Goal: Transaction & Acquisition: Purchase product/service

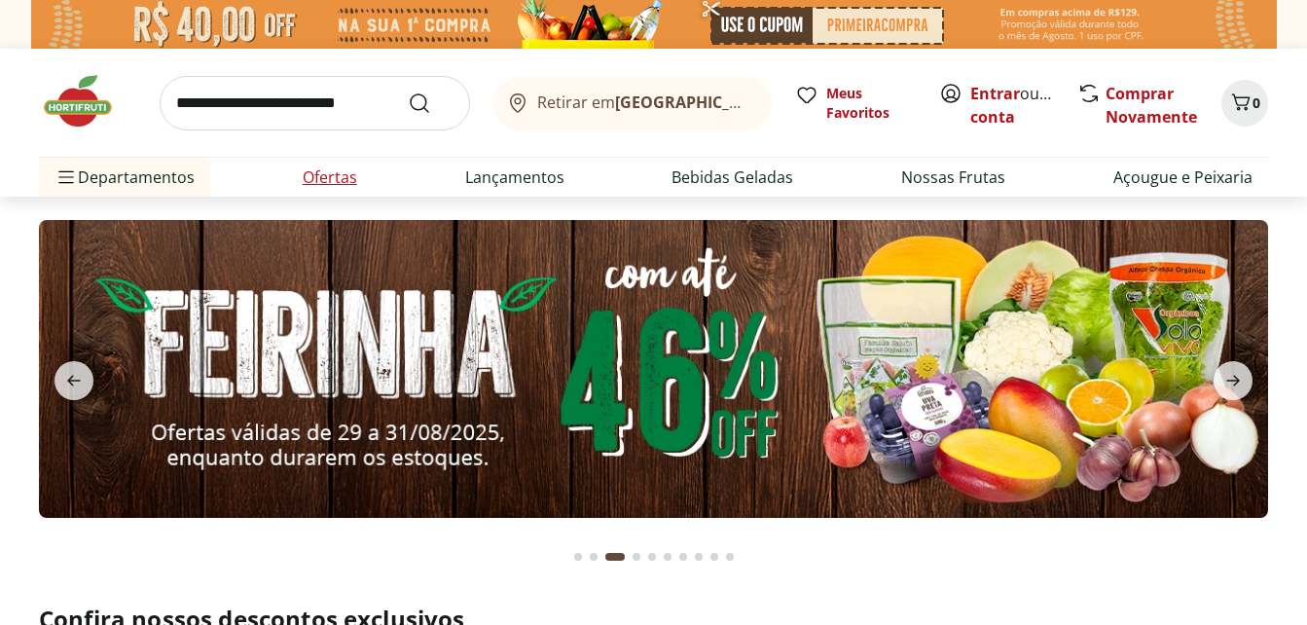
click at [342, 175] on link "Ofertas" at bounding box center [330, 176] width 55 height 23
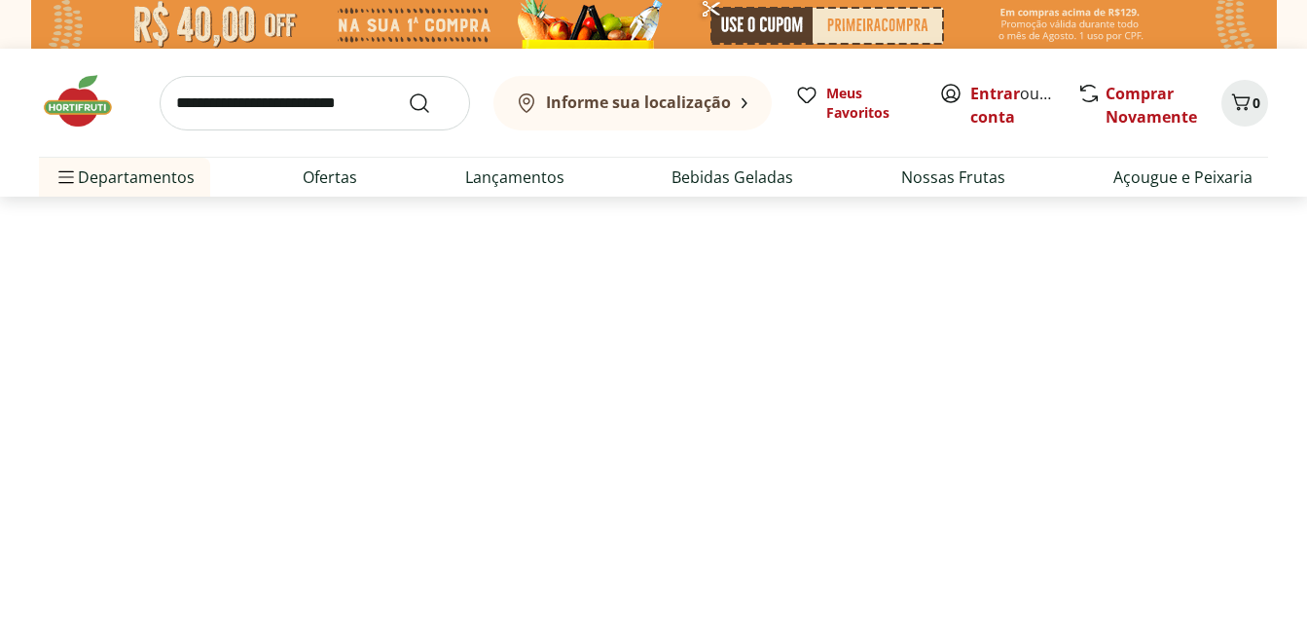
select select "**********"
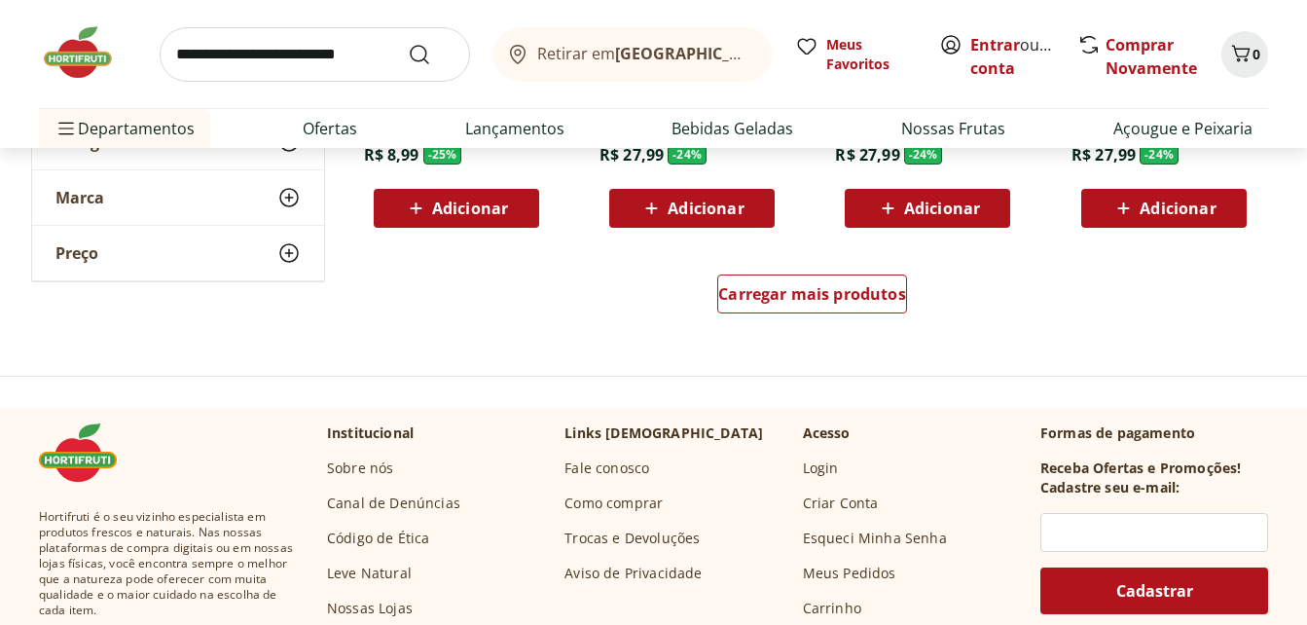
scroll to position [1363, 0]
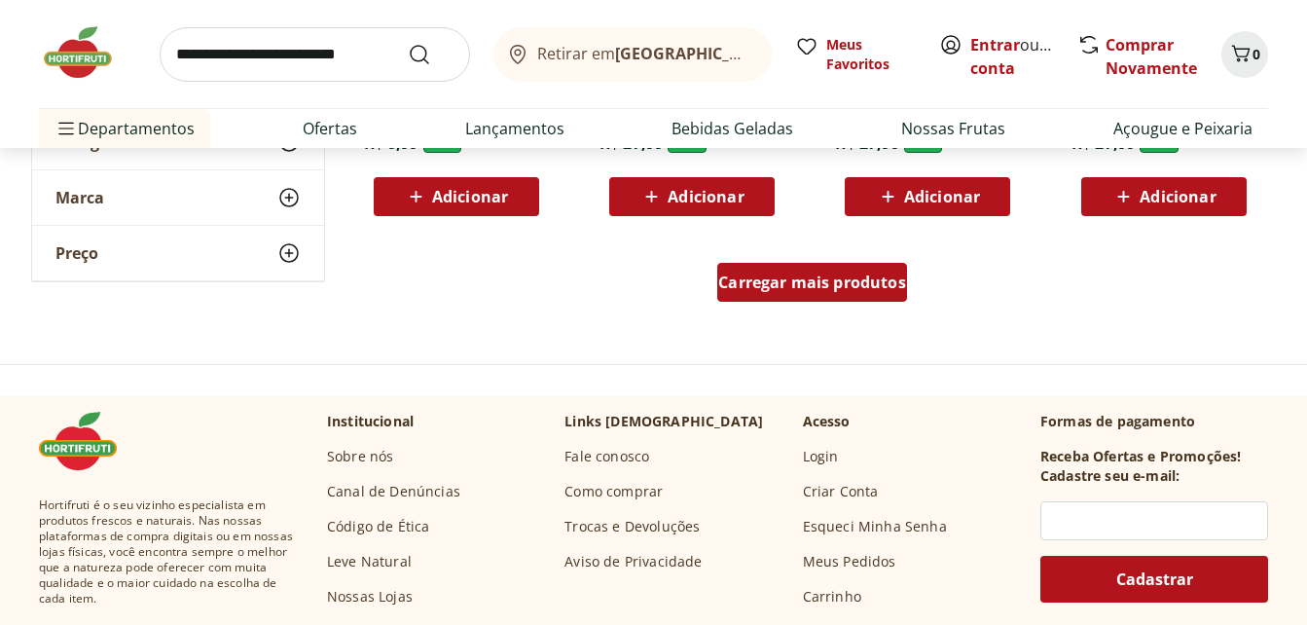
click at [840, 279] on span "Carregar mais produtos" at bounding box center [812, 282] width 188 height 16
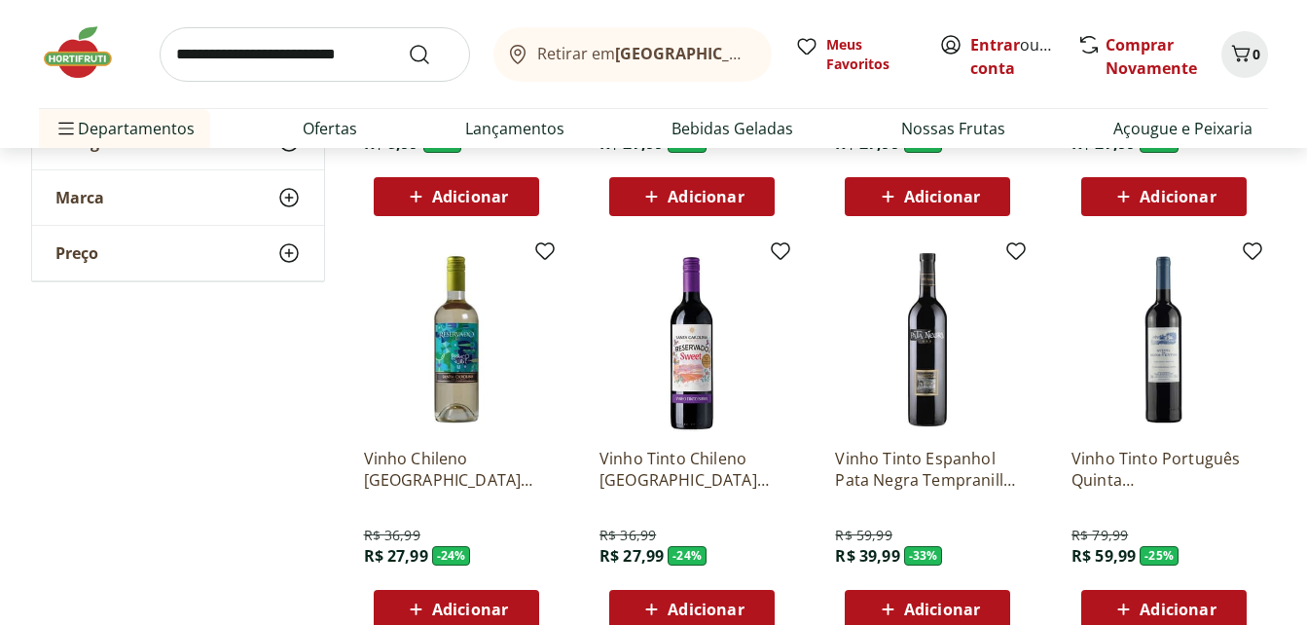
click at [310, 378] on div "**********" at bounding box center [654, 261] width 1246 height 2682
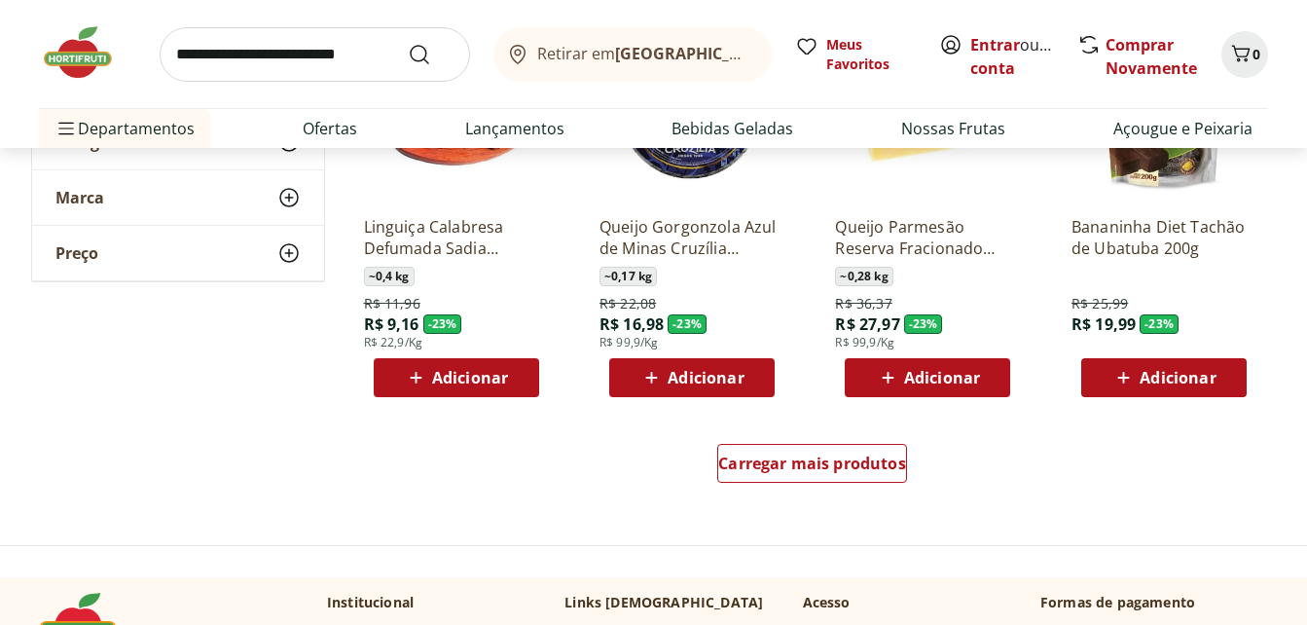
scroll to position [2453, 0]
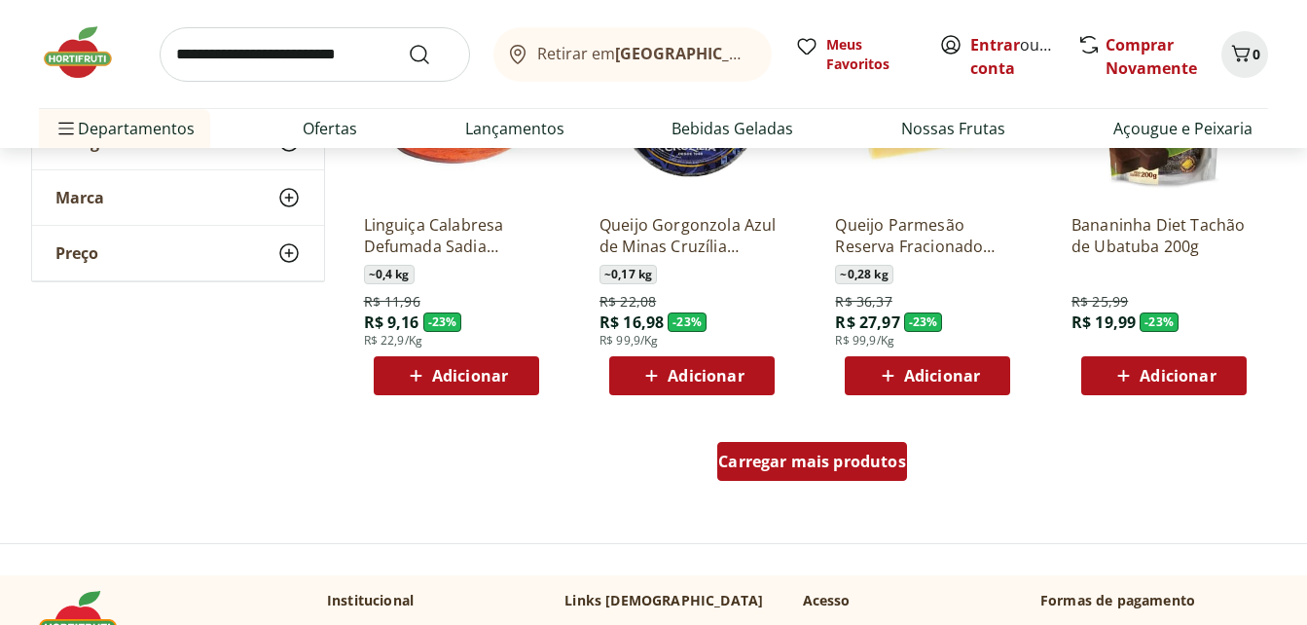
click at [819, 455] on span "Carregar mais produtos" at bounding box center [812, 462] width 188 height 16
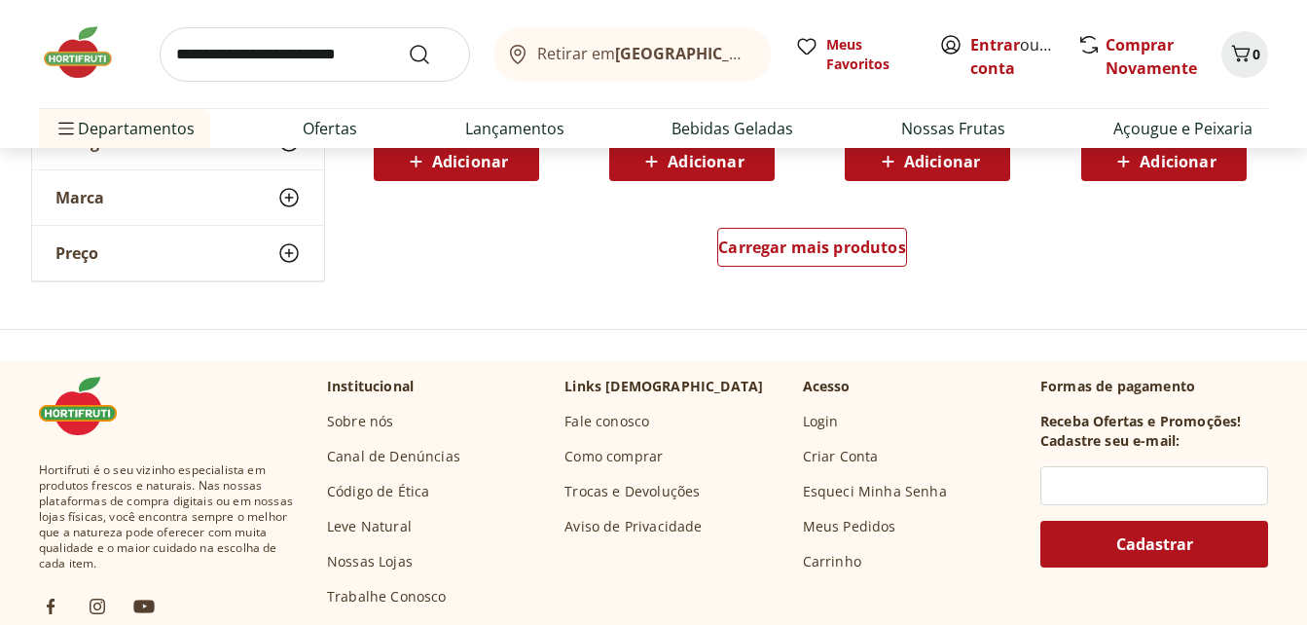
scroll to position [3971, 0]
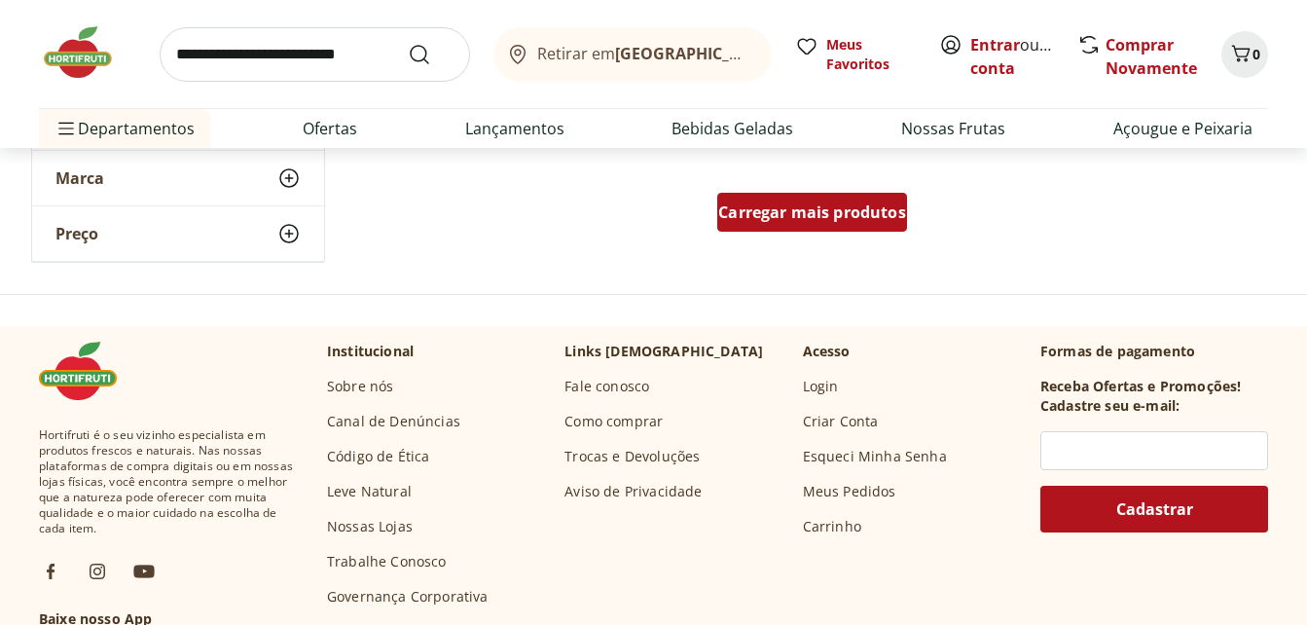
click at [817, 206] on span "Carregar mais produtos" at bounding box center [812, 212] width 188 height 16
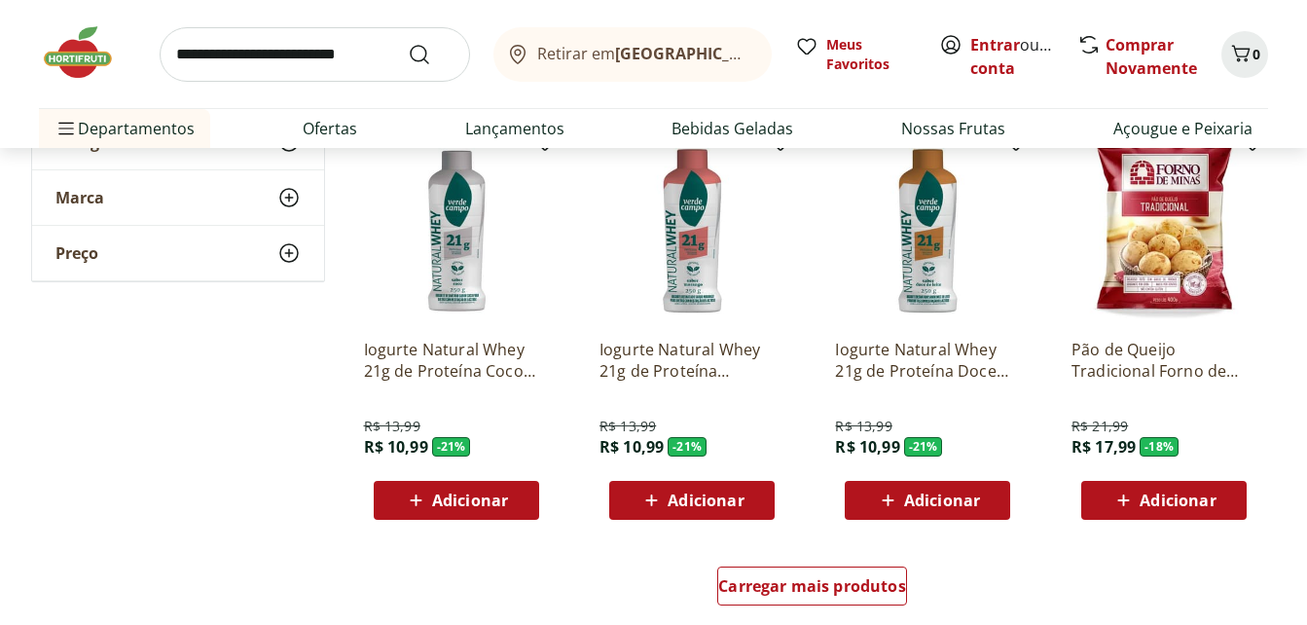
scroll to position [4905, 0]
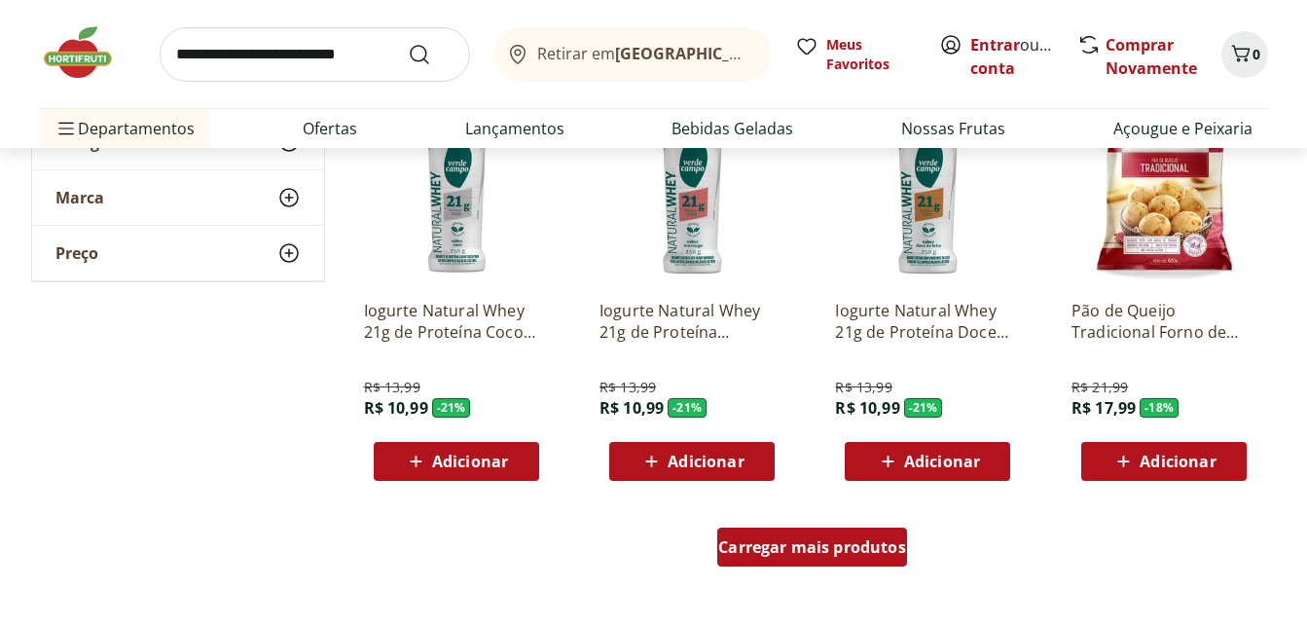
click at [815, 544] on span "Carregar mais produtos" at bounding box center [812, 547] width 188 height 16
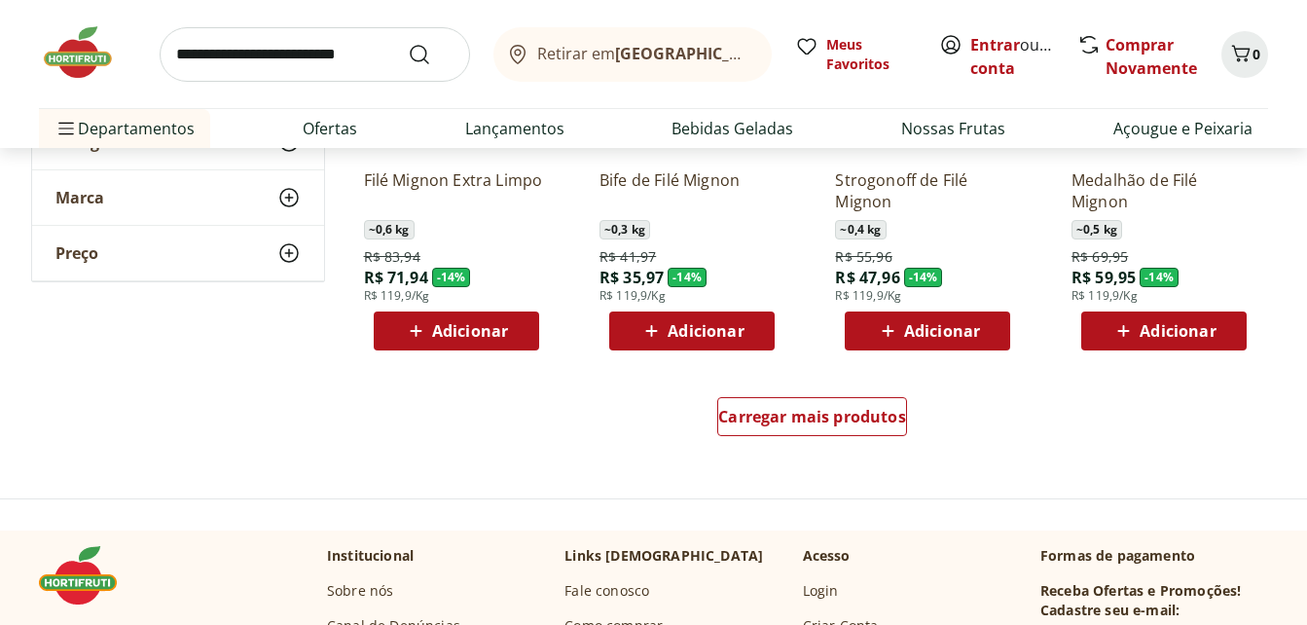
scroll to position [6307, 0]
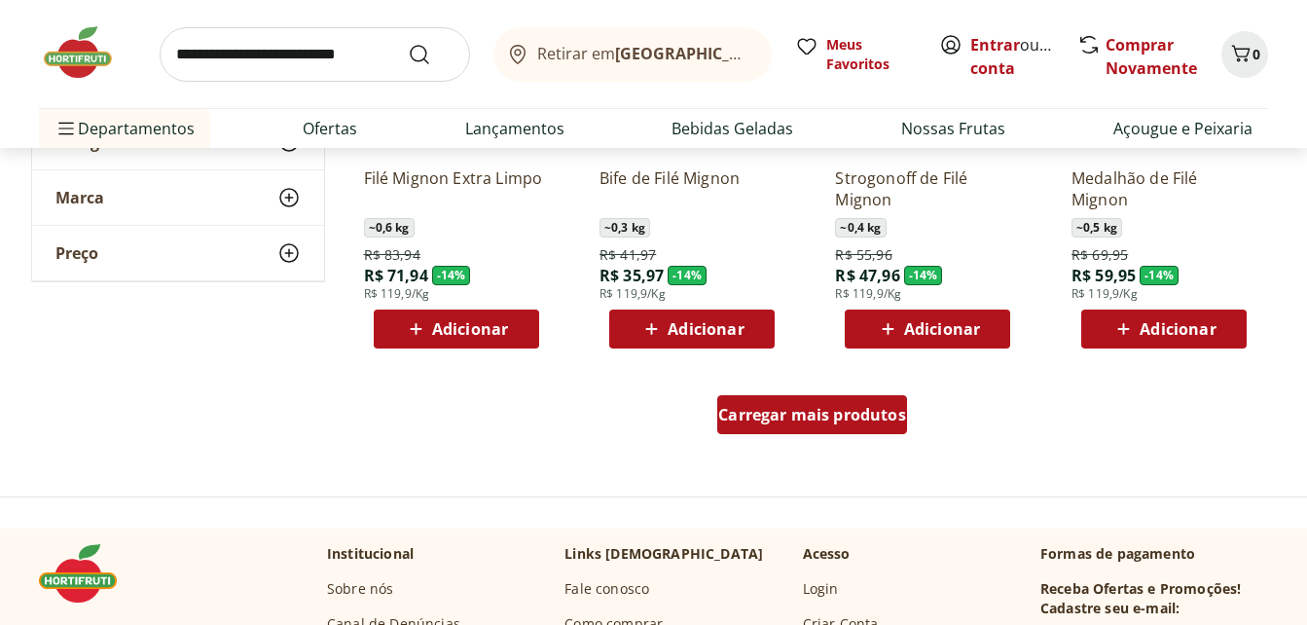
click at [837, 422] on span "Carregar mais produtos" at bounding box center [812, 415] width 188 height 16
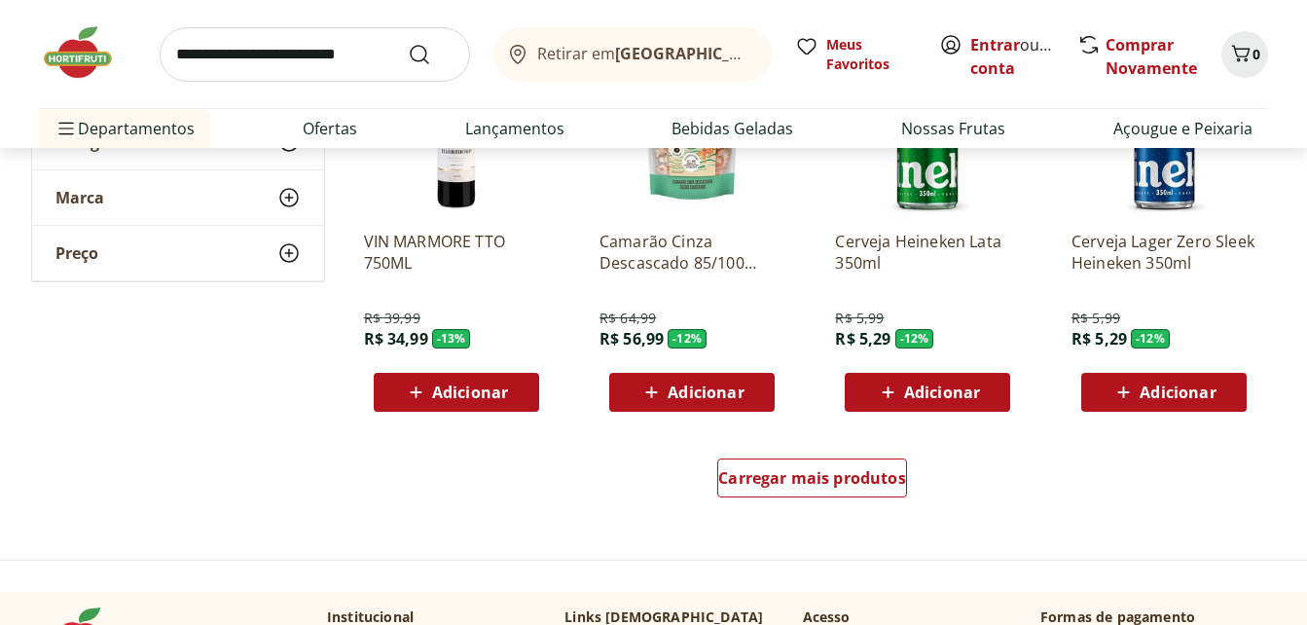
scroll to position [7514, 0]
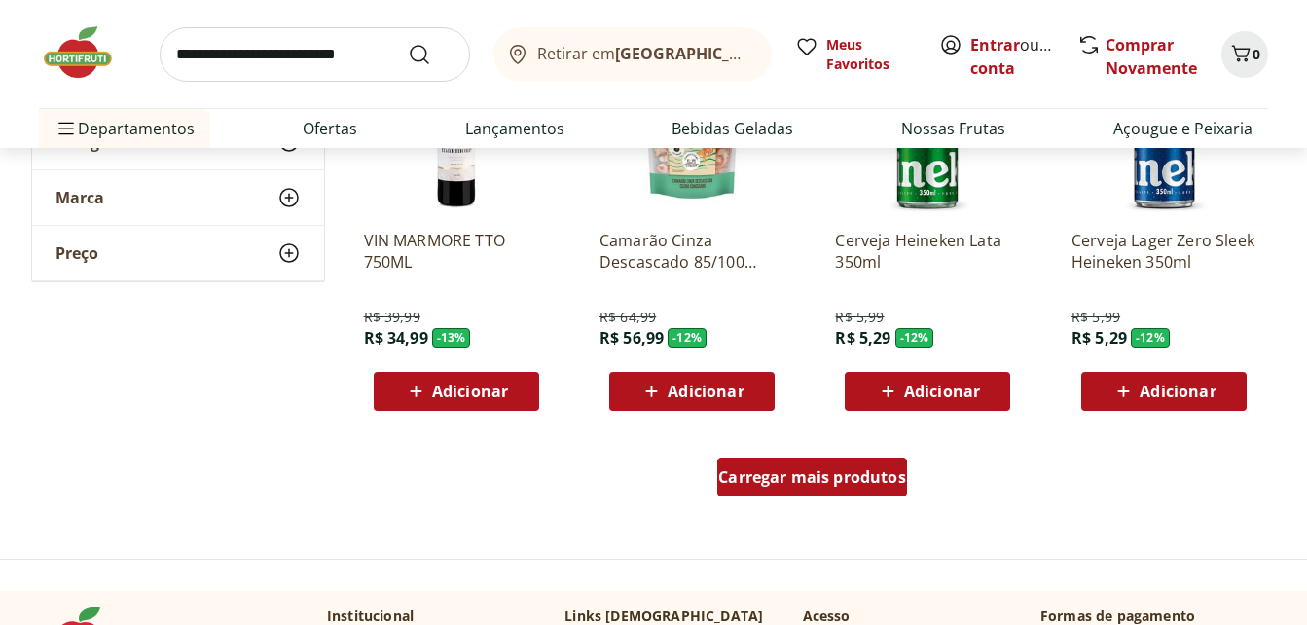
click at [815, 469] on span "Carregar mais produtos" at bounding box center [812, 477] width 188 height 16
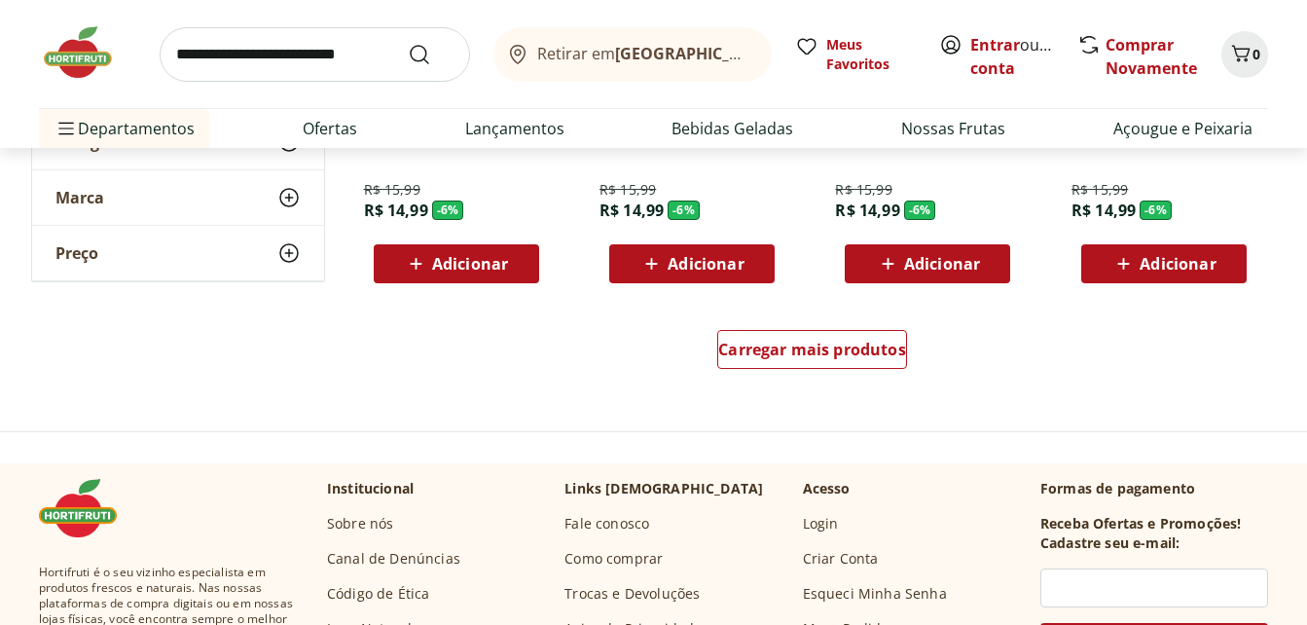
scroll to position [8915, 0]
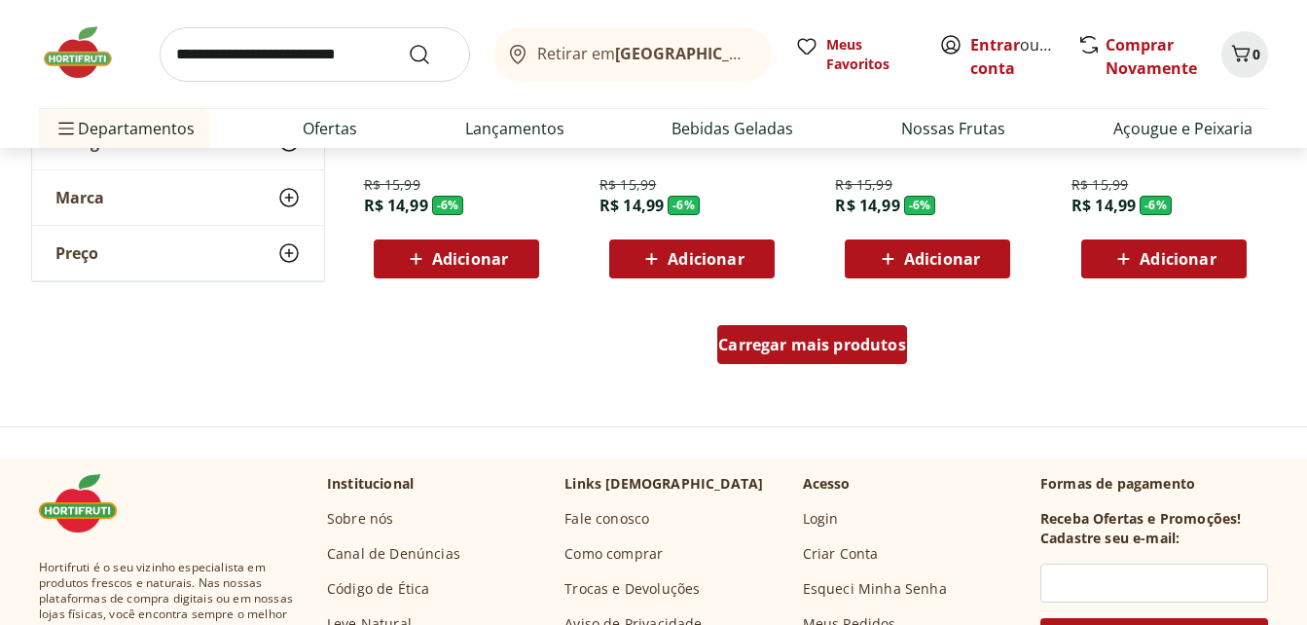
click at [863, 341] on span "Carregar mais produtos" at bounding box center [812, 345] width 188 height 16
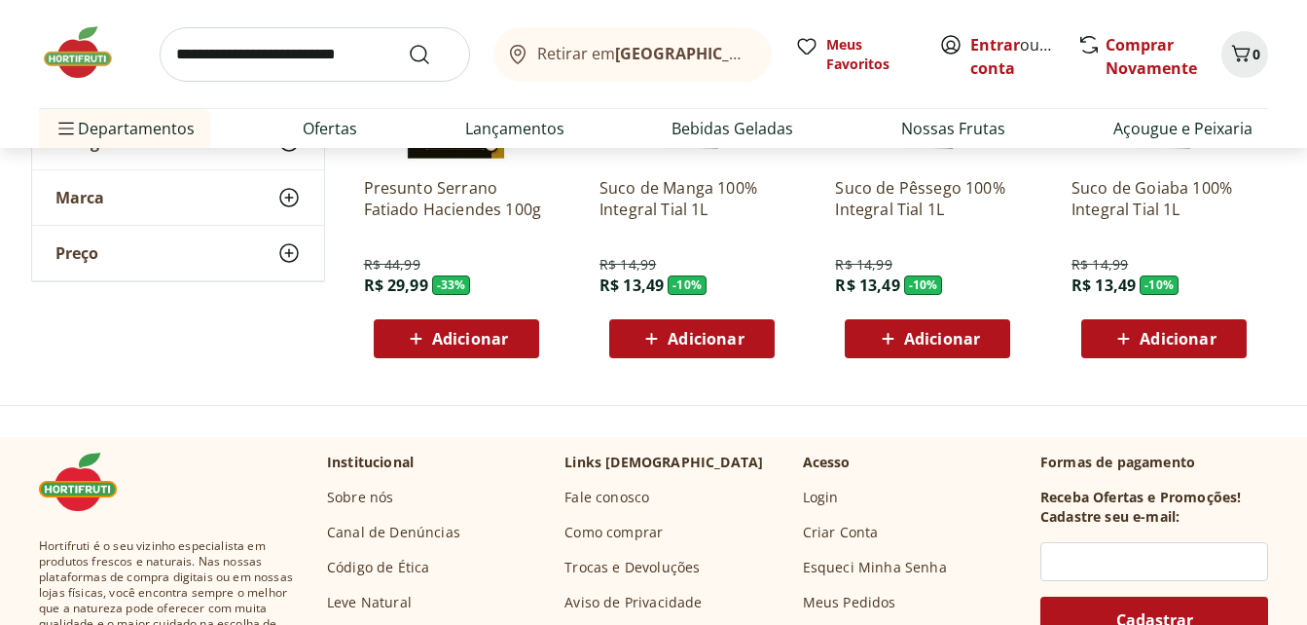
scroll to position [9305, 0]
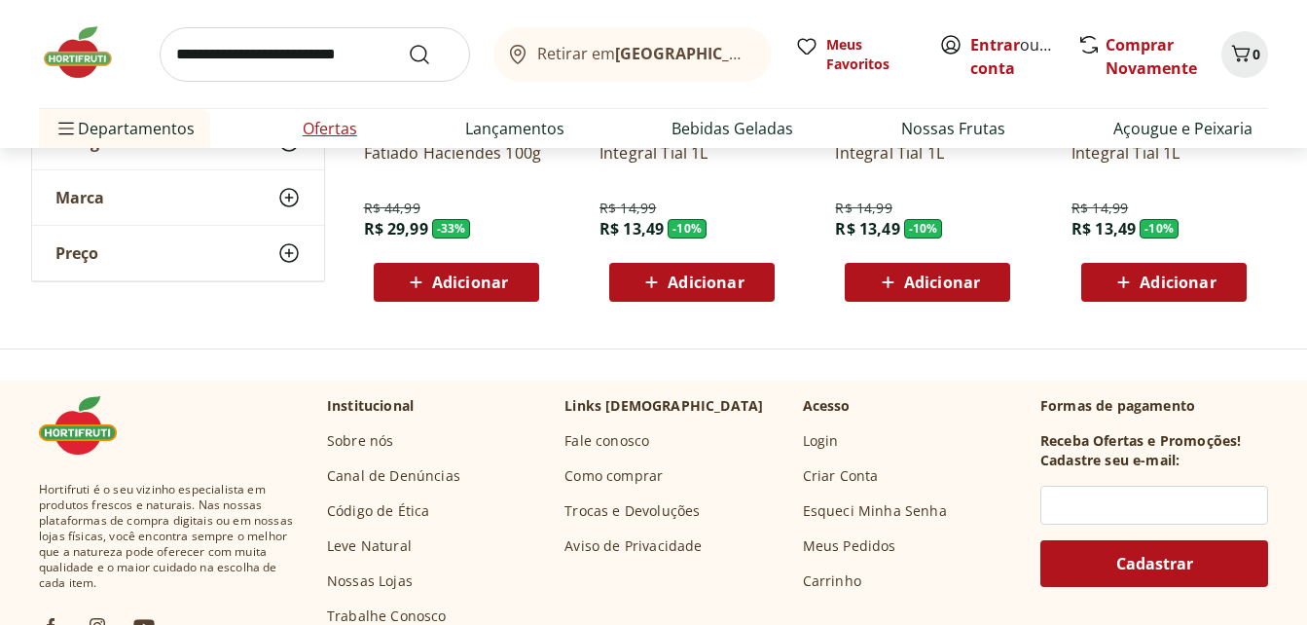
click at [336, 128] on link "Ofertas" at bounding box center [330, 128] width 55 height 23
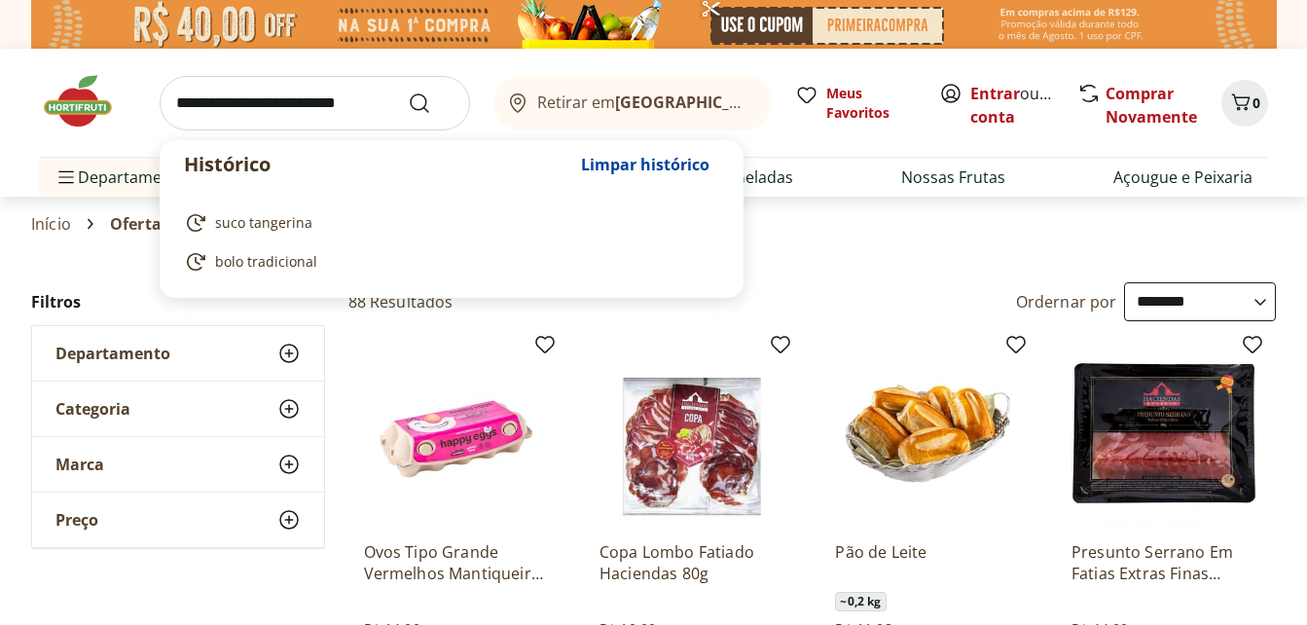
click at [321, 105] on input "search" at bounding box center [315, 103] width 310 height 55
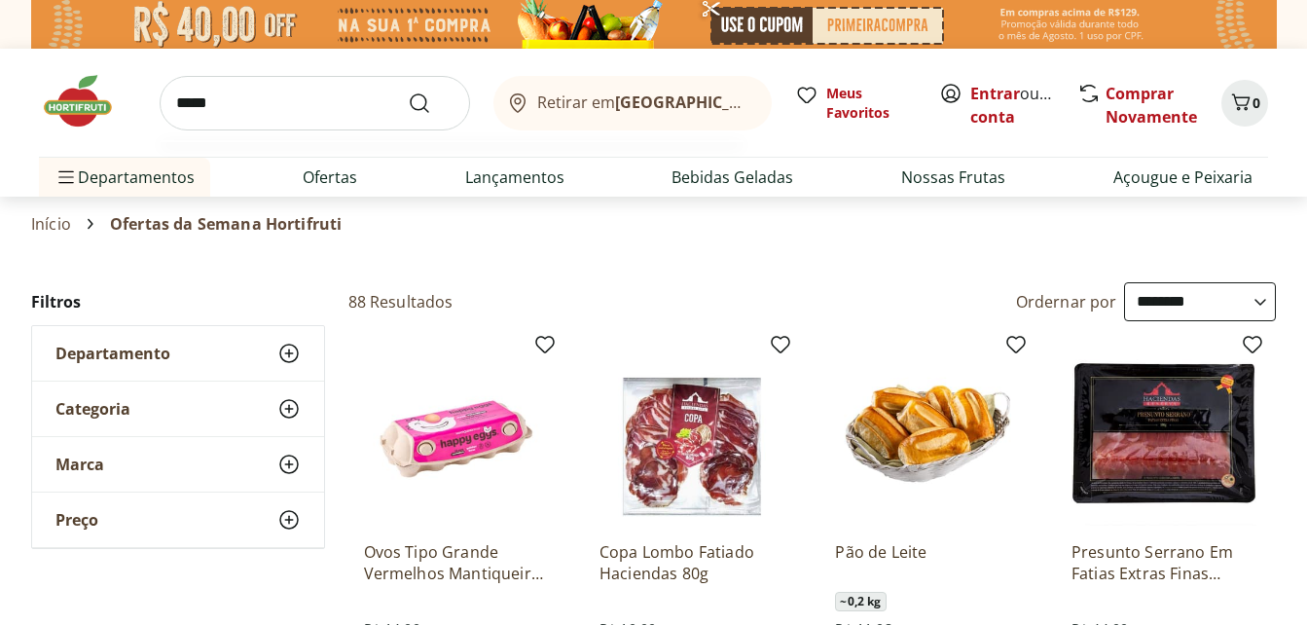
type input "*****"
click at [408, 91] on button "Submit Search" at bounding box center [431, 102] width 47 height 23
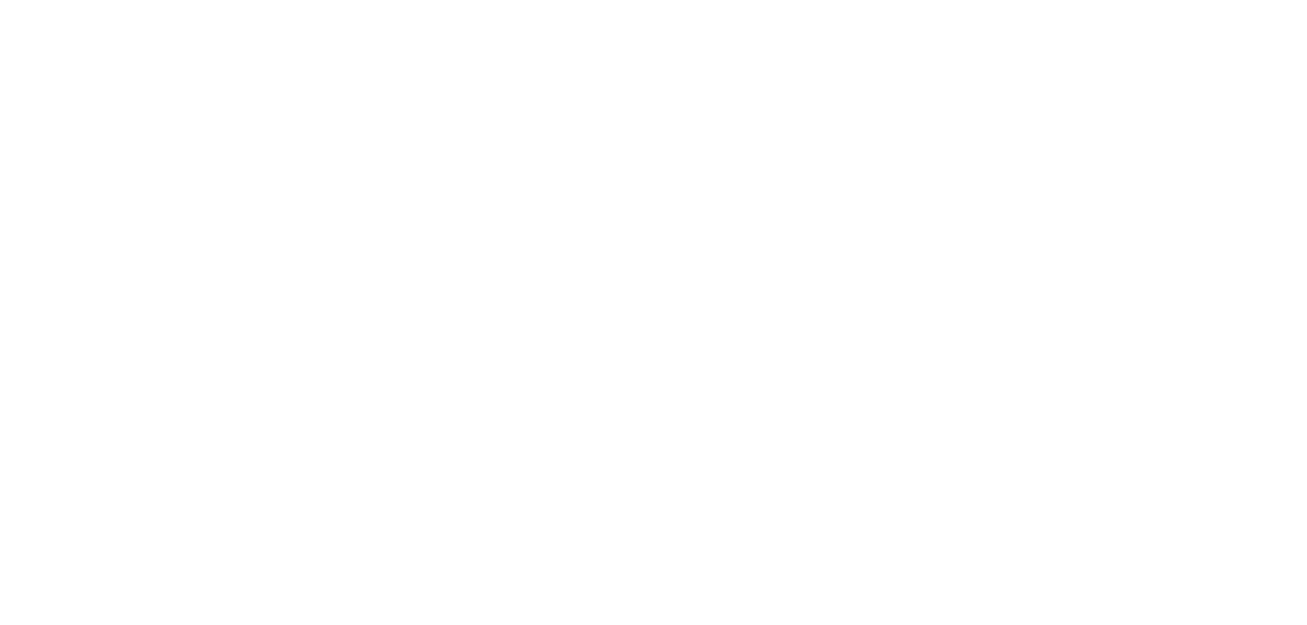
select select "**********"
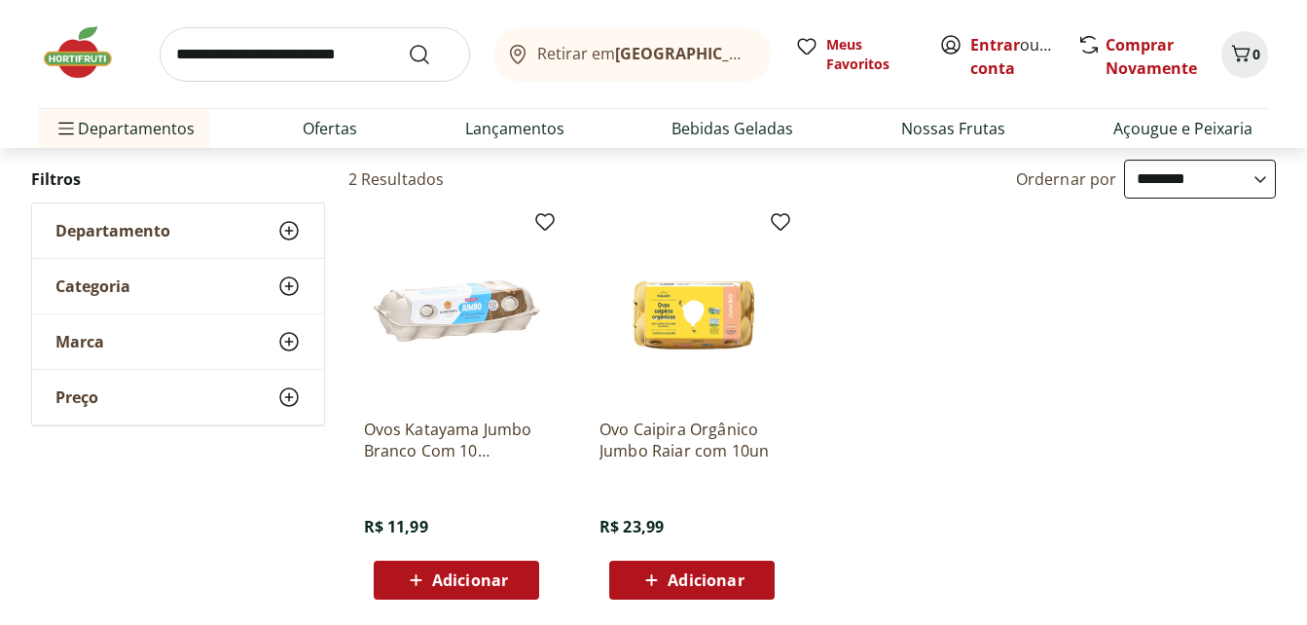
scroll to position [195, 0]
click at [432, 579] on span "Adicionar" at bounding box center [470, 579] width 76 height 16
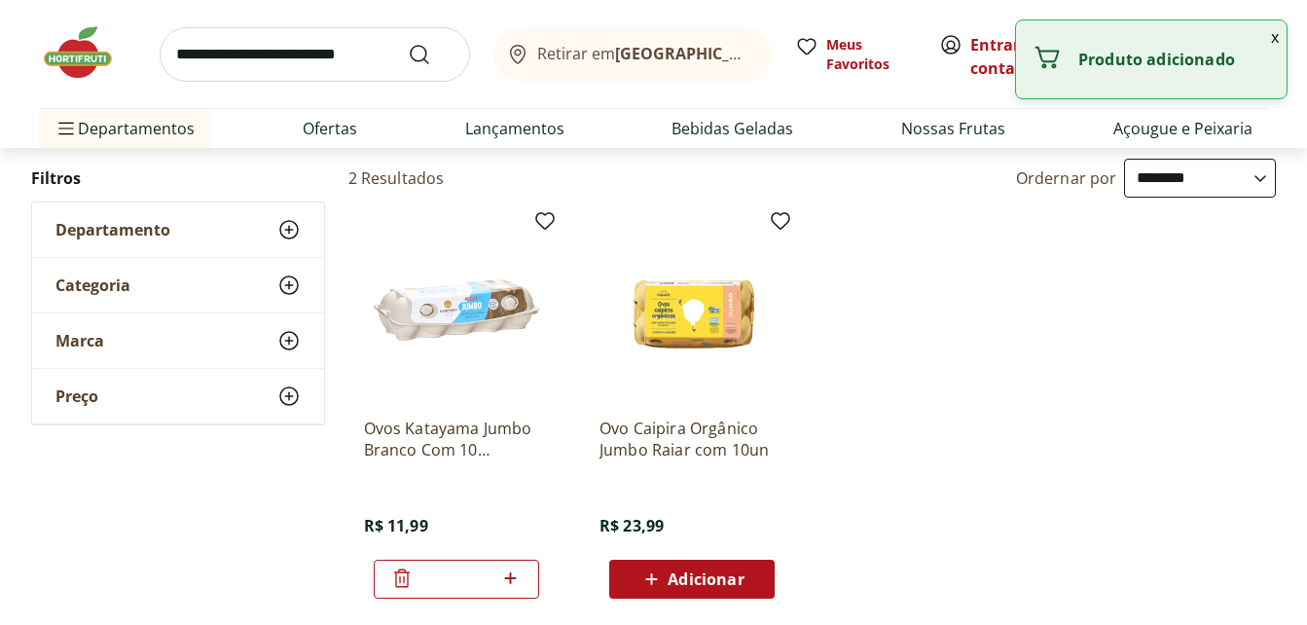
click at [511, 576] on icon at bounding box center [511, 578] width 12 height 12
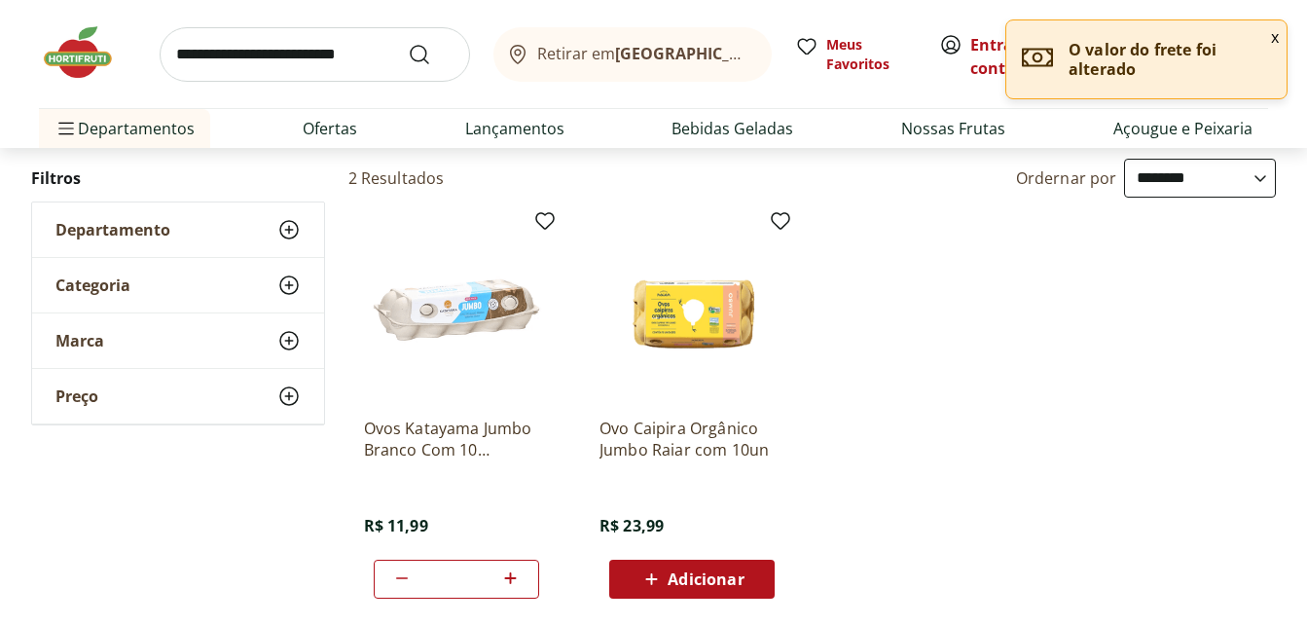
click at [398, 578] on icon at bounding box center [402, 578] width 12 height 2
type input "*"
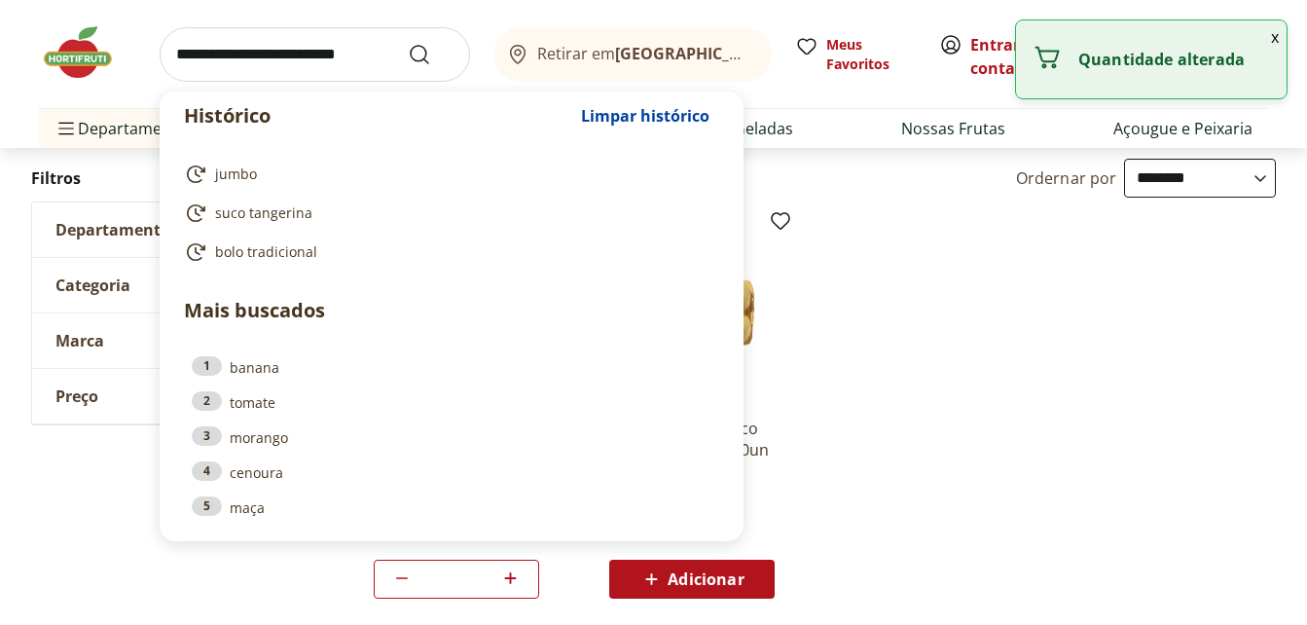
click at [283, 42] on input "search" at bounding box center [315, 54] width 310 height 55
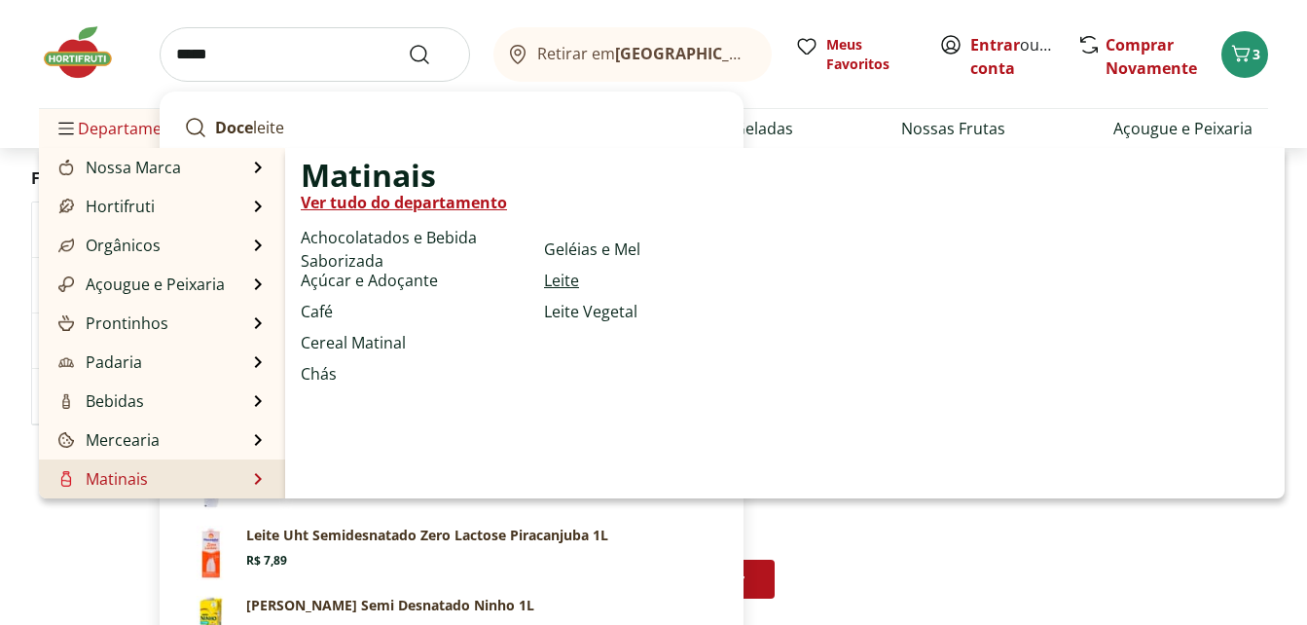
type input "*****"
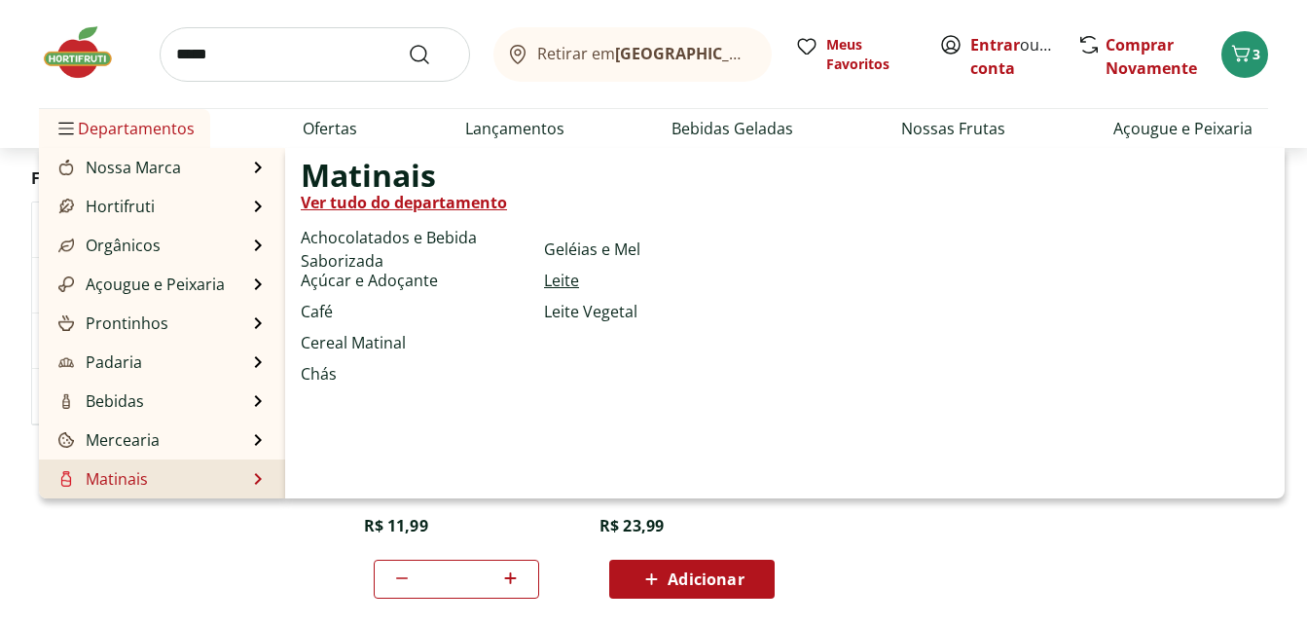
click at [562, 273] on link "Leite" at bounding box center [561, 280] width 35 height 23
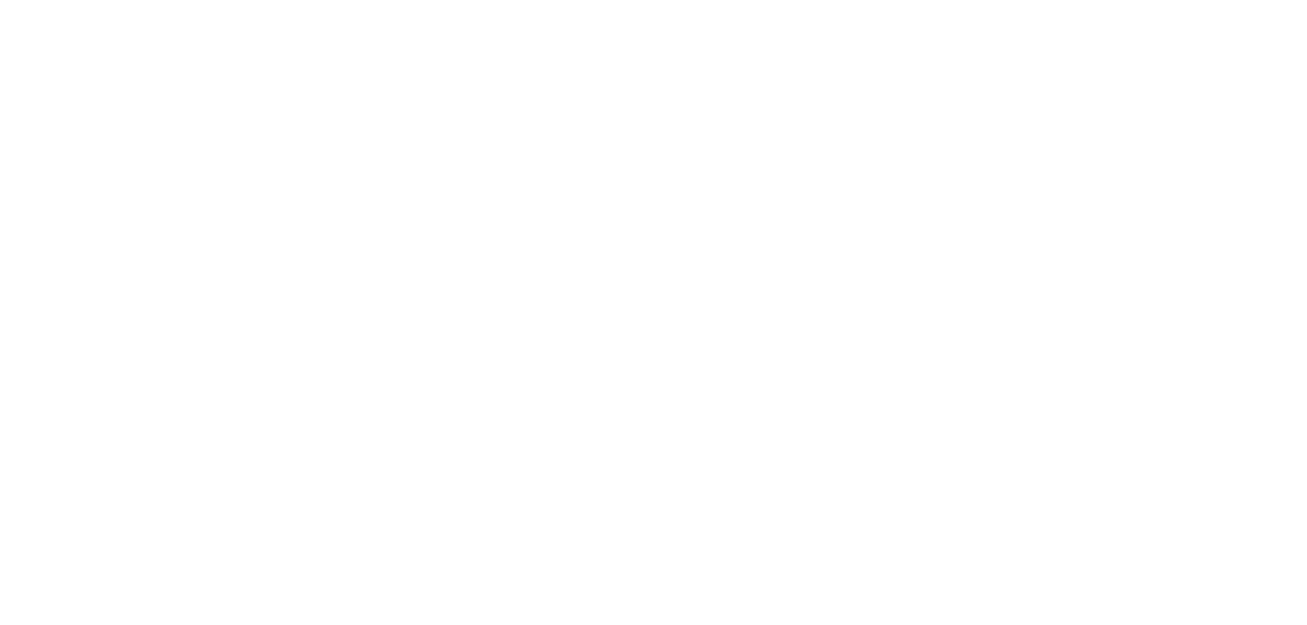
select select "**********"
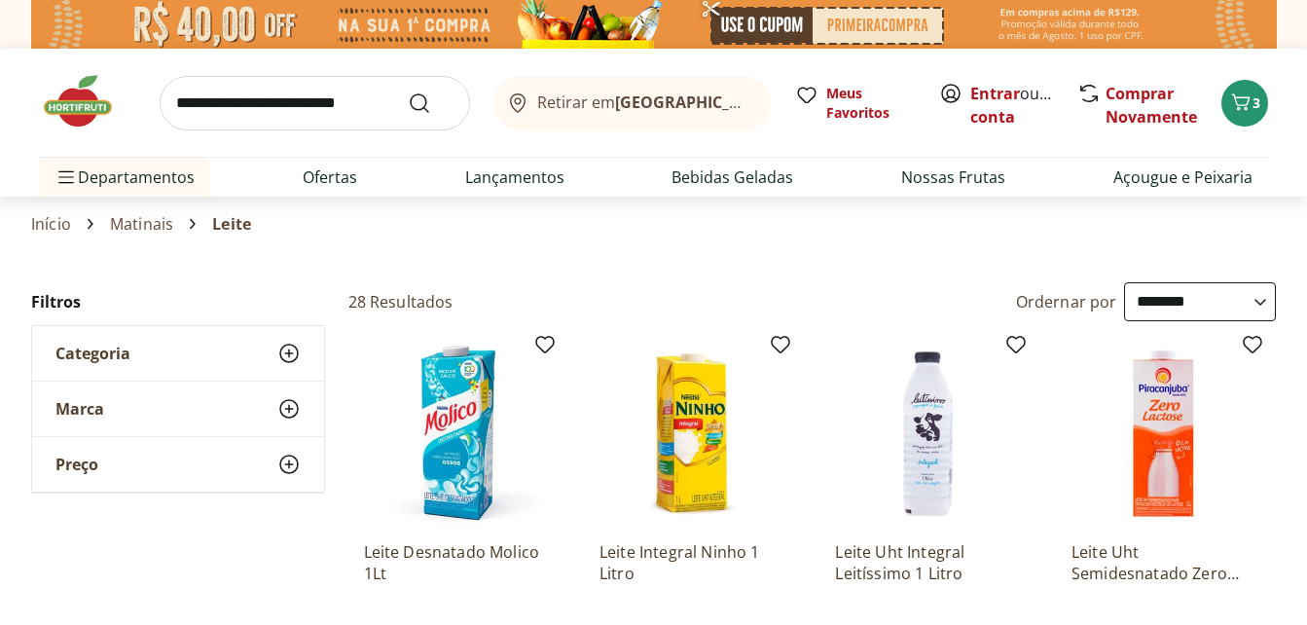
click at [528, 239] on section "Início Matinais Leite" at bounding box center [653, 224] width 1245 height 55
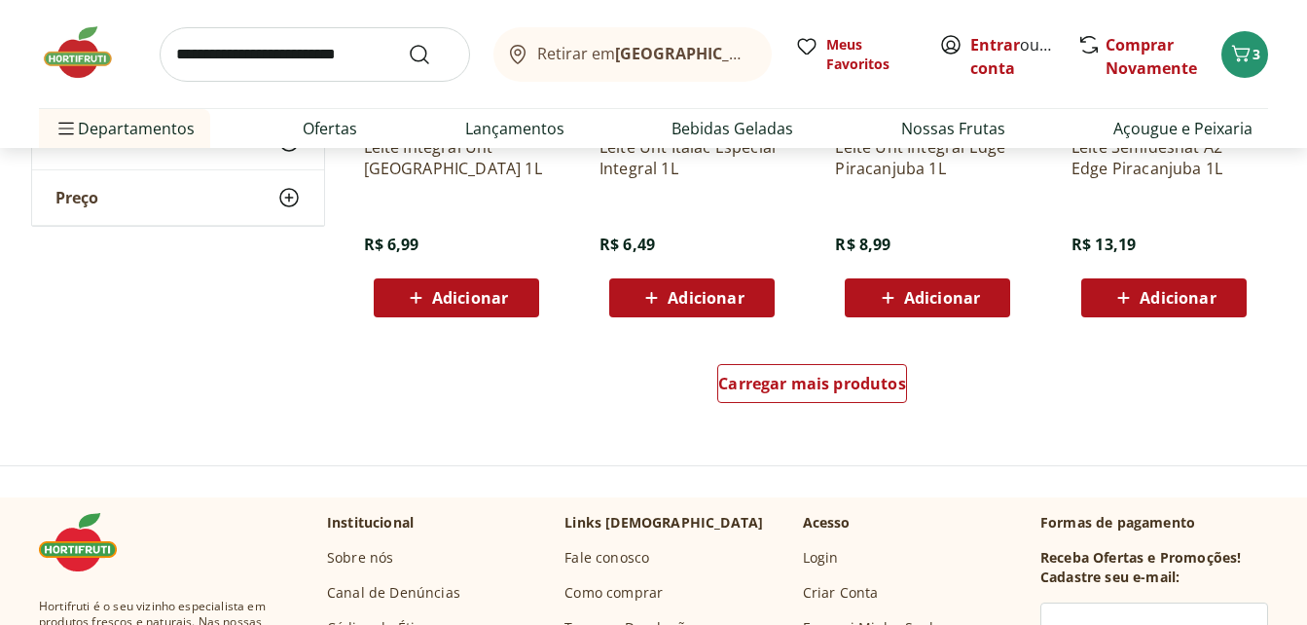
scroll to position [1285, 0]
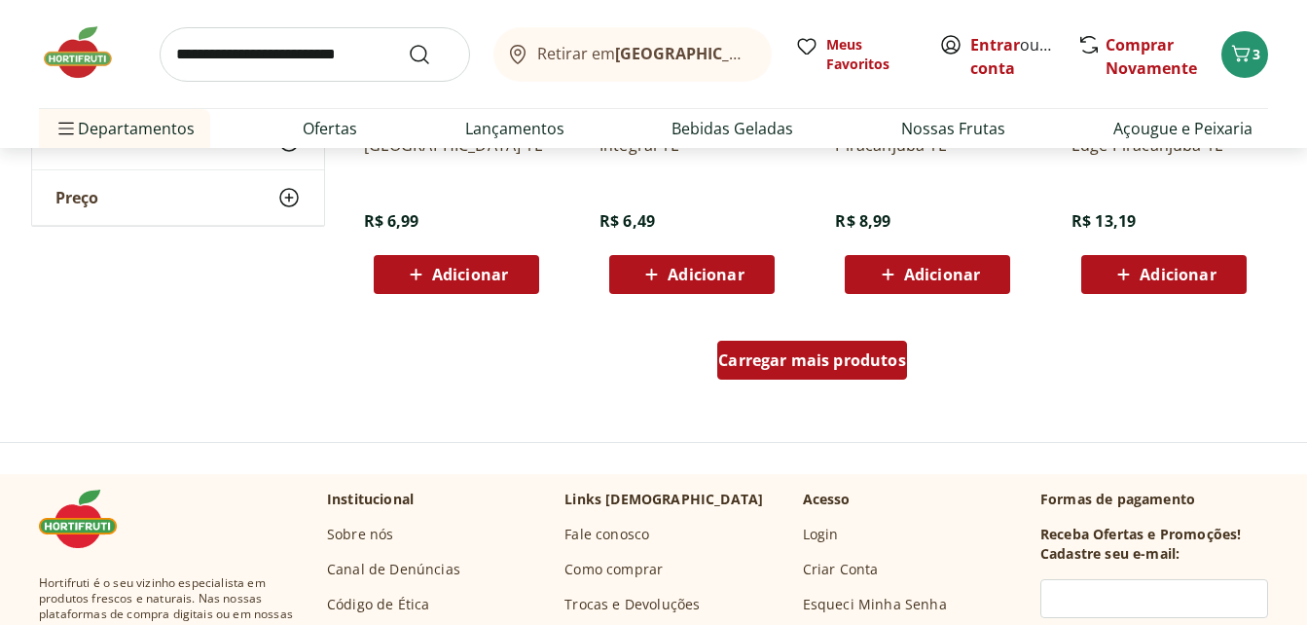
click at [769, 352] on span "Carregar mais produtos" at bounding box center [812, 360] width 188 height 16
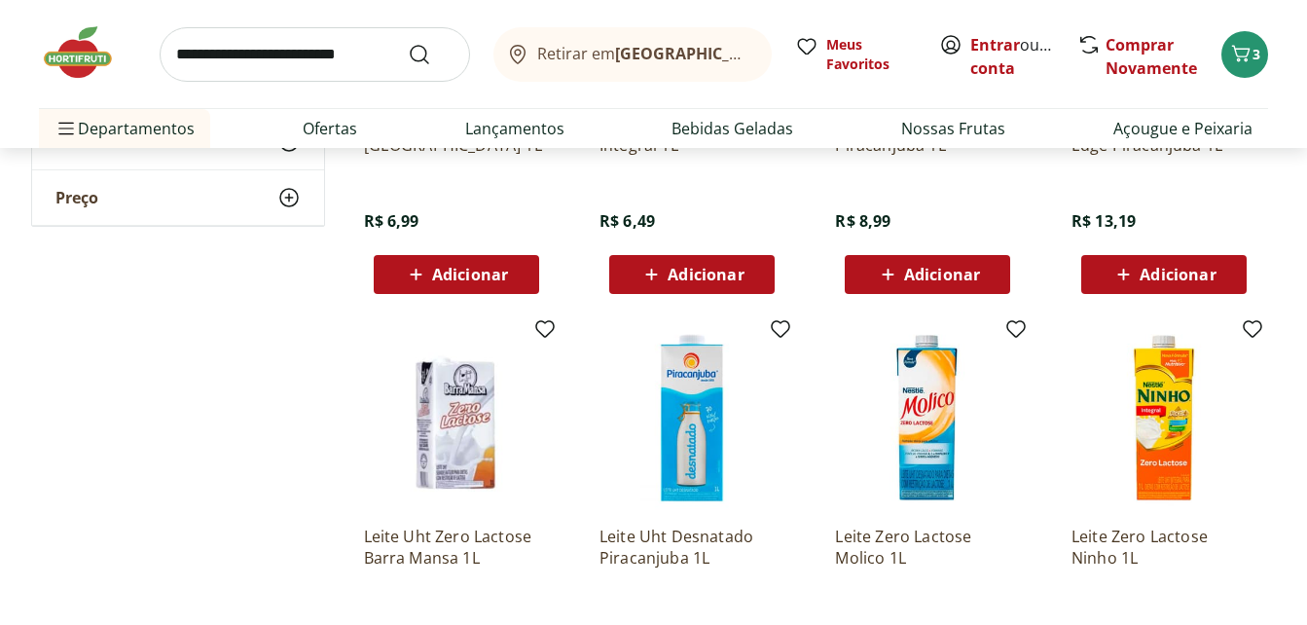
click at [264, 337] on div "**********" at bounding box center [654, 339] width 1246 height 2682
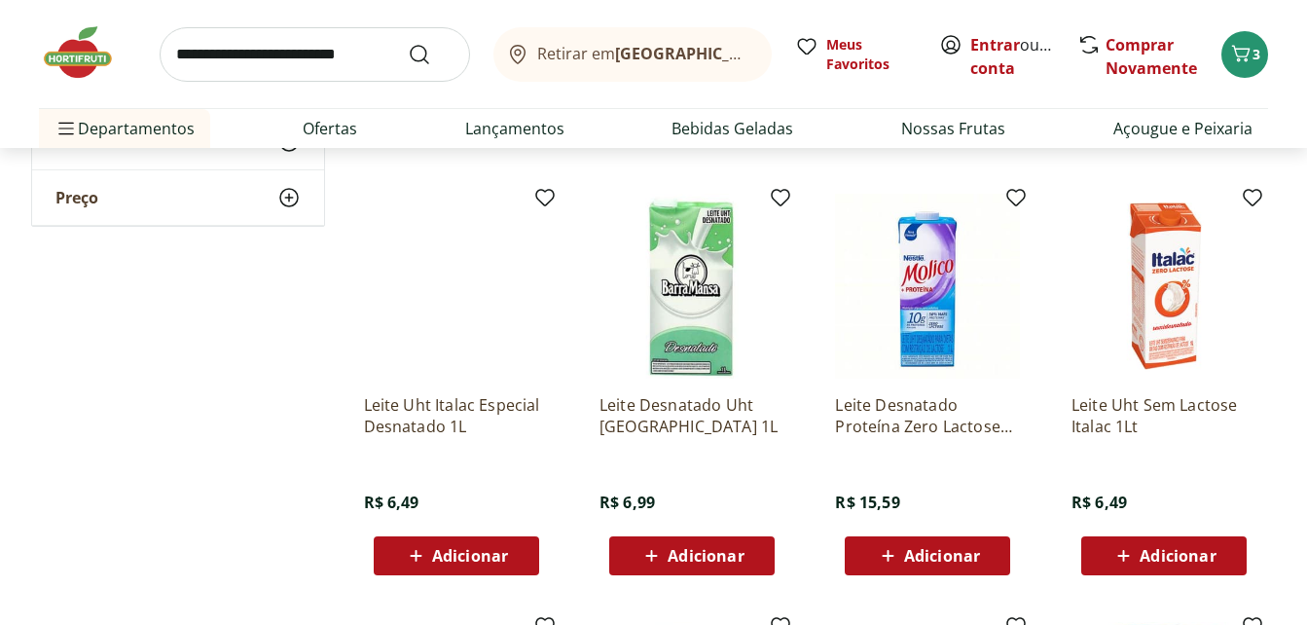
scroll to position [1869, 0]
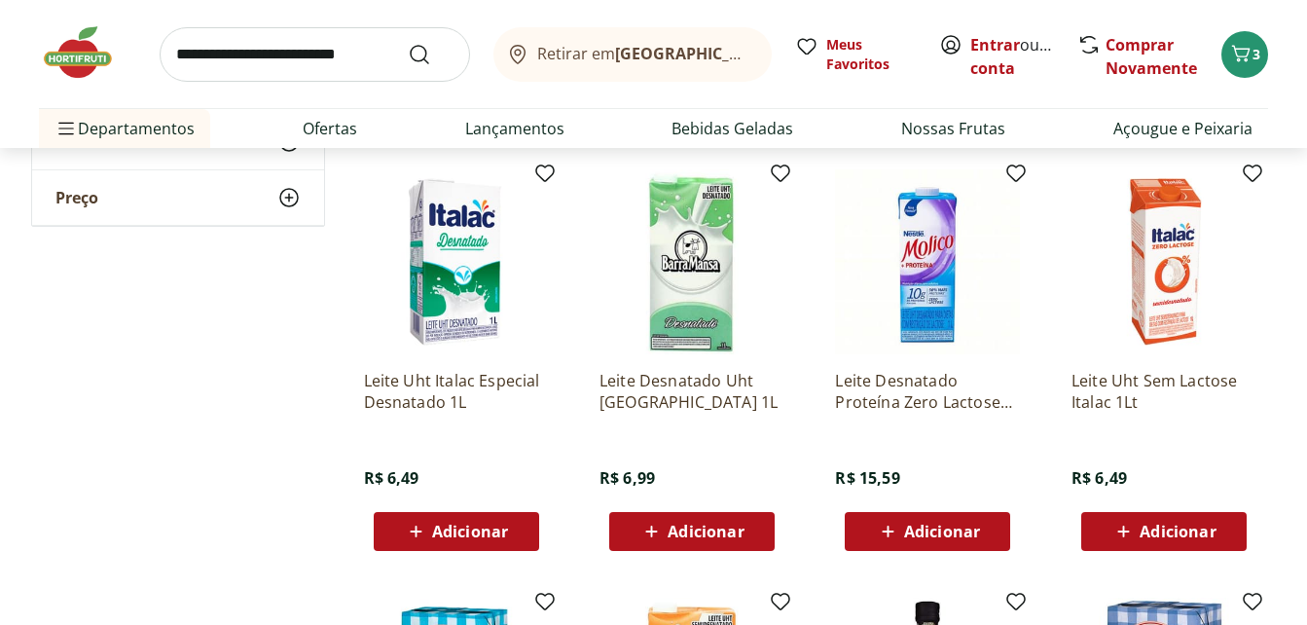
click at [906, 519] on div "Adicionar" at bounding box center [927, 531] width 134 height 35
click at [979, 528] on icon at bounding box center [982, 530] width 24 height 23
type input "*"
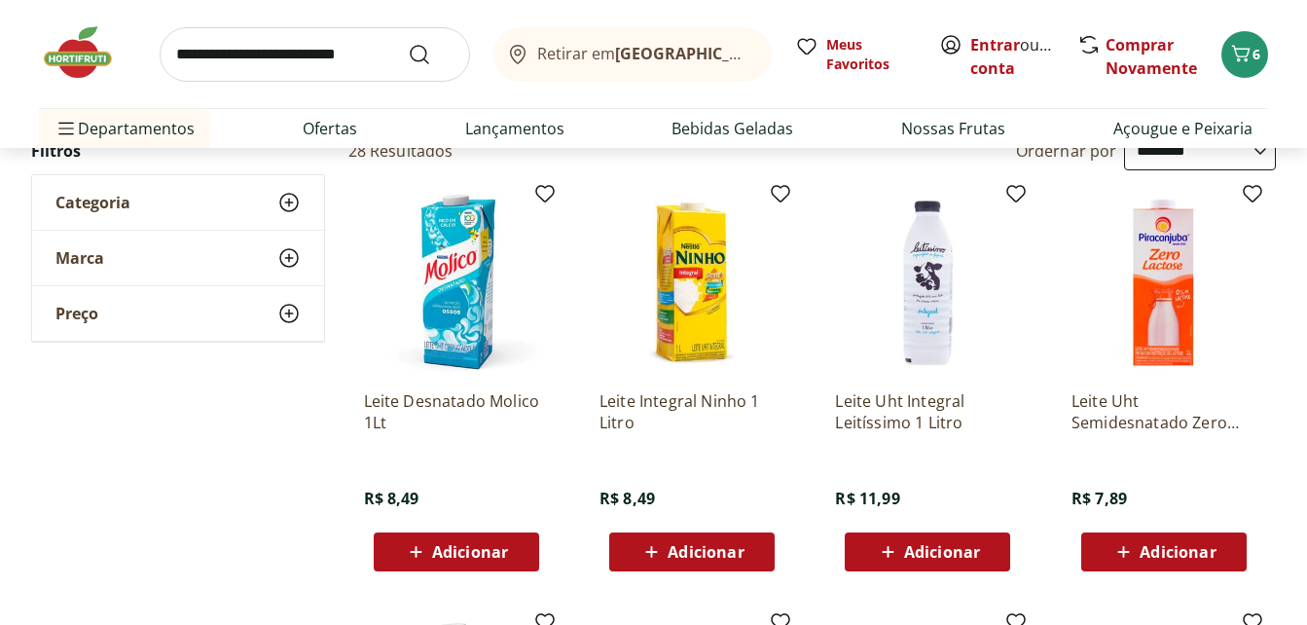
scroll to position [0, 0]
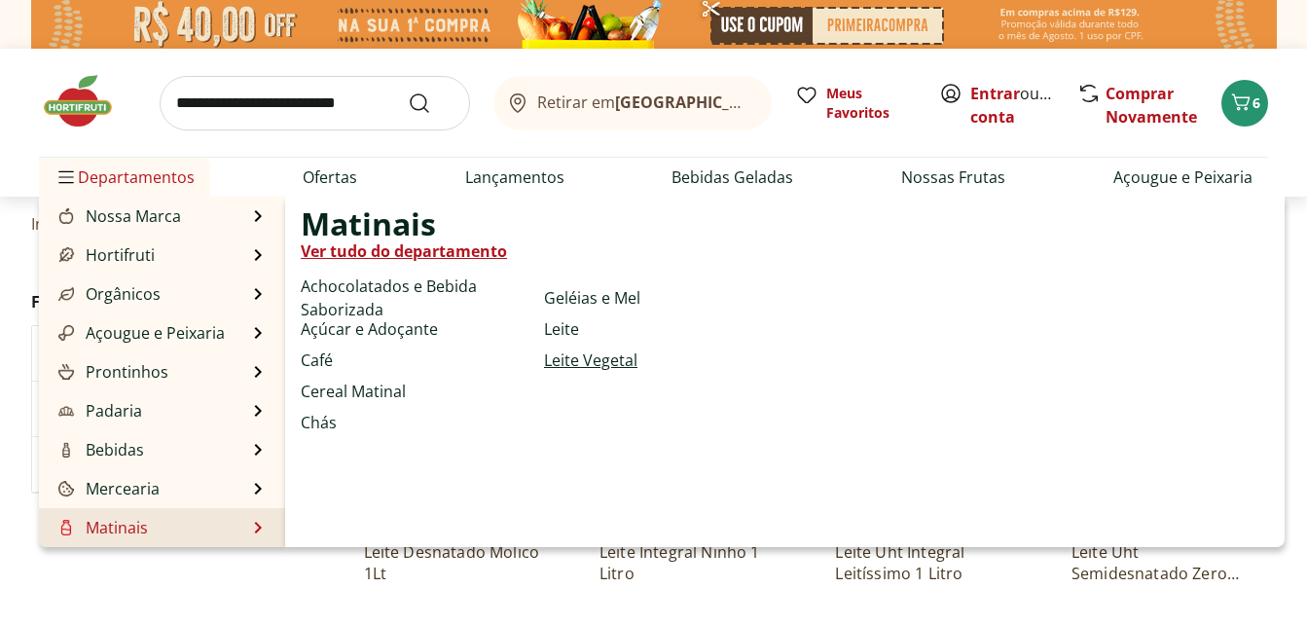
click at [591, 355] on link "Leite Vegetal" at bounding box center [590, 359] width 93 height 23
select select "**********"
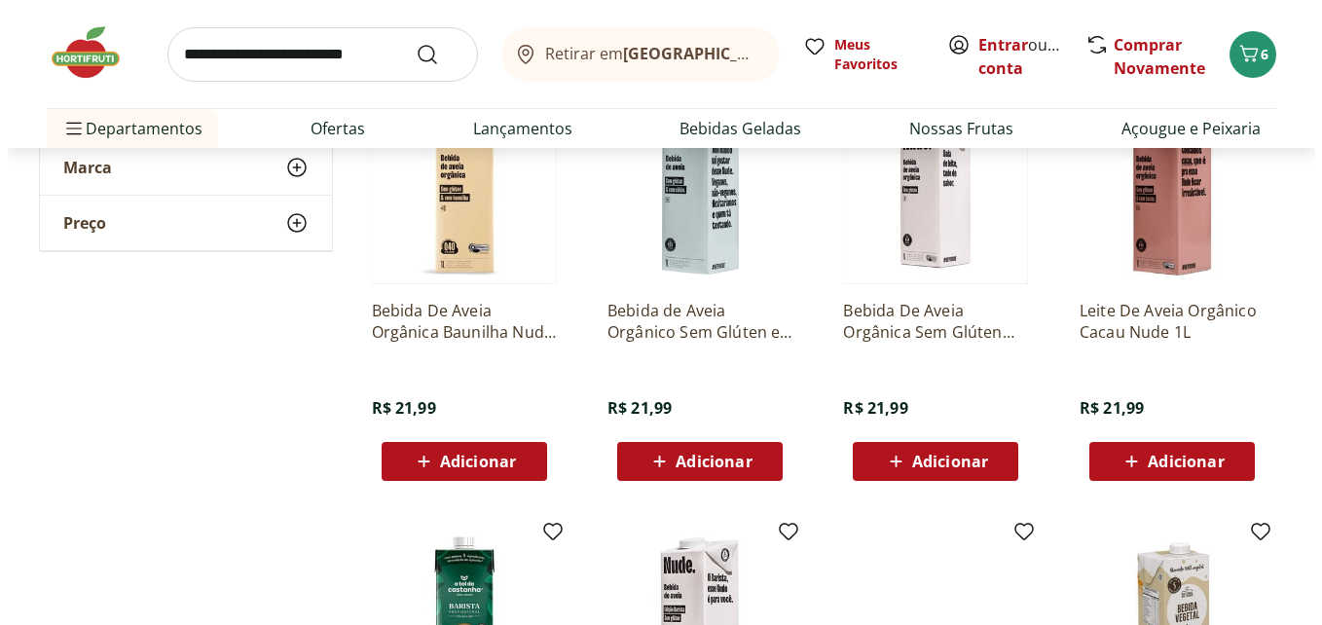
scroll to position [156, 0]
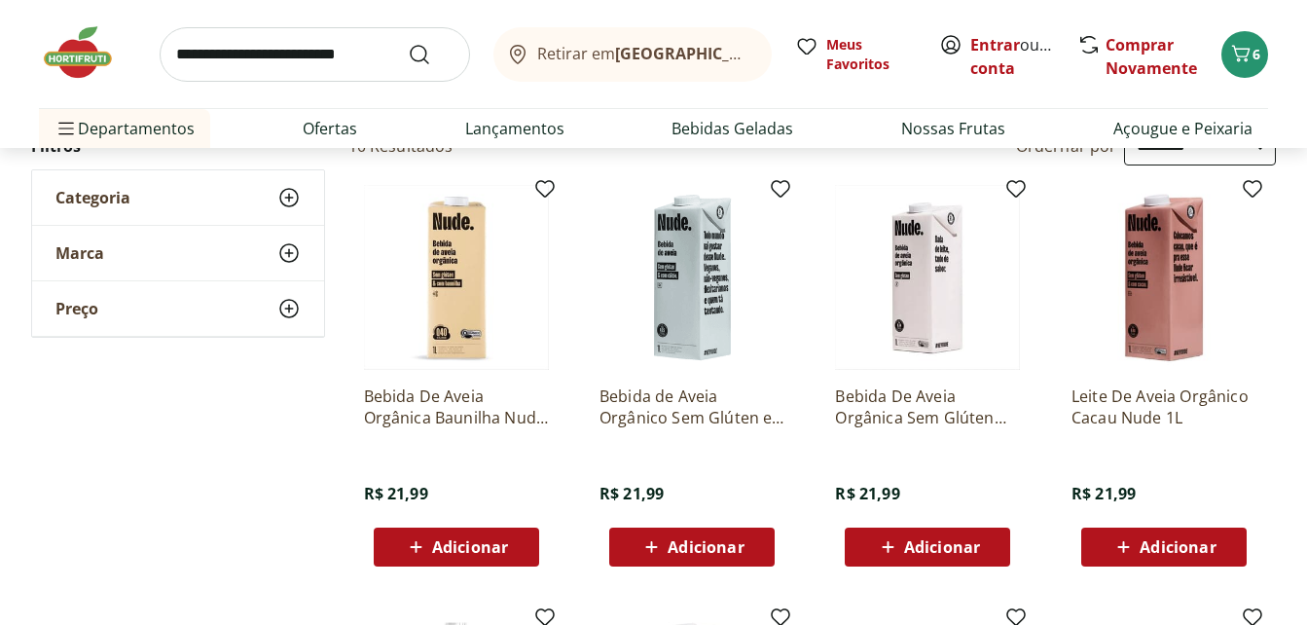
click at [680, 544] on span "Adicionar" at bounding box center [706, 547] width 76 height 16
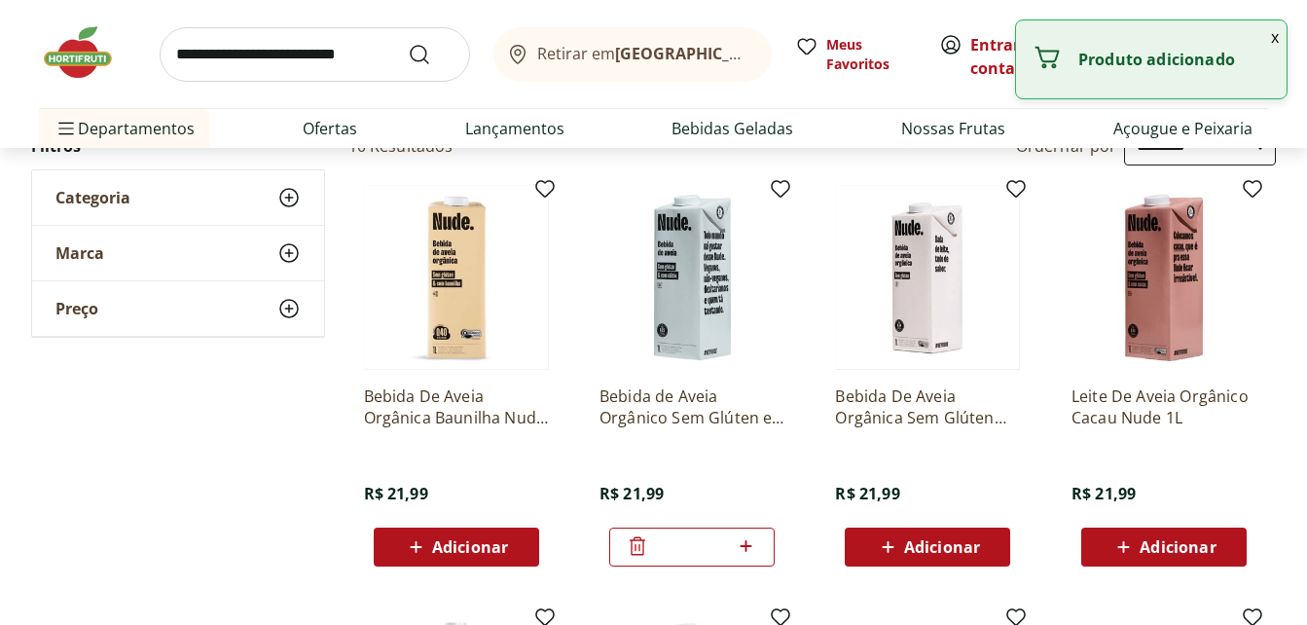
click at [748, 548] on icon at bounding box center [746, 545] width 24 height 23
type input "*"
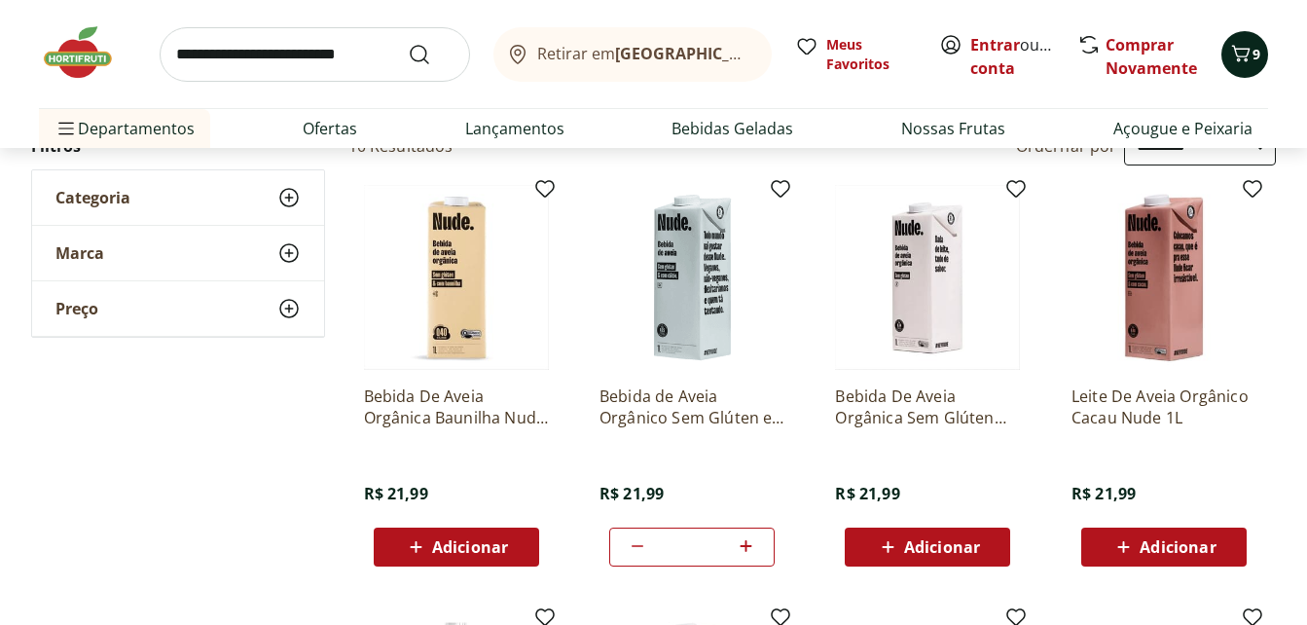
click at [1234, 49] on icon "Carrinho" at bounding box center [1240, 53] width 23 height 23
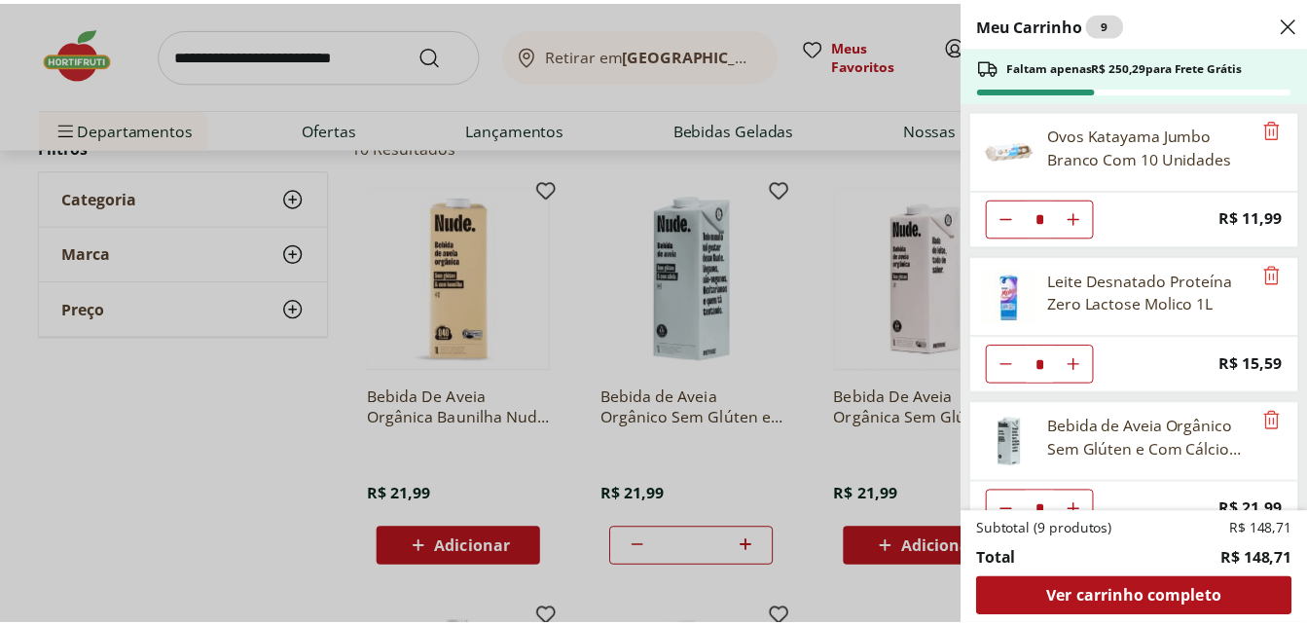
scroll to position [35, 0]
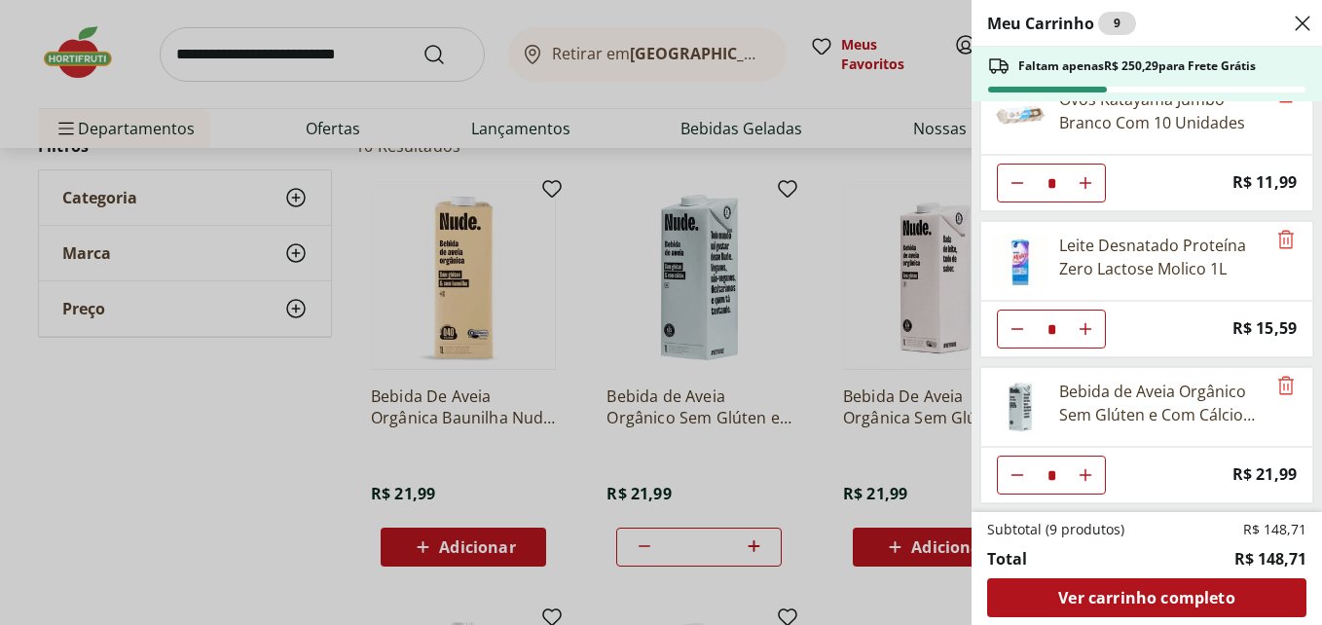
click at [323, 127] on div "Meu Carrinho 9 Faltam apenas R$ 250,29 para Frete Grátis Ovos Katayama Jumbo Br…" at bounding box center [661, 312] width 1322 height 625
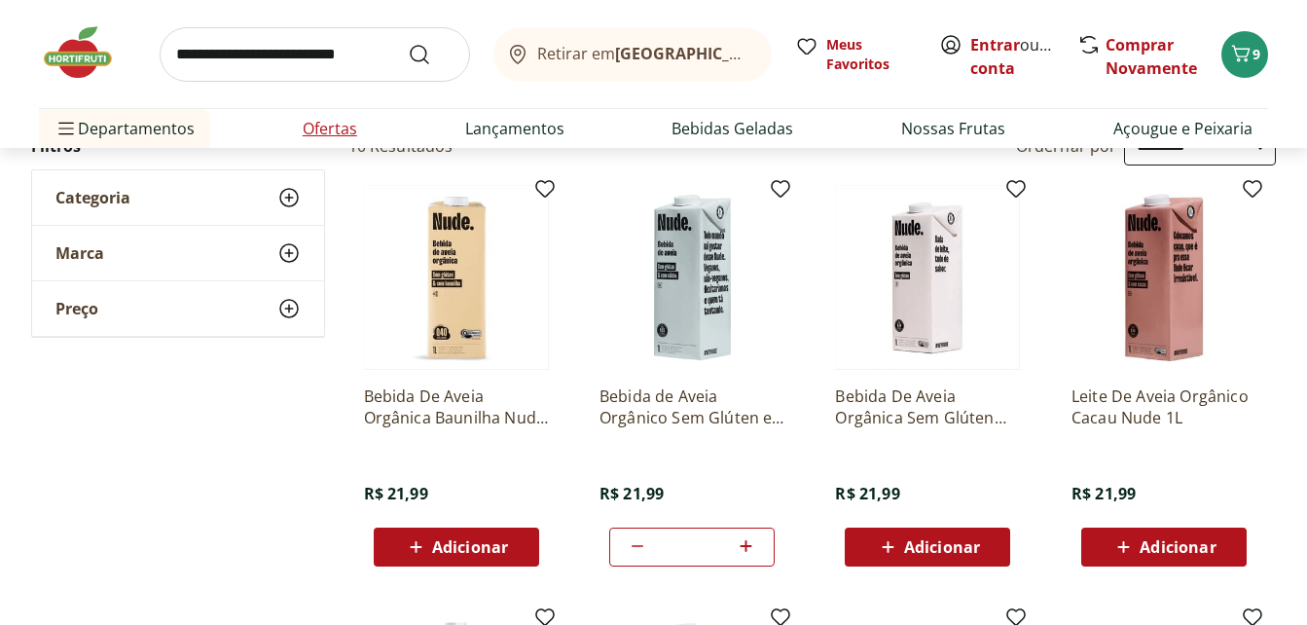
click at [323, 127] on link "Ofertas" at bounding box center [330, 128] width 55 height 23
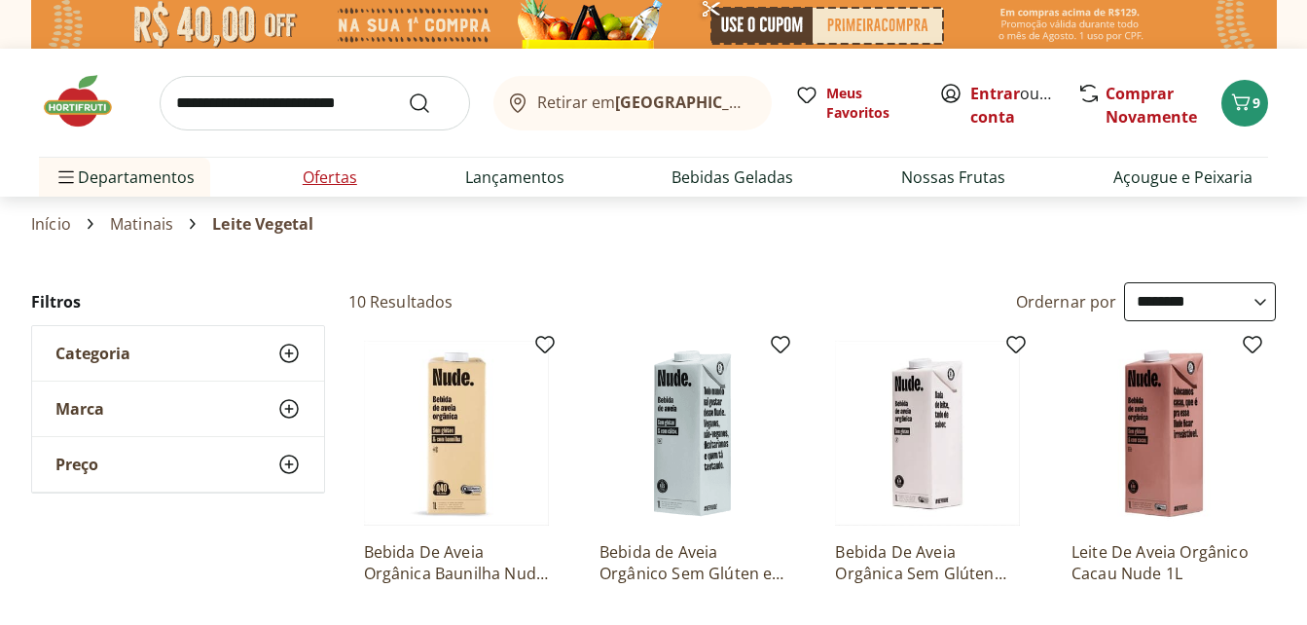
select select "**********"
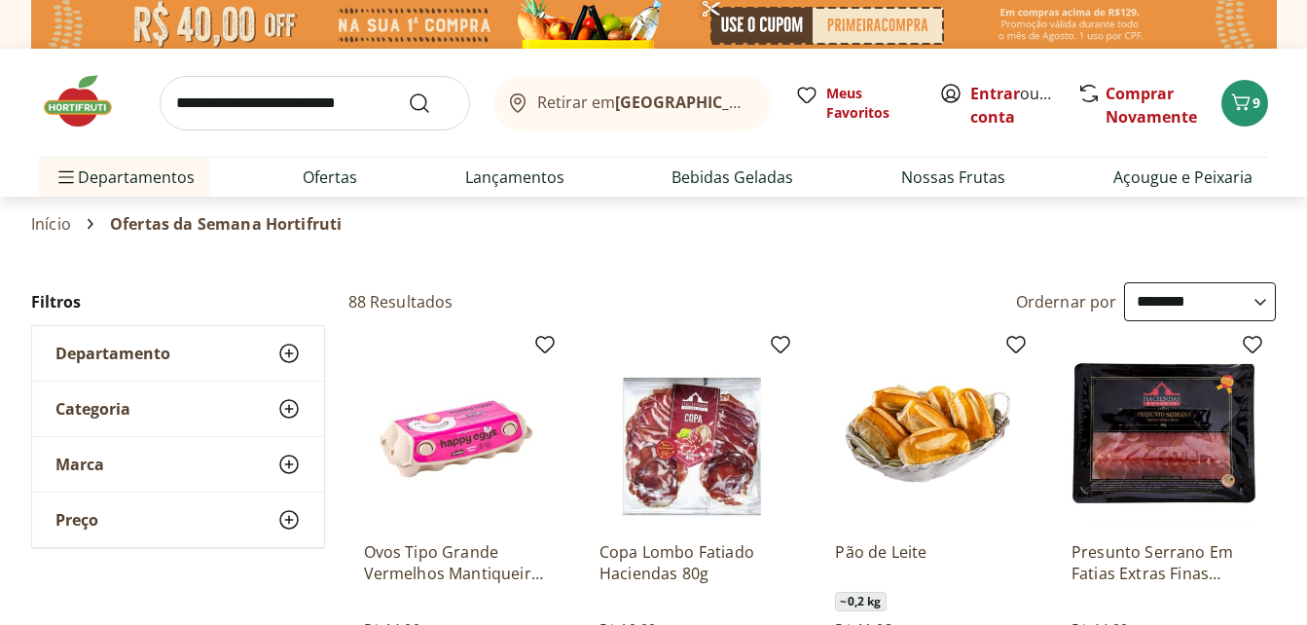
click at [663, 245] on section "Início Ofertas da Semana Hortifruti" at bounding box center [653, 224] width 1245 height 55
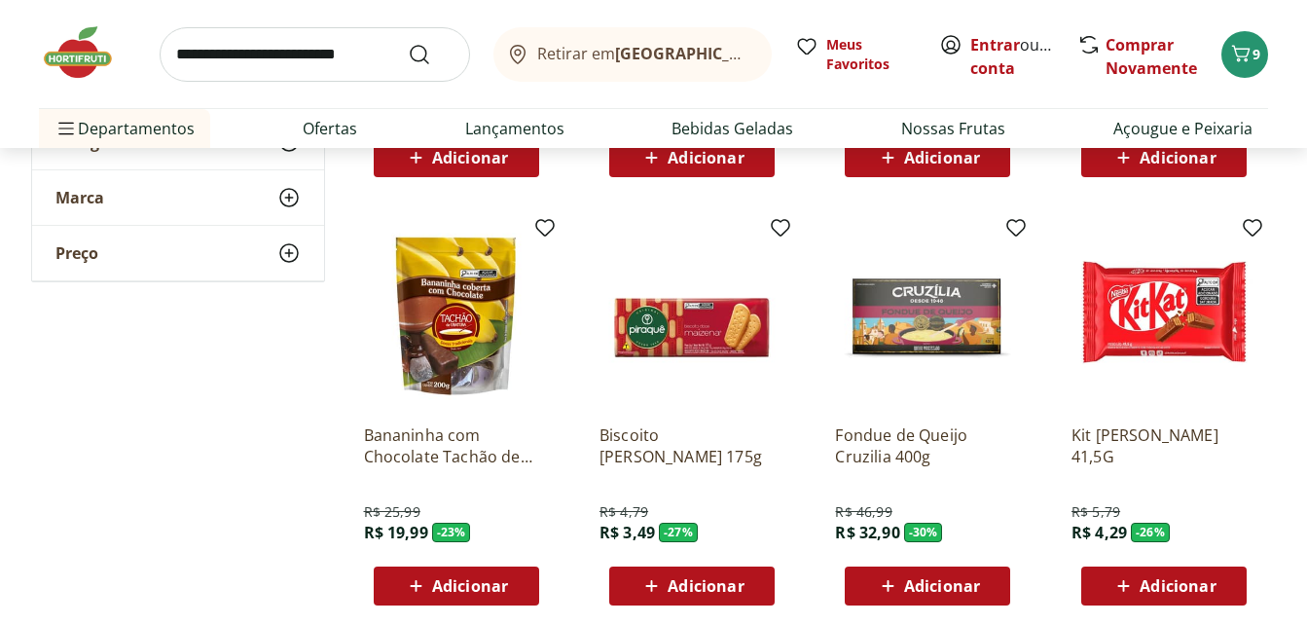
scroll to position [662, 0]
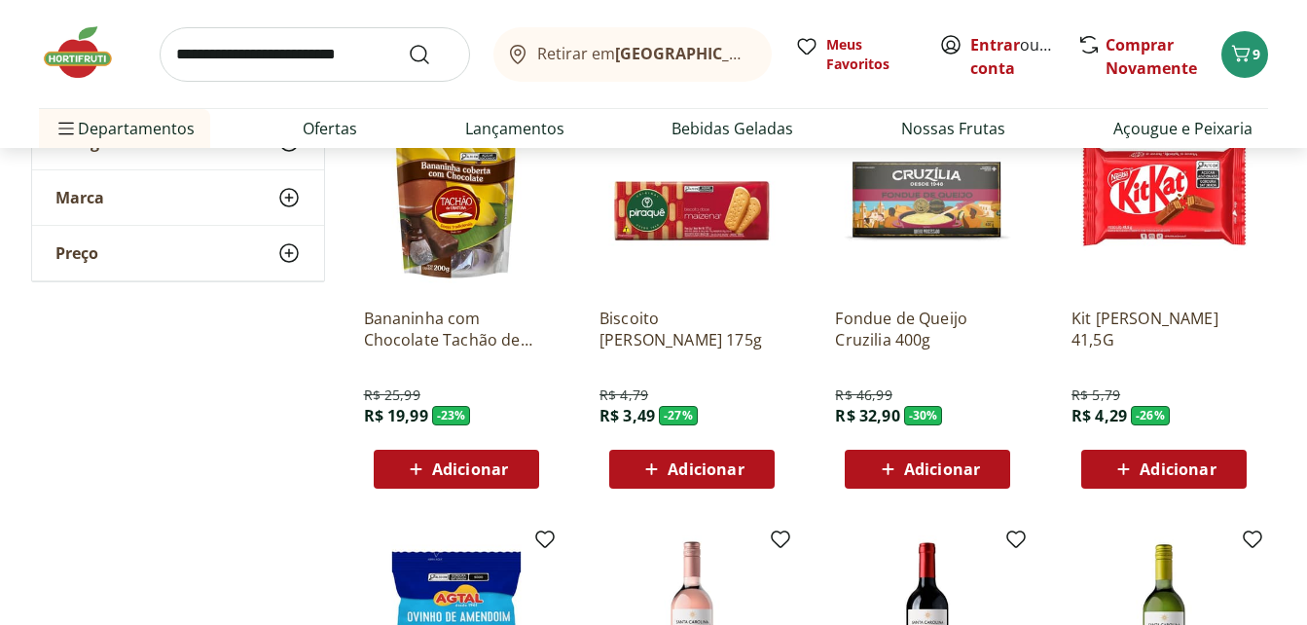
click at [659, 457] on icon at bounding box center [651, 468] width 24 height 23
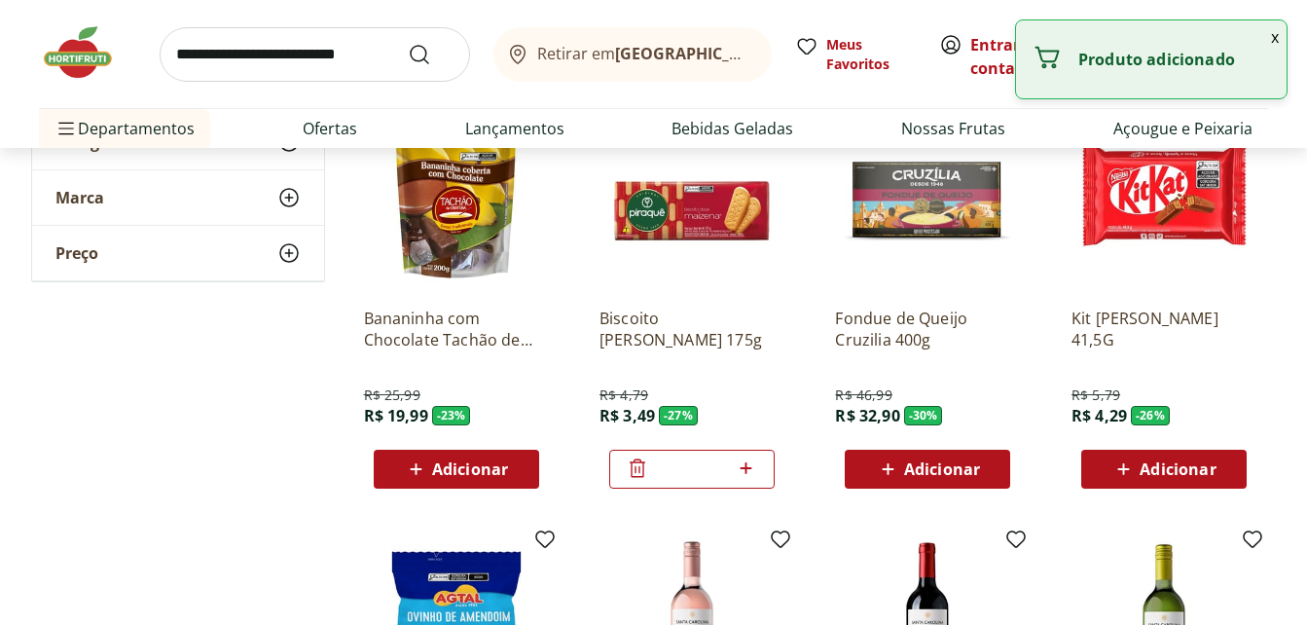
click at [750, 469] on icon at bounding box center [747, 468] width 12 height 12
type input "*"
click at [169, 386] on div "**********" at bounding box center [654, 326] width 1246 height 1413
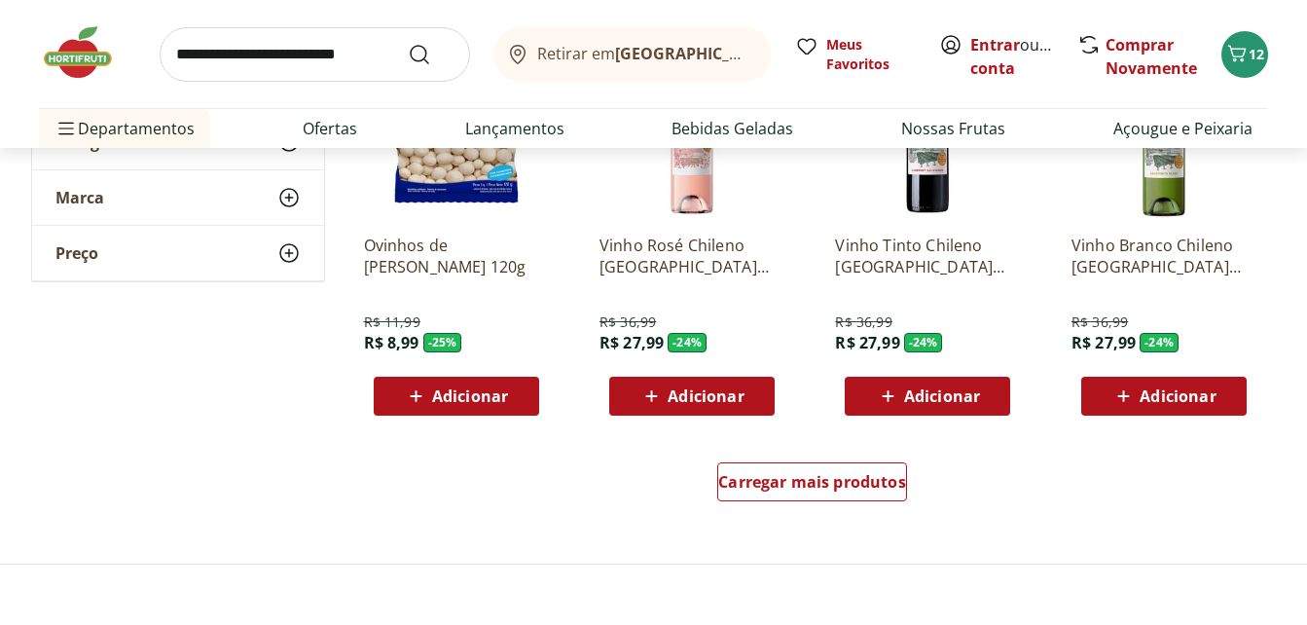
scroll to position [1168, 0]
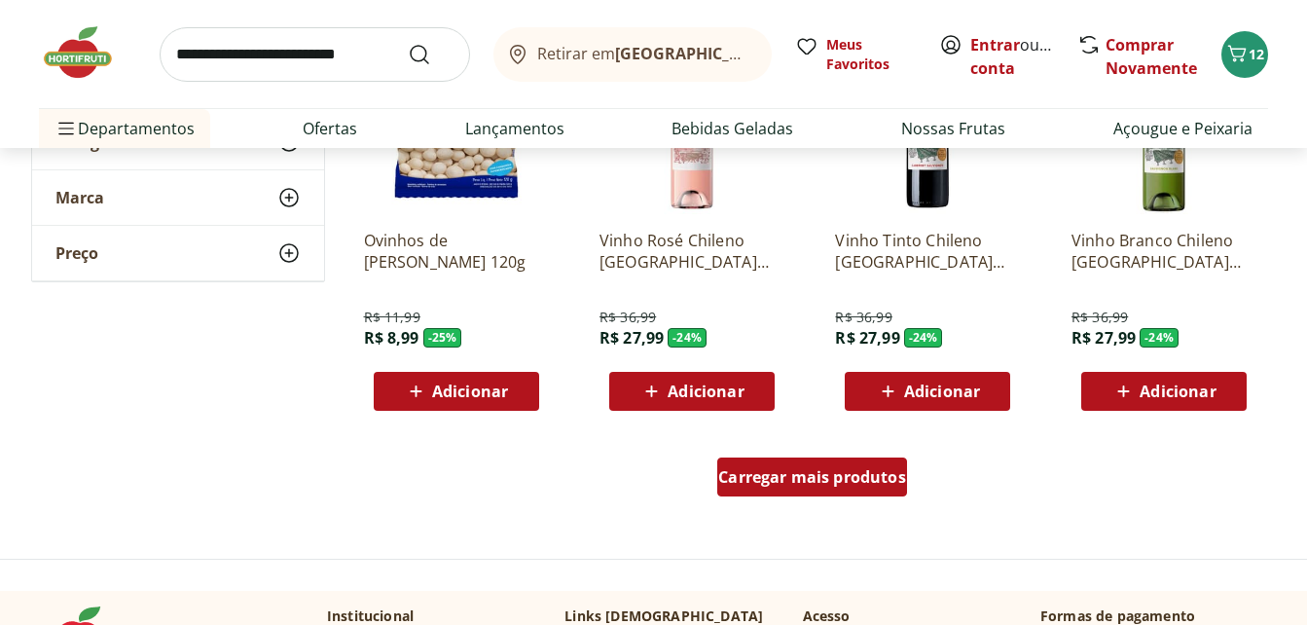
click at [762, 484] on span "Carregar mais produtos" at bounding box center [812, 477] width 188 height 16
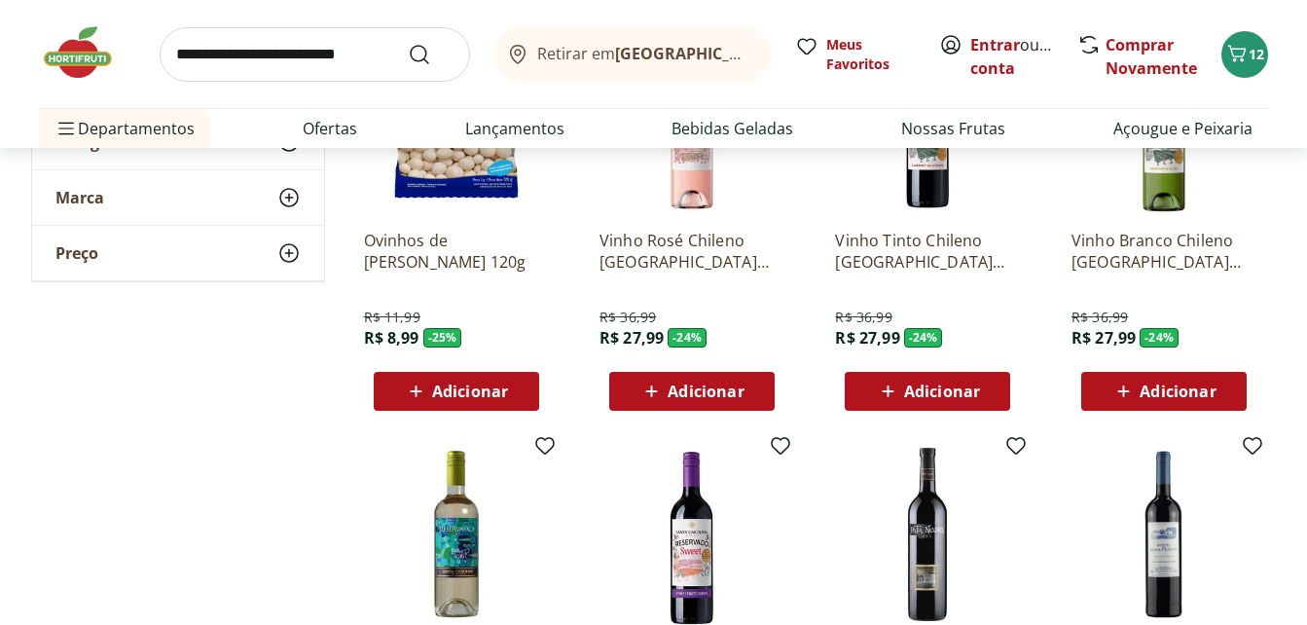
click at [194, 458] on div "**********" at bounding box center [654, 455] width 1246 height 2682
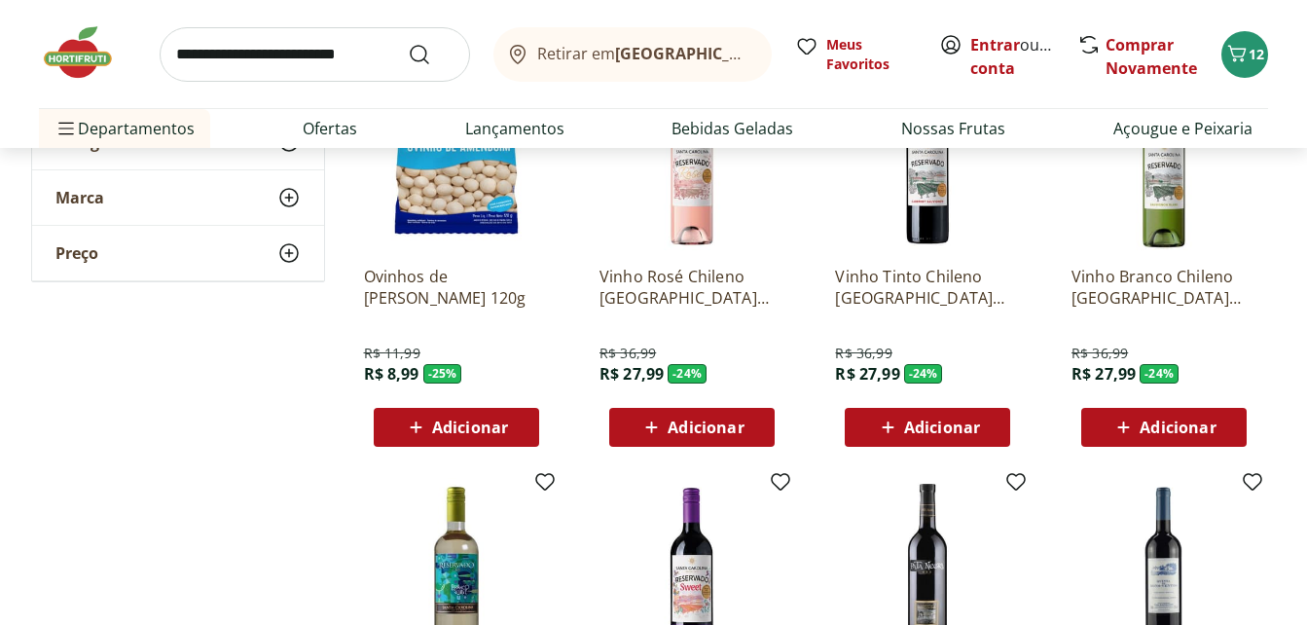
scroll to position [1129, 0]
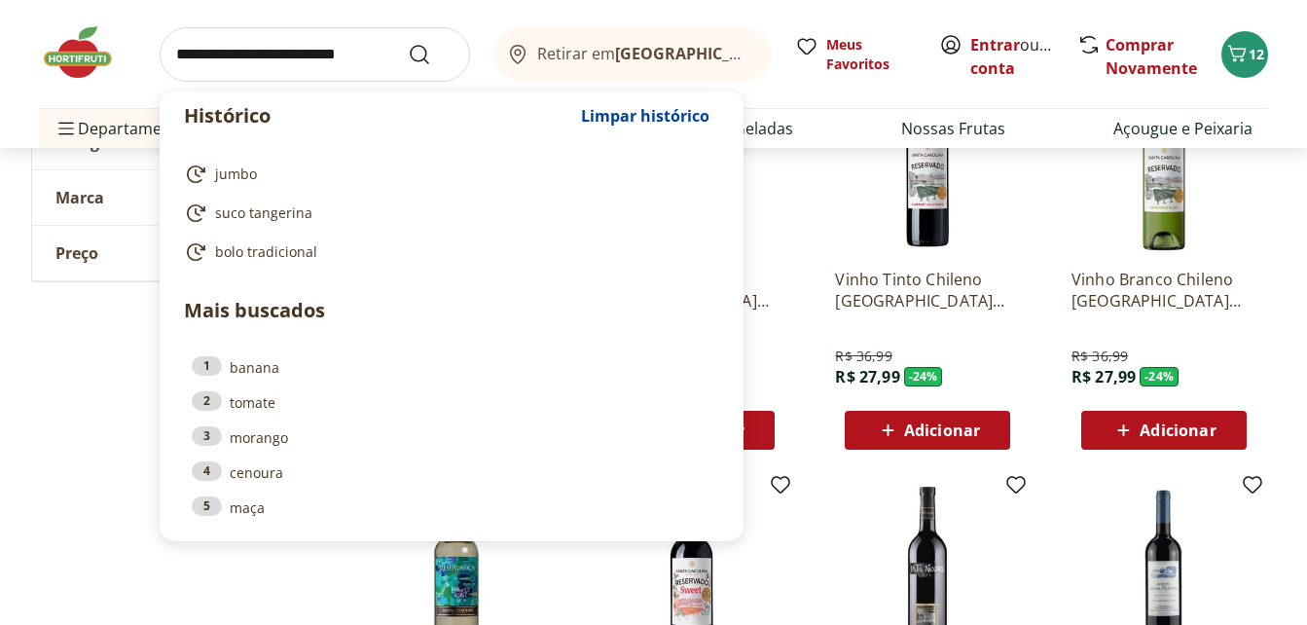
click at [320, 51] on input "search" at bounding box center [315, 54] width 310 height 55
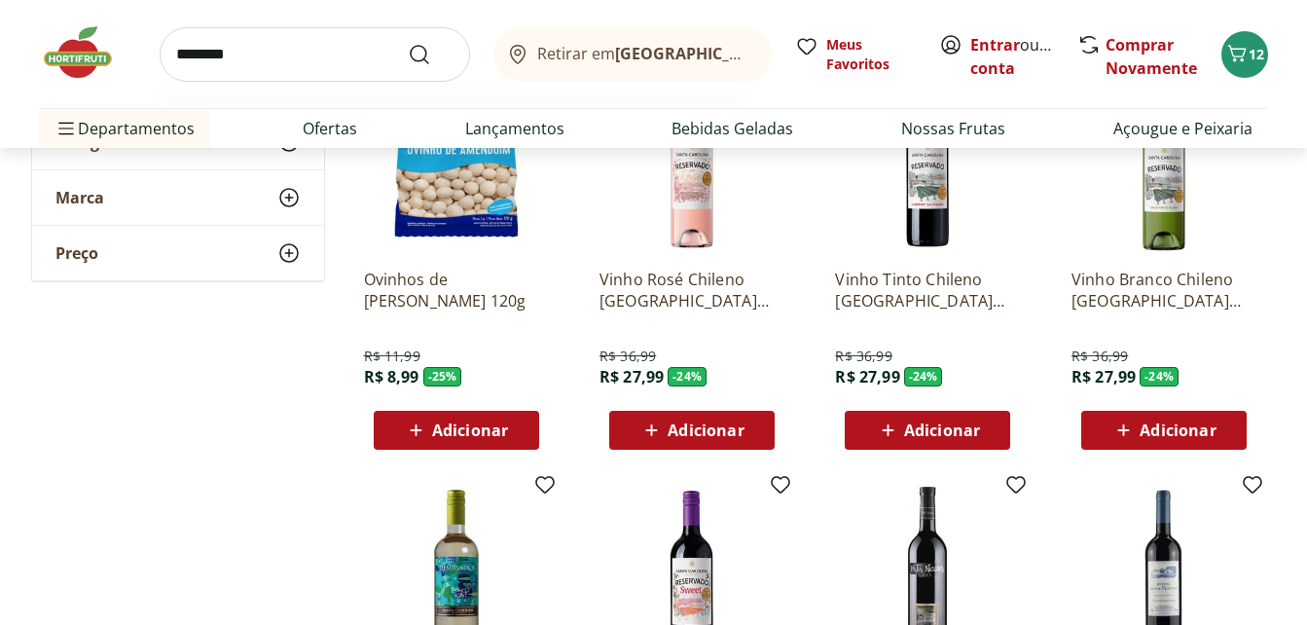
type input "********"
click at [408, 43] on button "Submit Search" at bounding box center [431, 54] width 47 height 23
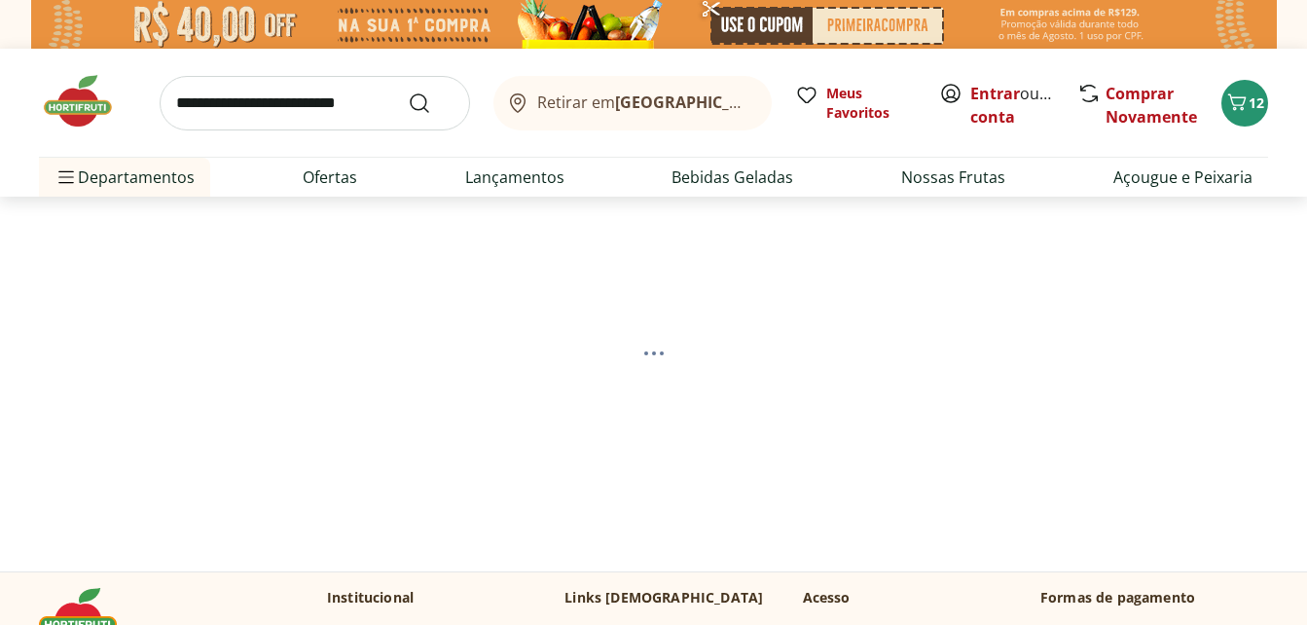
select select "**********"
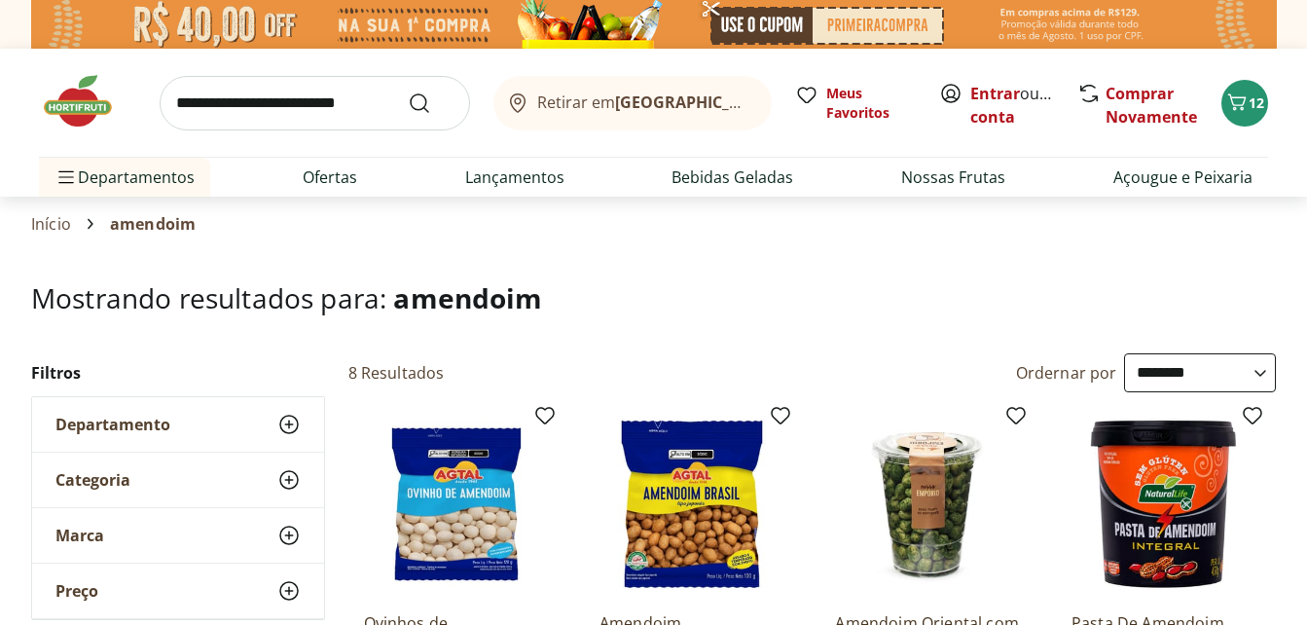
click at [611, 240] on section "Início amendoim" at bounding box center [653, 224] width 1245 height 55
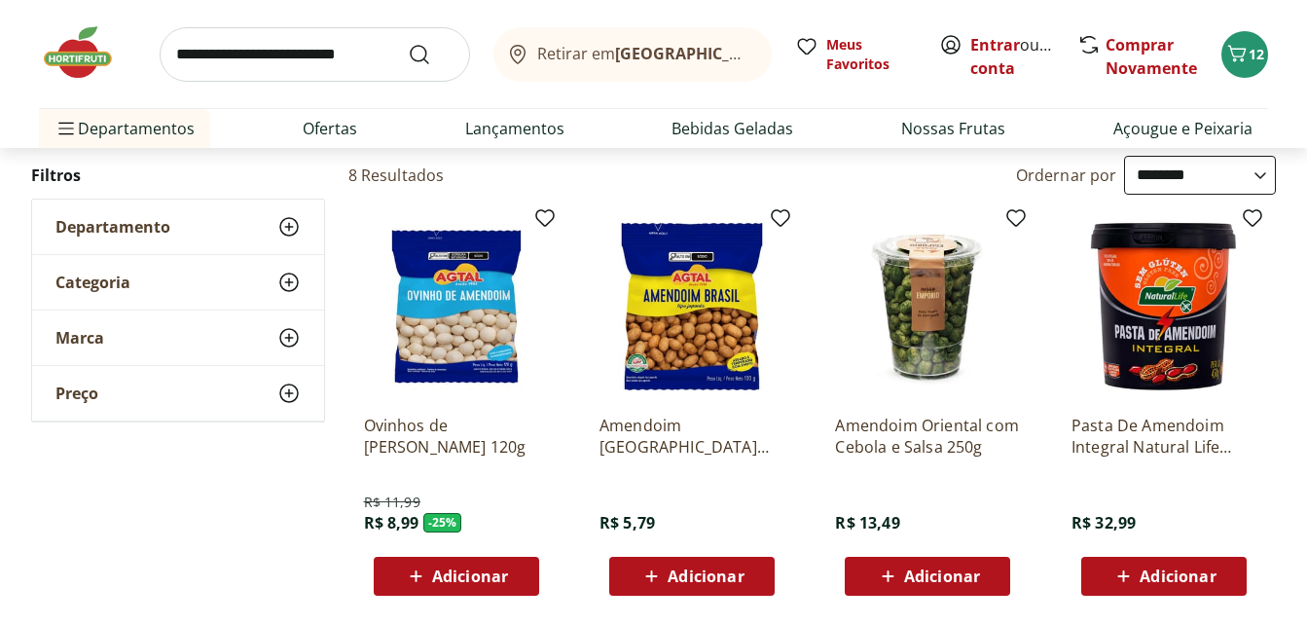
scroll to position [117, 0]
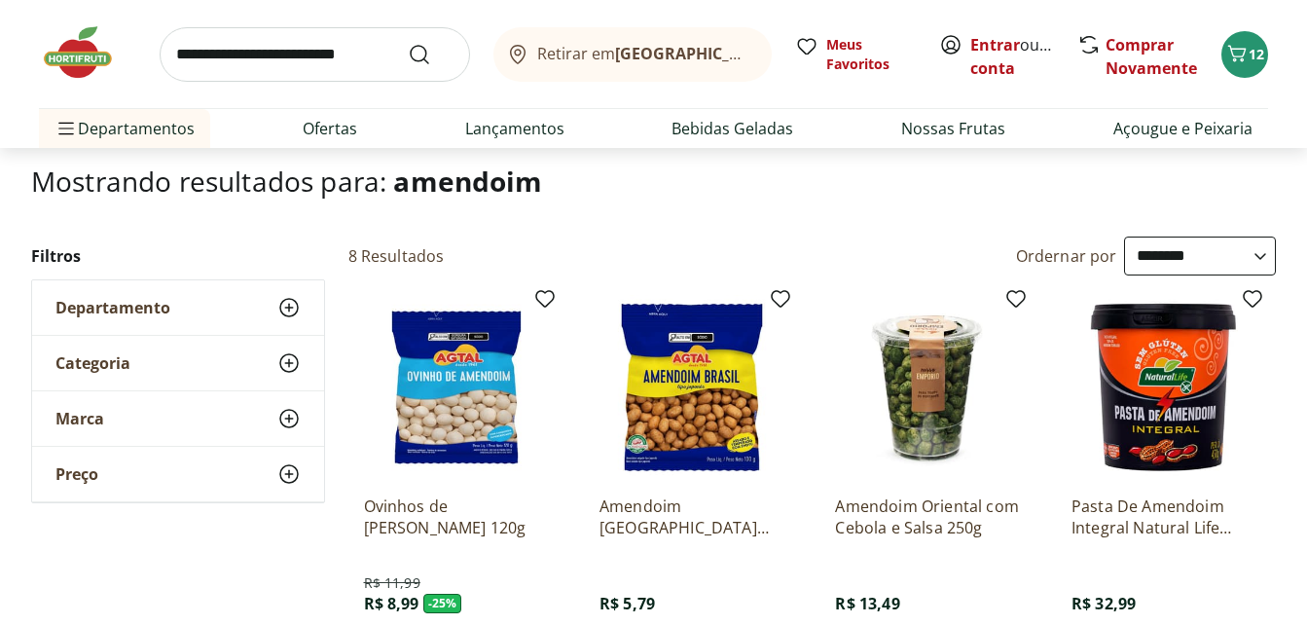
click at [78, 55] on img at bounding box center [87, 52] width 97 height 58
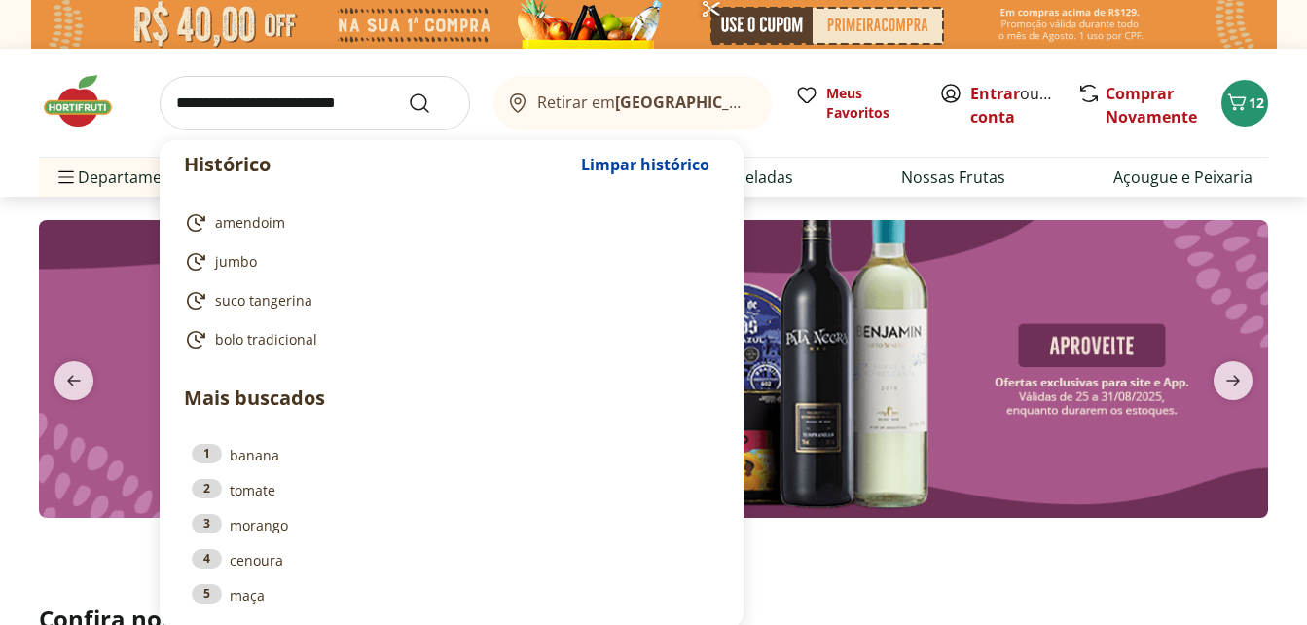
click at [235, 105] on input "search" at bounding box center [315, 103] width 310 height 55
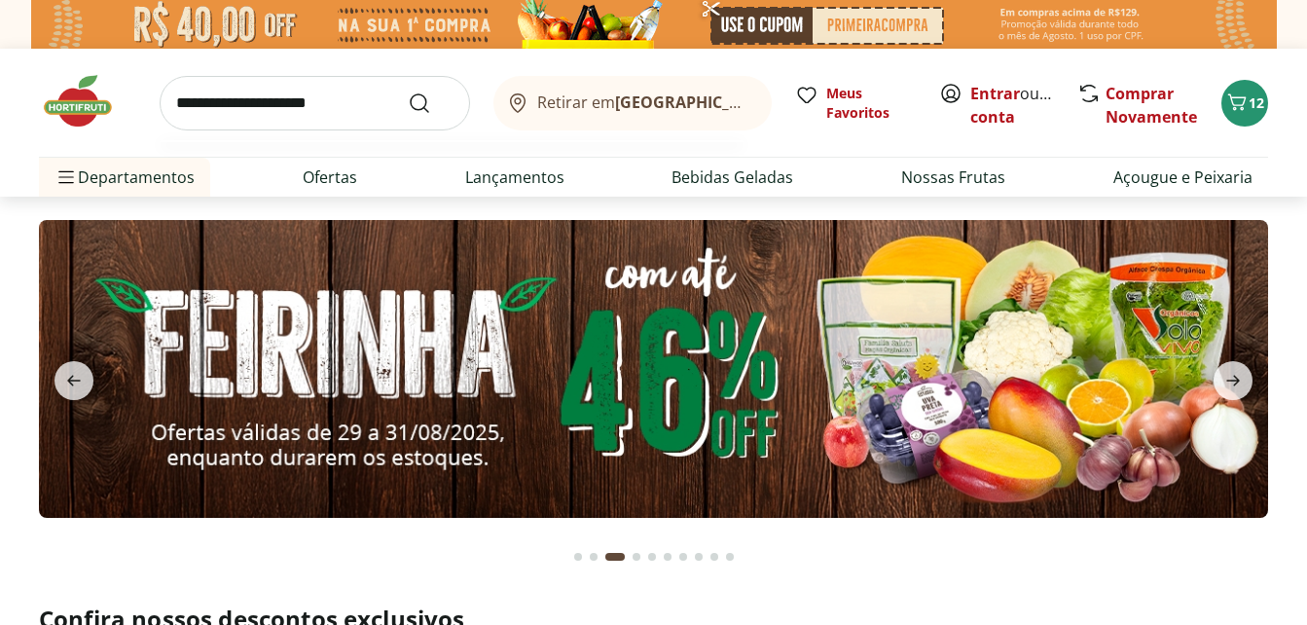
type input "**********"
click at [408, 91] on button "Submit Search" at bounding box center [431, 102] width 47 height 23
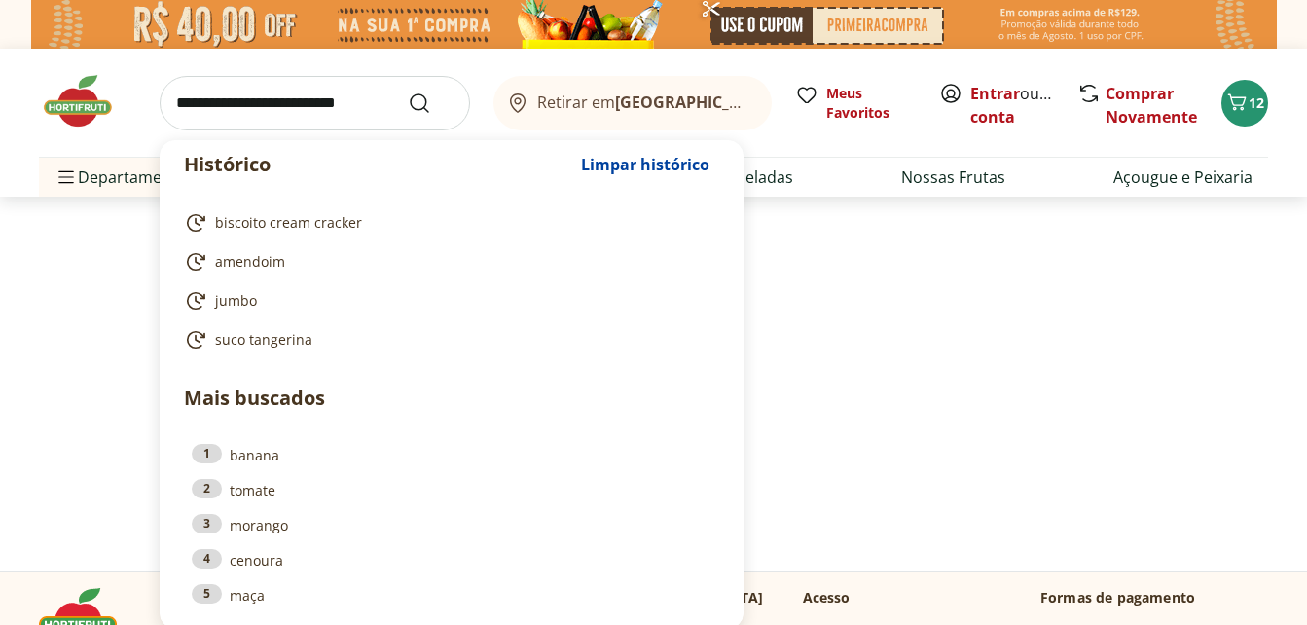
click at [294, 105] on input "search" at bounding box center [315, 103] width 310 height 55
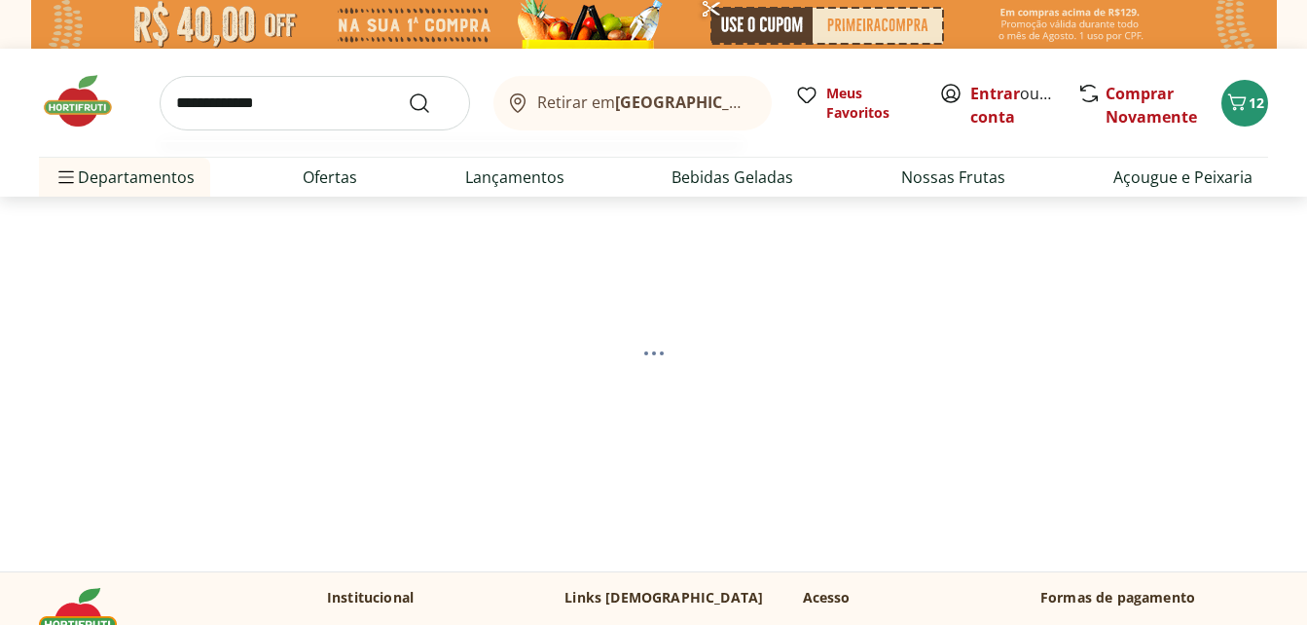
type input "**********"
click at [408, 91] on button "Submit Search" at bounding box center [431, 102] width 47 height 23
select select "**********"
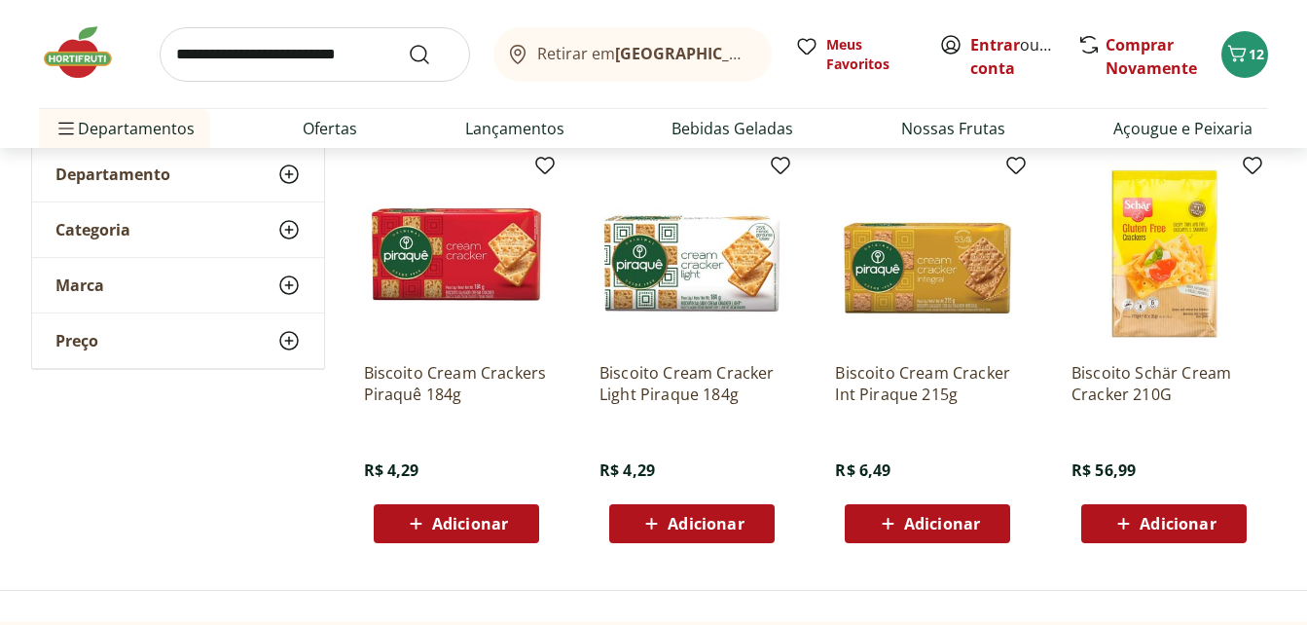
scroll to position [389, 0]
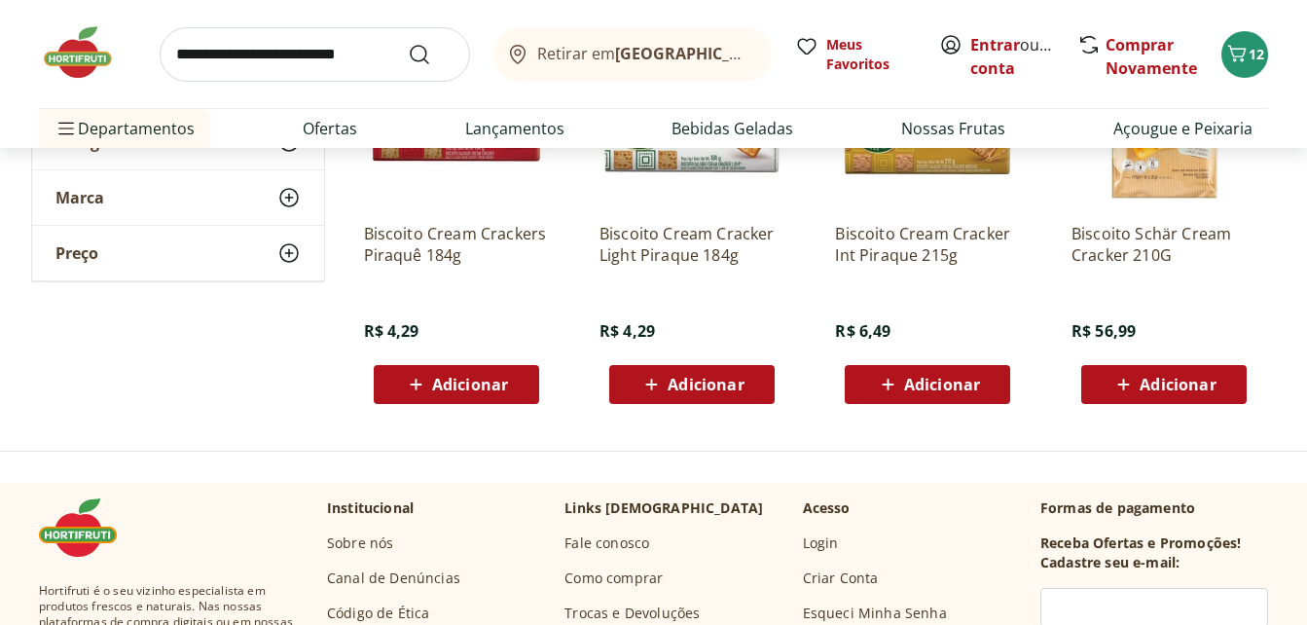
click at [436, 384] on span "Adicionar" at bounding box center [470, 385] width 76 height 16
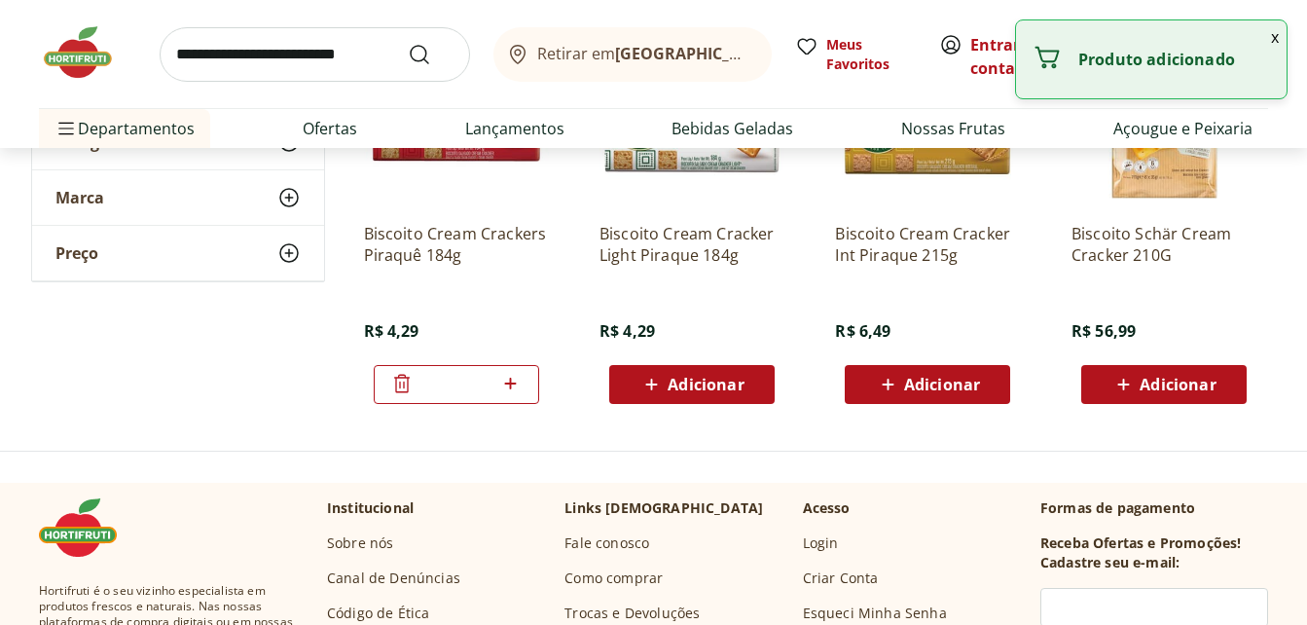
click at [518, 386] on icon at bounding box center [510, 383] width 24 height 23
type input "*"
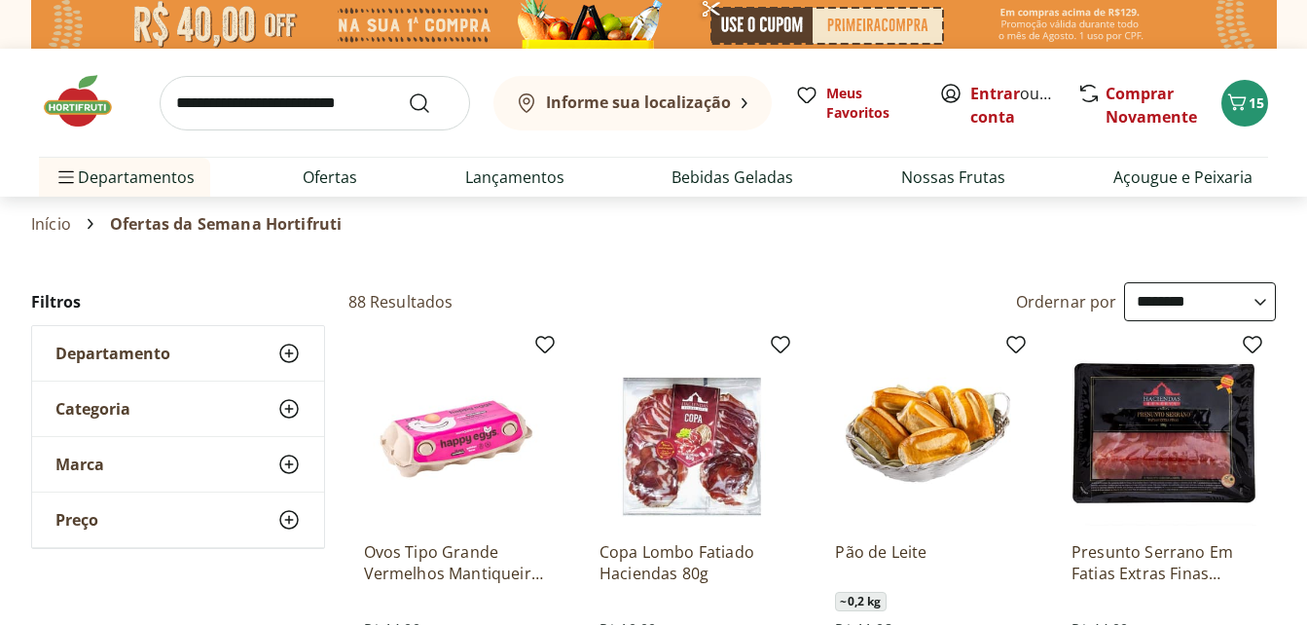
select select "**********"
click at [572, 233] on div "Início Ofertas da Semana Hortifruti" at bounding box center [653, 223] width 1245 height 23
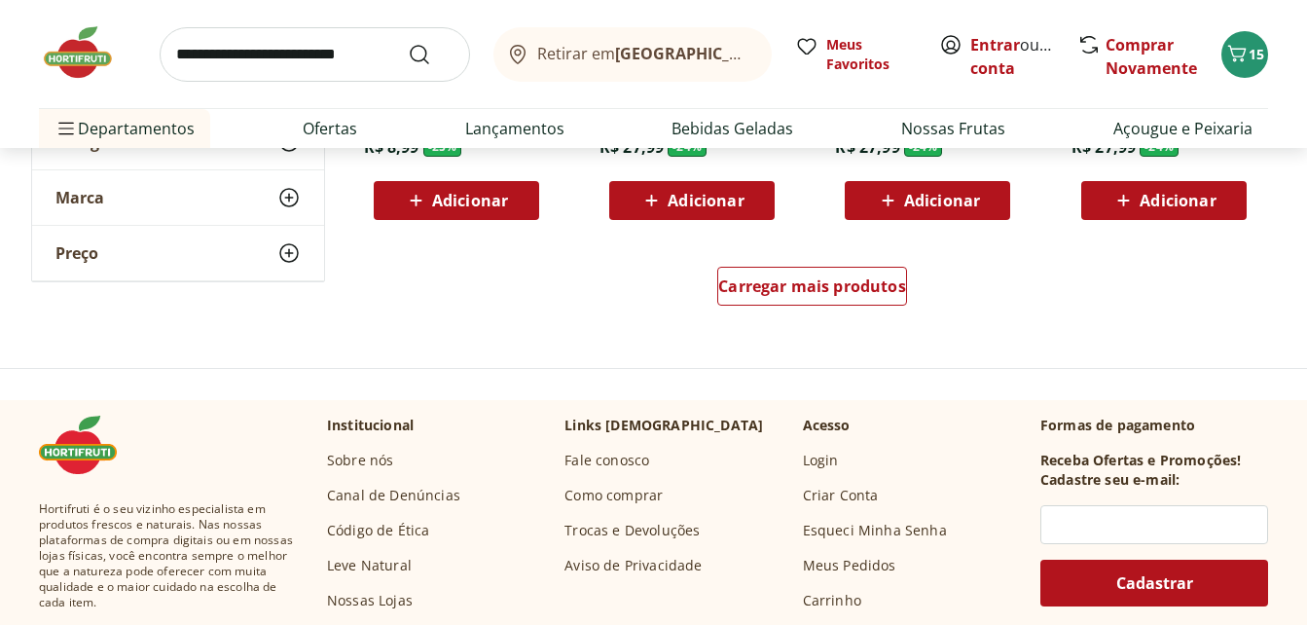
scroll to position [1363, 0]
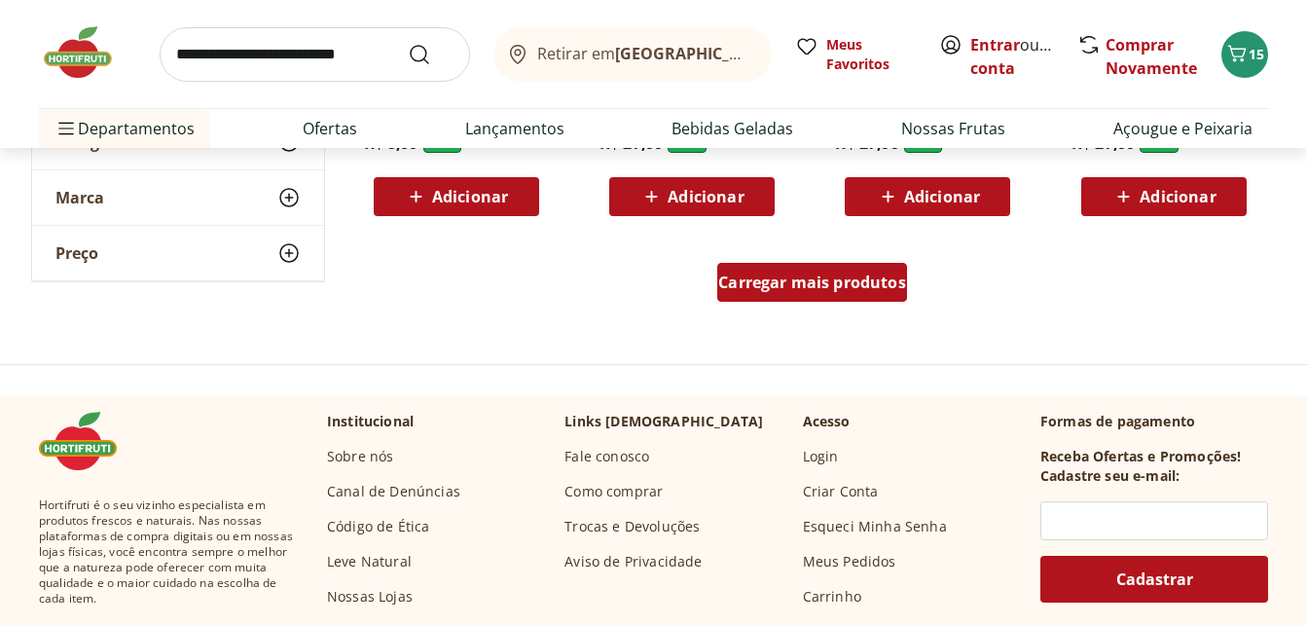
click at [789, 280] on span "Carregar mais produtos" at bounding box center [812, 282] width 188 height 16
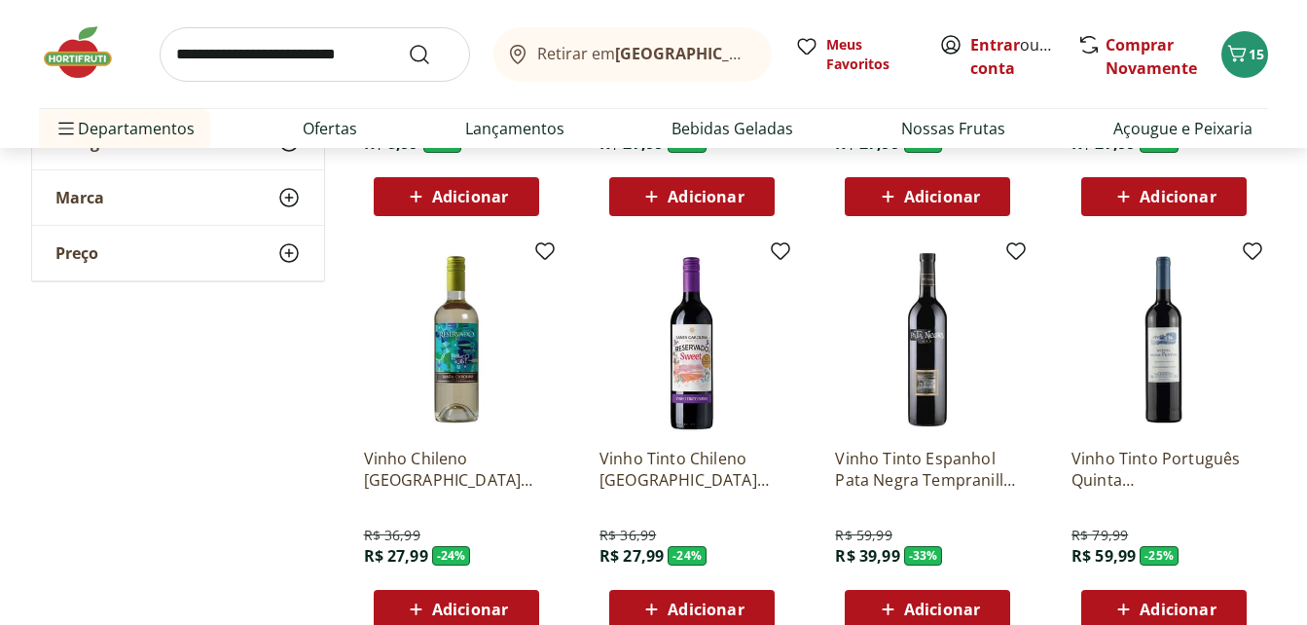
click at [245, 447] on div "**********" at bounding box center [654, 261] width 1246 height 2682
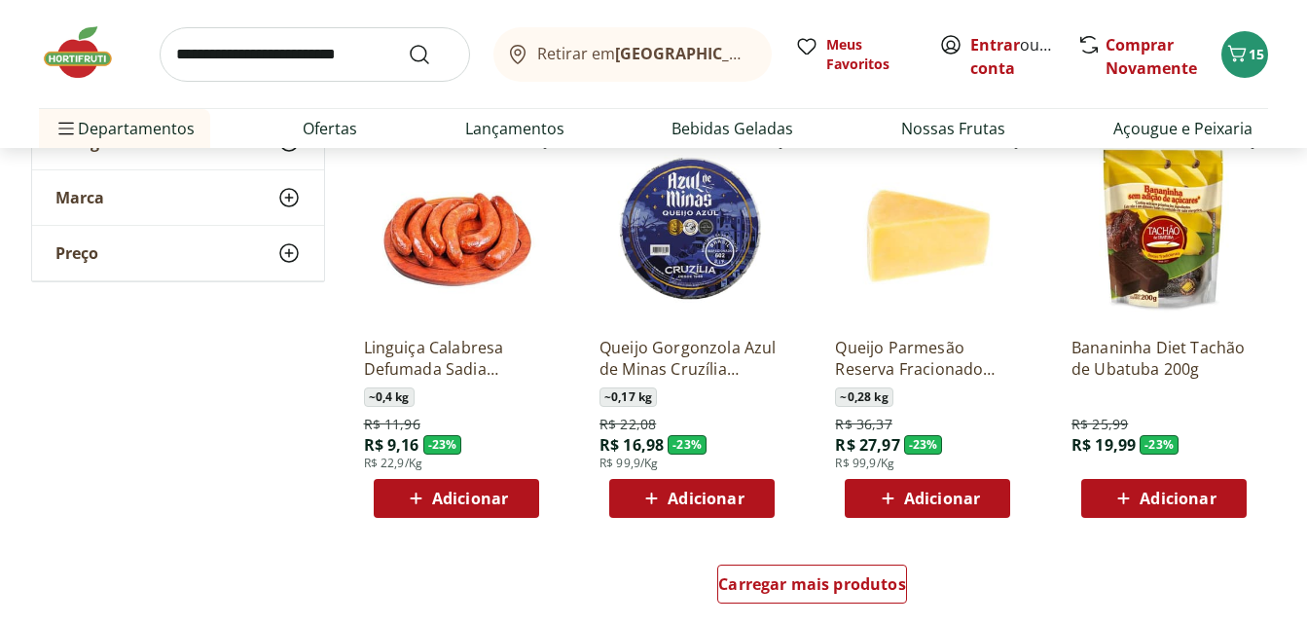
scroll to position [2336, 0]
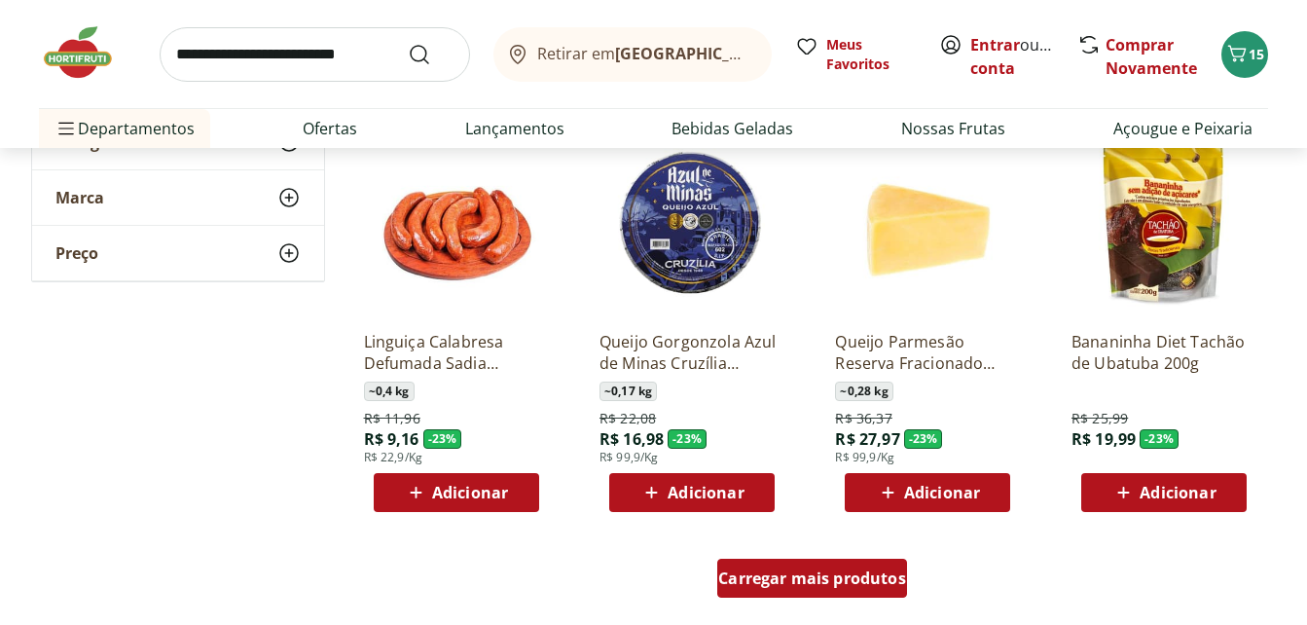
click at [772, 576] on span "Carregar mais produtos" at bounding box center [812, 578] width 188 height 16
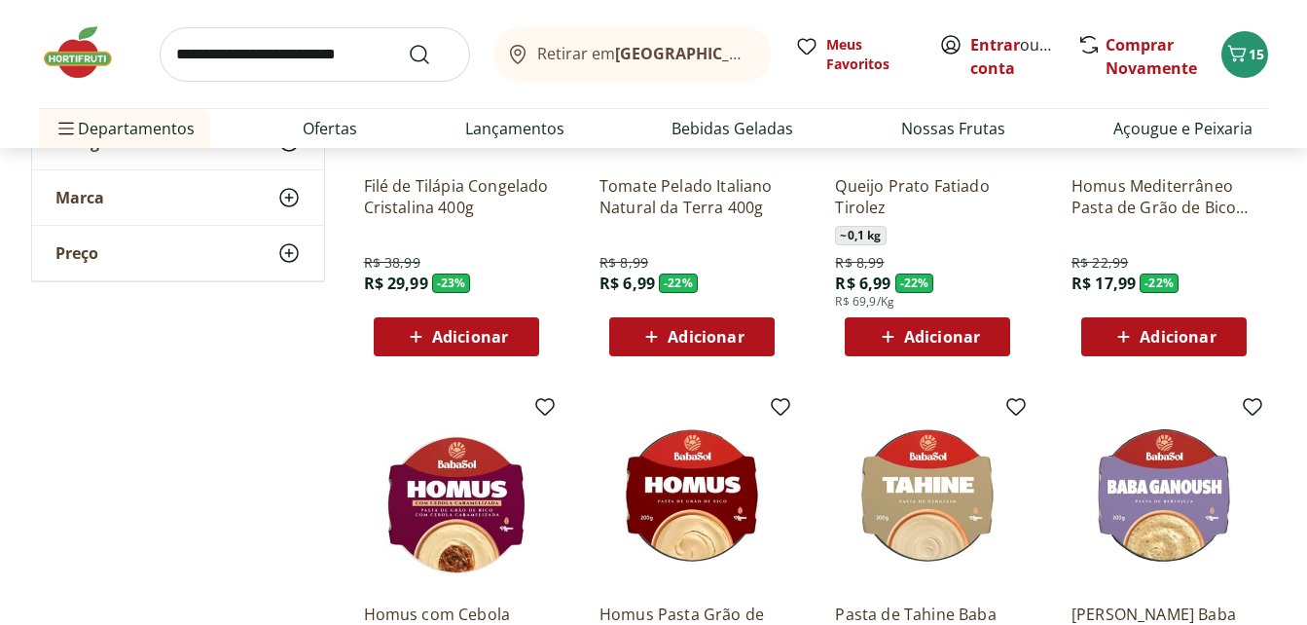
scroll to position [2920, 0]
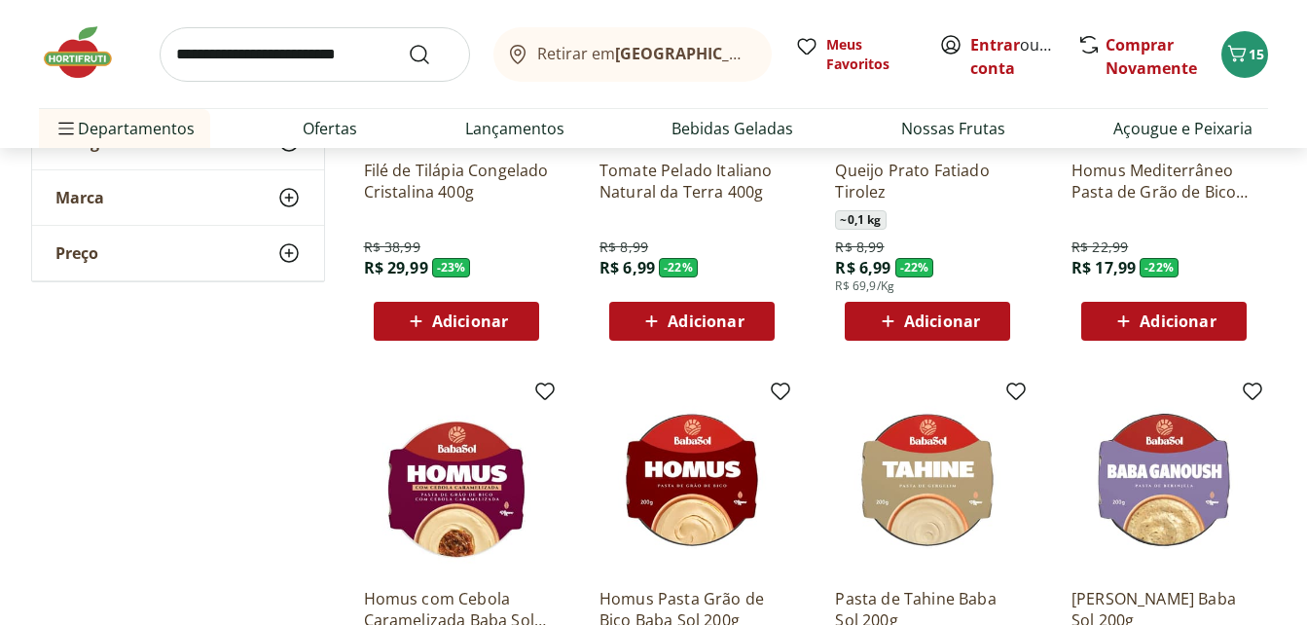
click at [937, 308] on div "Adicionar" at bounding box center [927, 321] width 134 height 35
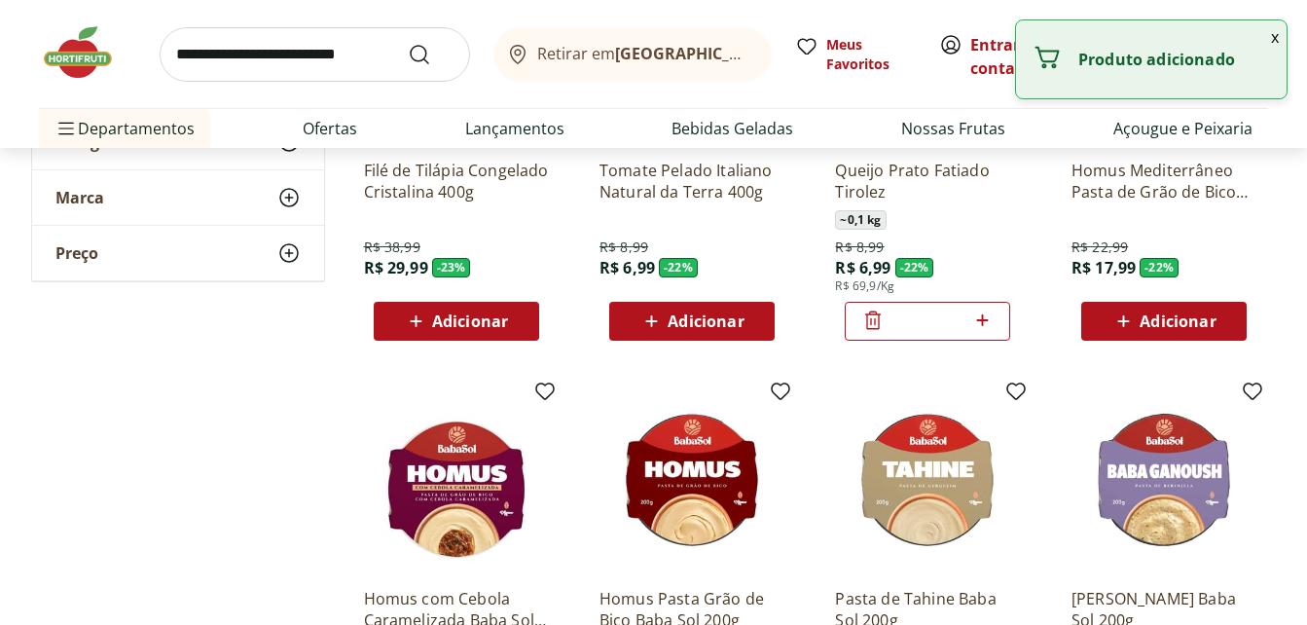
click at [984, 319] on icon at bounding box center [982, 320] width 24 height 23
type input "*"
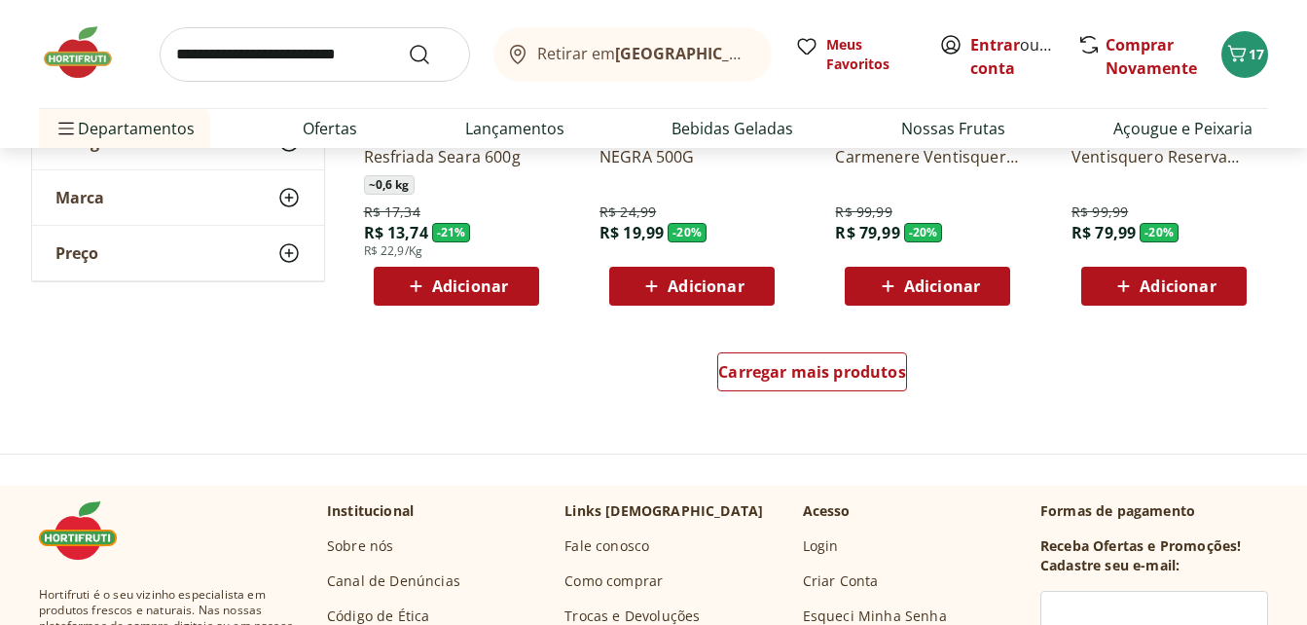
scroll to position [3854, 0]
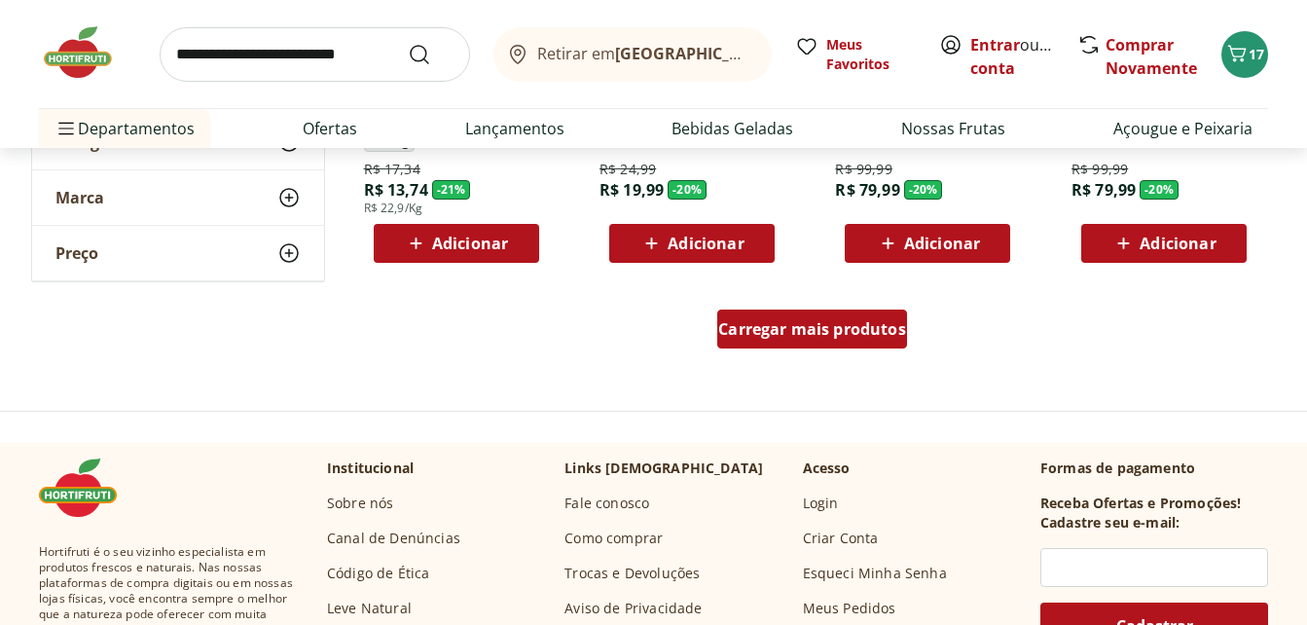
click at [785, 332] on span "Carregar mais produtos" at bounding box center [812, 329] width 188 height 16
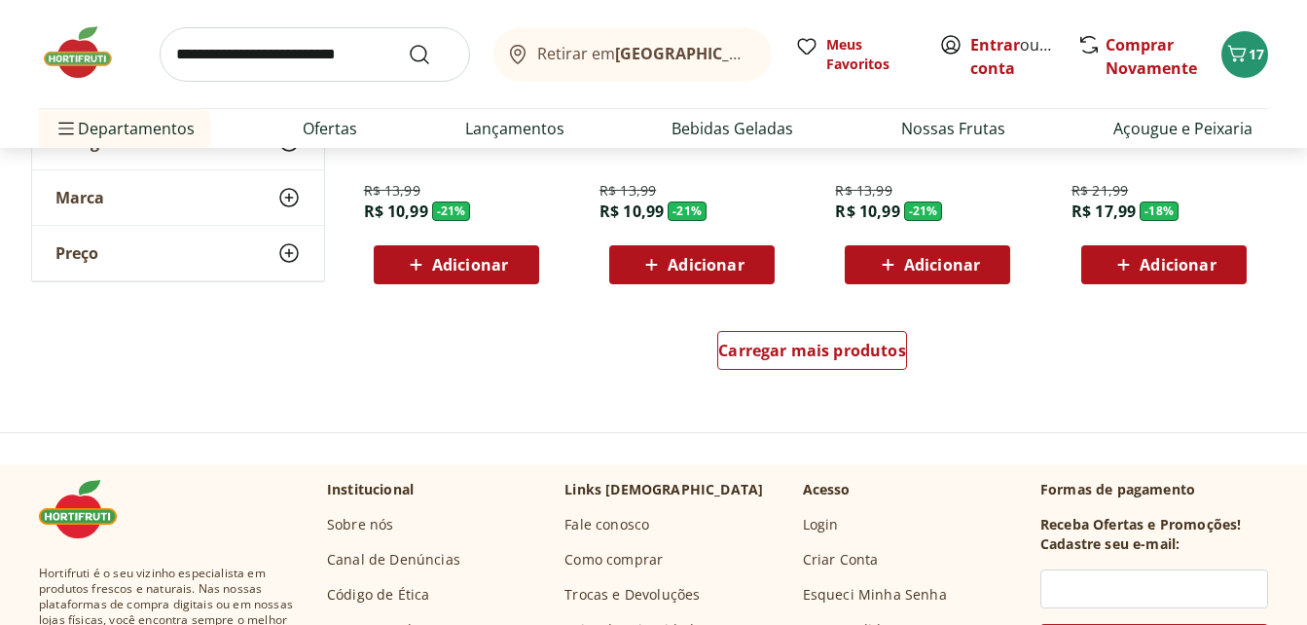
scroll to position [5139, 0]
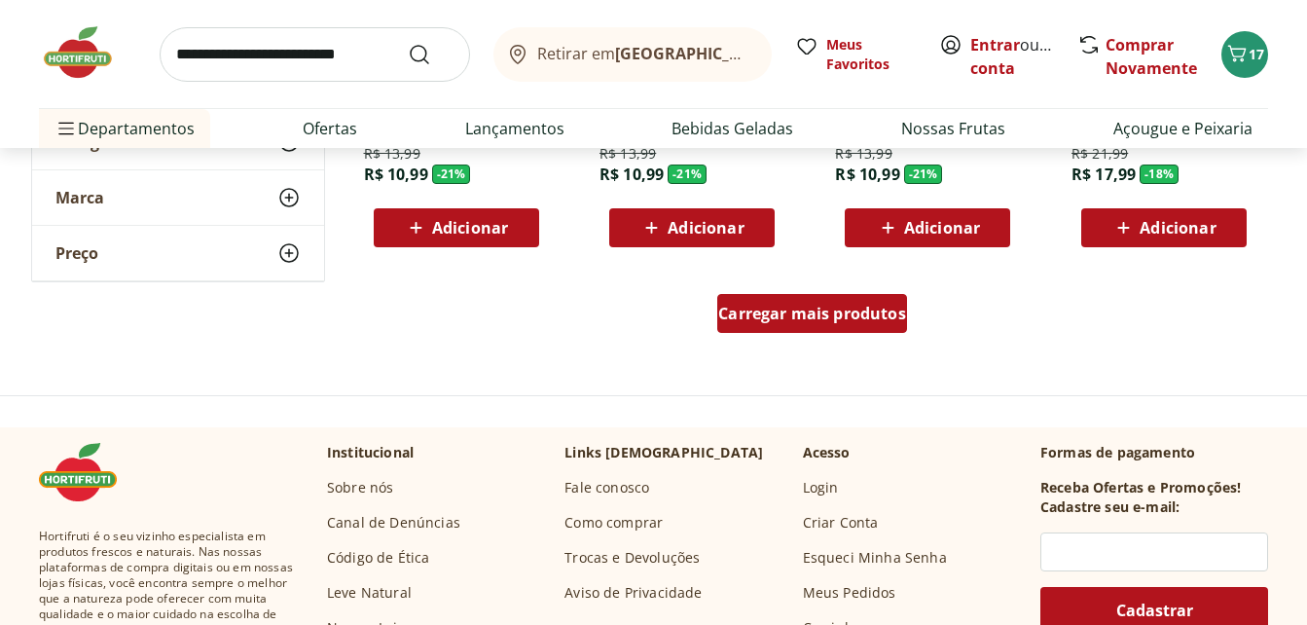
click at [775, 317] on span "Carregar mais produtos" at bounding box center [812, 314] width 188 height 16
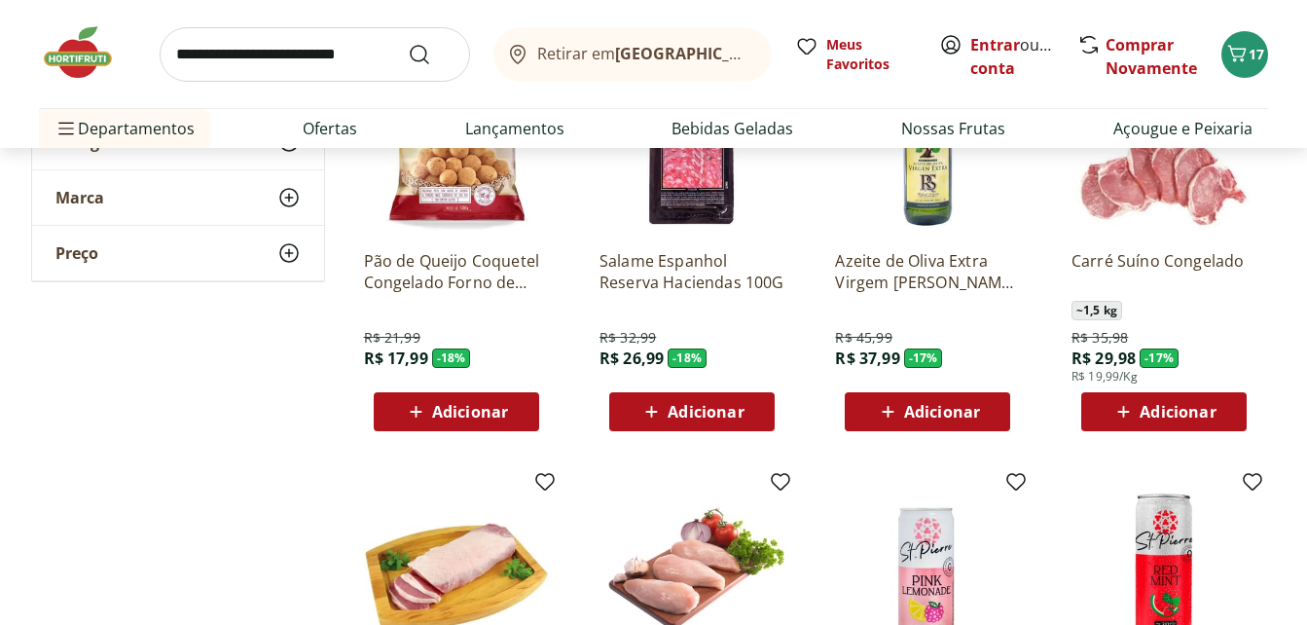
scroll to position [5411, 0]
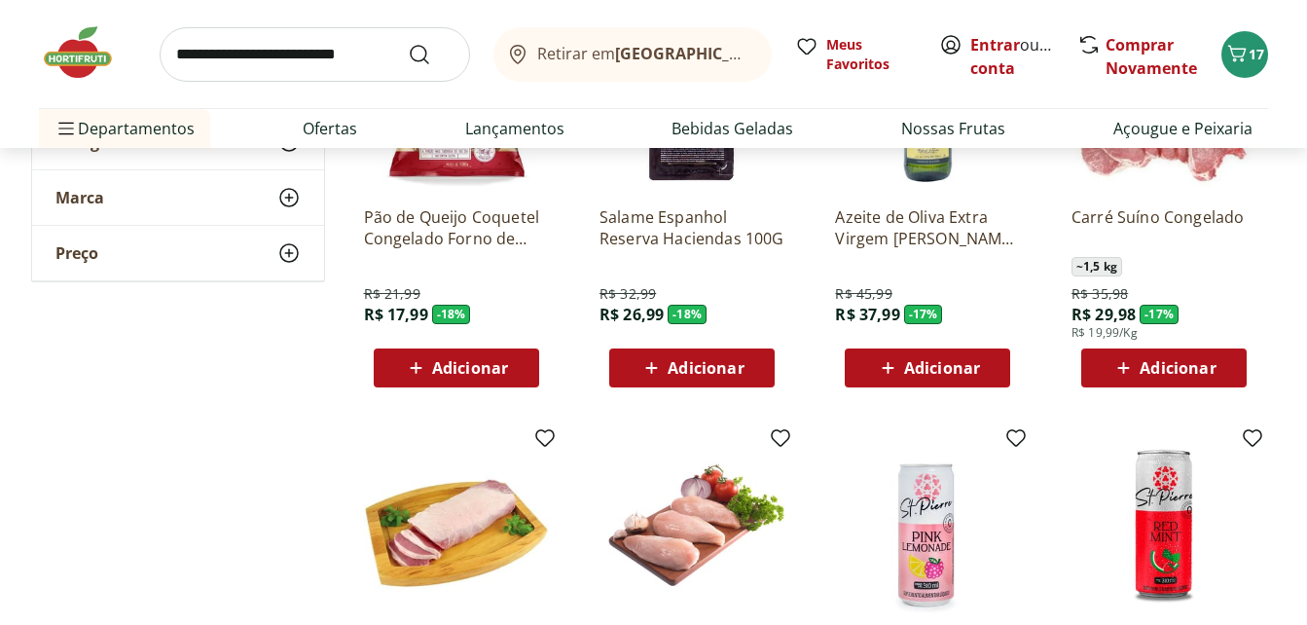
click at [940, 376] on span "Adicionar" at bounding box center [942, 368] width 76 height 16
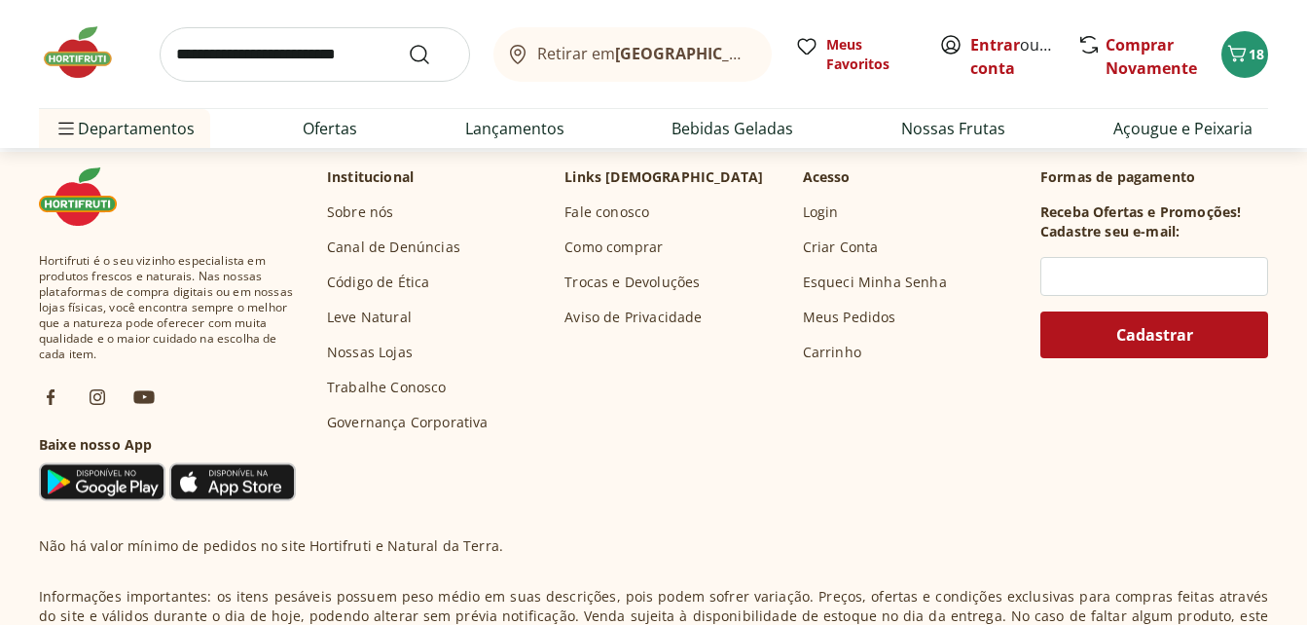
scroll to position [6696, 0]
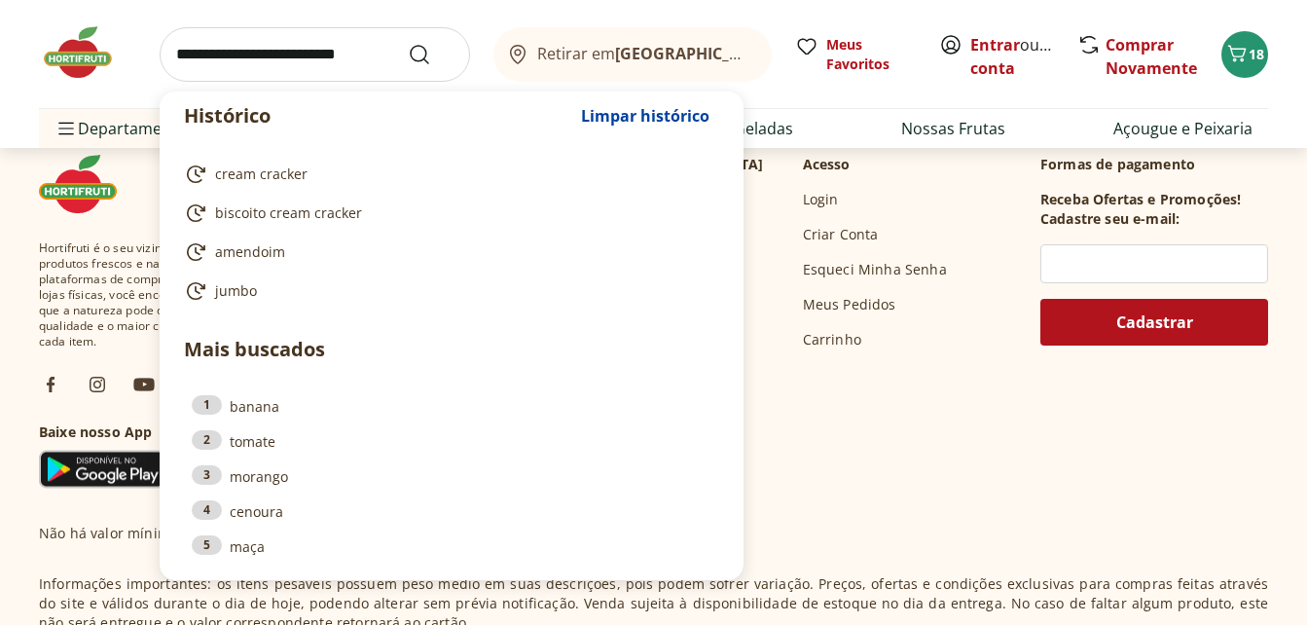
click at [293, 69] on input "search" at bounding box center [315, 54] width 310 height 55
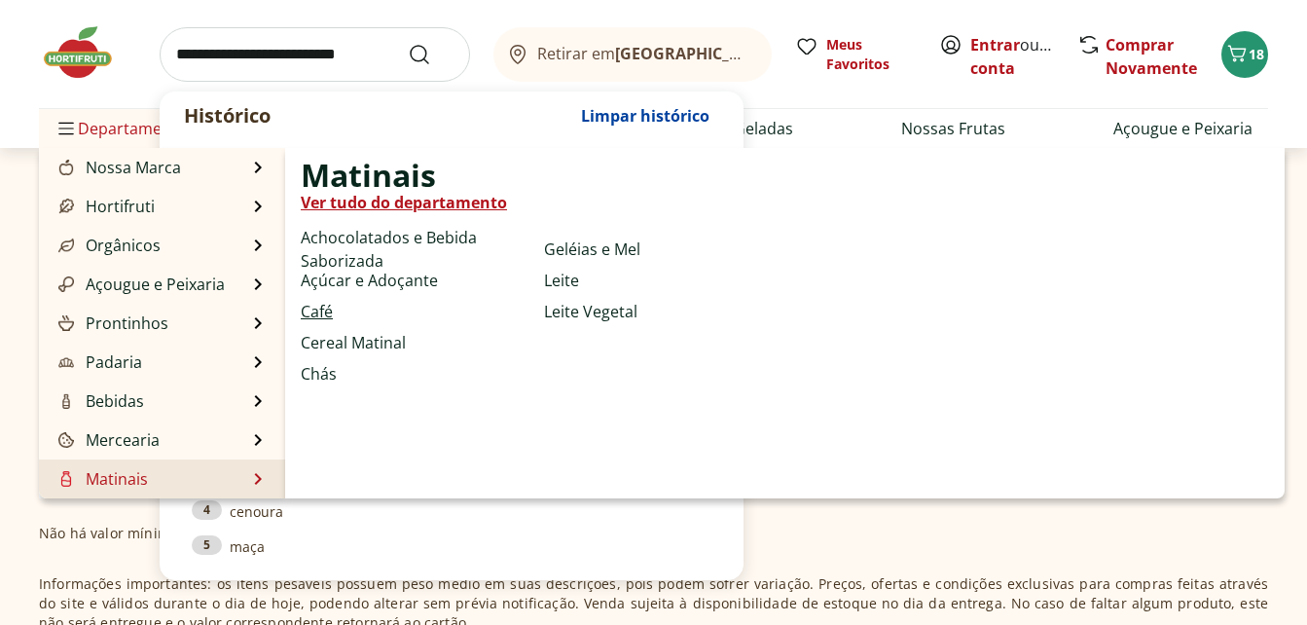
click at [310, 309] on link "Café" at bounding box center [317, 311] width 32 height 23
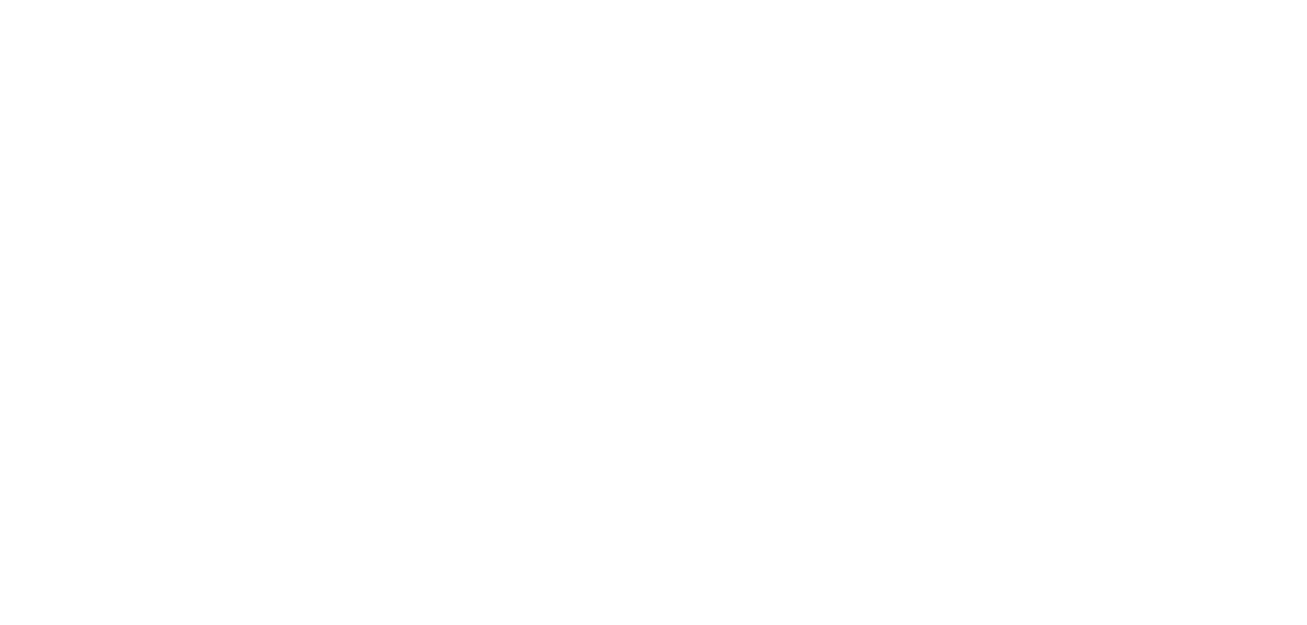
select select "**********"
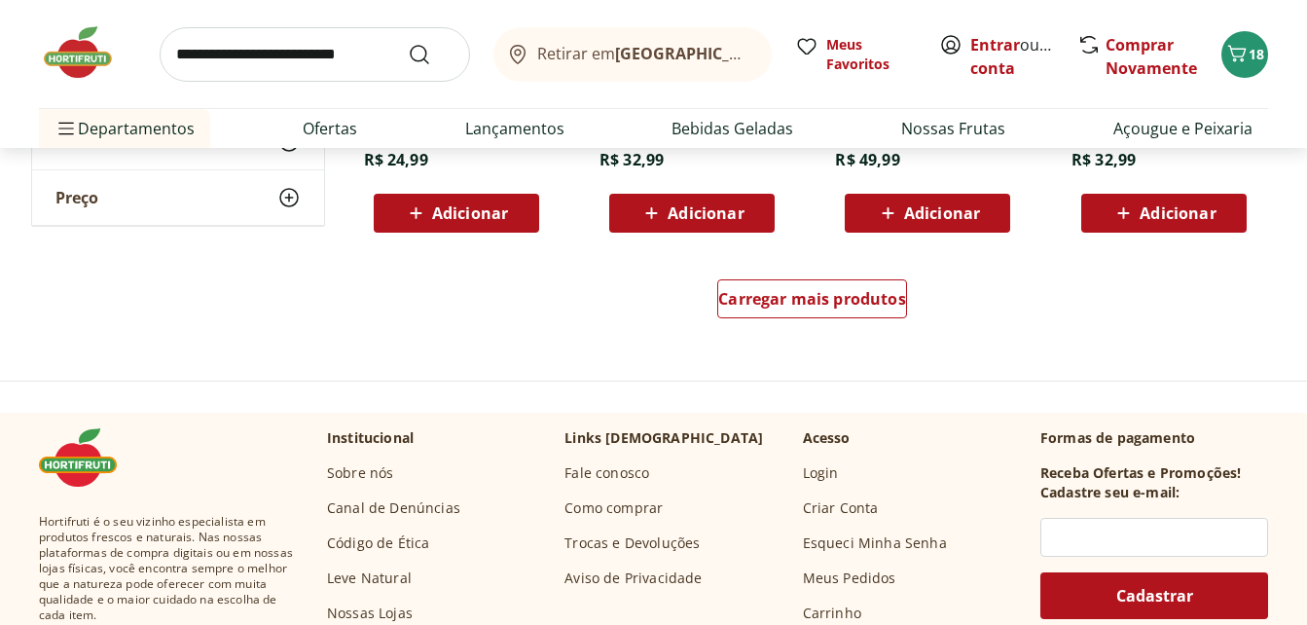
scroll to position [1285, 0]
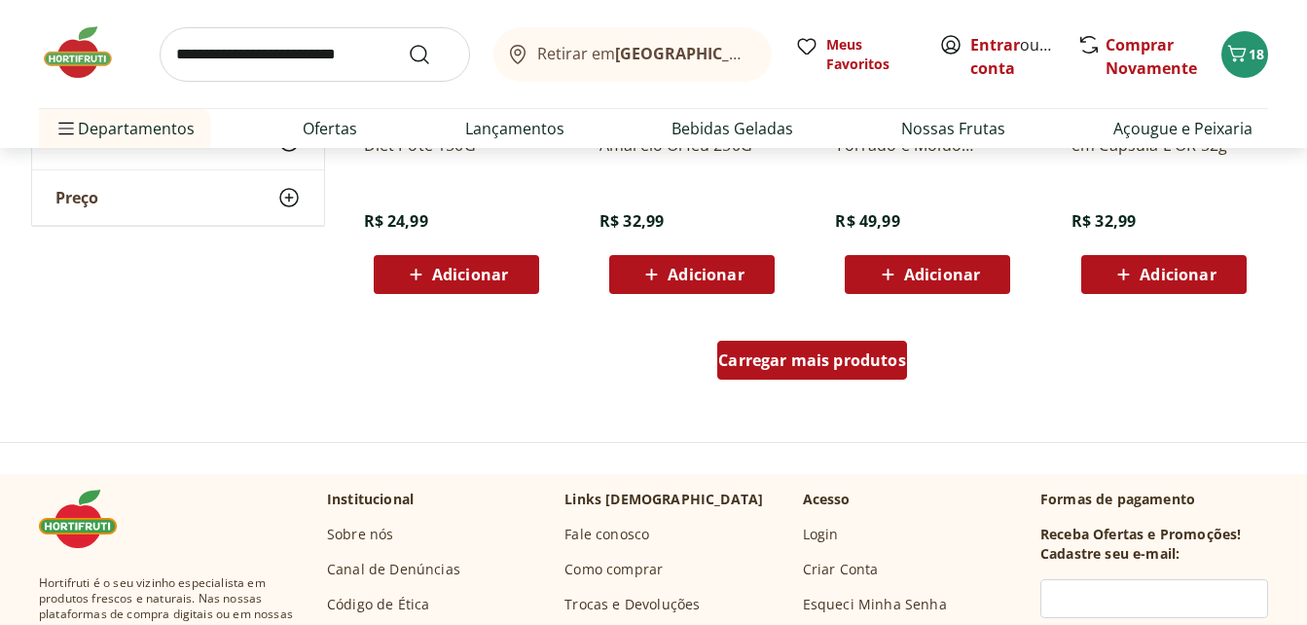
click at [805, 355] on span "Carregar mais produtos" at bounding box center [812, 360] width 188 height 16
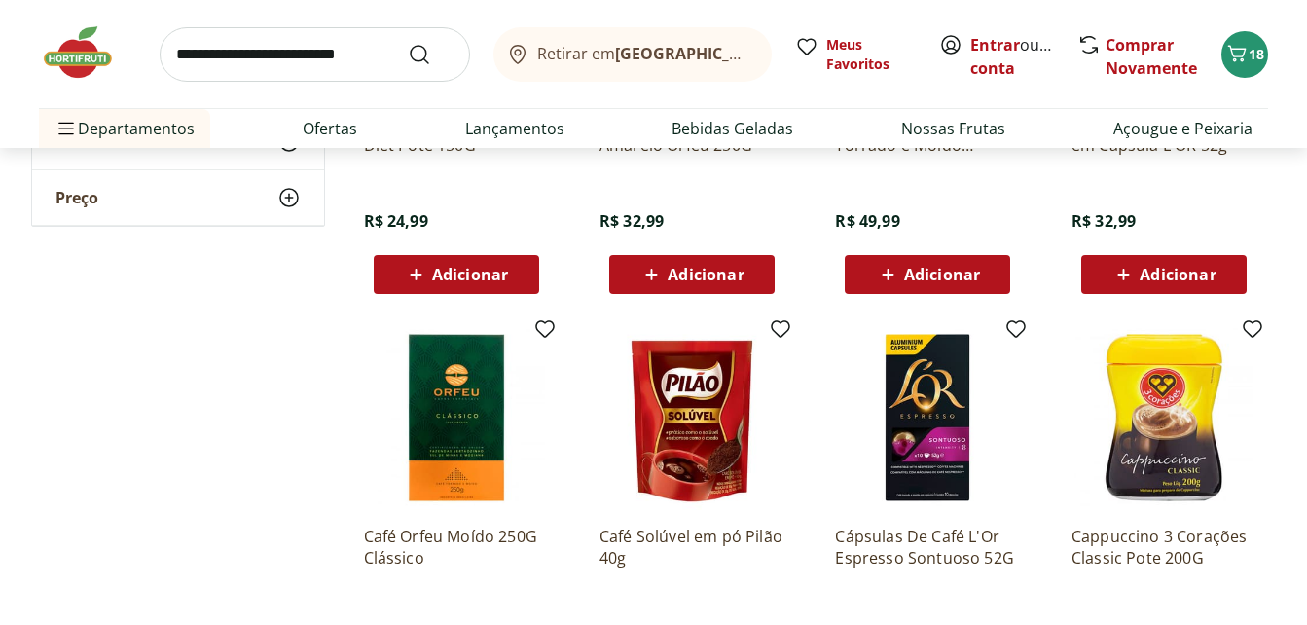
click at [291, 382] on div "**********" at bounding box center [654, 339] width 1246 height 2682
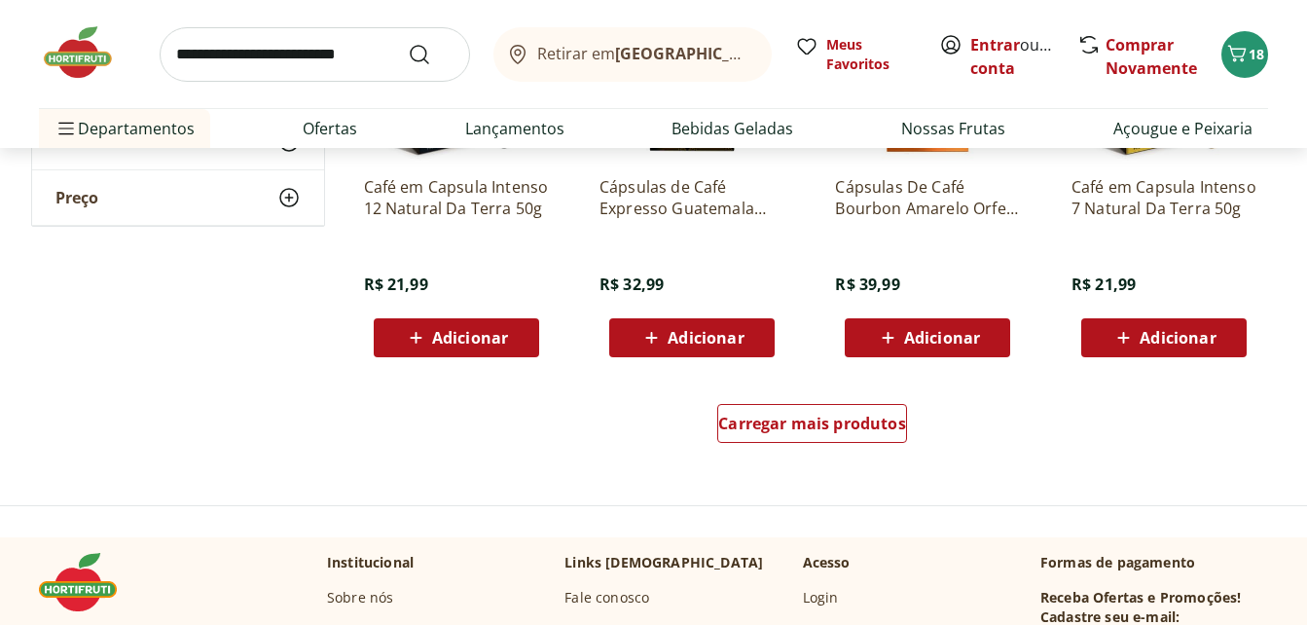
scroll to position [2492, 0]
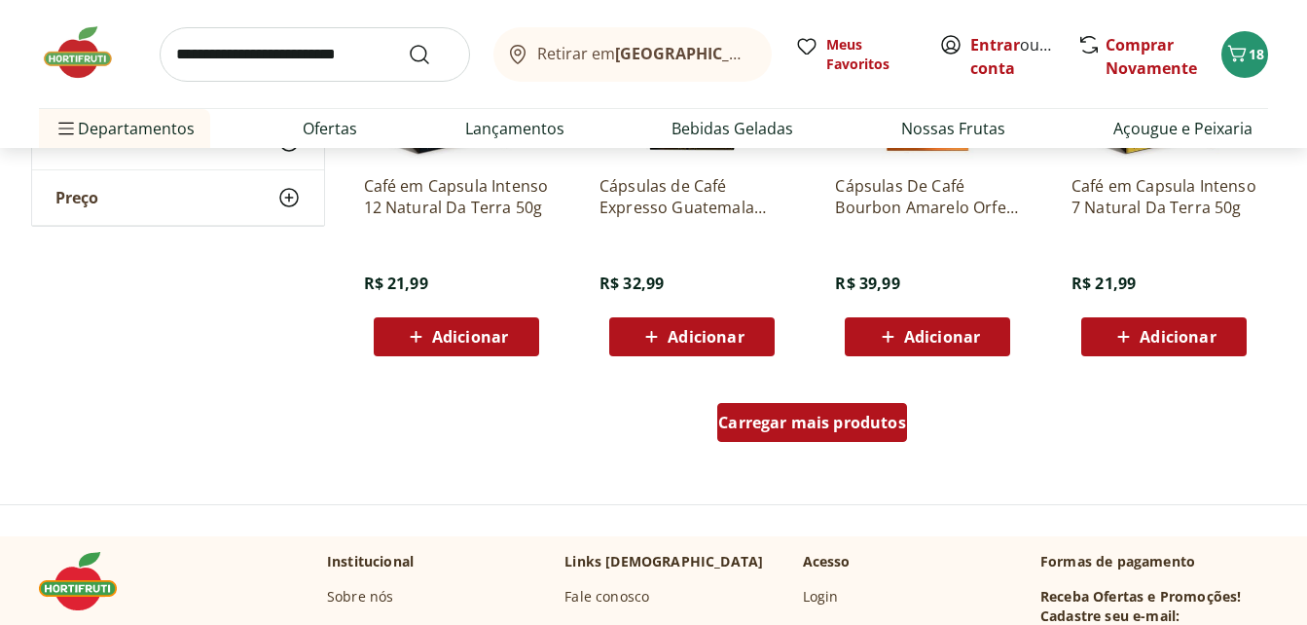
click at [782, 419] on span "Carregar mais produtos" at bounding box center [812, 423] width 188 height 16
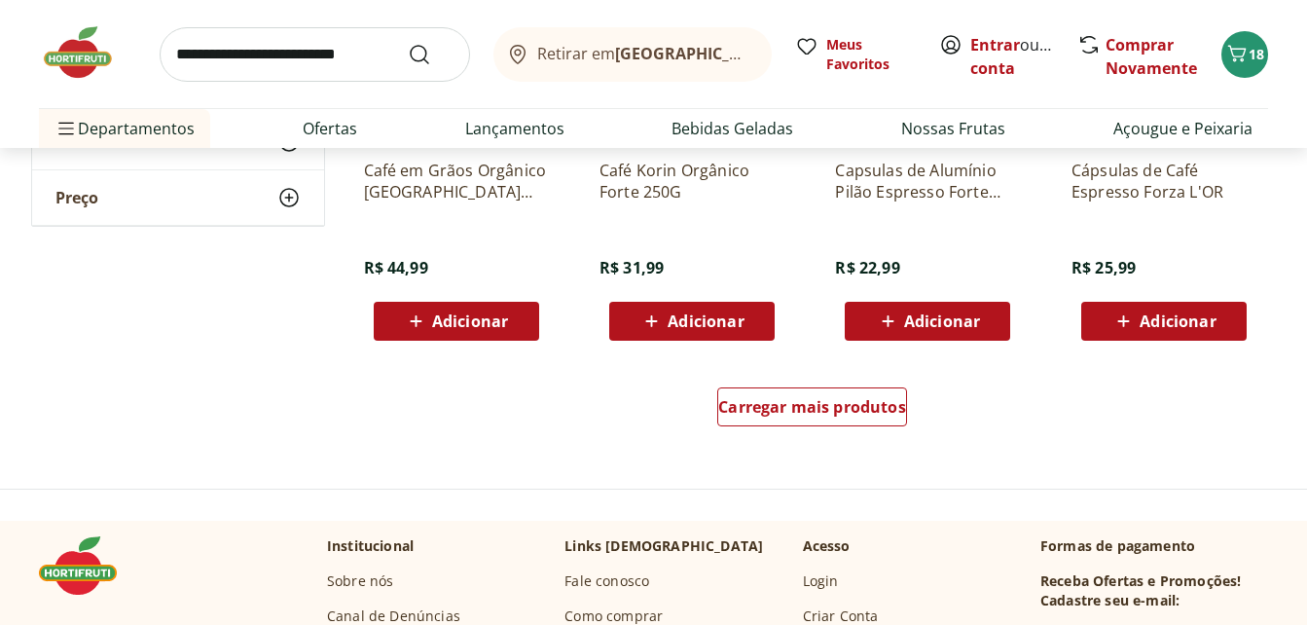
scroll to position [3660, 0]
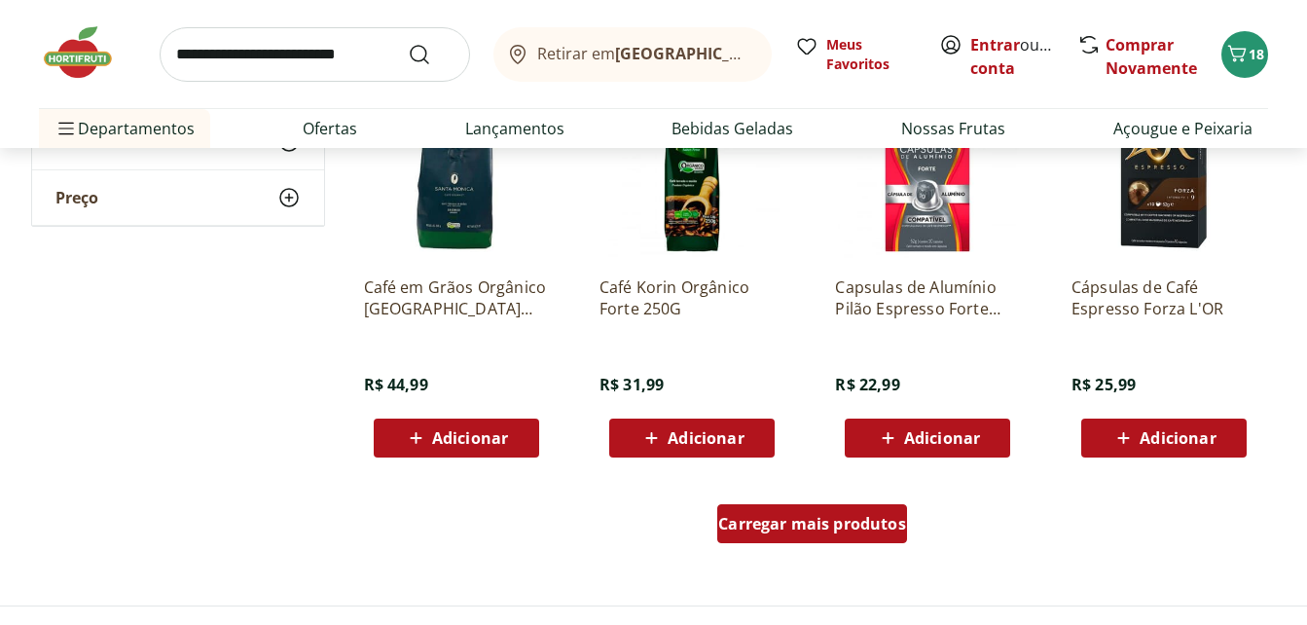
click at [805, 540] on div "Carregar mais produtos" at bounding box center [812, 523] width 190 height 39
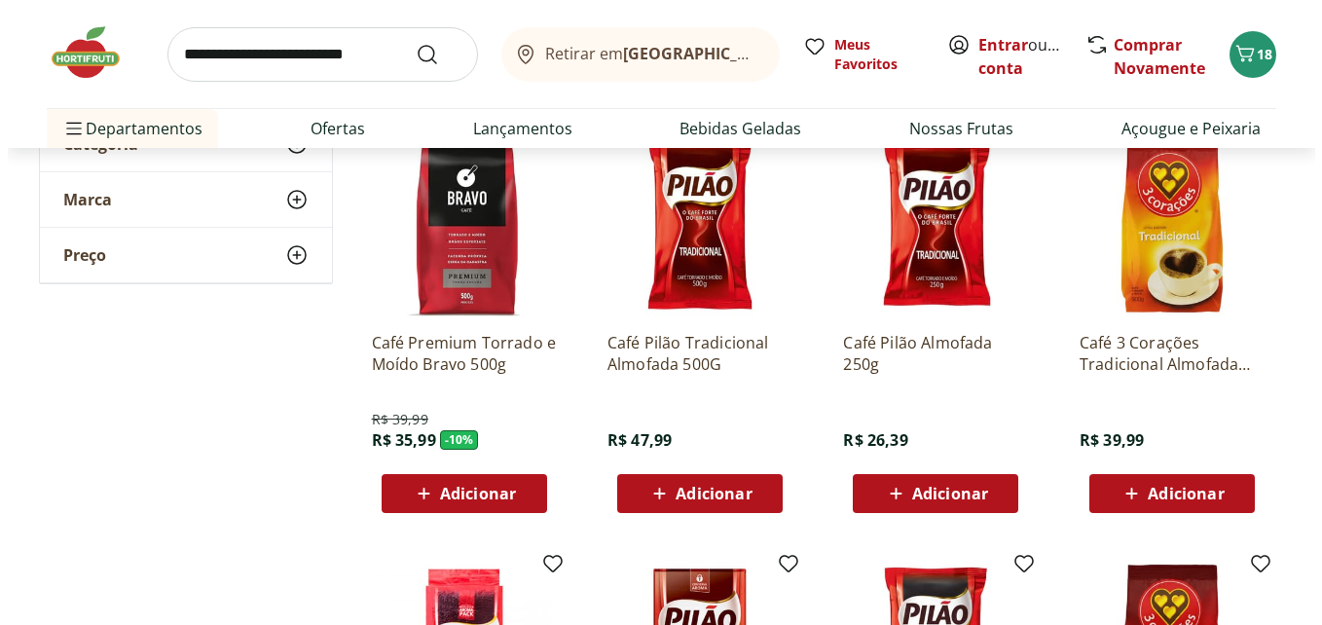
scroll to position [78, 0]
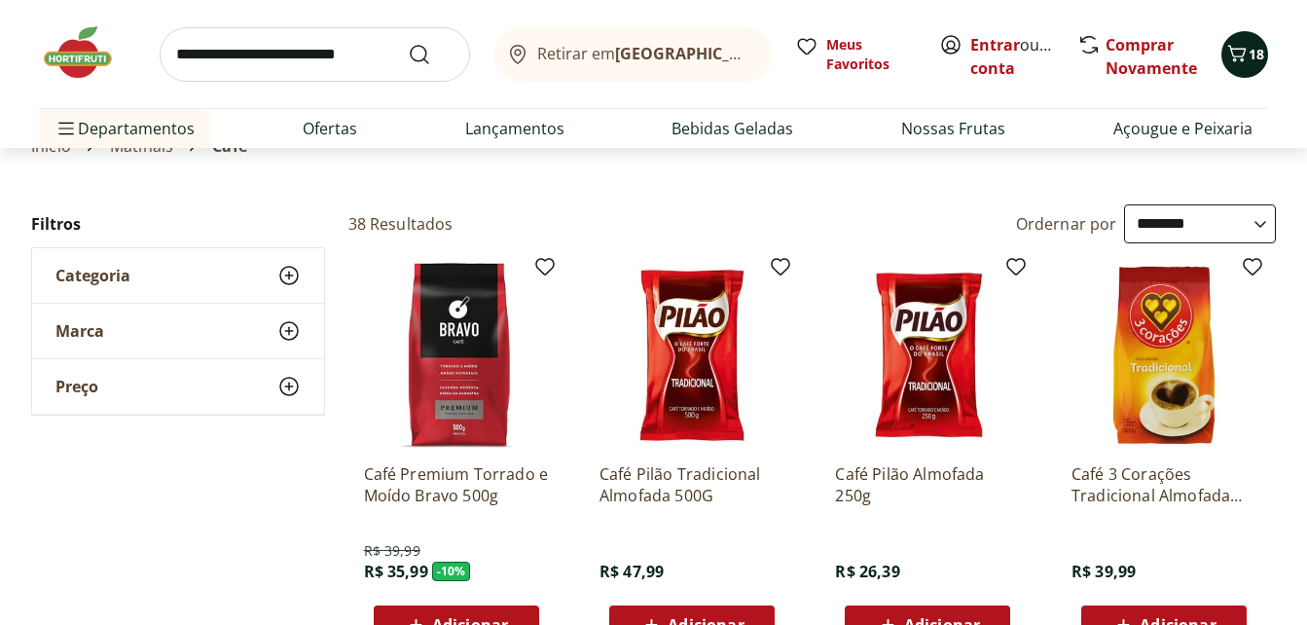
click at [1239, 40] on div "18" at bounding box center [1245, 54] width 16 height 31
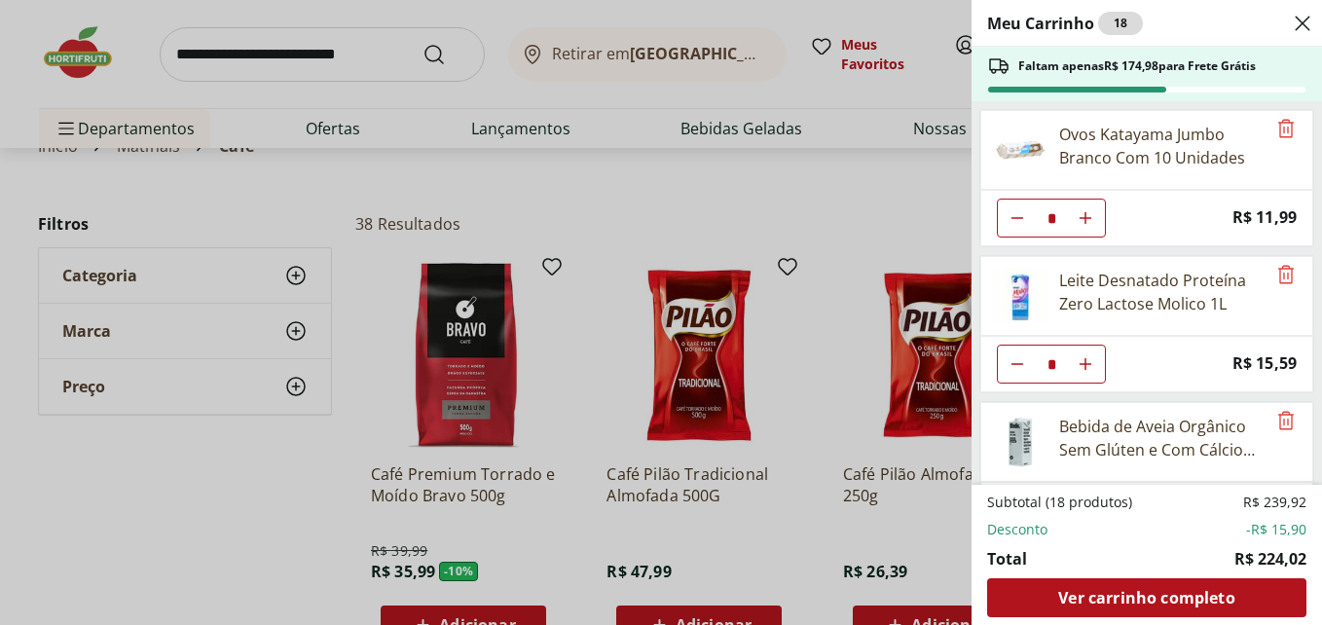
click at [1306, 302] on div "Meu Carrinho 18 Faltam apenas R$ 174,98 para Frete Grátis Ovos Katayama Jumbo B…" at bounding box center [1146, 312] width 350 height 625
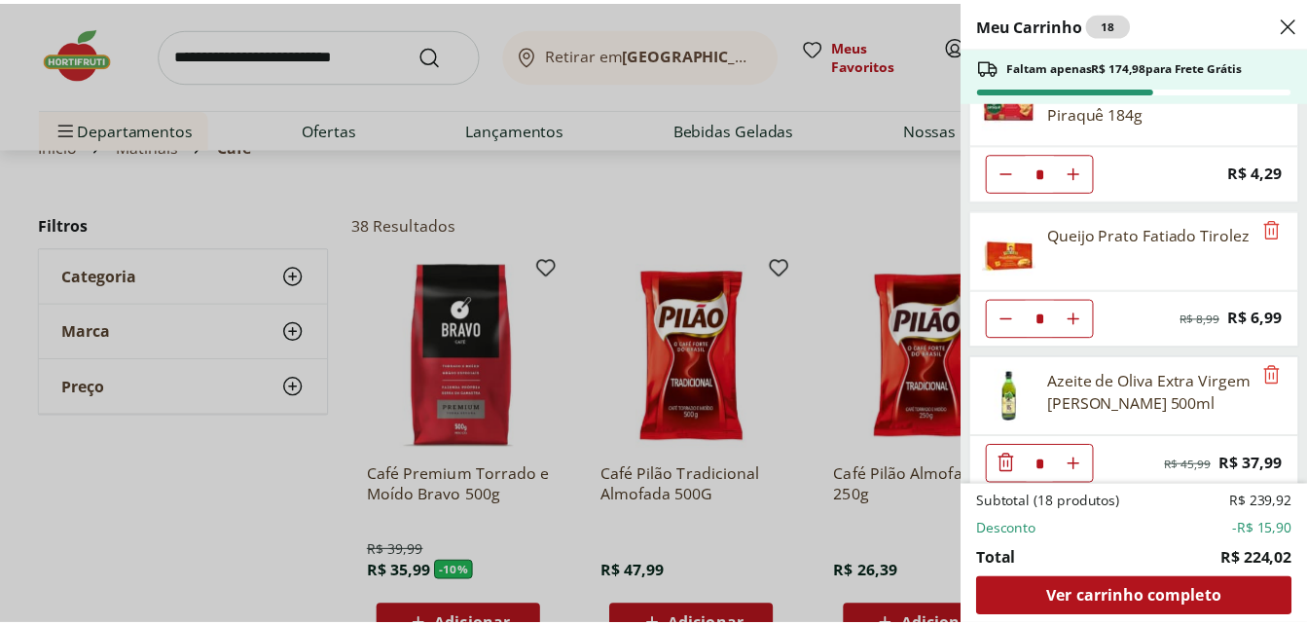
scroll to position [646, 0]
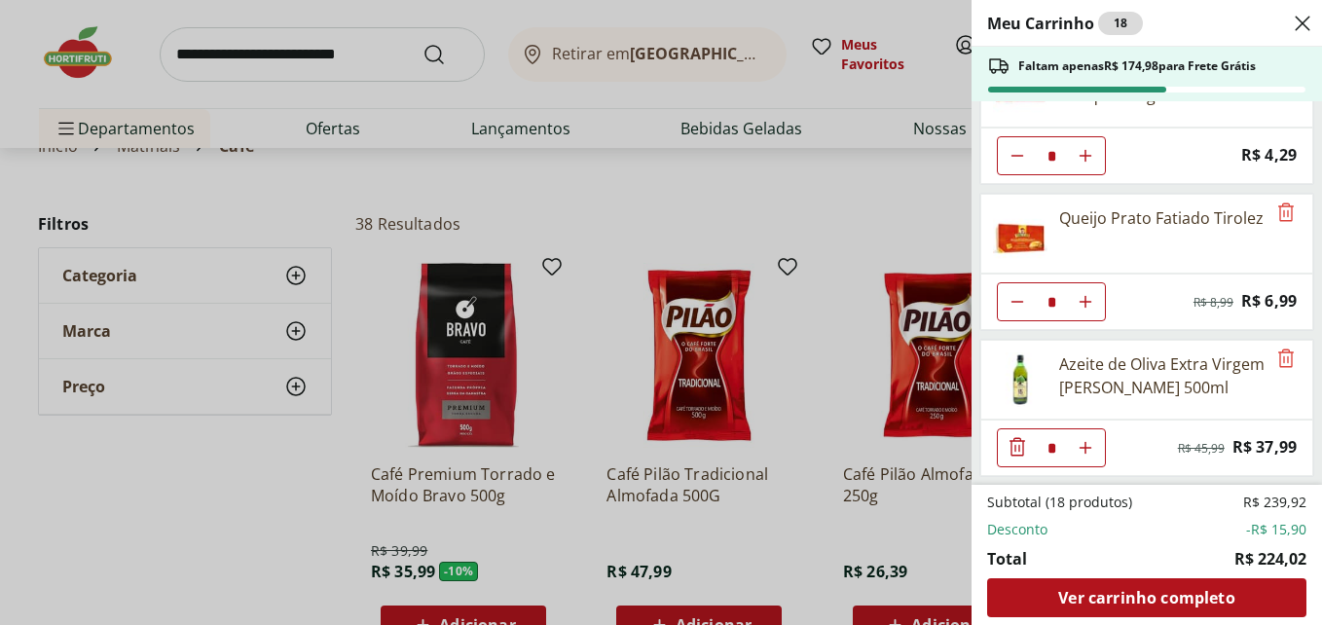
click at [332, 128] on div "Meu Carrinho 18 Faltam apenas R$ 174,98 para Frete Grátis Ovos Katayama Jumbo B…" at bounding box center [661, 312] width 1322 height 625
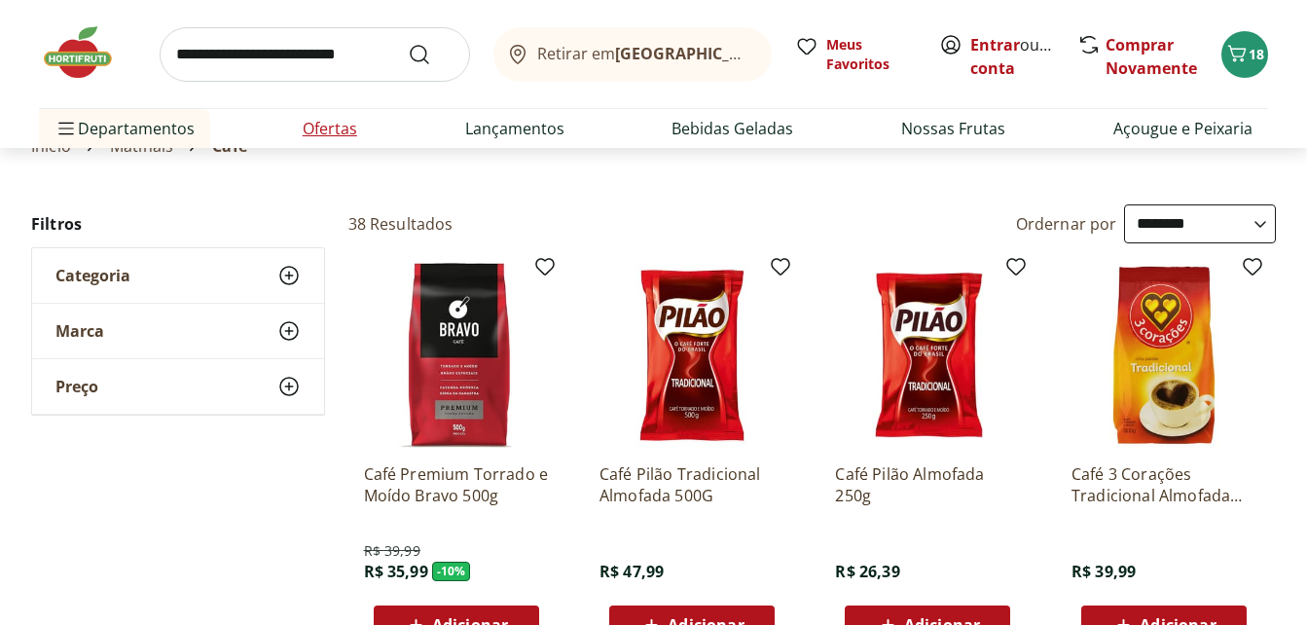
click at [332, 128] on link "Ofertas" at bounding box center [330, 128] width 55 height 23
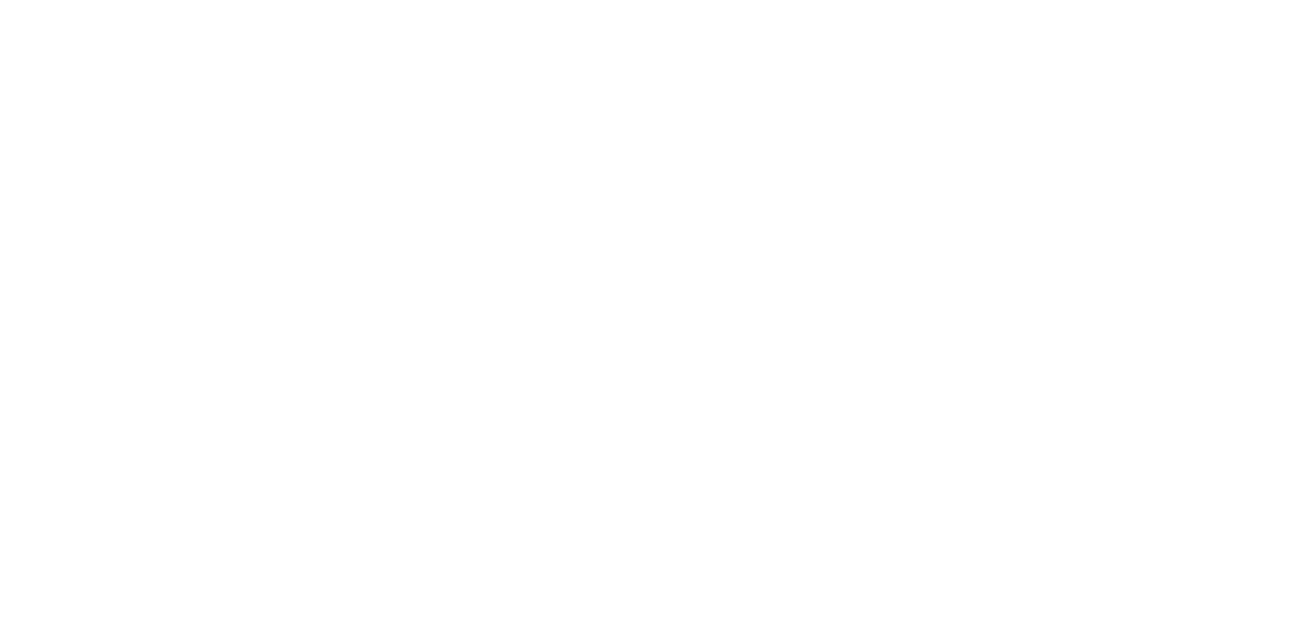
select select "**********"
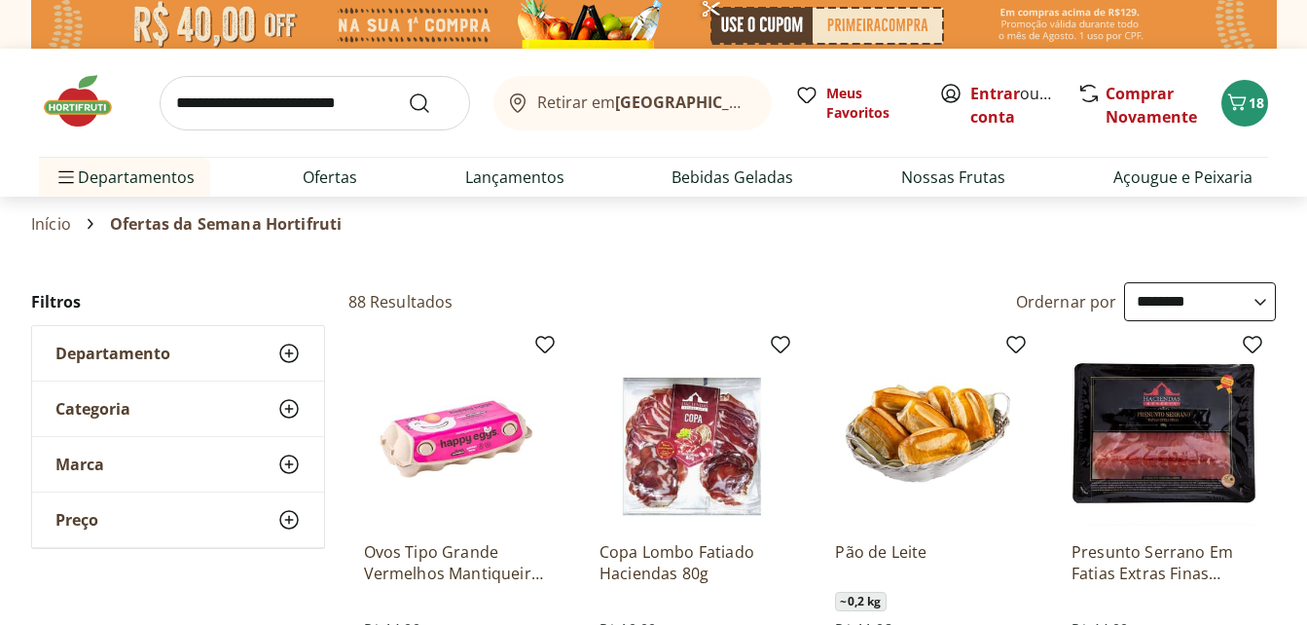
click at [584, 248] on section "Início Ofertas da Semana Hortifruti" at bounding box center [653, 224] width 1245 height 55
click at [1243, 104] on icon "Carrinho" at bounding box center [1237, 101] width 18 height 17
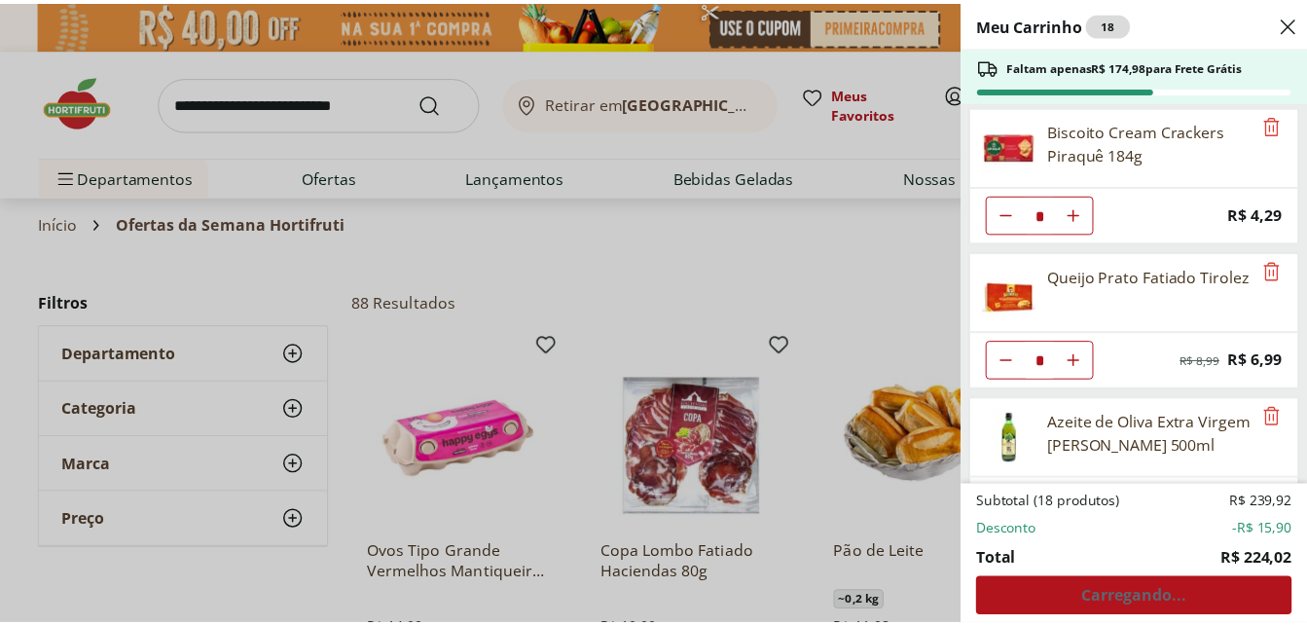
scroll to position [646, 0]
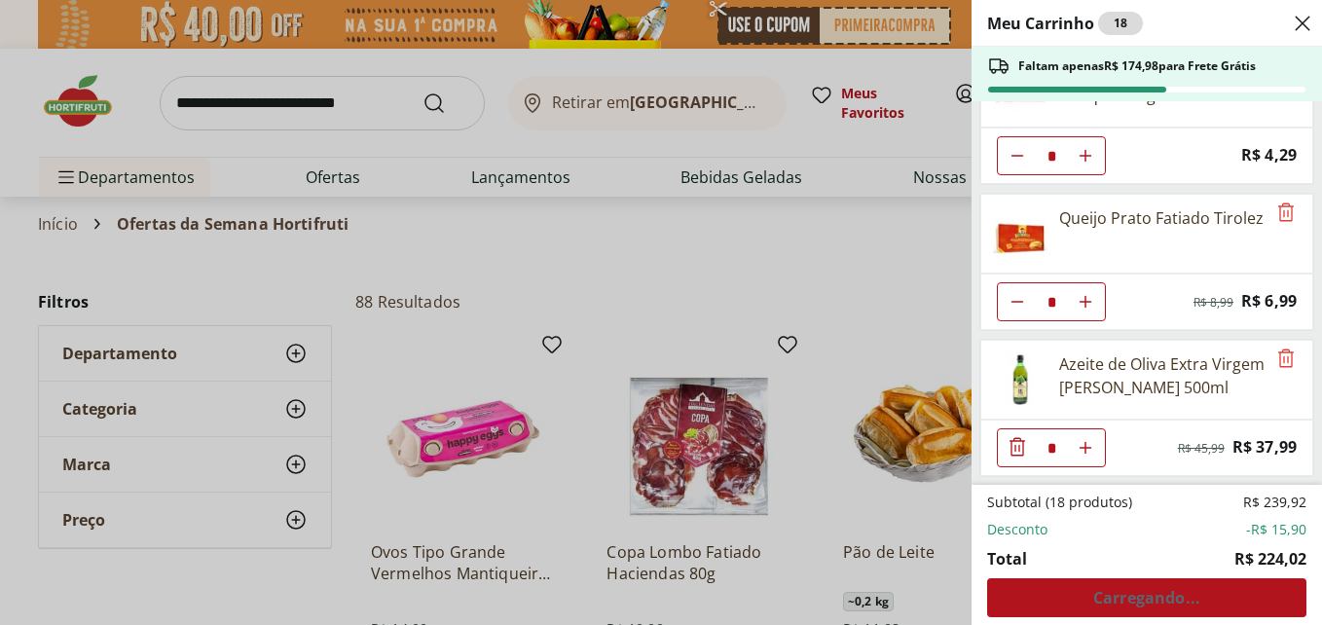
click at [243, 109] on div "Meu Carrinho 18 Faltam apenas R$ 174,98 para Frete Grátis Ovos Katayama Jumbo B…" at bounding box center [661, 312] width 1322 height 625
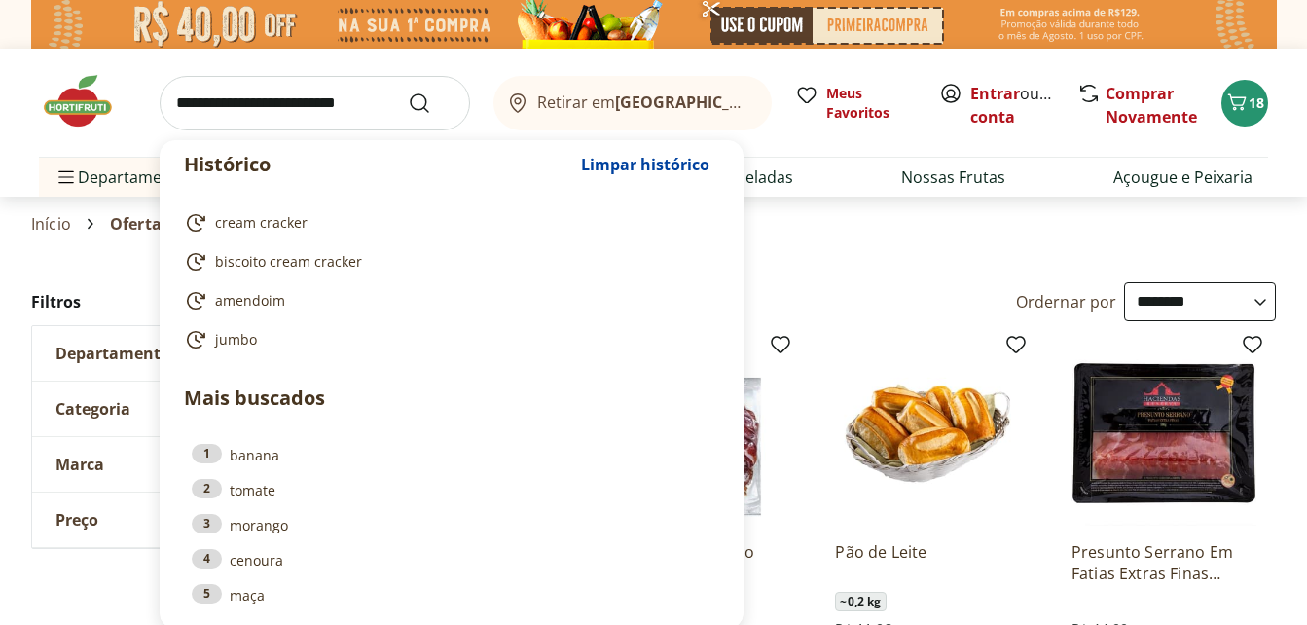
click at [243, 109] on input "search" at bounding box center [315, 103] width 310 height 55
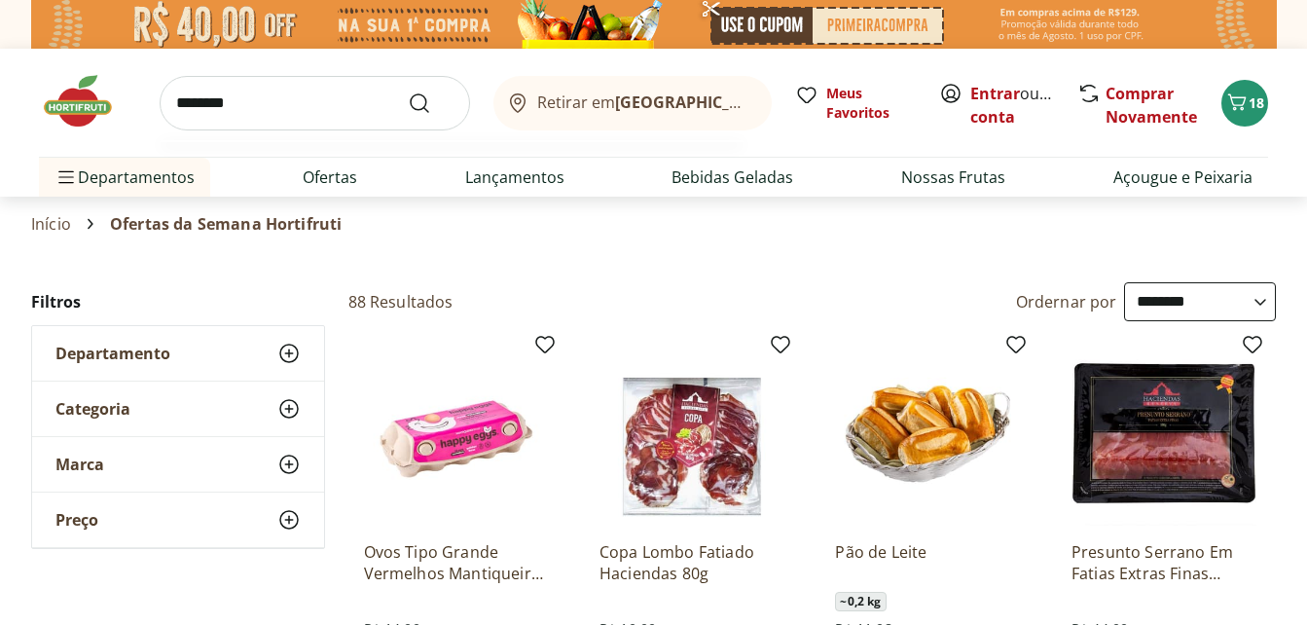
type input "********"
click at [408, 91] on button "Submit Search" at bounding box center [431, 102] width 47 height 23
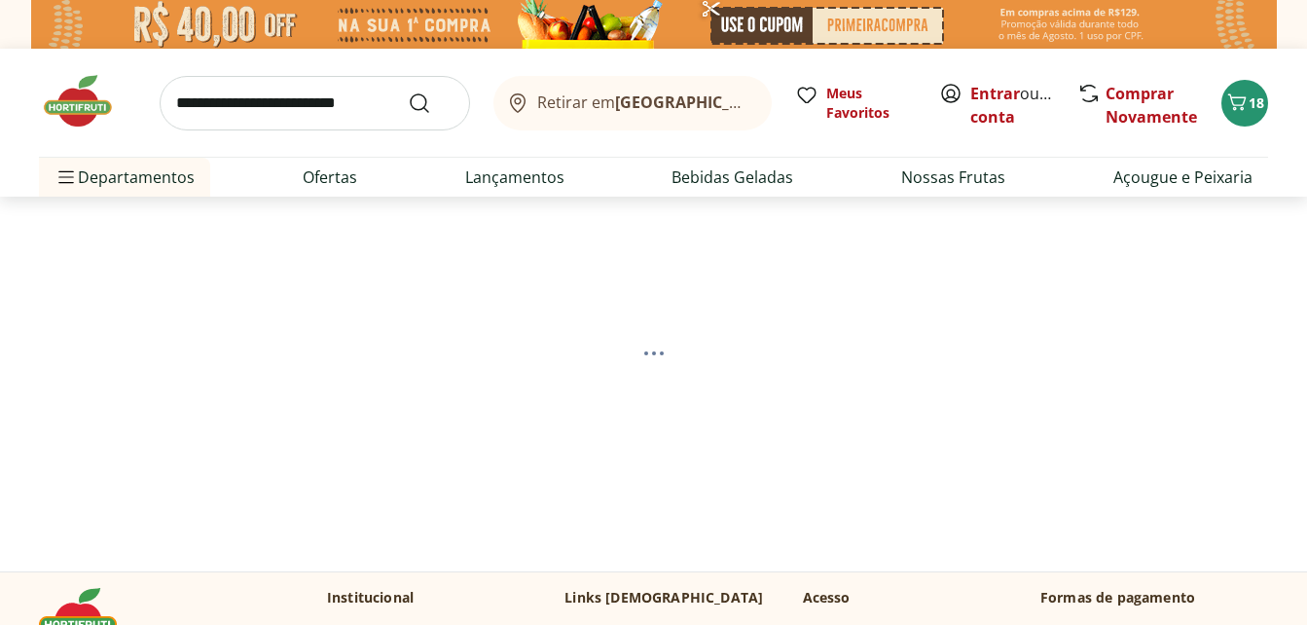
select select "**********"
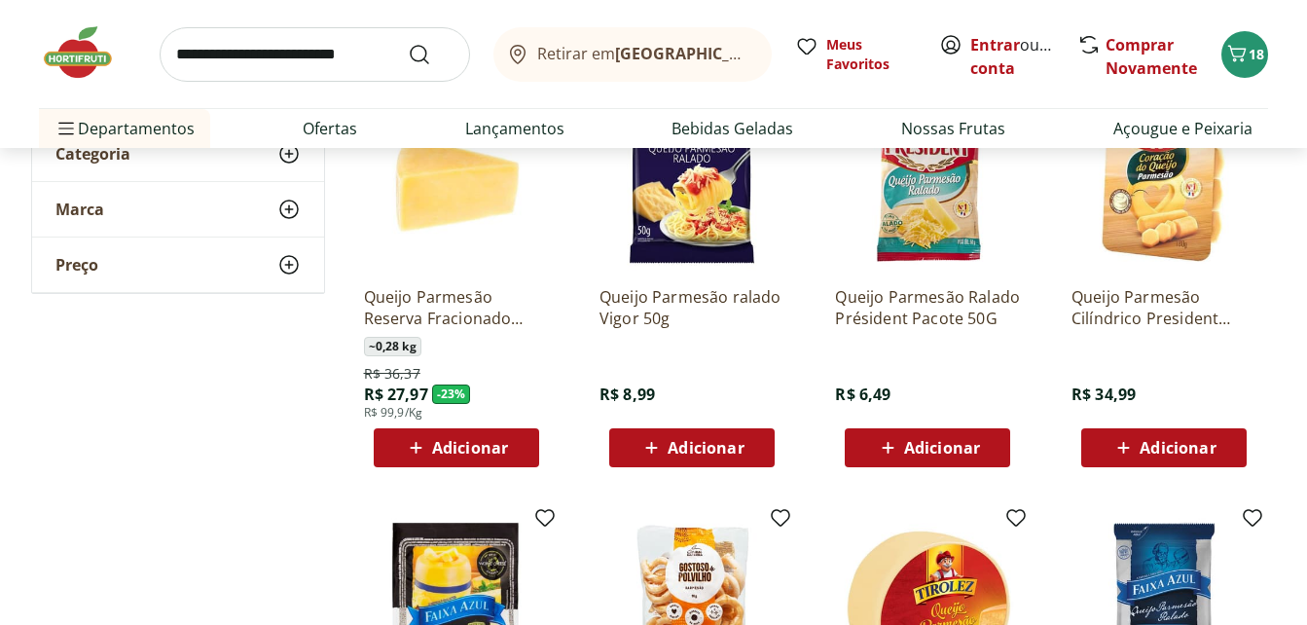
scroll to position [350, 0]
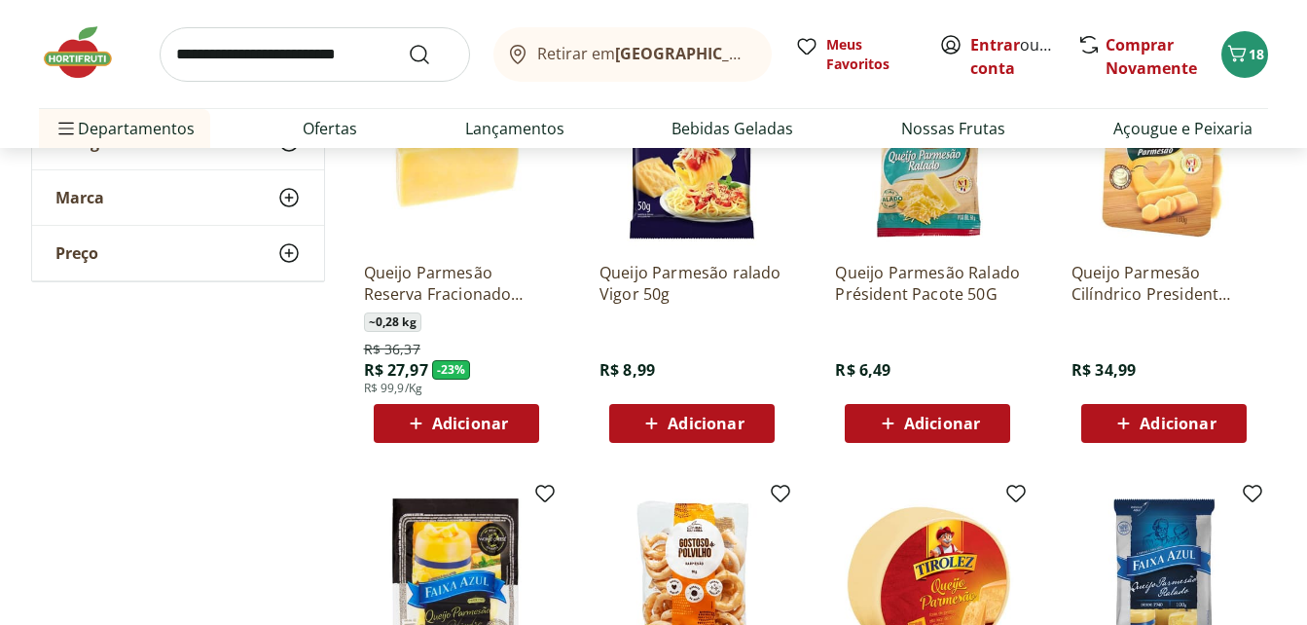
click at [470, 422] on span "Adicionar" at bounding box center [470, 424] width 76 height 16
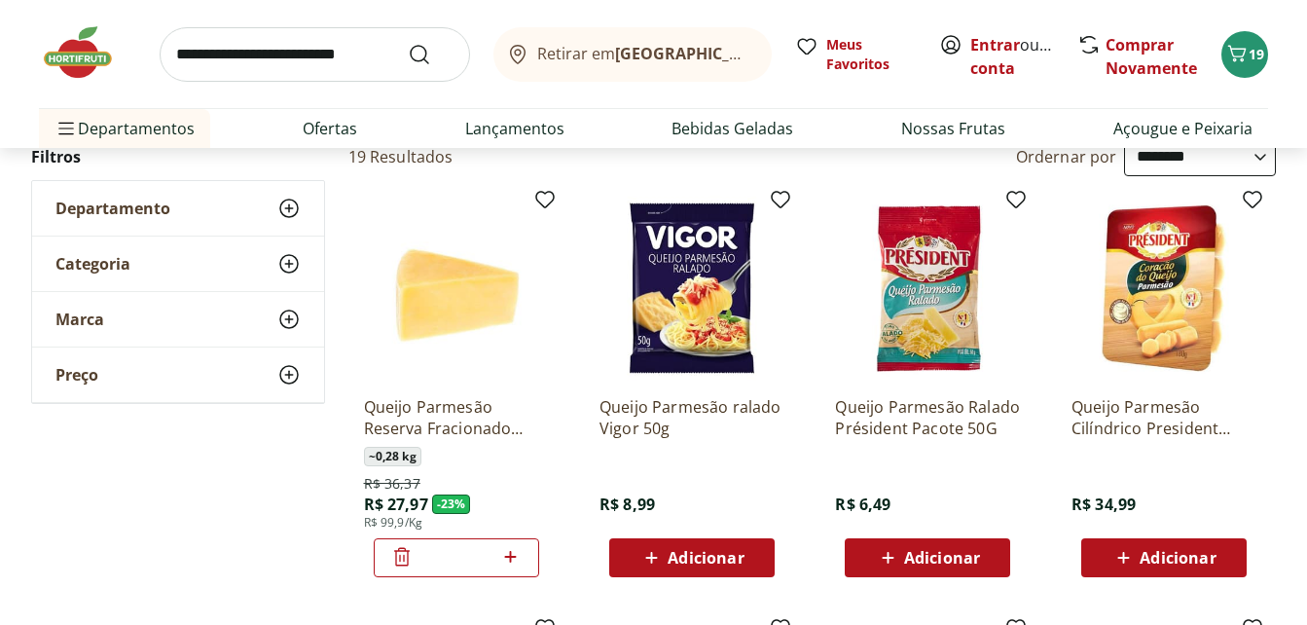
scroll to position [156, 0]
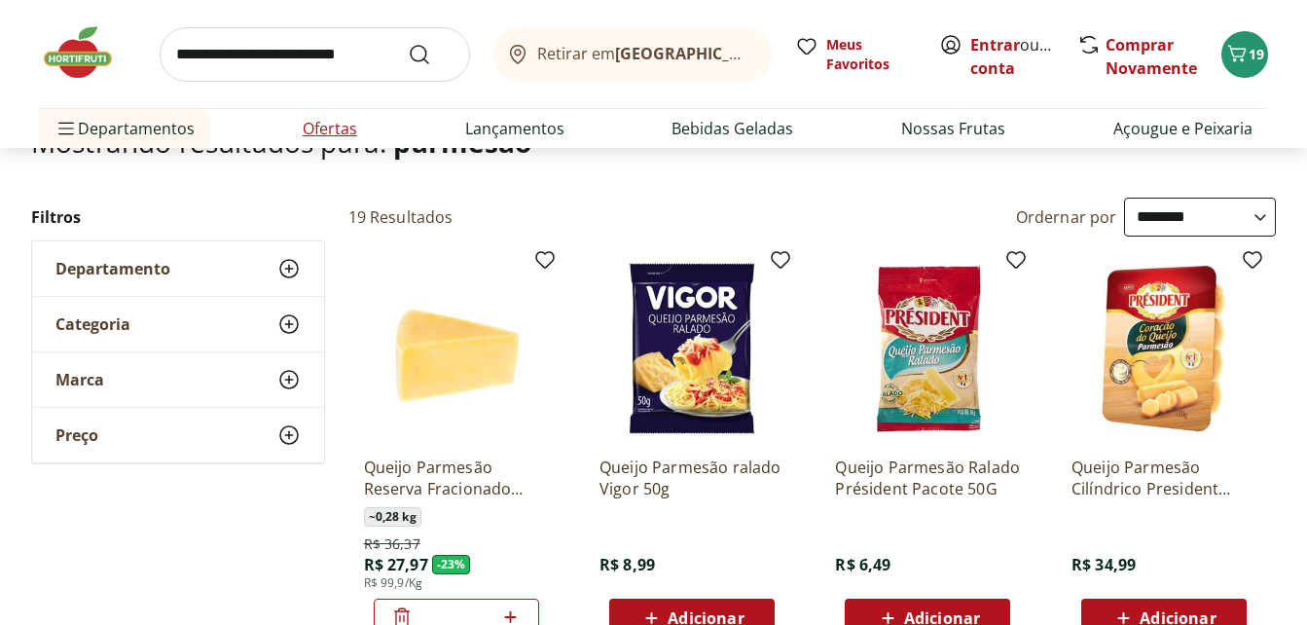
click at [318, 131] on link "Ofertas" at bounding box center [330, 128] width 55 height 23
select select "**********"
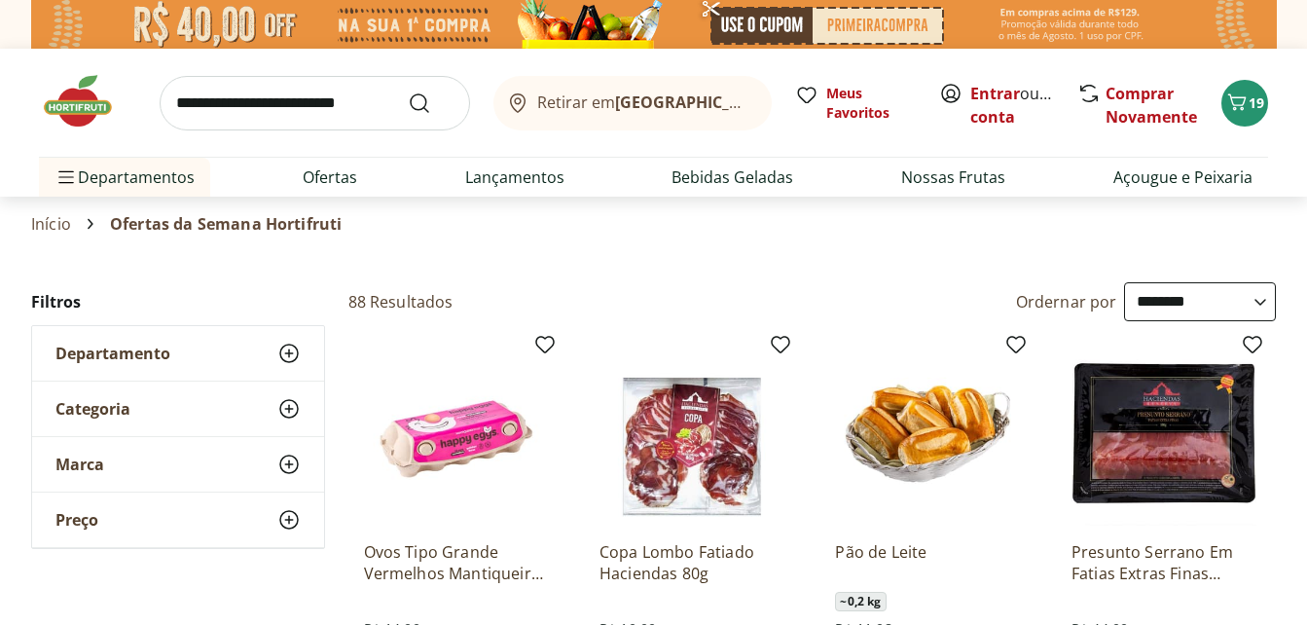
click at [619, 238] on section "Início Ofertas da Semana Hortifruti" at bounding box center [653, 224] width 1245 height 55
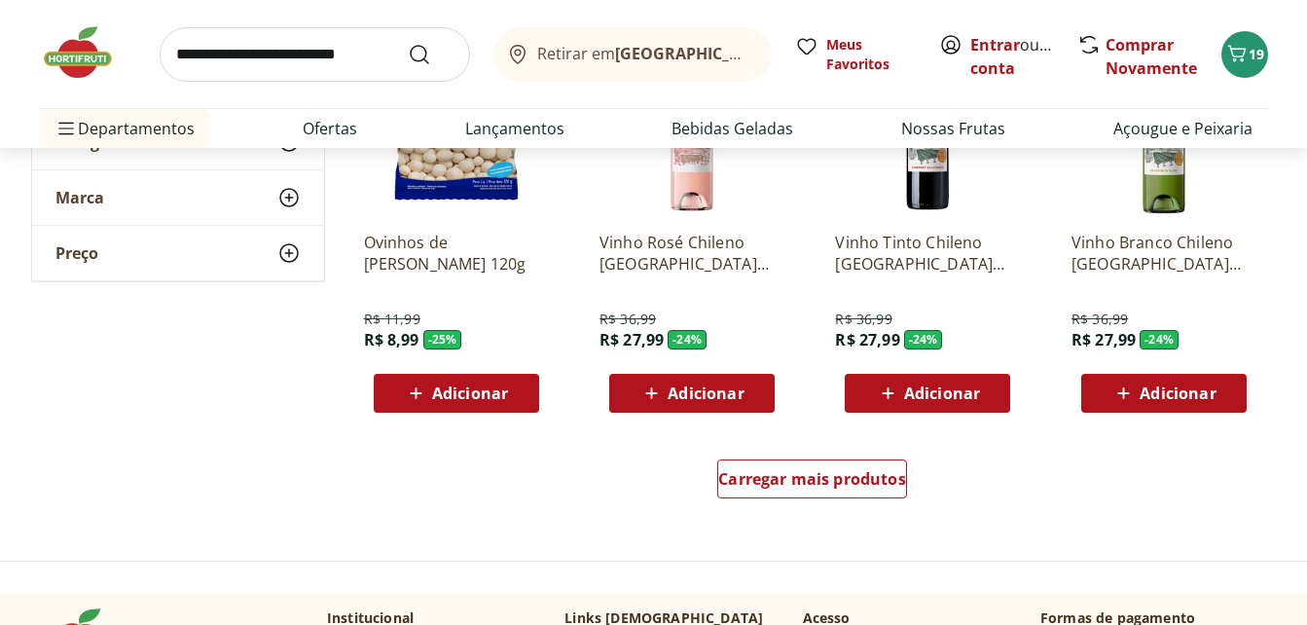
scroll to position [1168, 0]
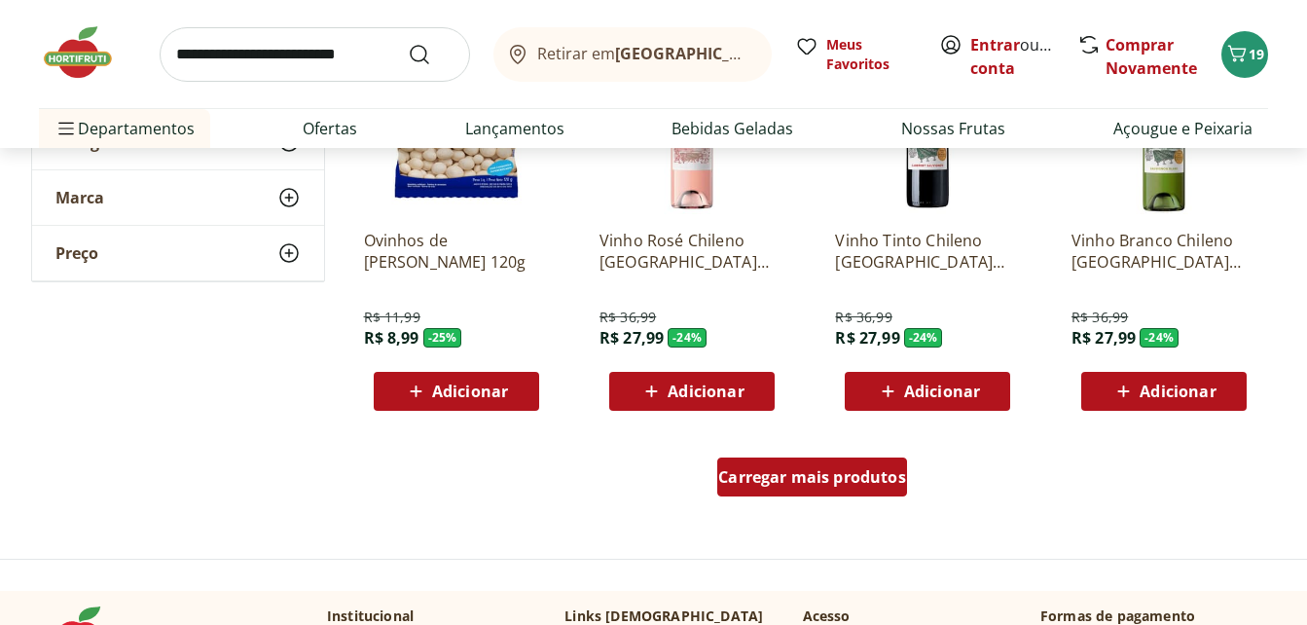
click at [763, 471] on span "Carregar mais produtos" at bounding box center [812, 477] width 188 height 16
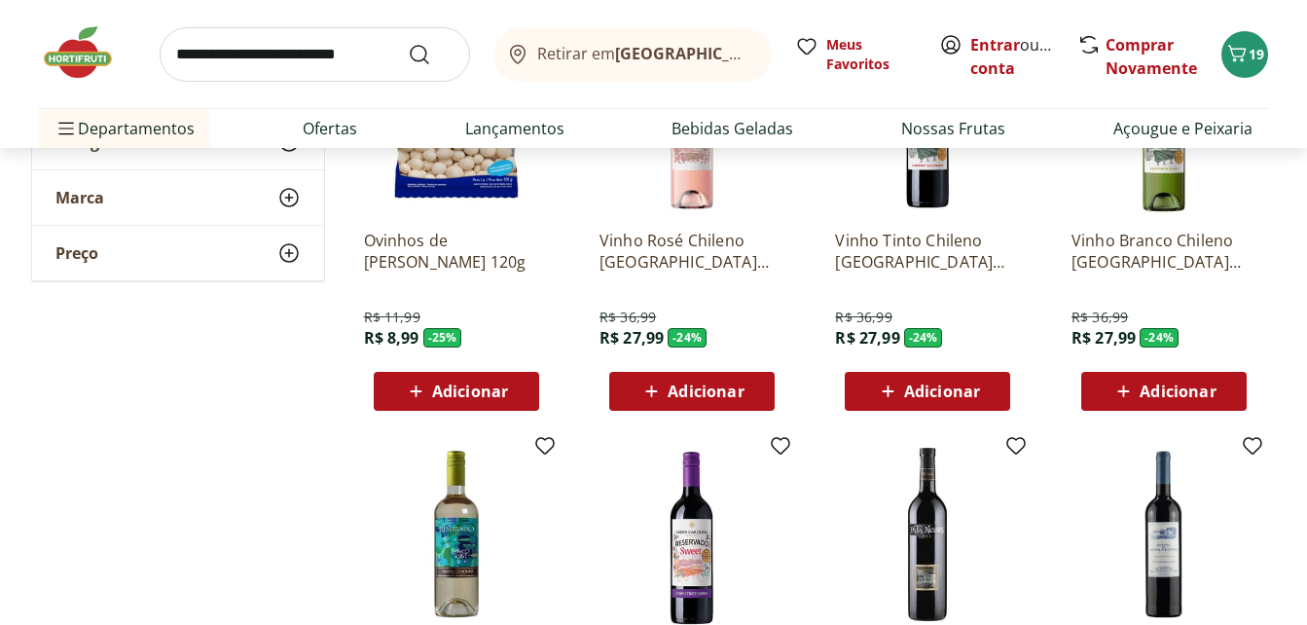
click at [285, 414] on div "**********" at bounding box center [654, 455] width 1246 height 2682
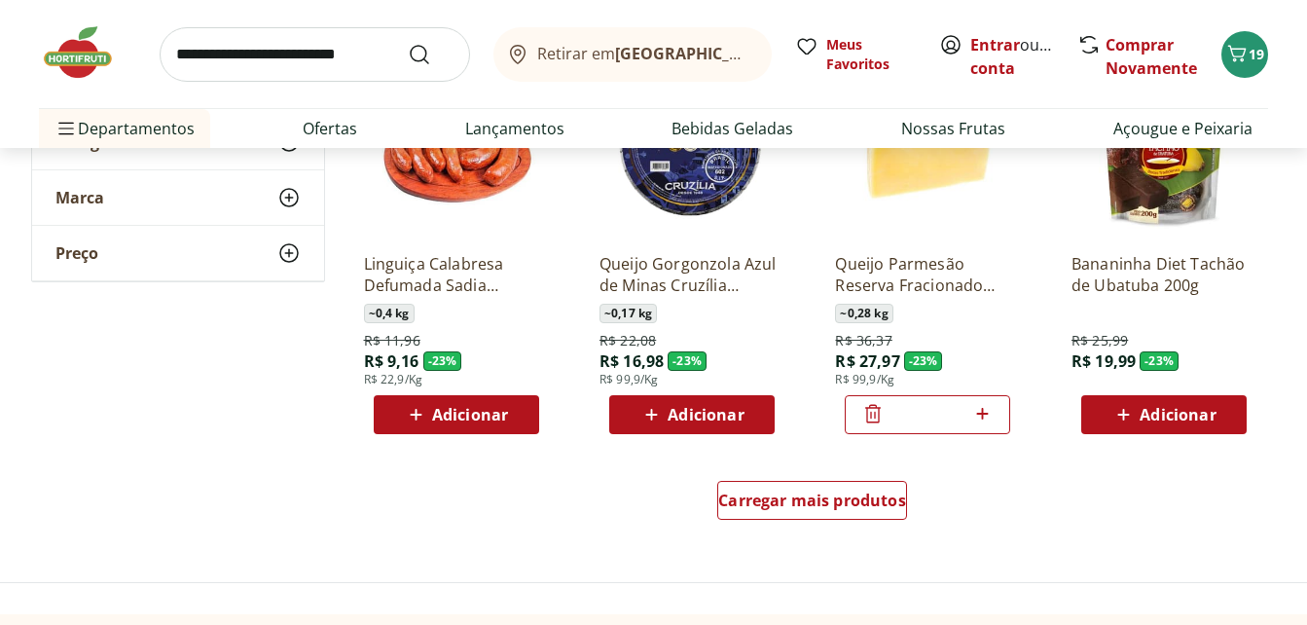
scroll to position [2375, 0]
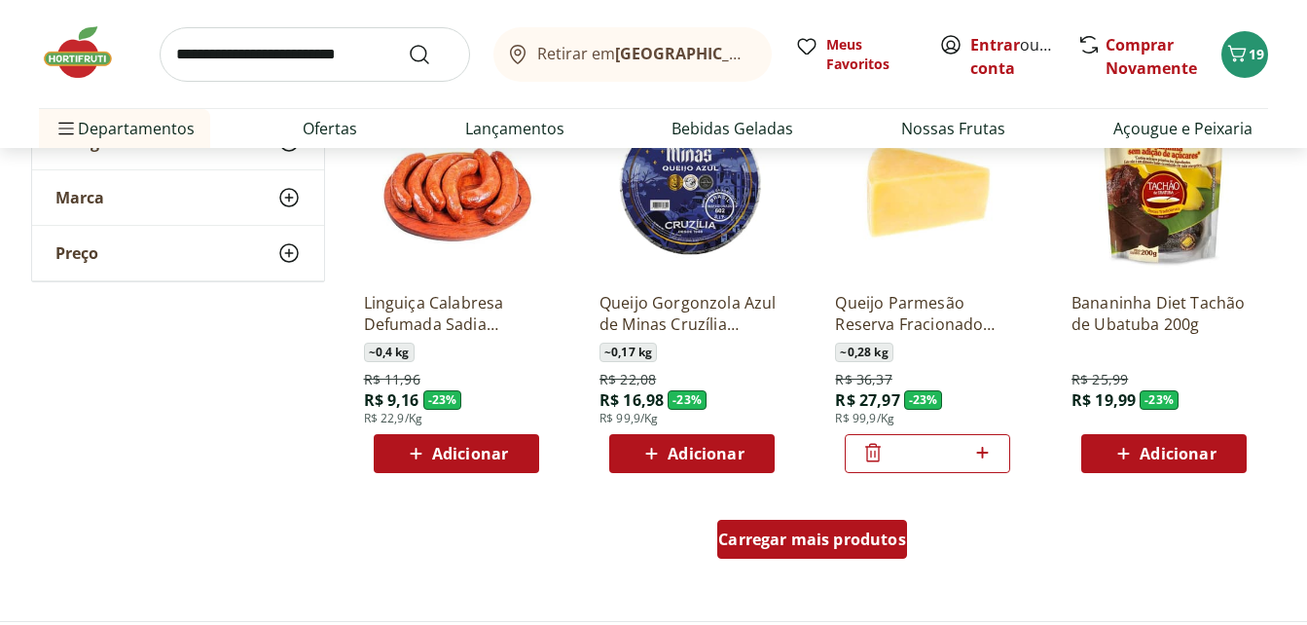
click at [804, 540] on span "Carregar mais produtos" at bounding box center [812, 539] width 188 height 16
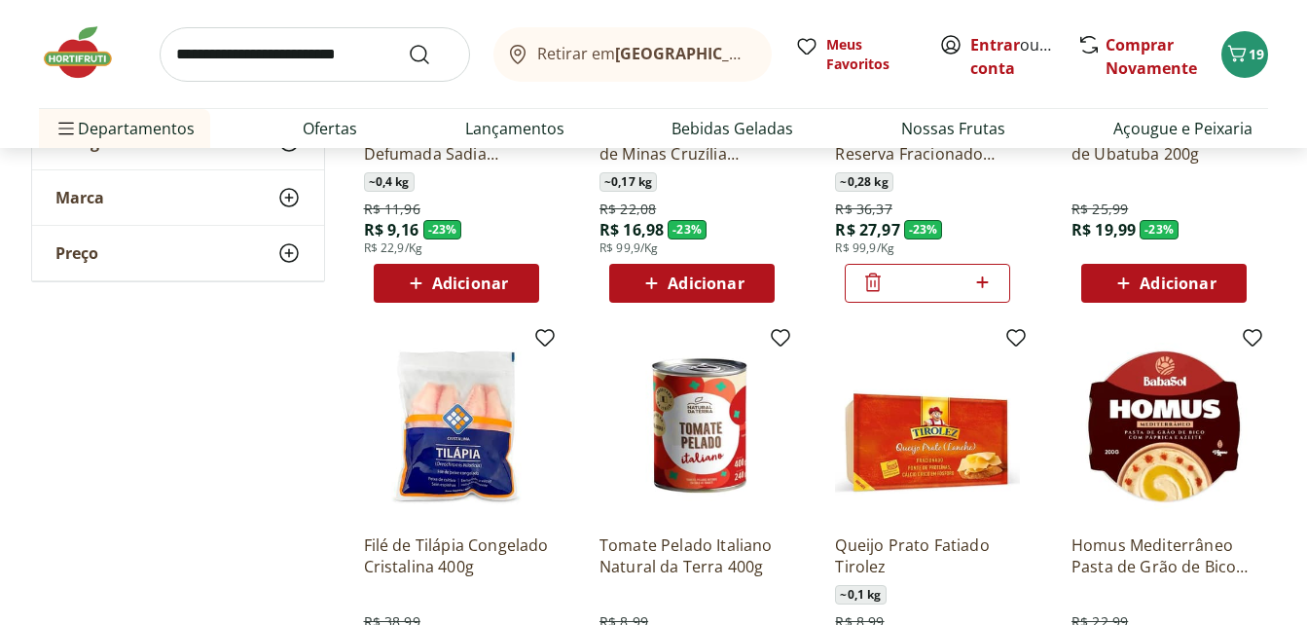
scroll to position [2764, 0]
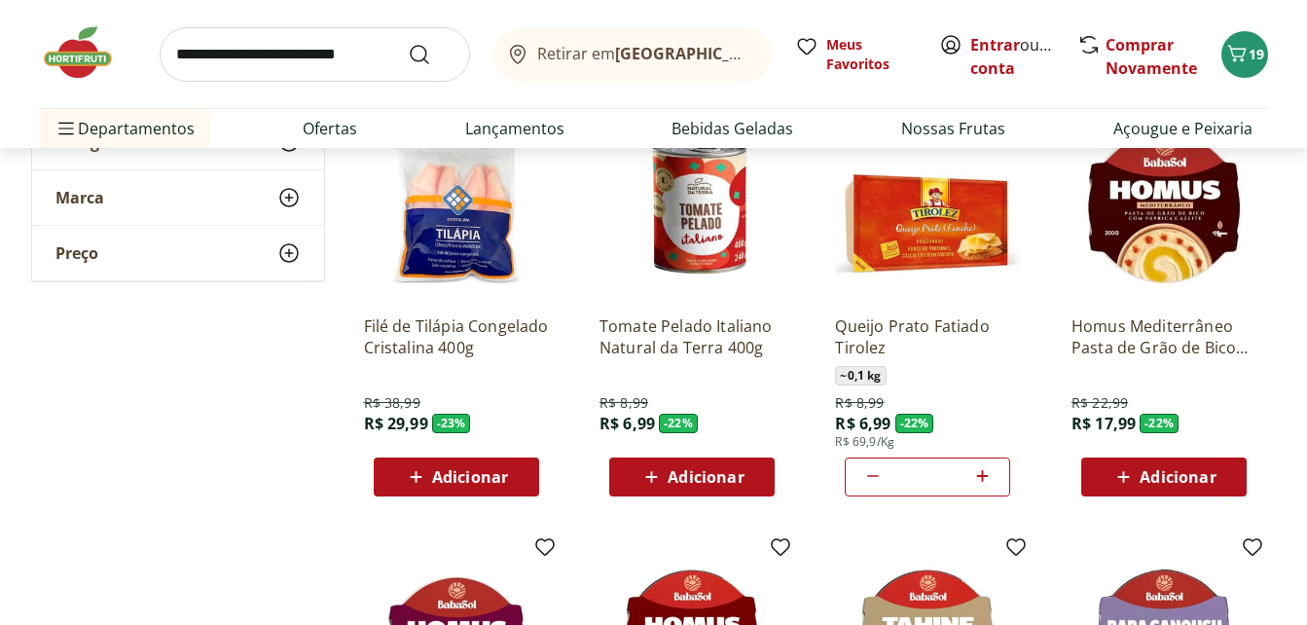
click at [469, 476] on span "Adicionar" at bounding box center [470, 477] width 76 height 16
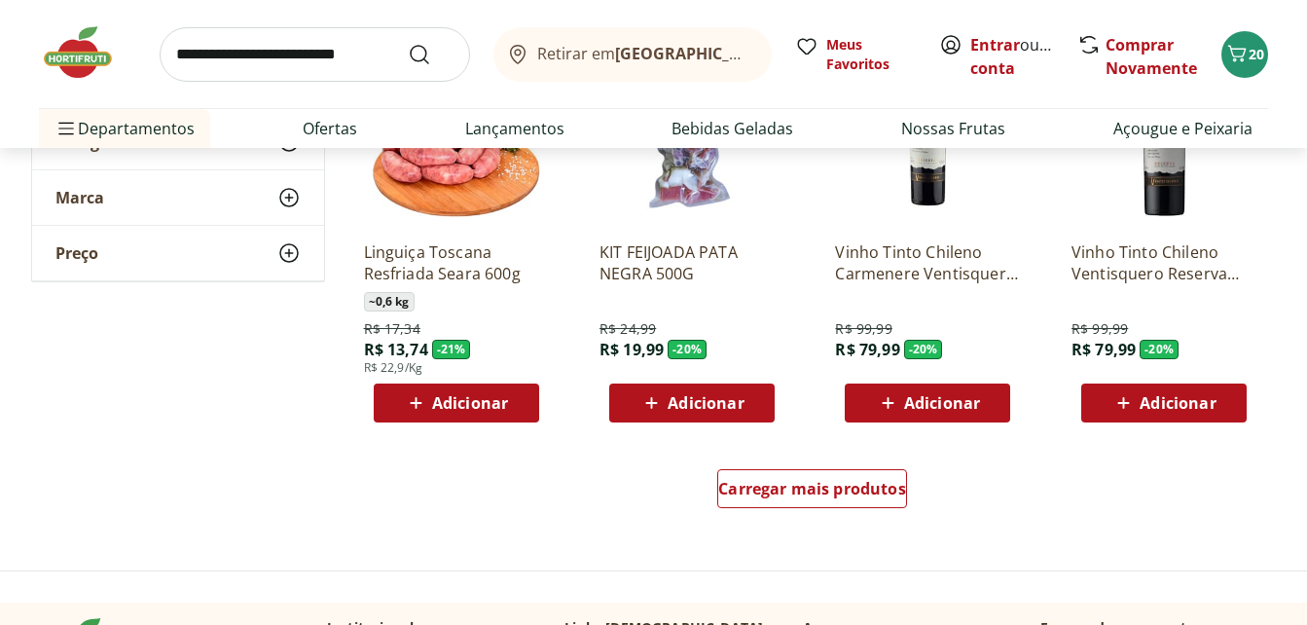
scroll to position [3698, 0]
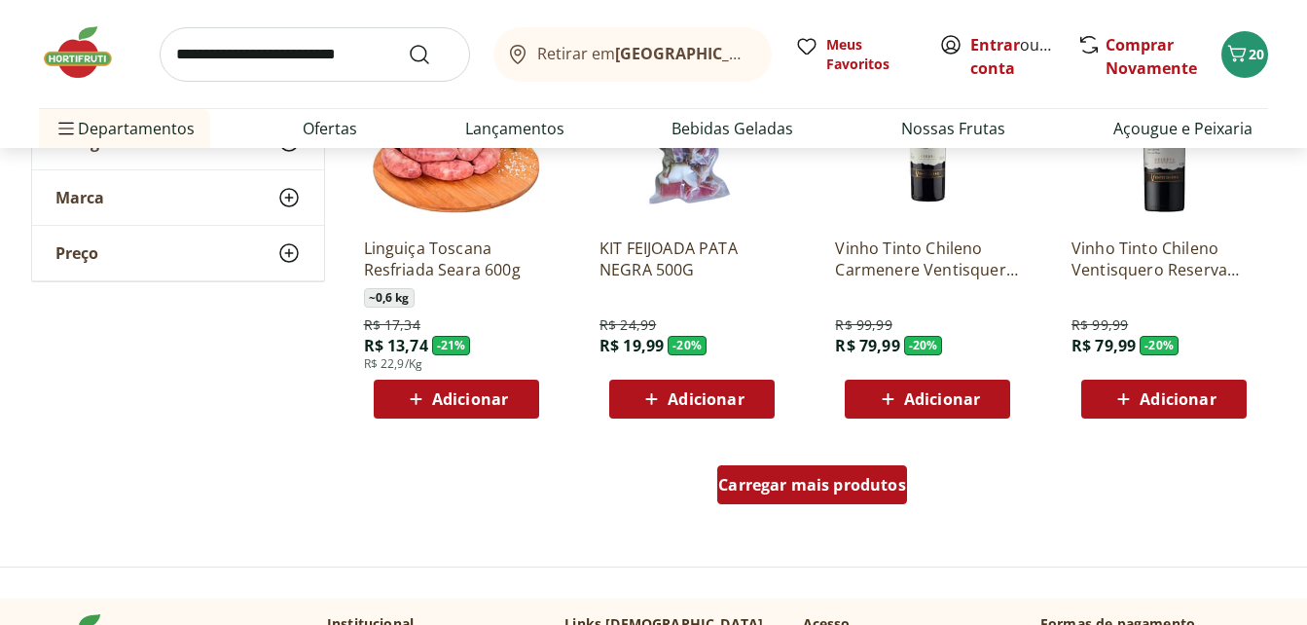
click at [798, 488] on span "Carregar mais produtos" at bounding box center [812, 485] width 188 height 16
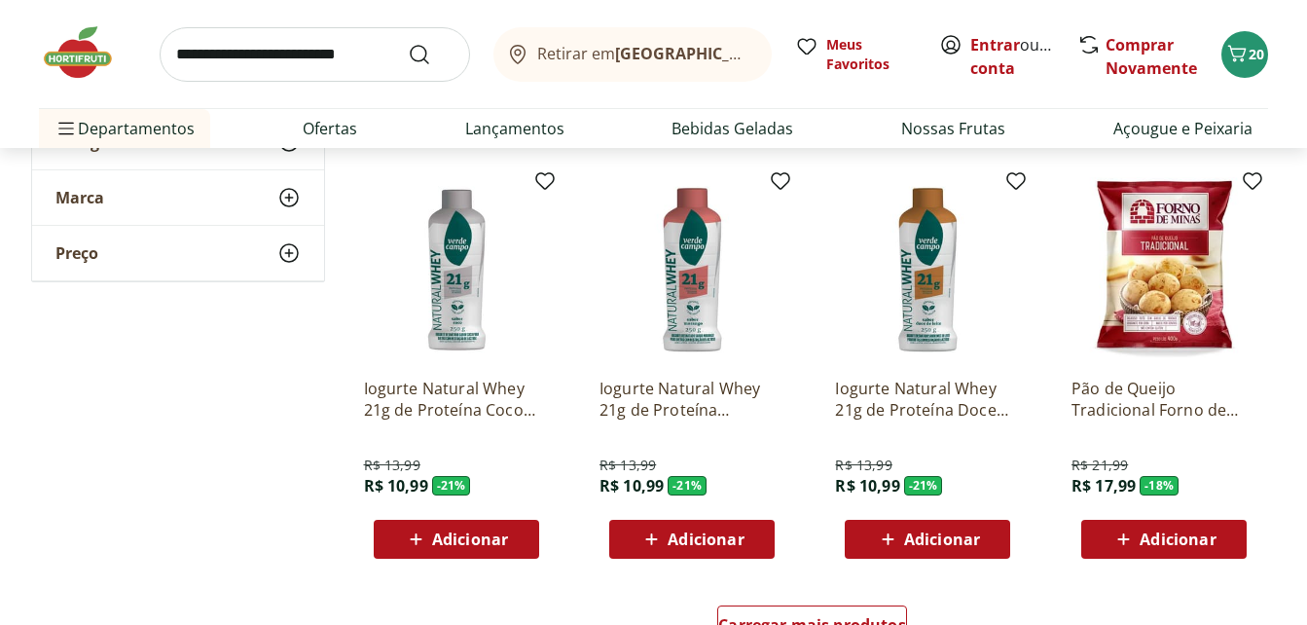
scroll to position [4866, 0]
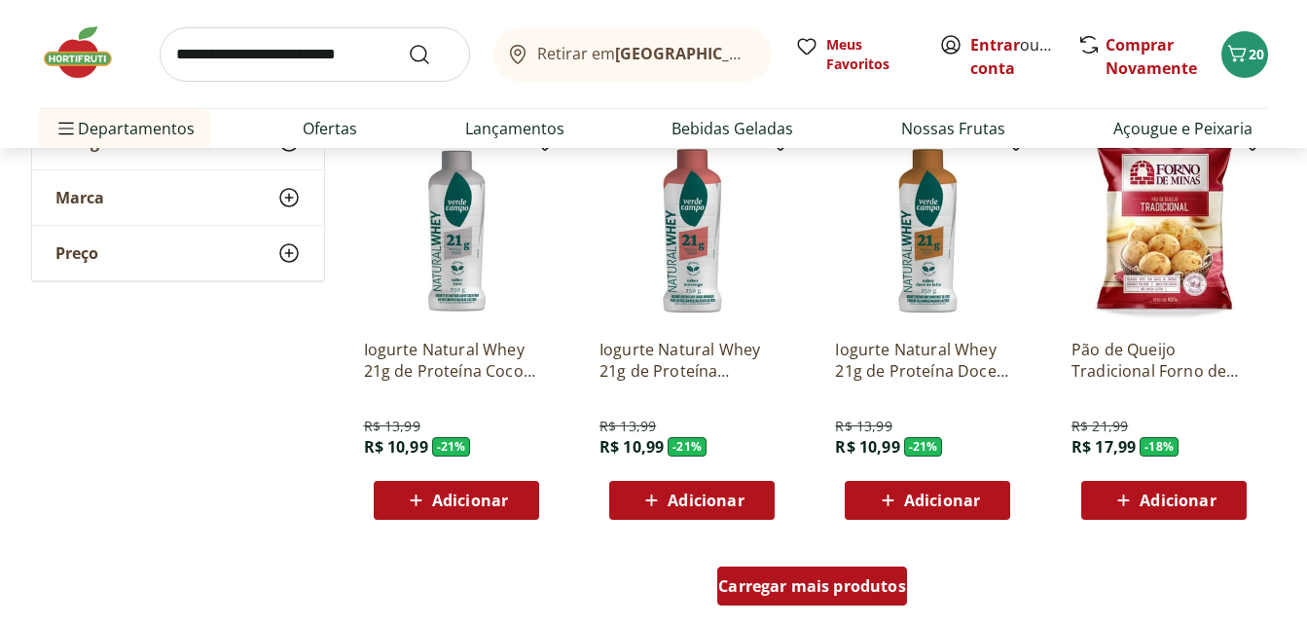
click at [840, 594] on span "Carregar mais produtos" at bounding box center [812, 586] width 188 height 16
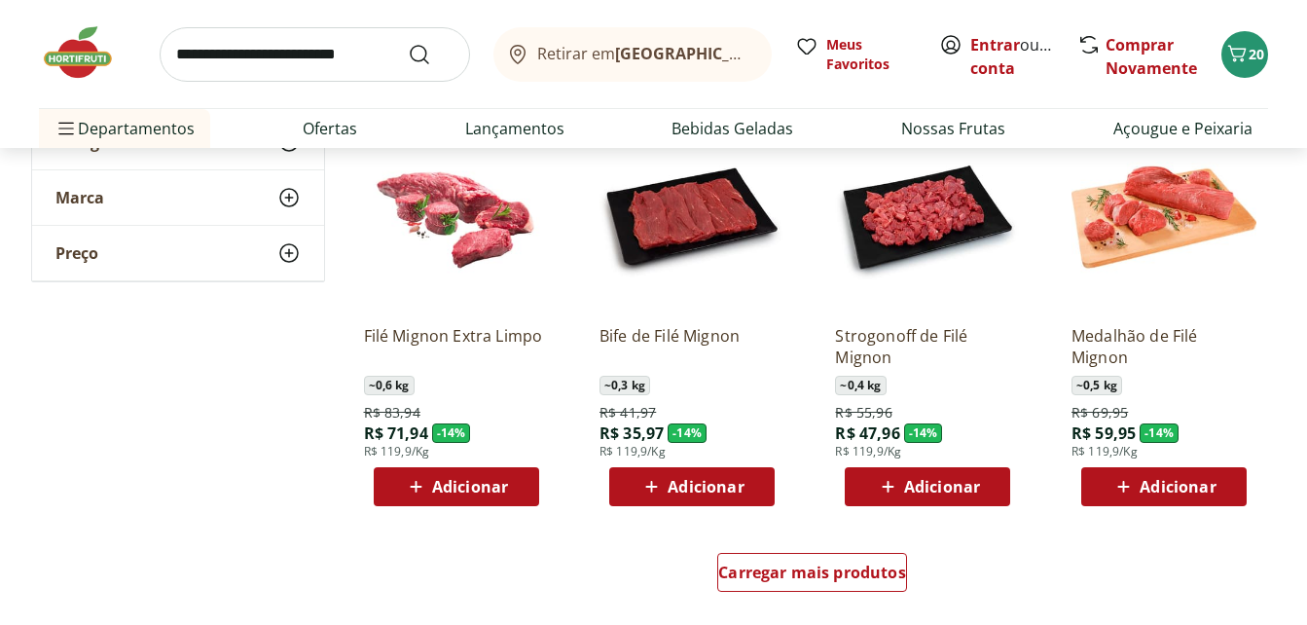
scroll to position [6151, 0]
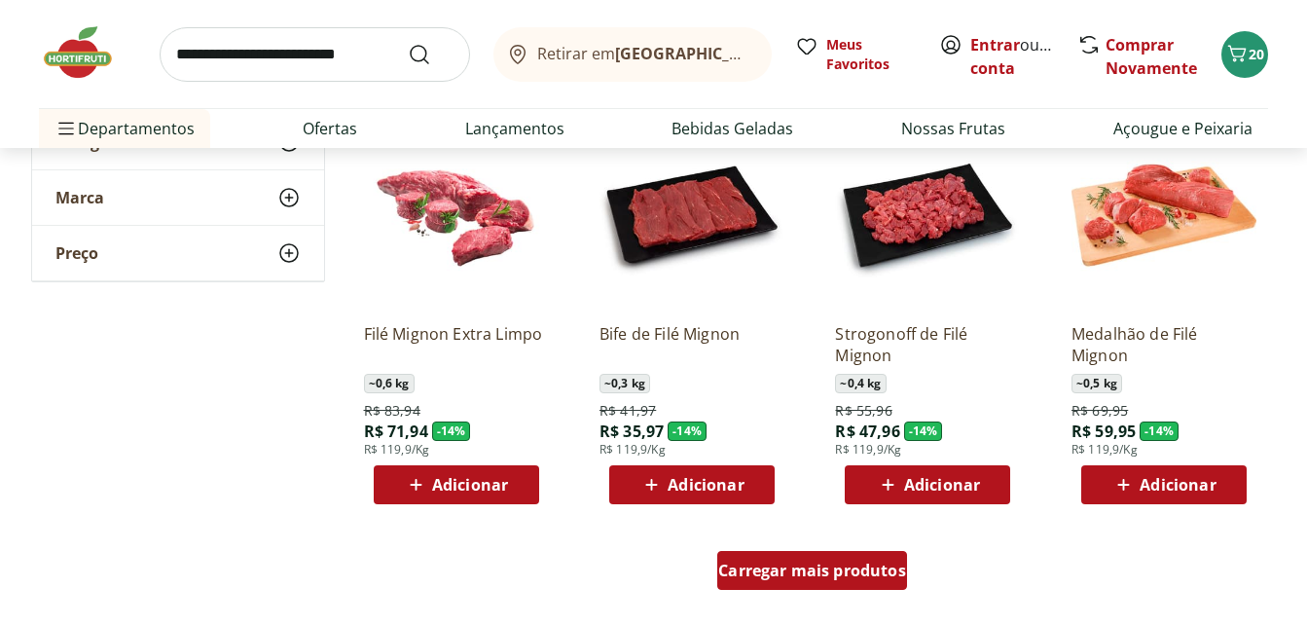
click at [823, 578] on span "Carregar mais produtos" at bounding box center [812, 571] width 188 height 16
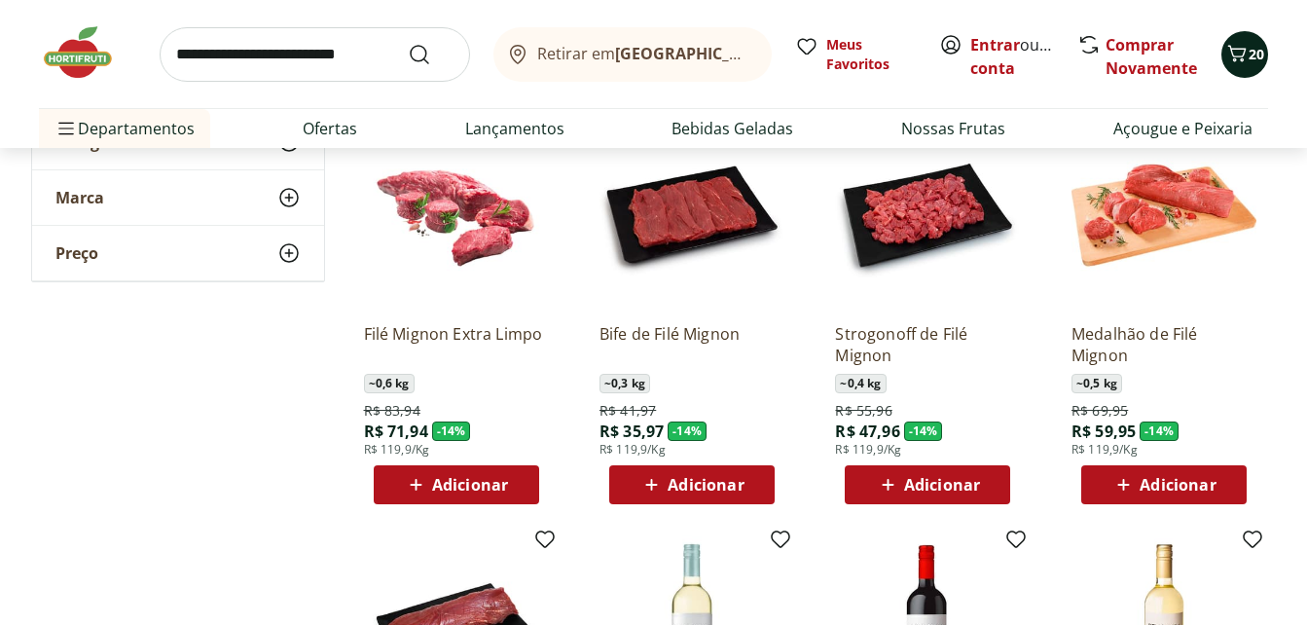
click at [1243, 52] on icon "Carrinho" at bounding box center [1236, 53] width 23 height 23
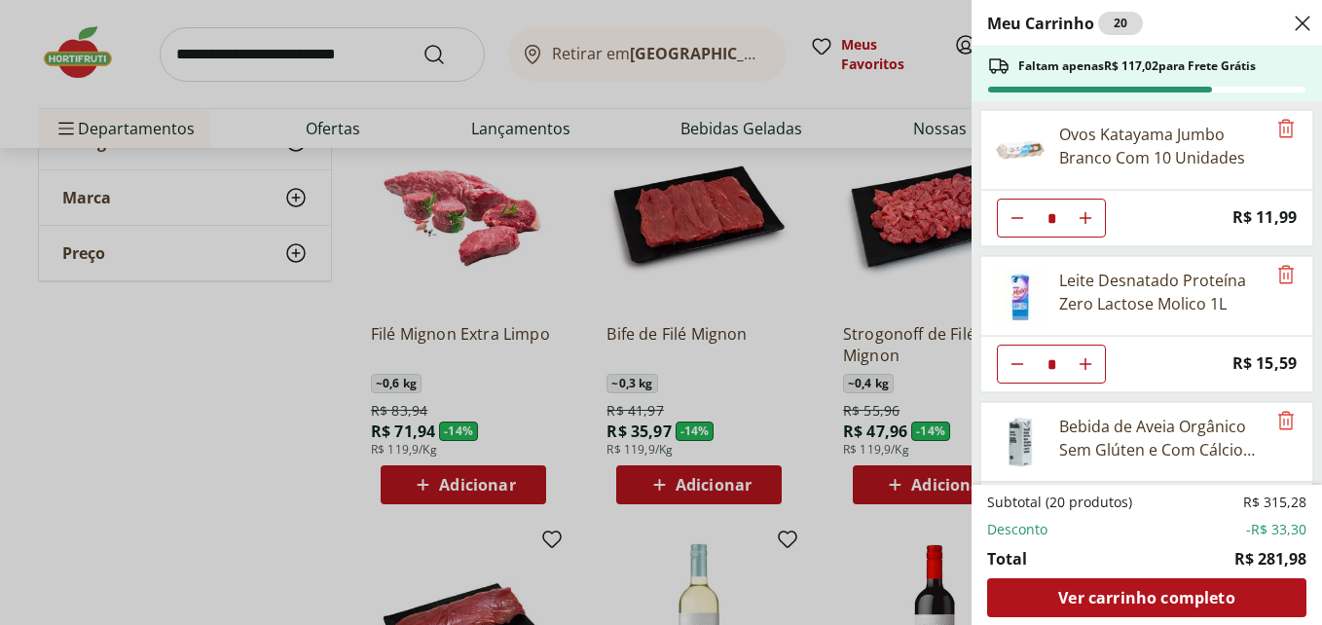
click at [280, 456] on div "Meu Carrinho 20 Faltam apenas R$ 117,02 para Frete Grátis Ovos Katayama Jumbo B…" at bounding box center [661, 312] width 1322 height 625
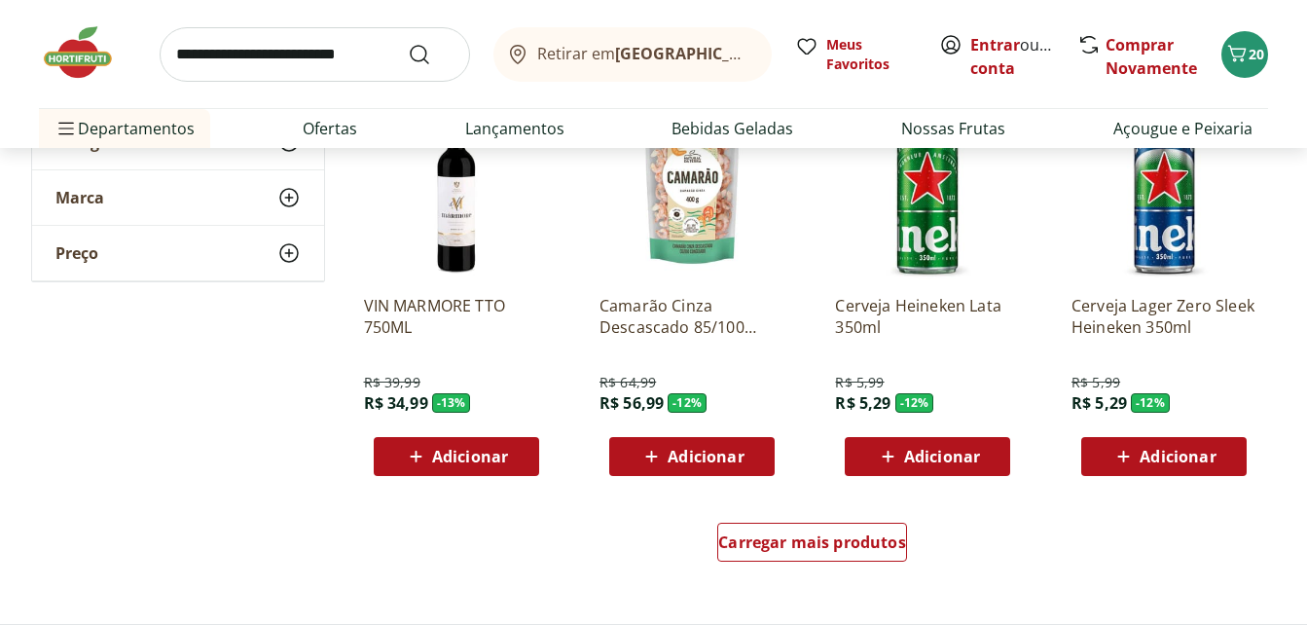
scroll to position [7436, 0]
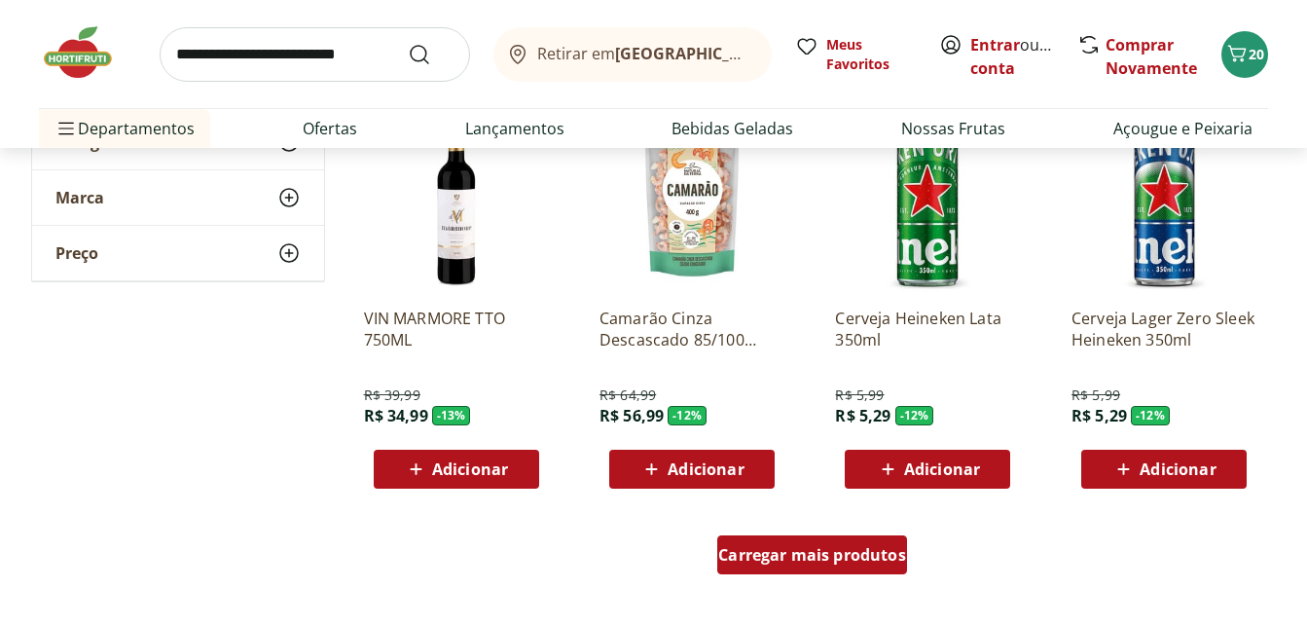
click at [816, 561] on span "Carregar mais produtos" at bounding box center [812, 555] width 188 height 16
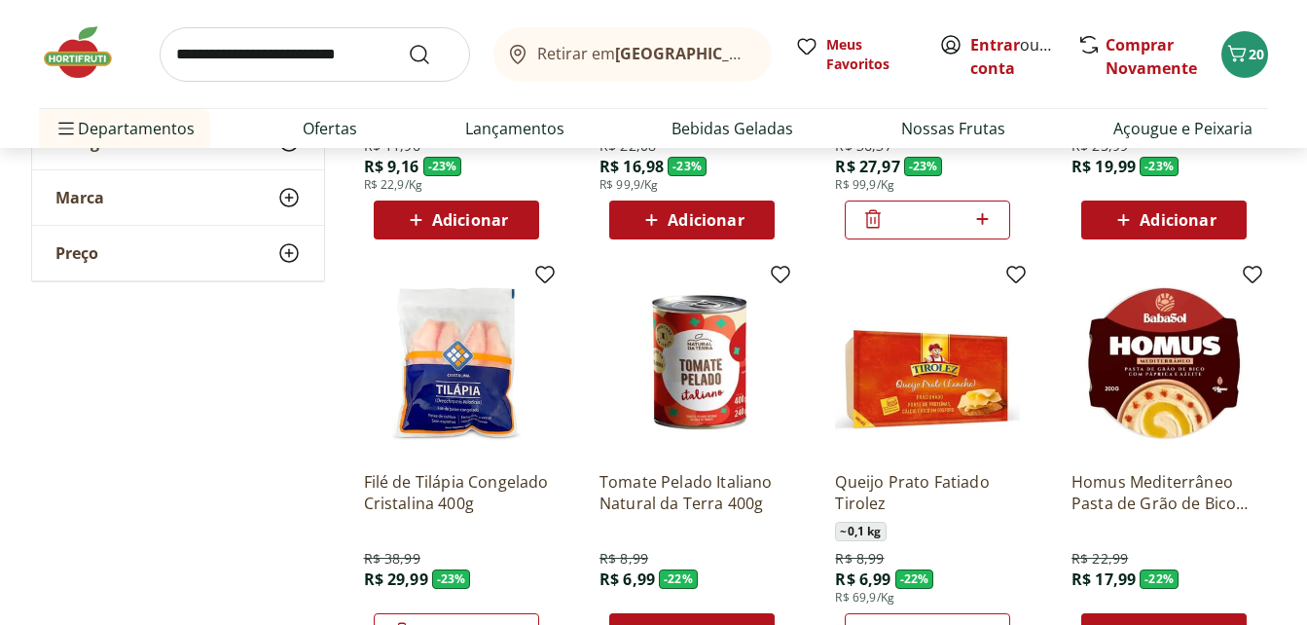
scroll to position [2647, 0]
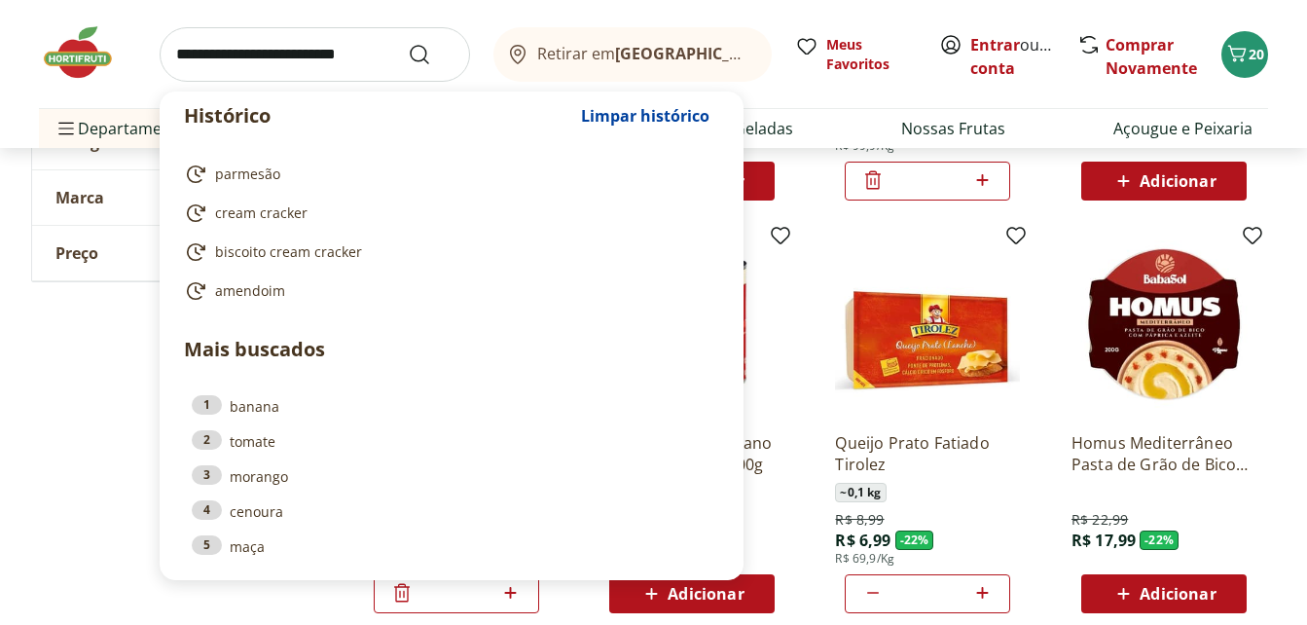
click at [388, 50] on input "search" at bounding box center [315, 54] width 310 height 55
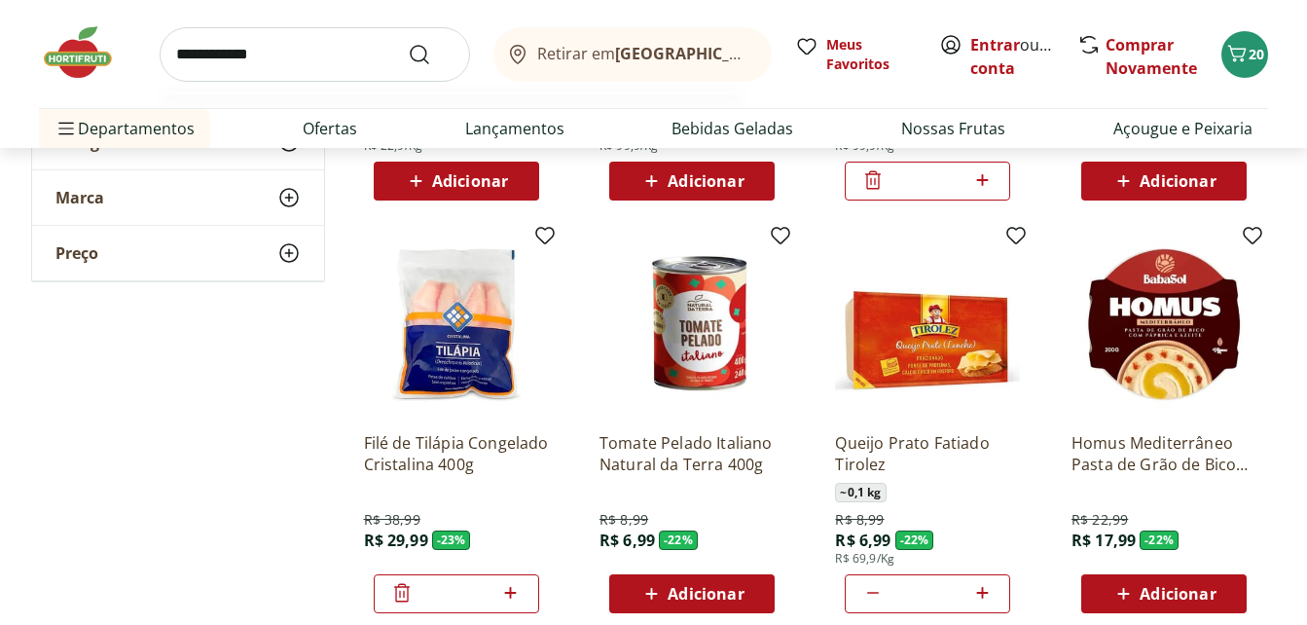
type input "**********"
click at [408, 43] on button "Submit Search" at bounding box center [431, 54] width 47 height 23
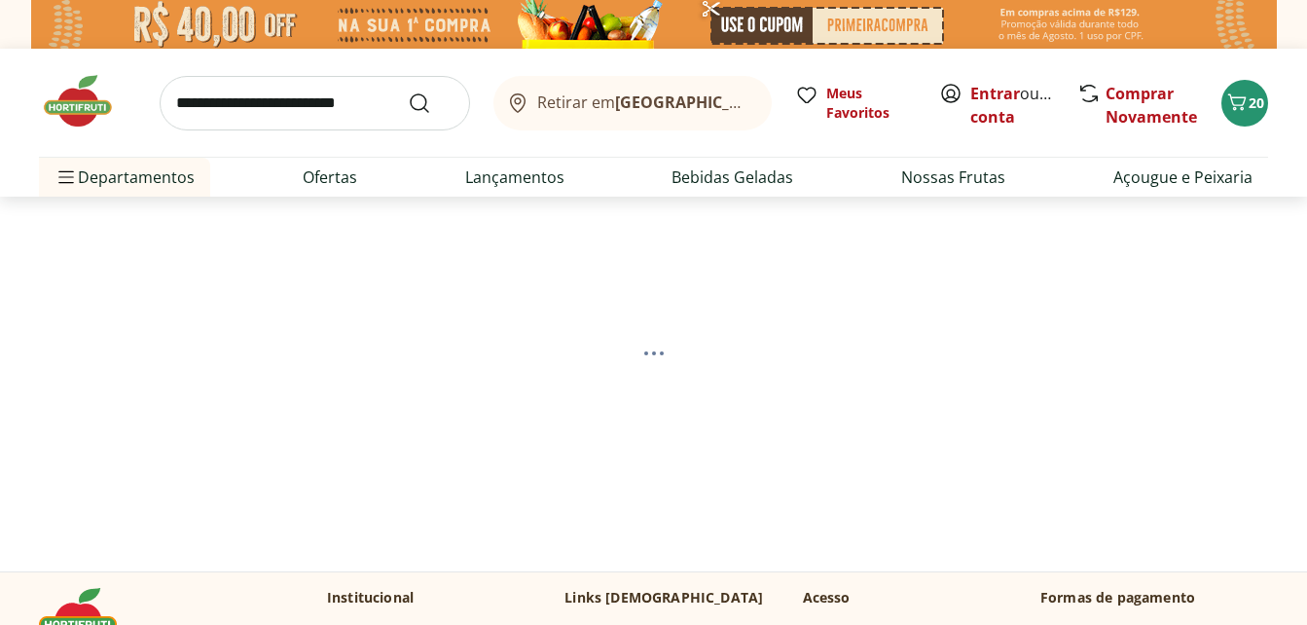
select select "**********"
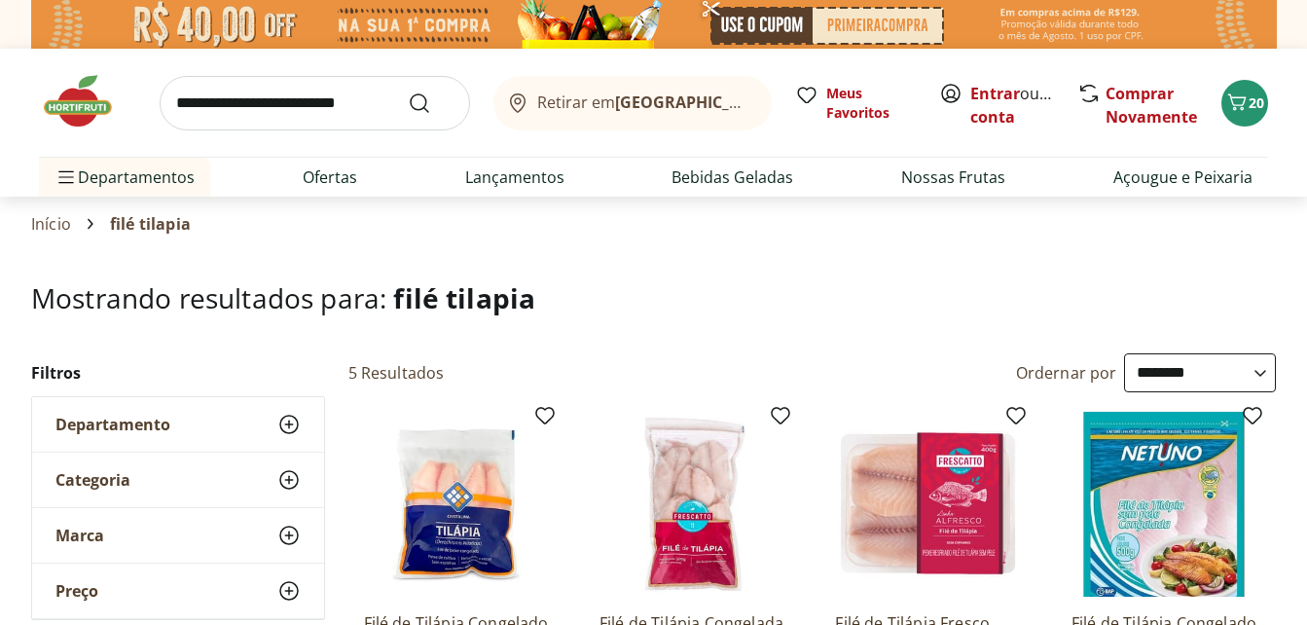
click at [677, 294] on h1 "Mostrando resultados para: filé tilapia" at bounding box center [653, 297] width 1245 height 31
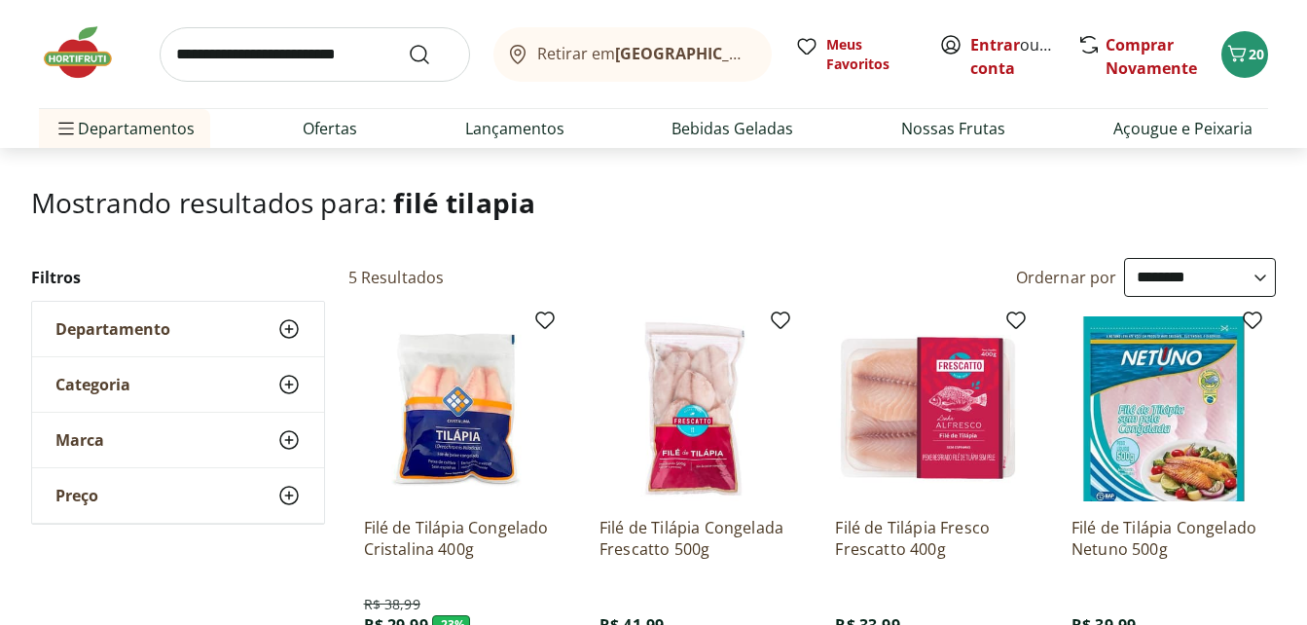
scroll to position [39, 0]
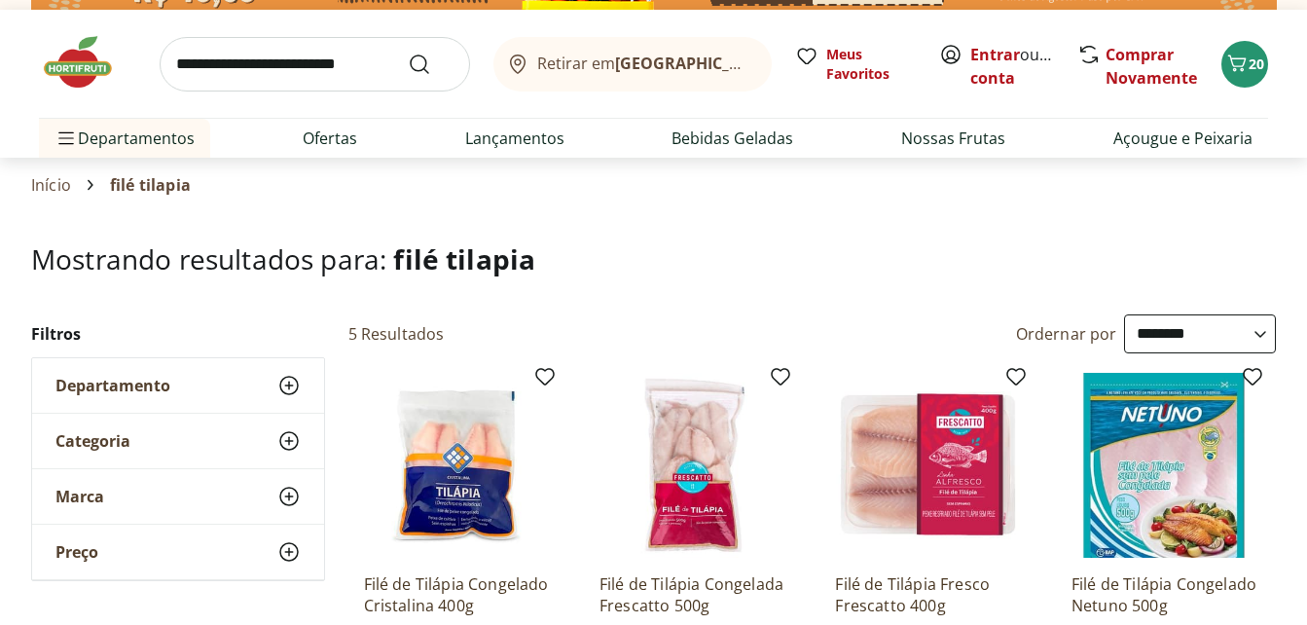
click at [74, 61] on img at bounding box center [87, 62] width 97 height 58
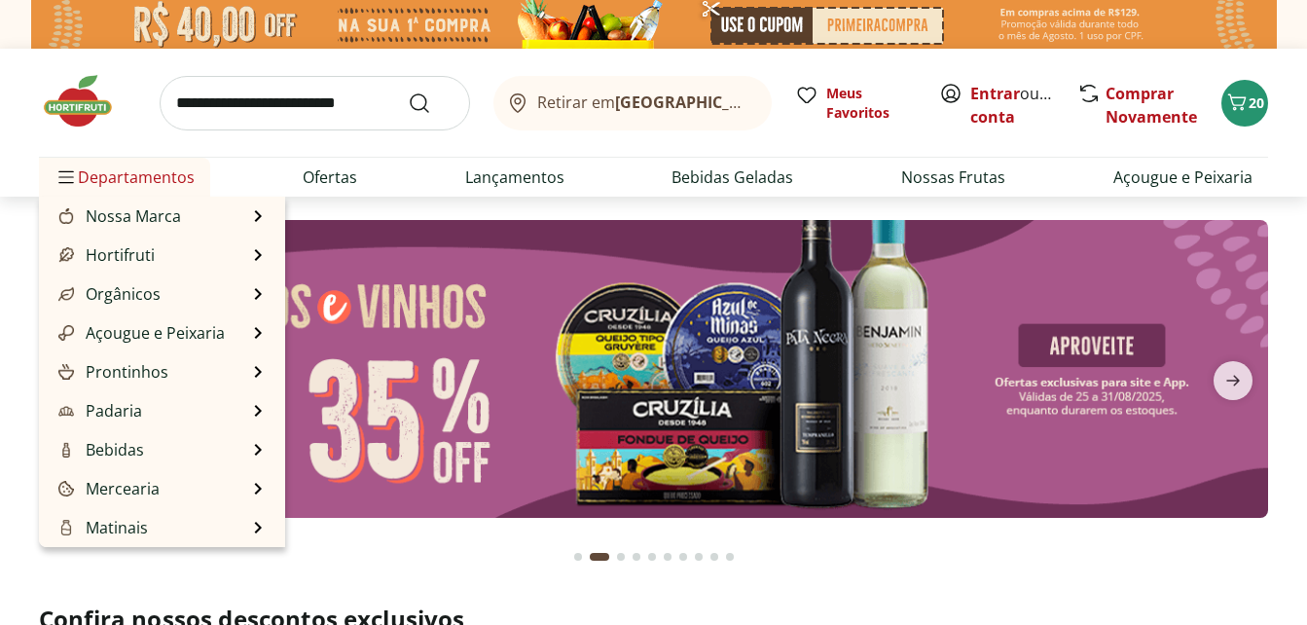
scroll to position [195, 0]
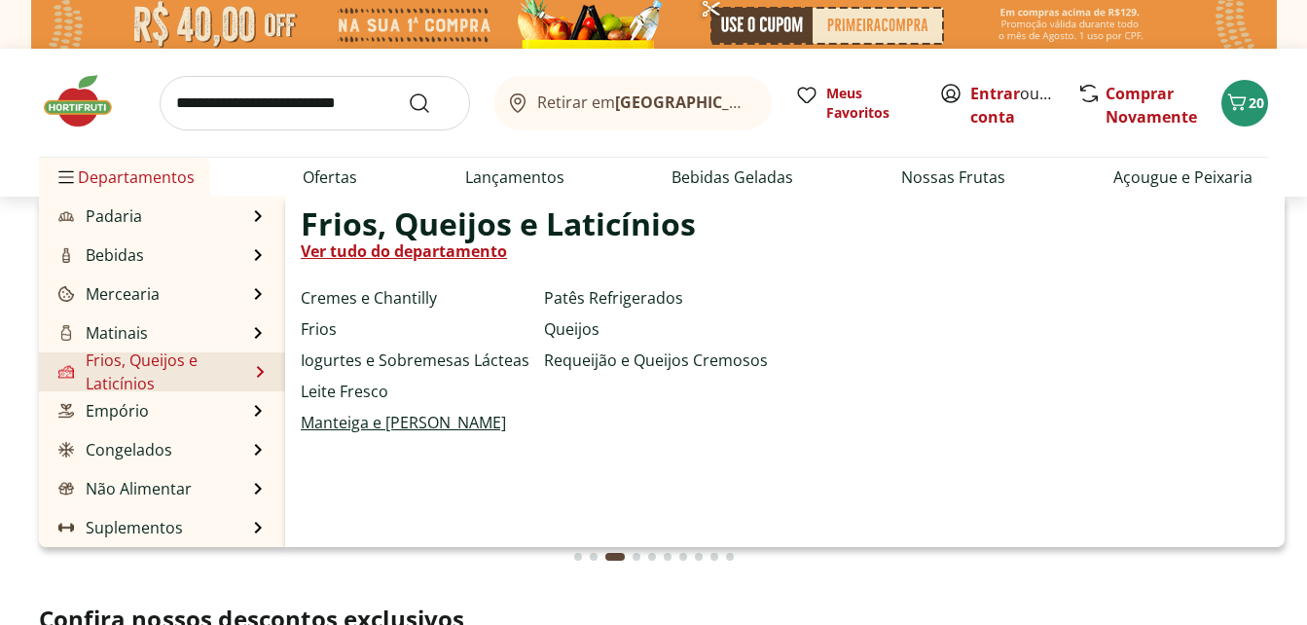
click at [354, 423] on link "Manteiga e [PERSON_NAME]" at bounding box center [403, 422] width 205 height 23
select select "**********"
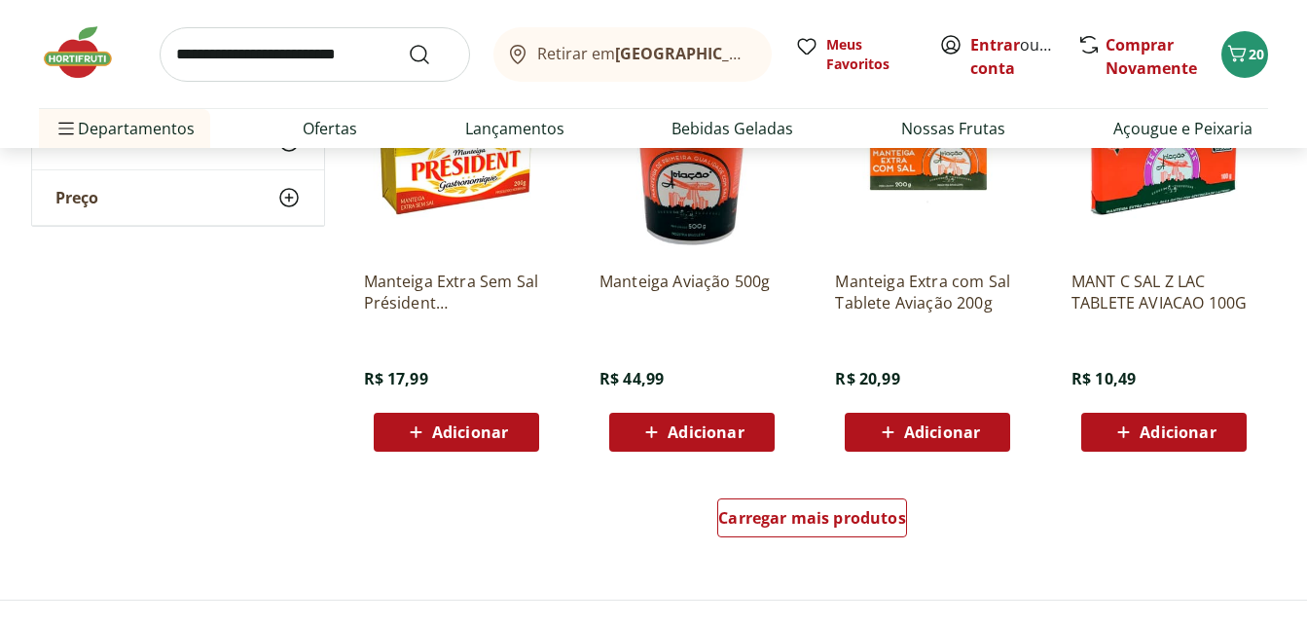
scroll to position [1129, 0]
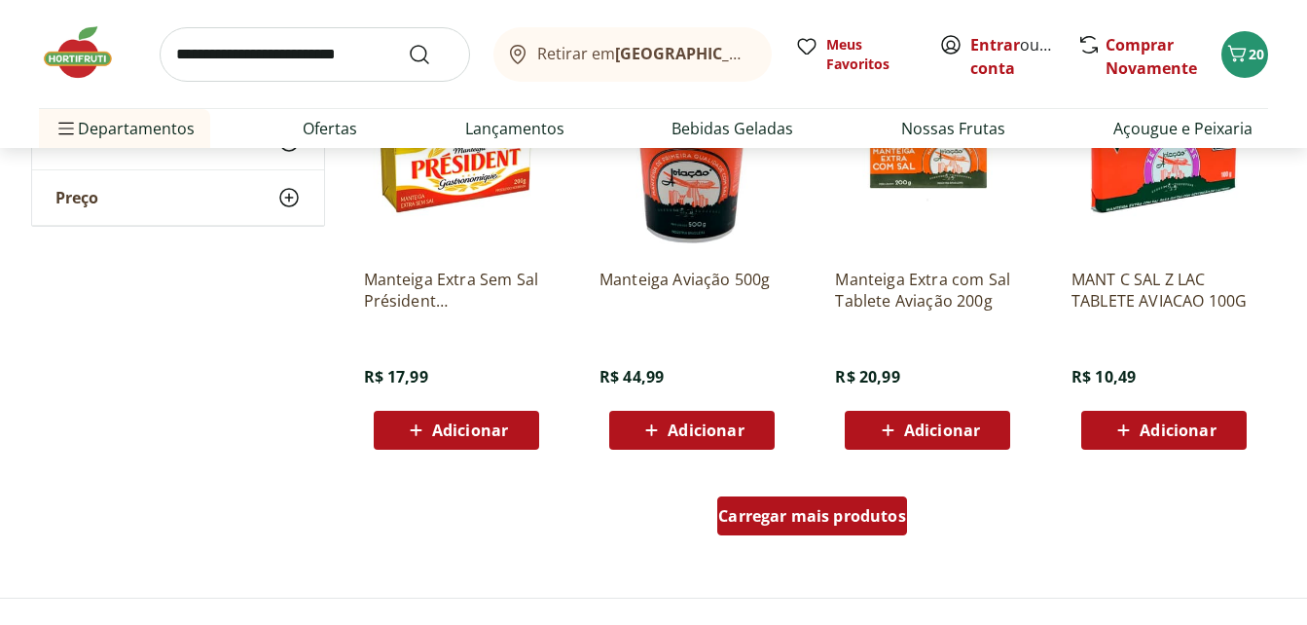
click at [771, 513] on span "Carregar mais produtos" at bounding box center [812, 516] width 188 height 16
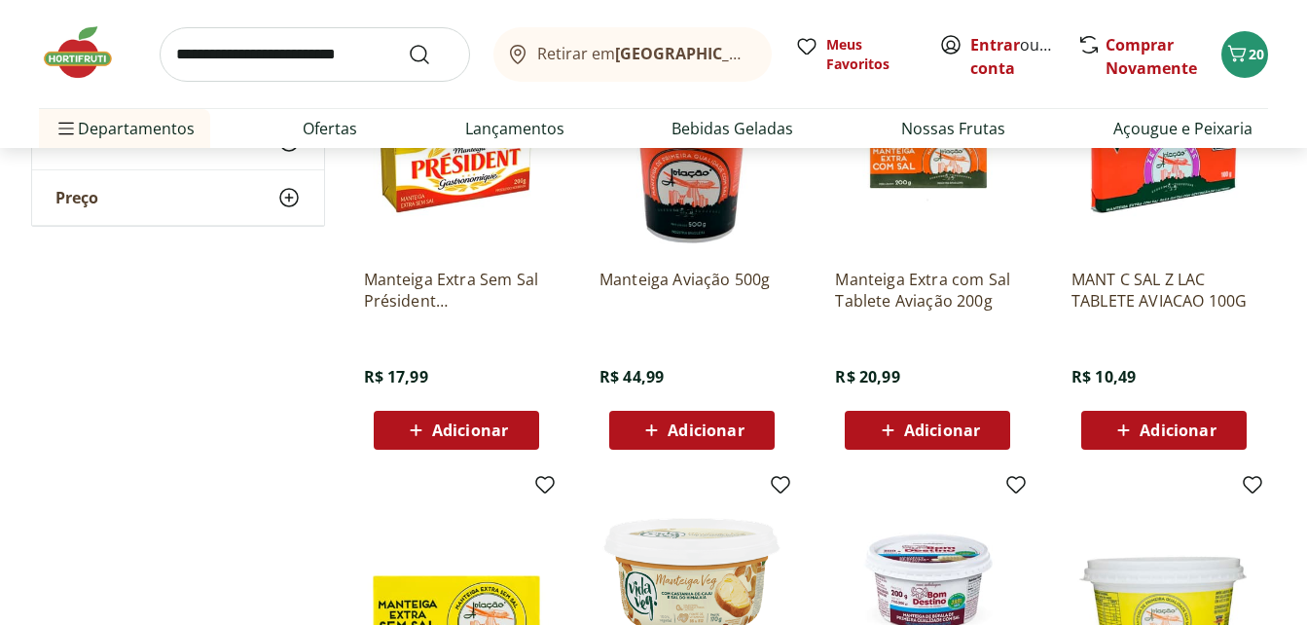
click at [267, 389] on div "**********" at bounding box center [654, 229] width 1246 height 2153
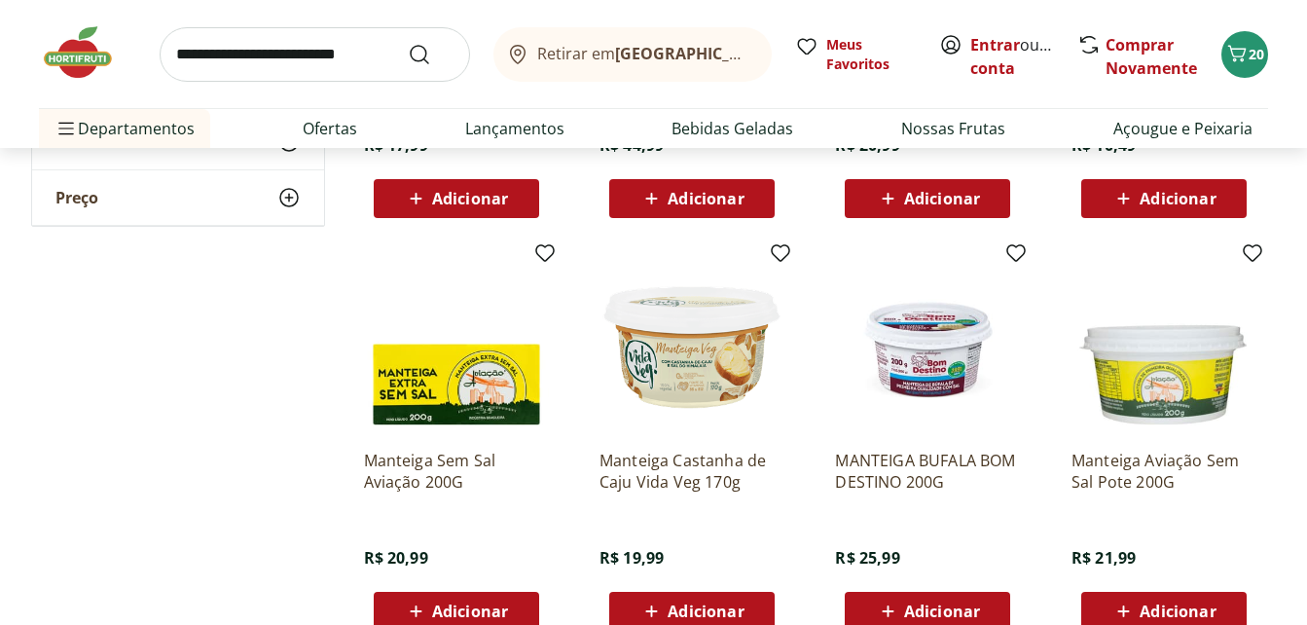
scroll to position [1518, 0]
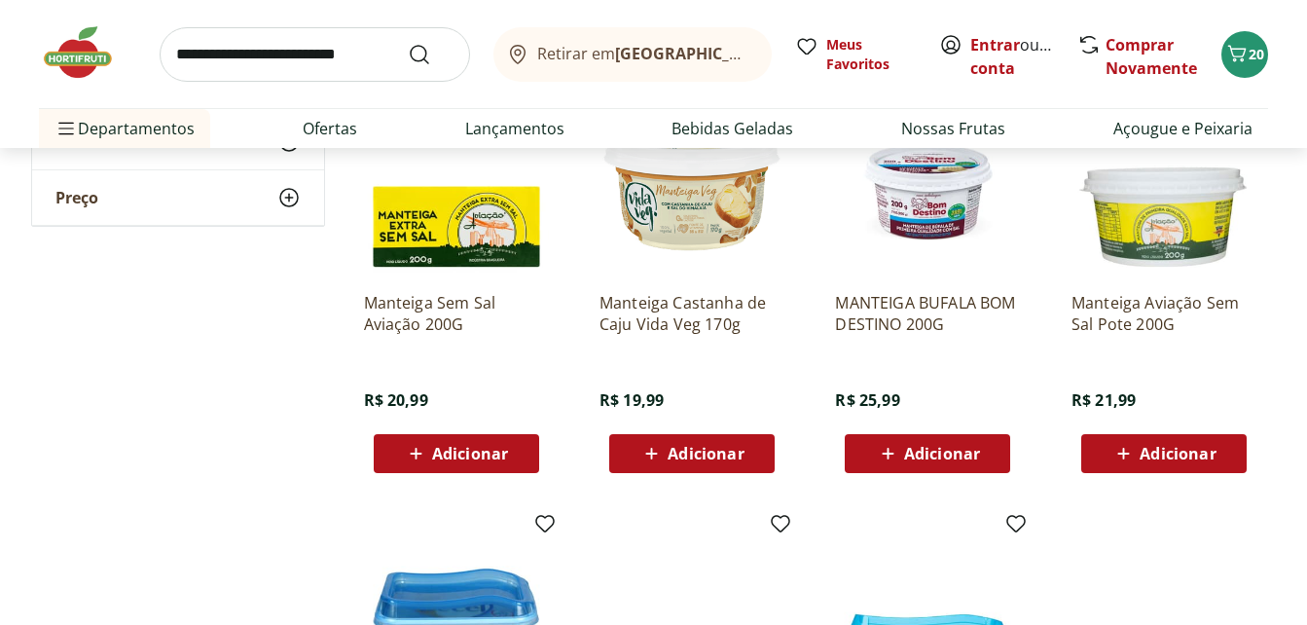
click at [936, 455] on span "Adicionar" at bounding box center [942, 454] width 76 height 16
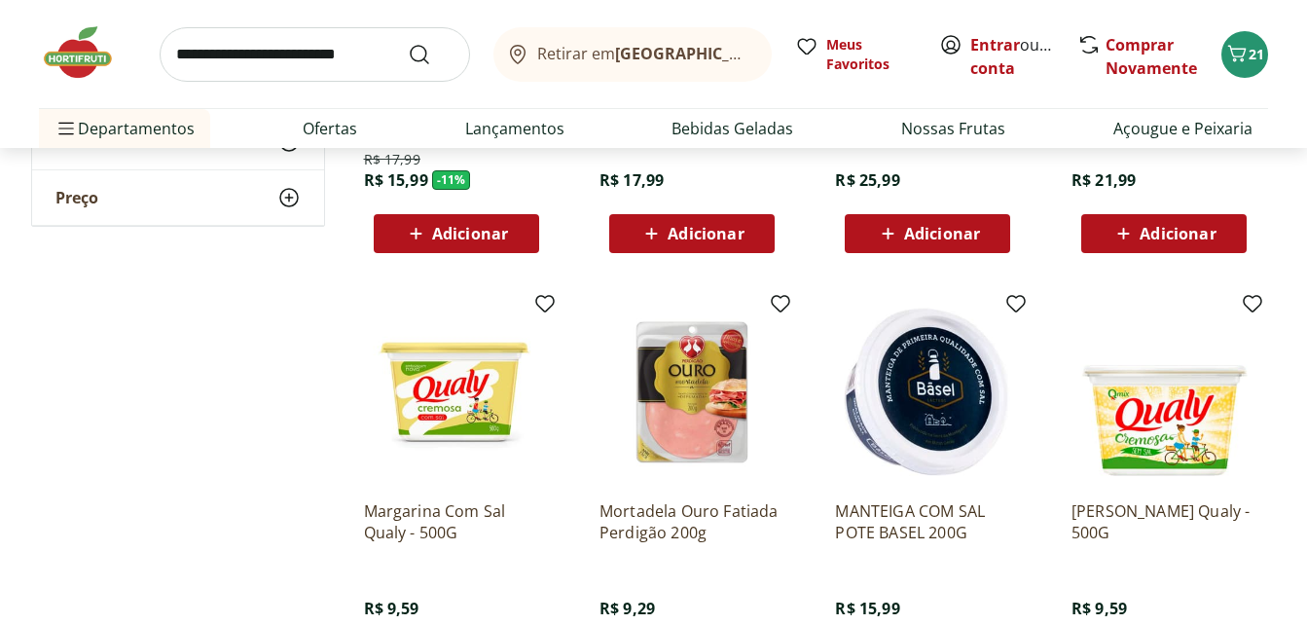
scroll to position [350, 0]
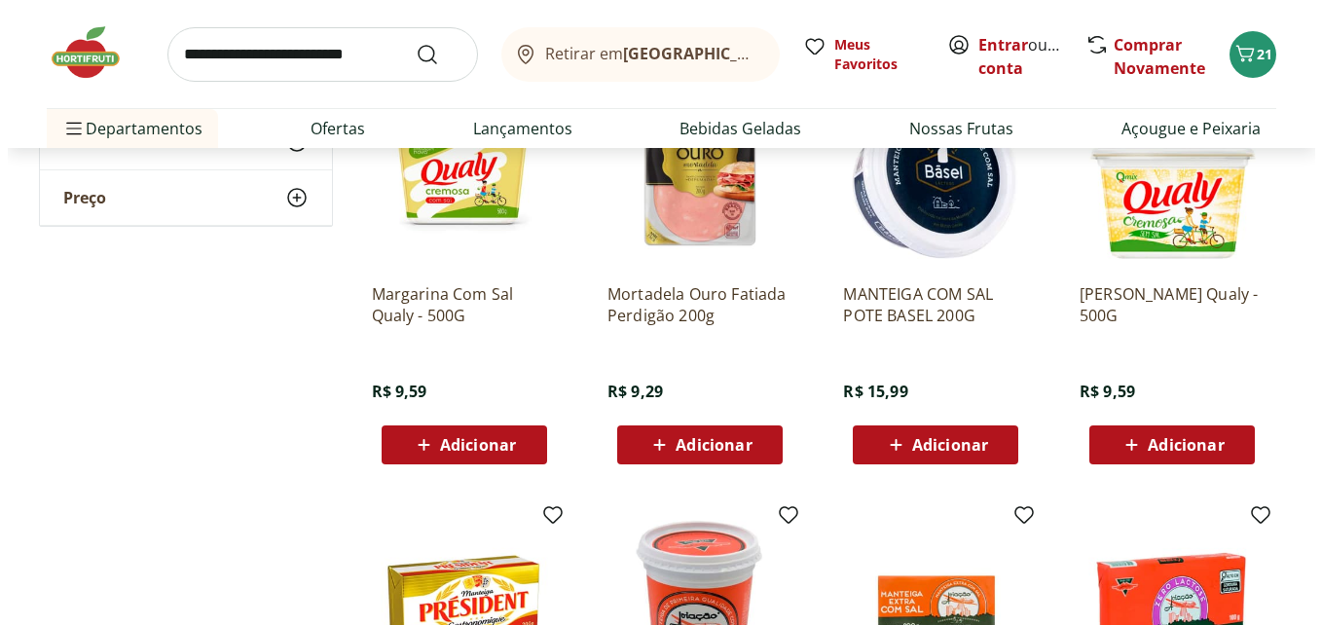
scroll to position [545, 0]
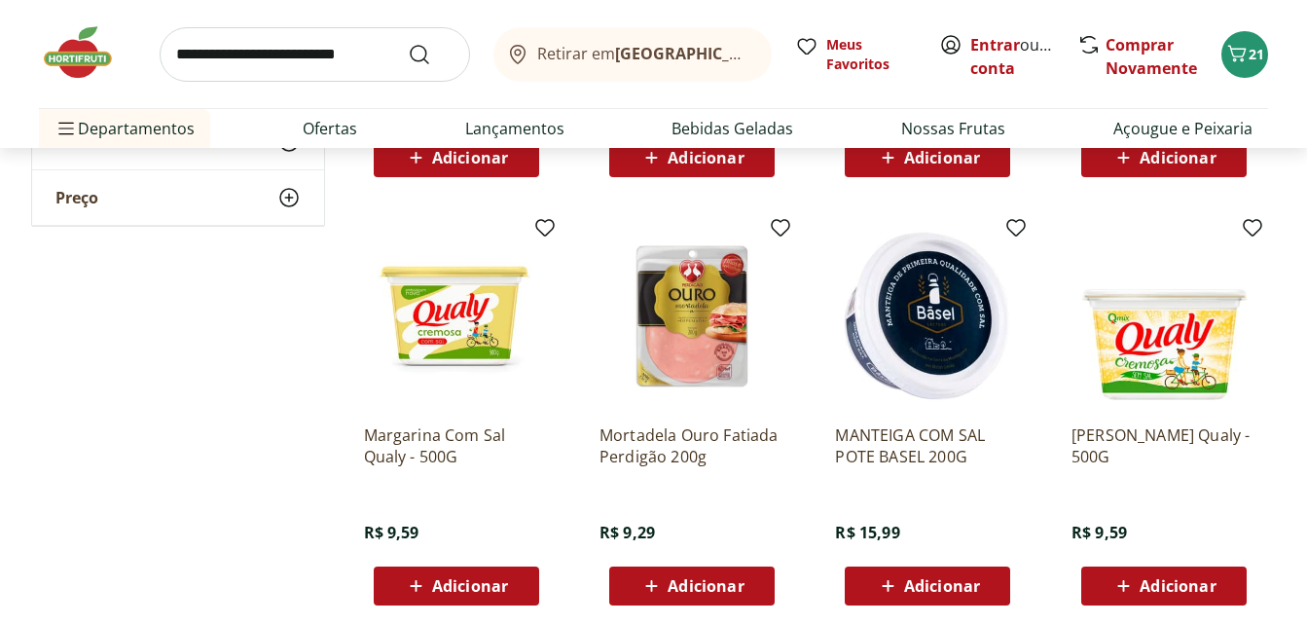
click at [460, 582] on span "Adicionar" at bounding box center [470, 586] width 76 height 16
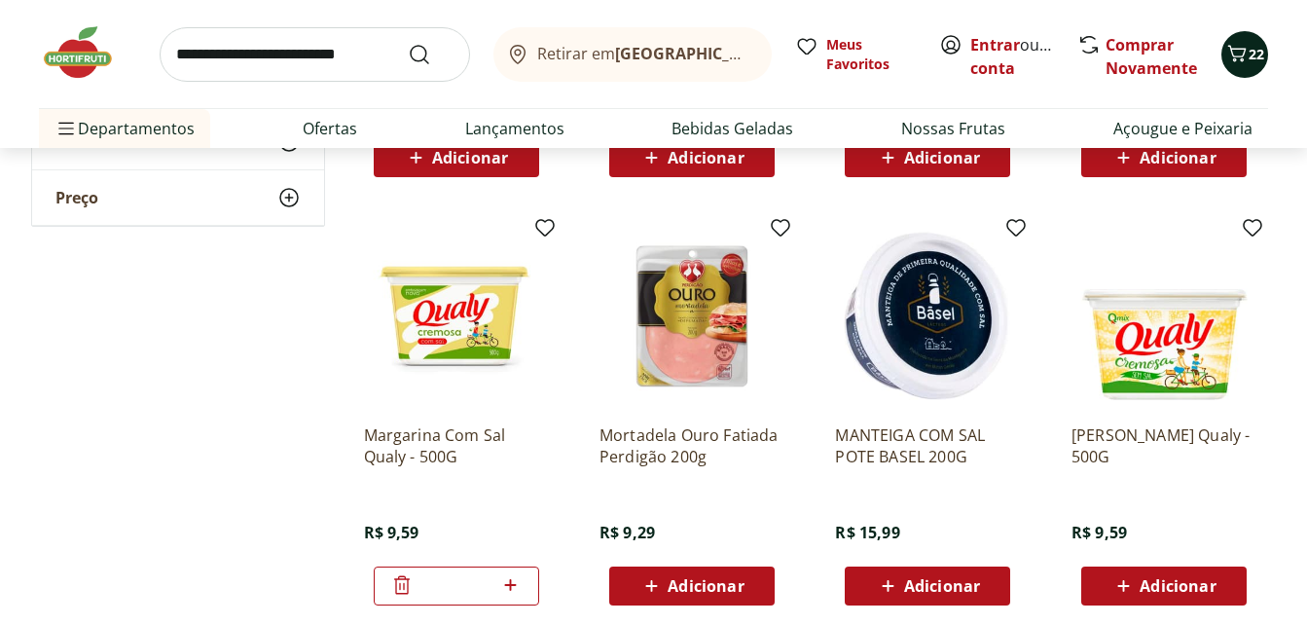
click at [1237, 53] on icon "Carrinho" at bounding box center [1236, 53] width 23 height 23
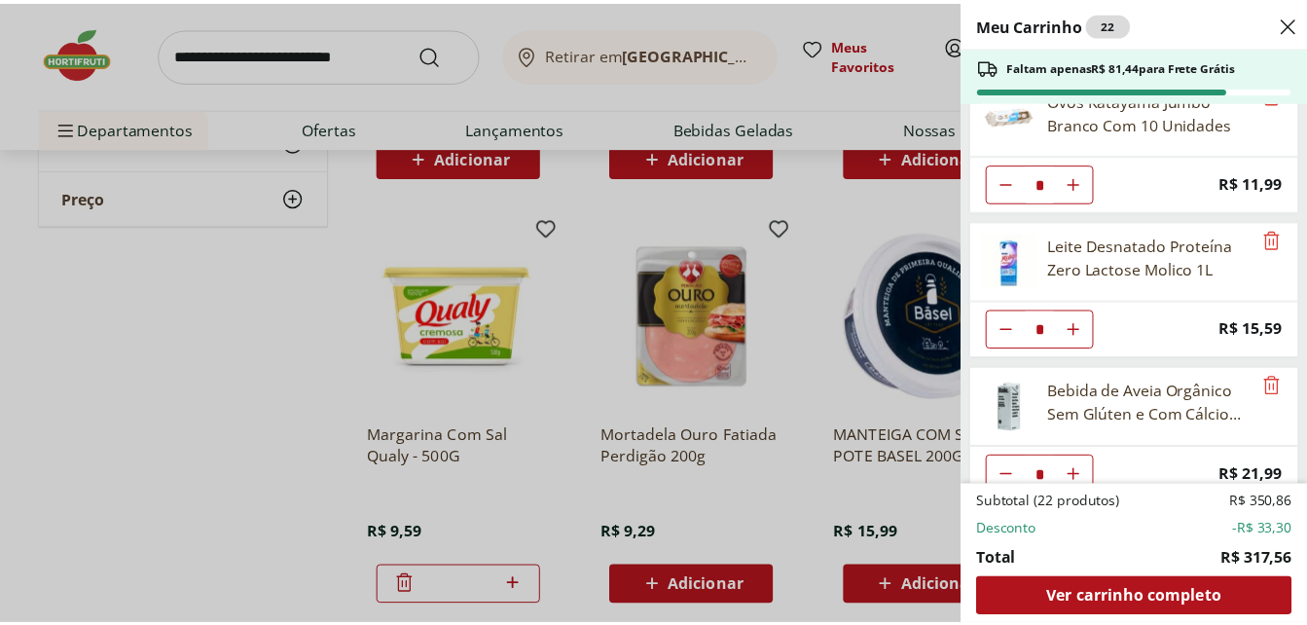
scroll to position [0, 0]
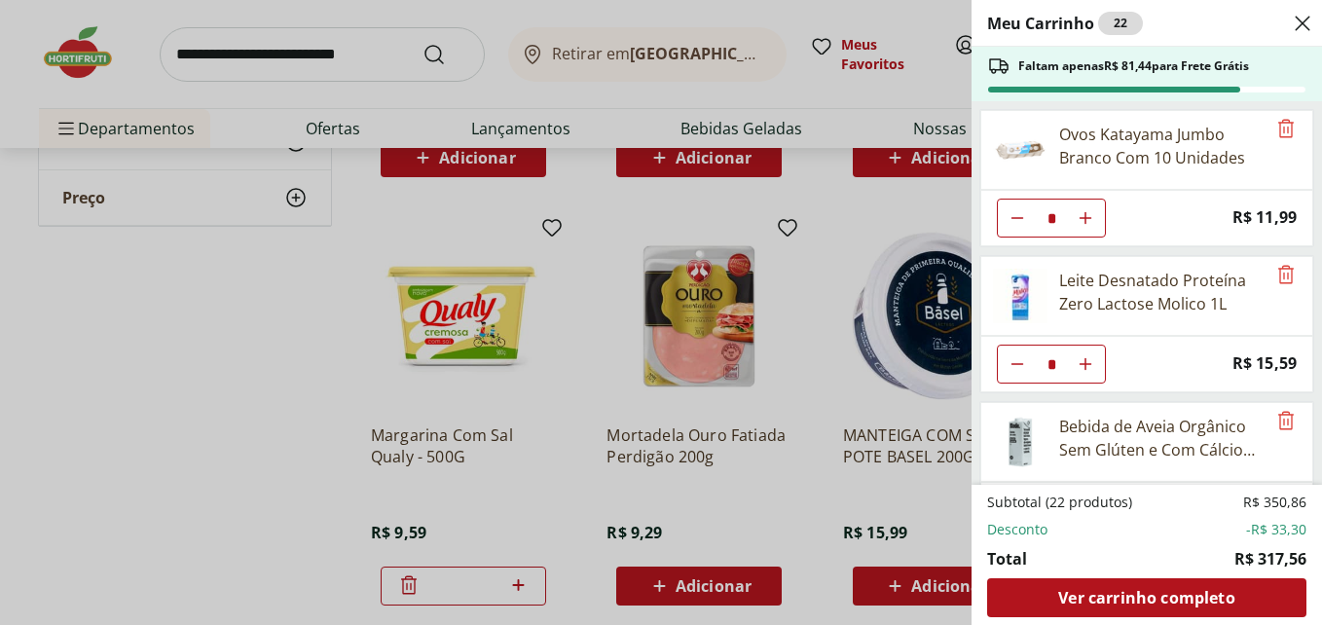
click at [164, 381] on div "Meu Carrinho 22 Faltam apenas R$ 81,44 para Frete Grátis Ovos Katayama Jumbo Br…" at bounding box center [661, 312] width 1322 height 625
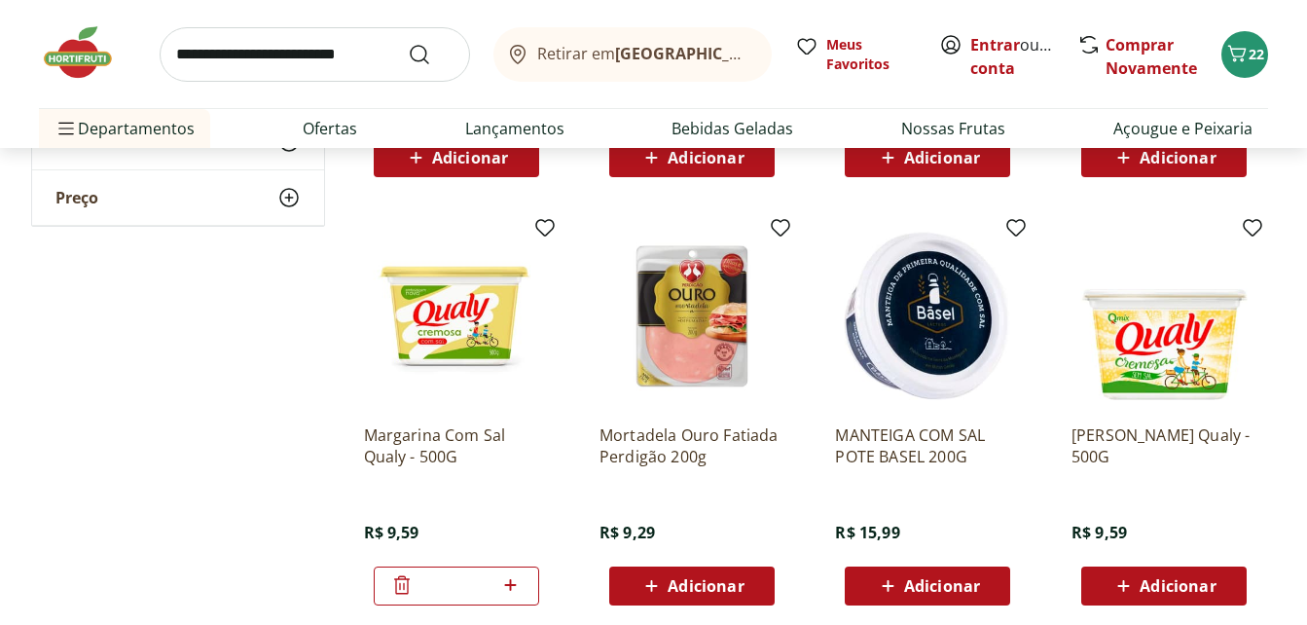
click at [62, 57] on img at bounding box center [87, 52] width 97 height 58
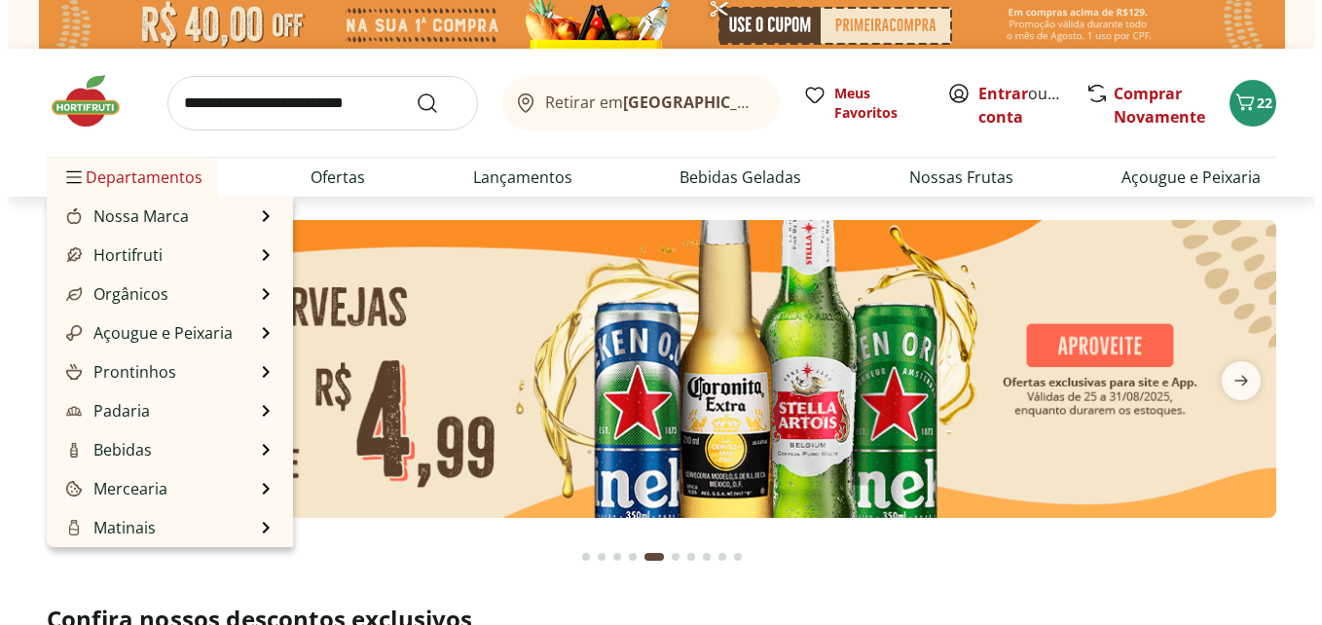
scroll to position [195, 0]
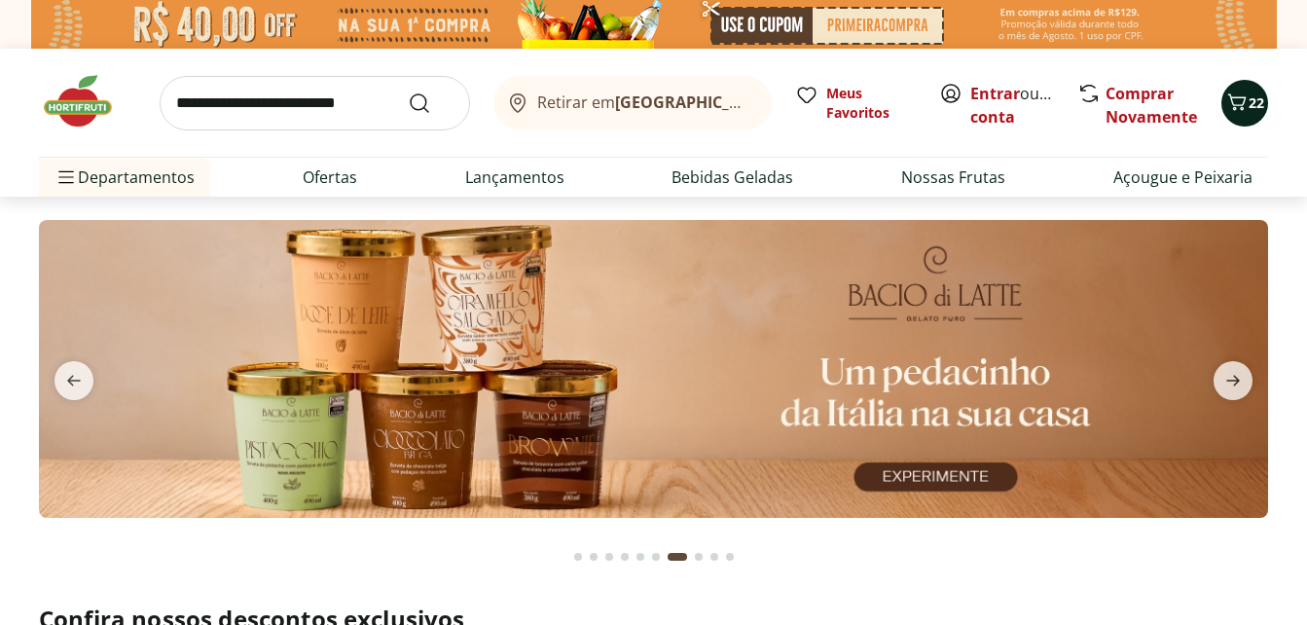
click at [1249, 105] on span "22" at bounding box center [1257, 102] width 16 height 18
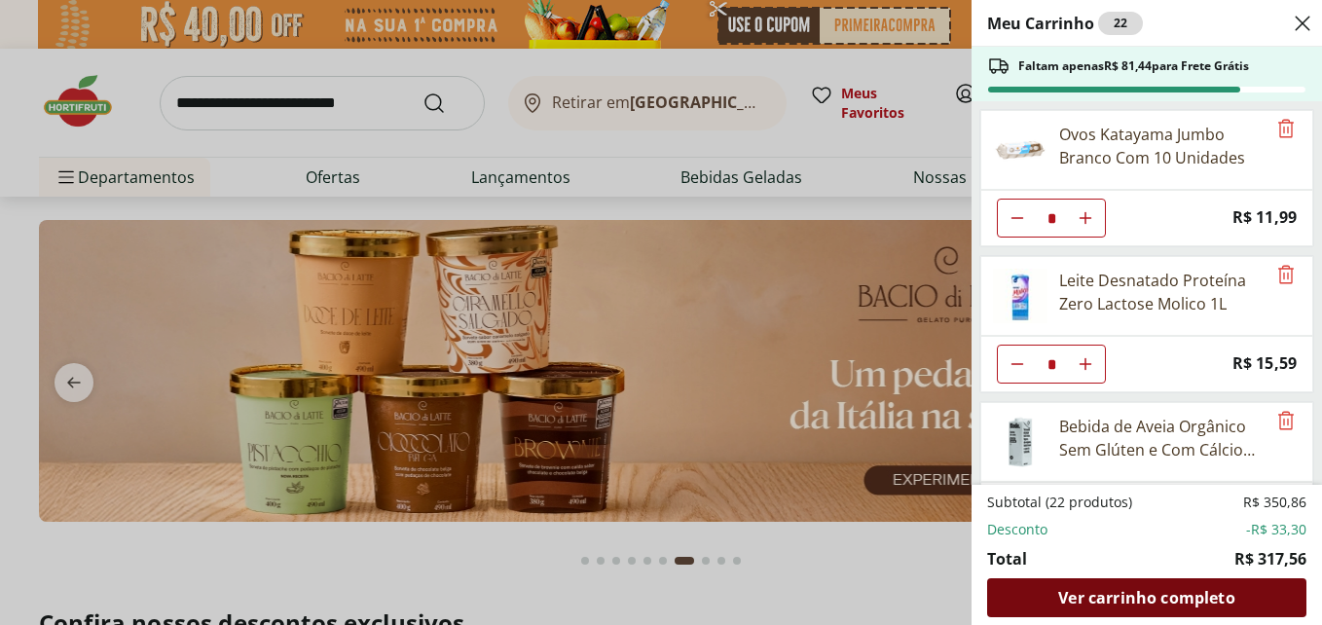
click at [1118, 604] on span "Ver carrinho completo" at bounding box center [1146, 598] width 176 height 16
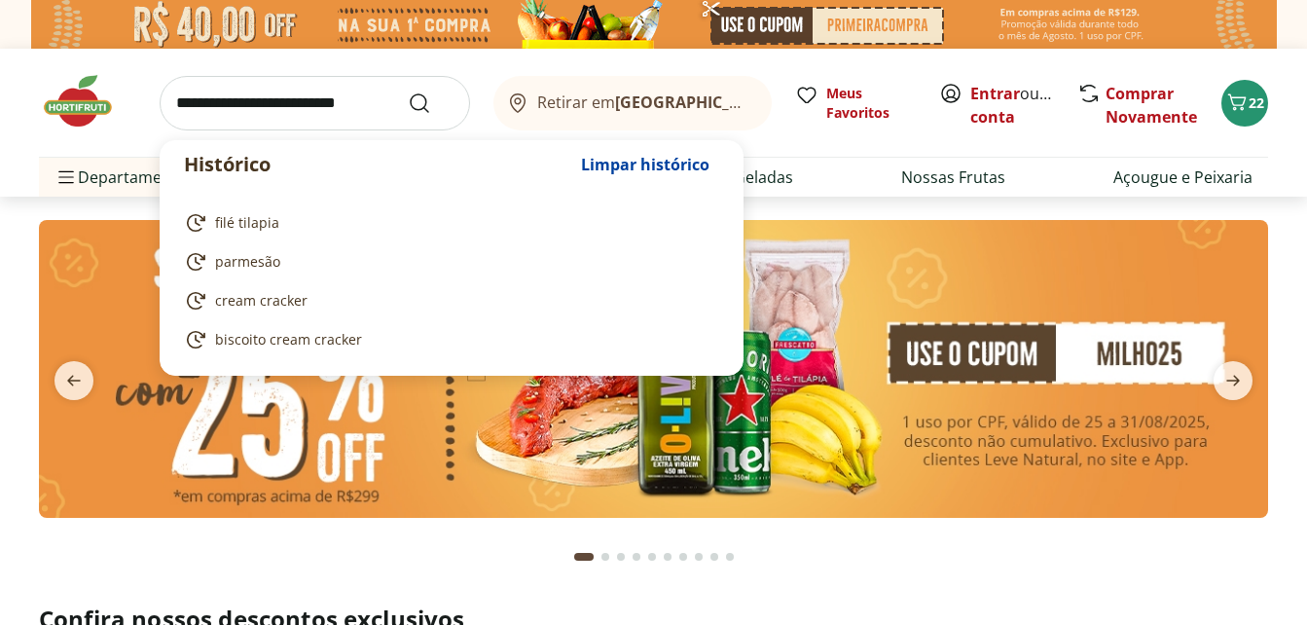
click at [255, 115] on input "search" at bounding box center [315, 103] width 310 height 55
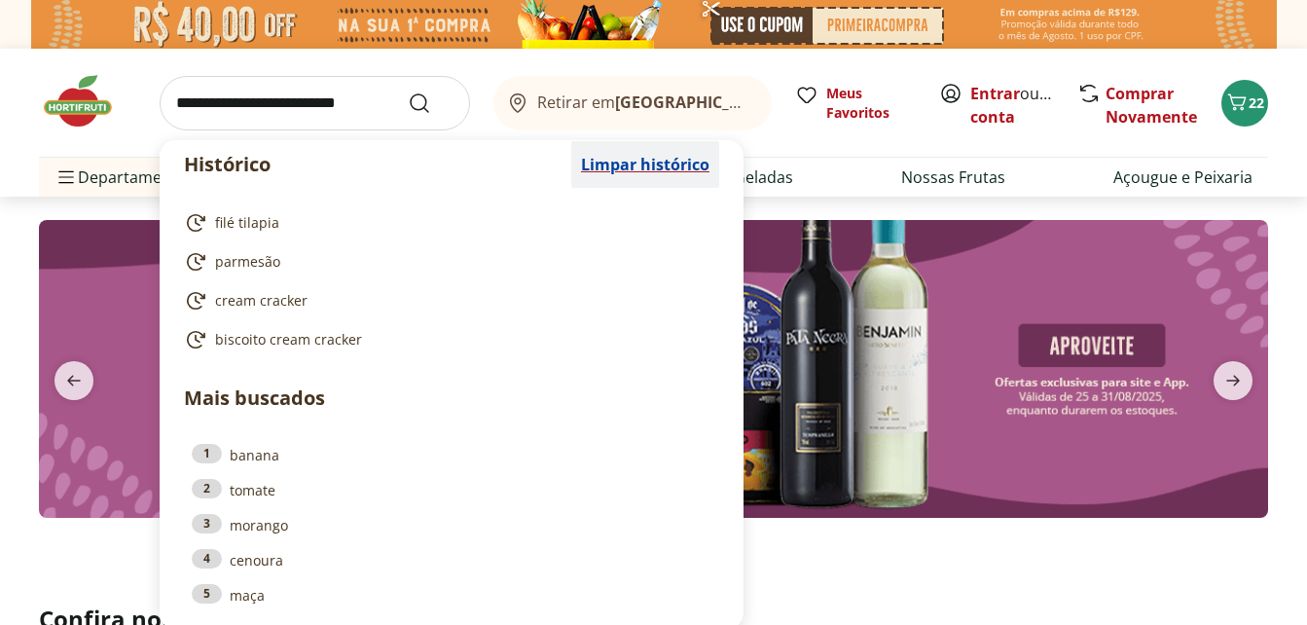
click at [648, 164] on span "Limpar histórico" at bounding box center [645, 165] width 128 height 16
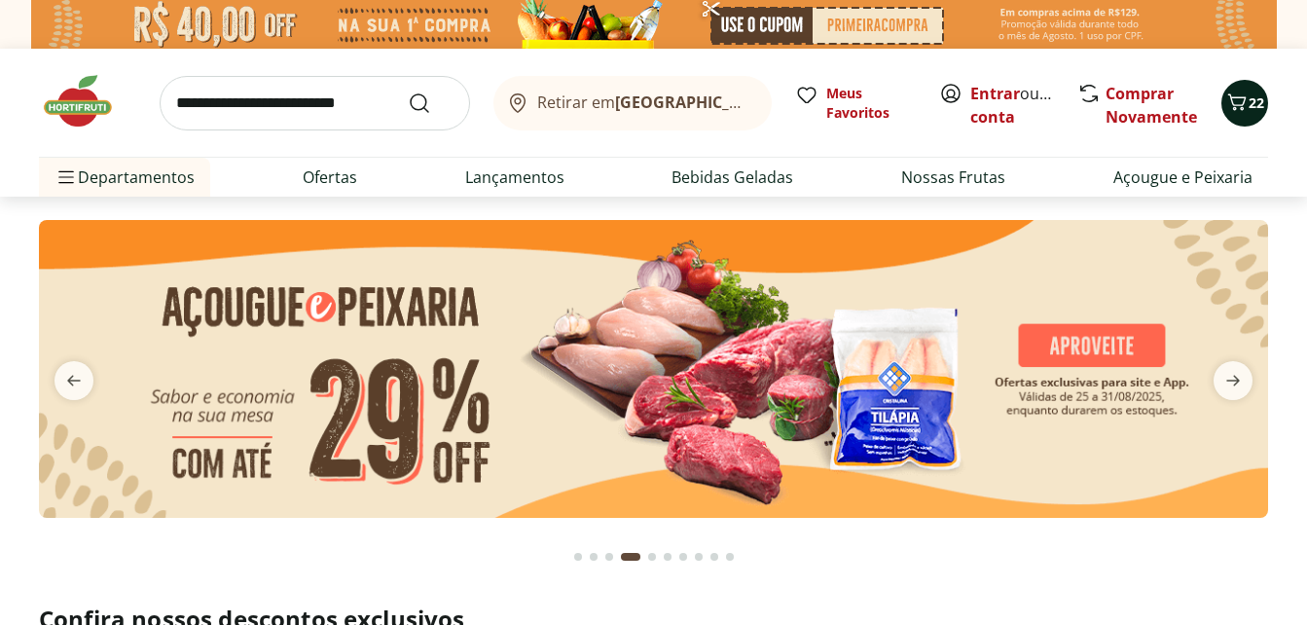
click at [1238, 102] on icon "Carrinho" at bounding box center [1236, 102] width 23 height 23
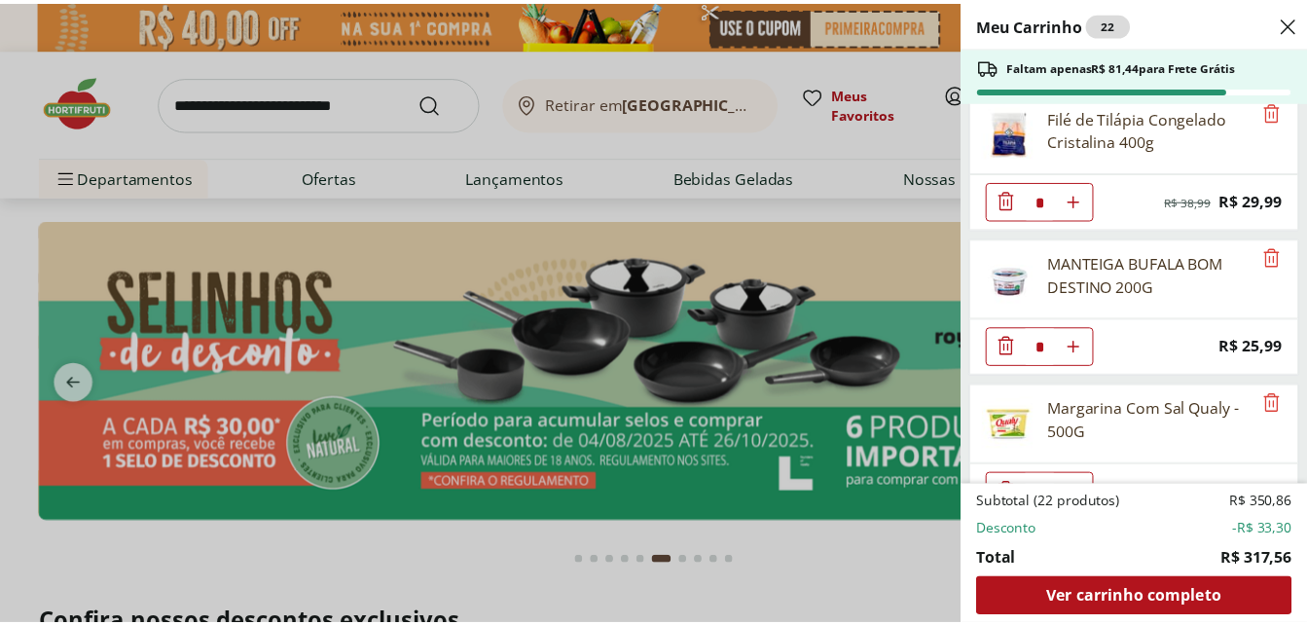
scroll to position [1230, 0]
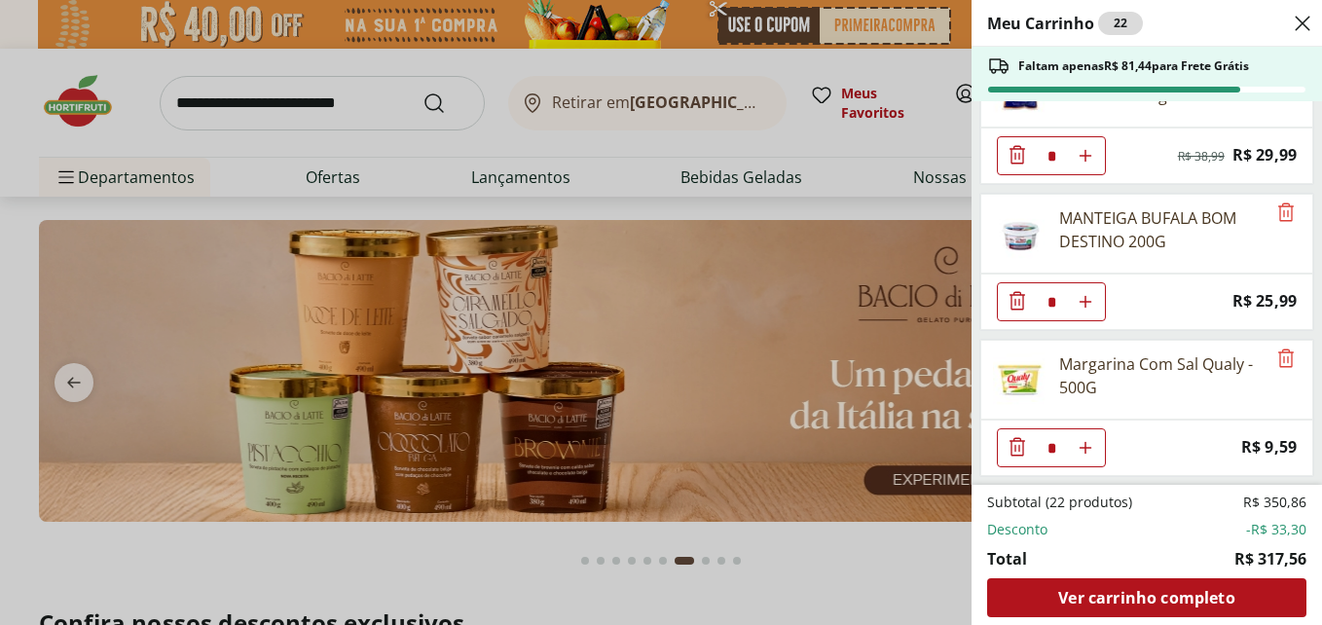
click at [327, 95] on div "Meu Carrinho 22 Faltam apenas R$ 81,44 para Frete Grátis Ovos Katayama Jumbo Br…" at bounding box center [661, 312] width 1322 height 625
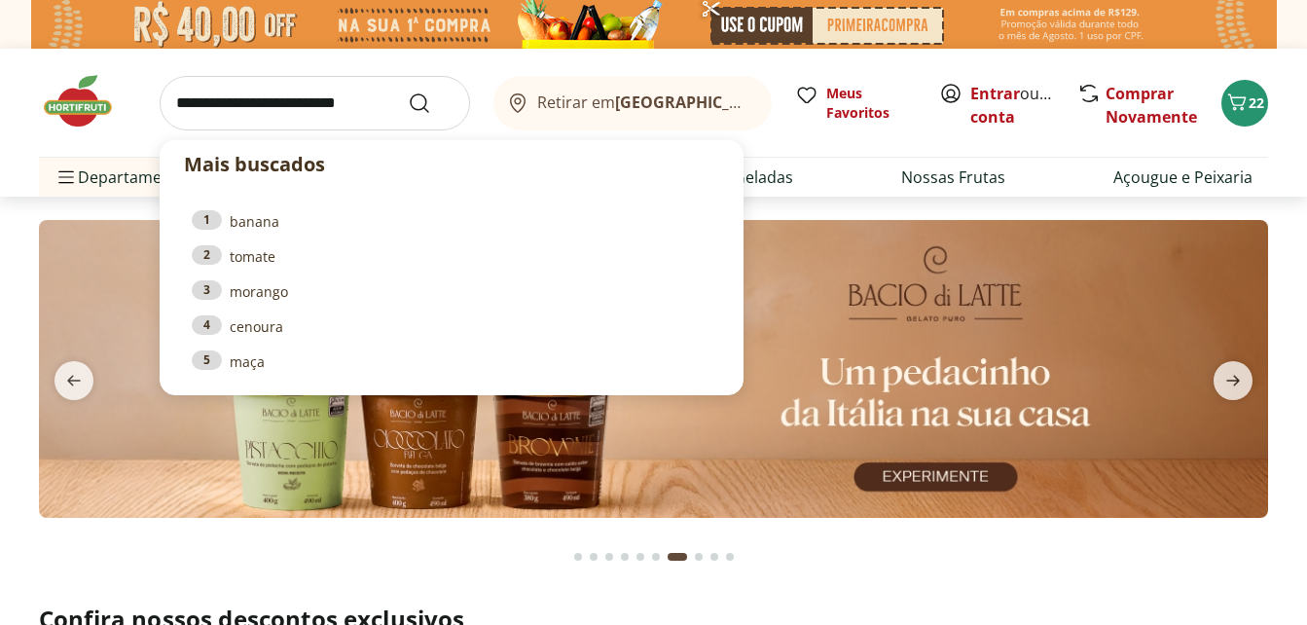
click at [327, 95] on input "search" at bounding box center [315, 103] width 310 height 55
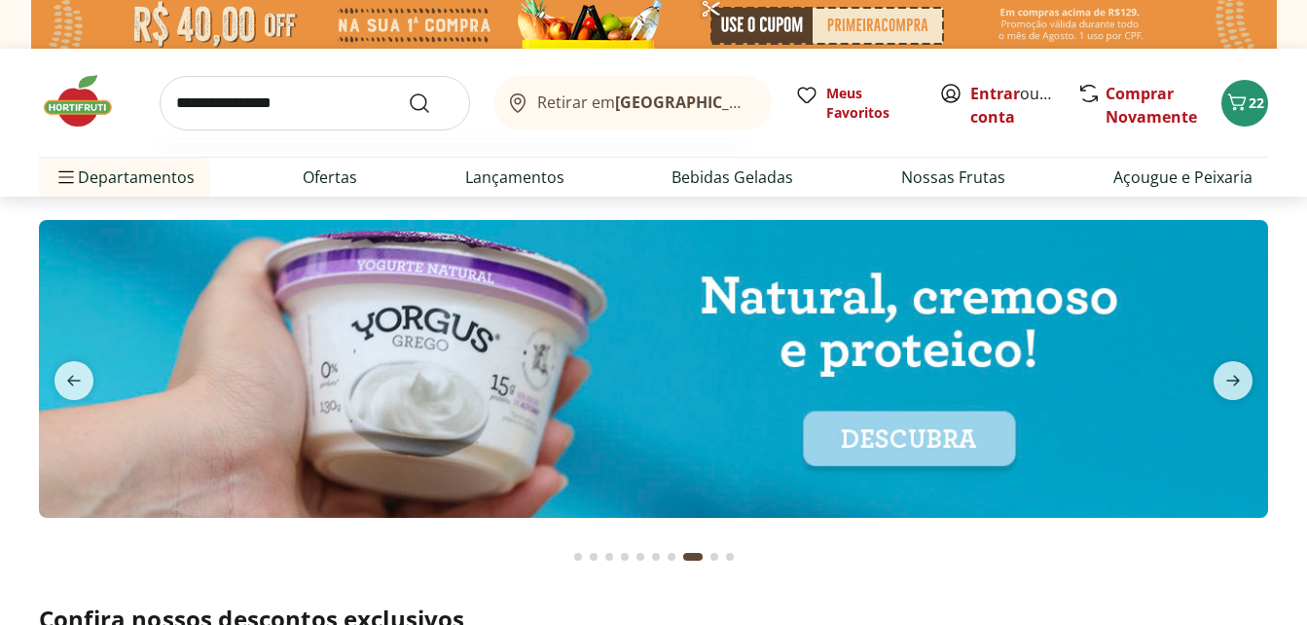
type input "**********"
click at [408, 91] on button "Submit Search" at bounding box center [431, 102] width 47 height 23
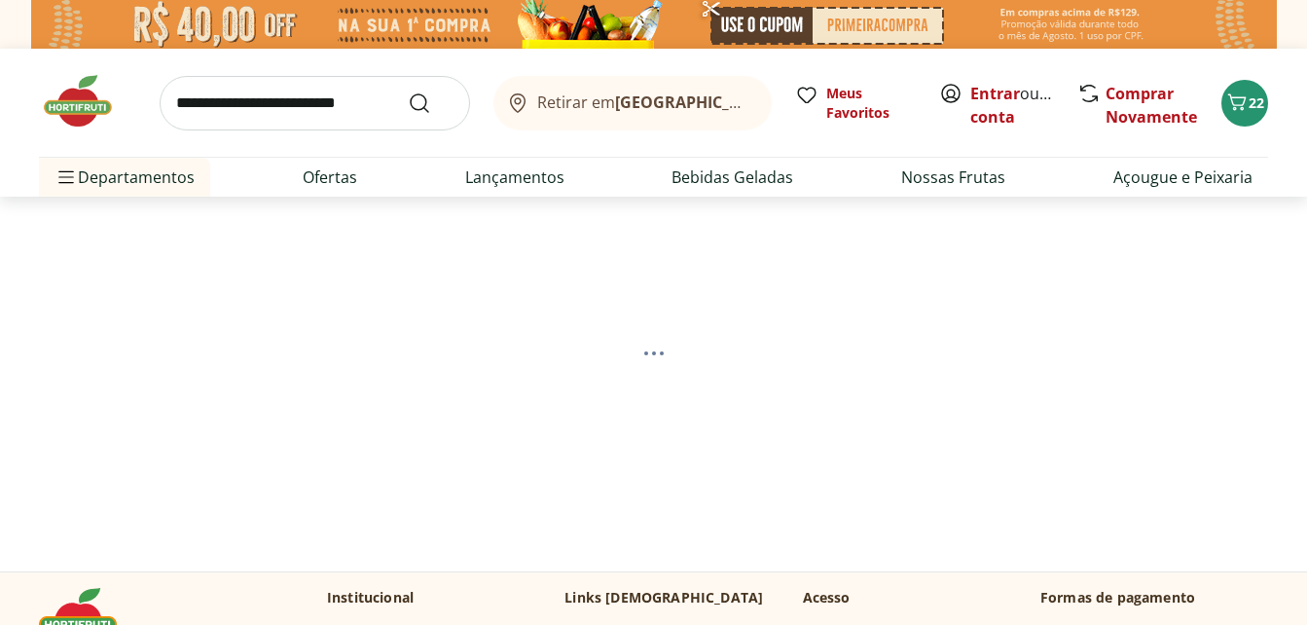
select select "**********"
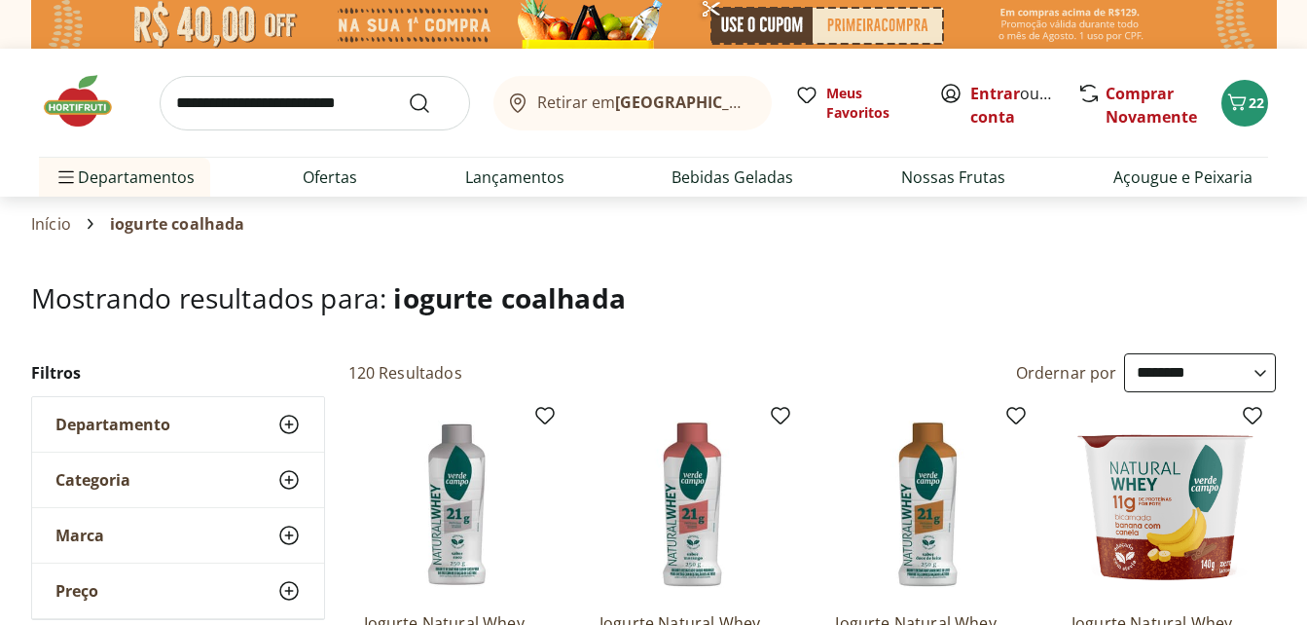
click at [624, 249] on section "Início iogurte coalhada" at bounding box center [653, 224] width 1245 height 55
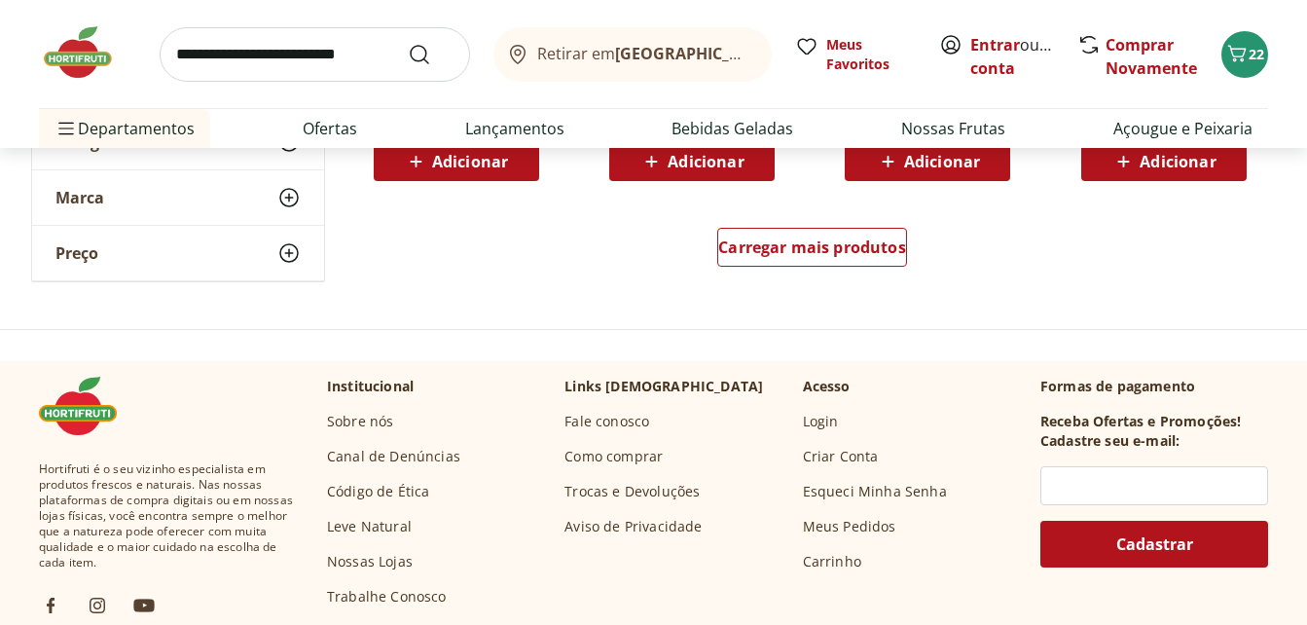
scroll to position [1479, 0]
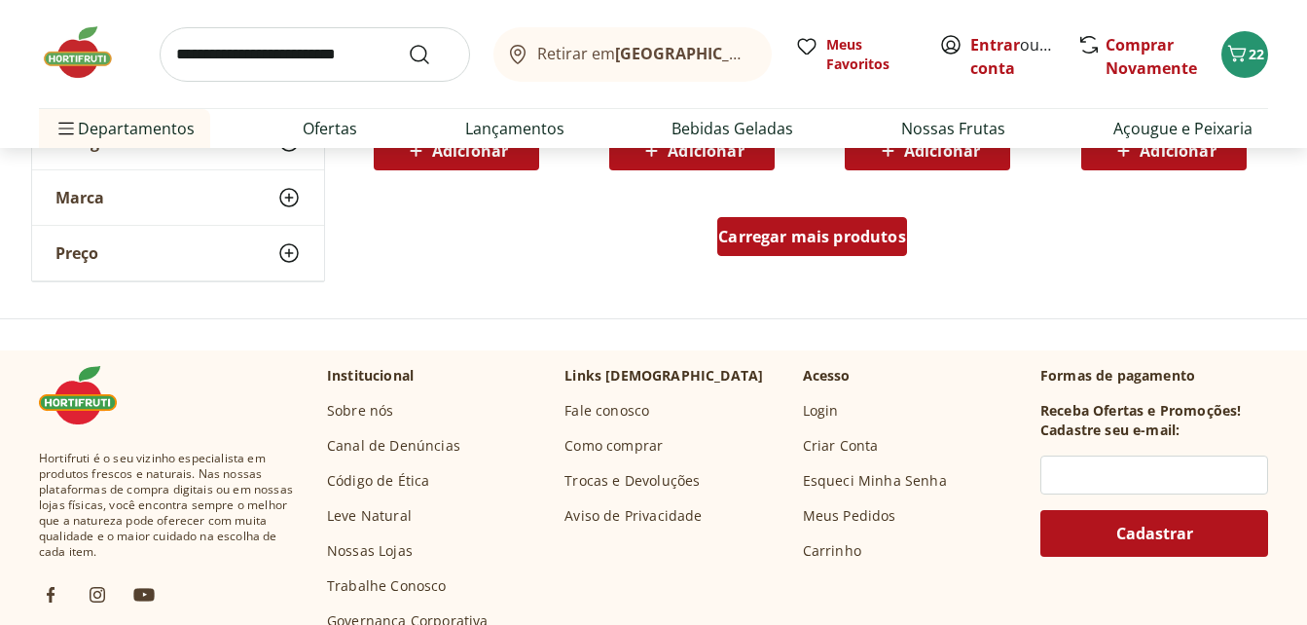
click at [791, 243] on span "Carregar mais produtos" at bounding box center [812, 237] width 188 height 16
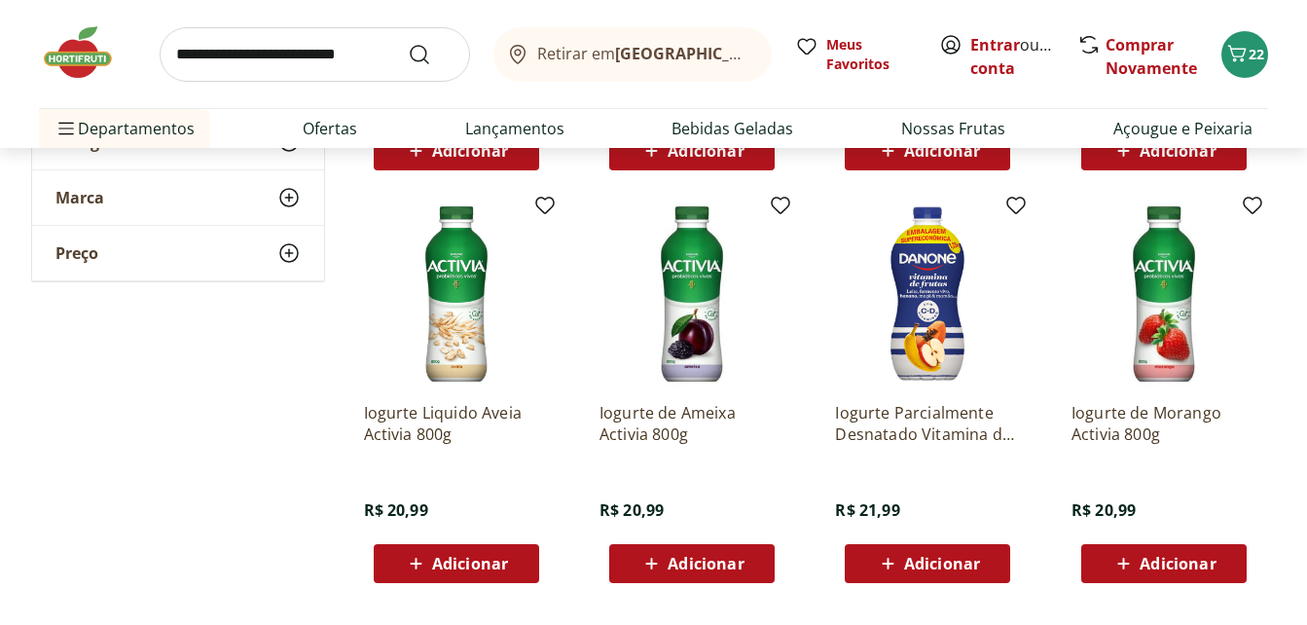
click at [346, 221] on div "**********" at bounding box center [654, 215] width 1246 height 2682
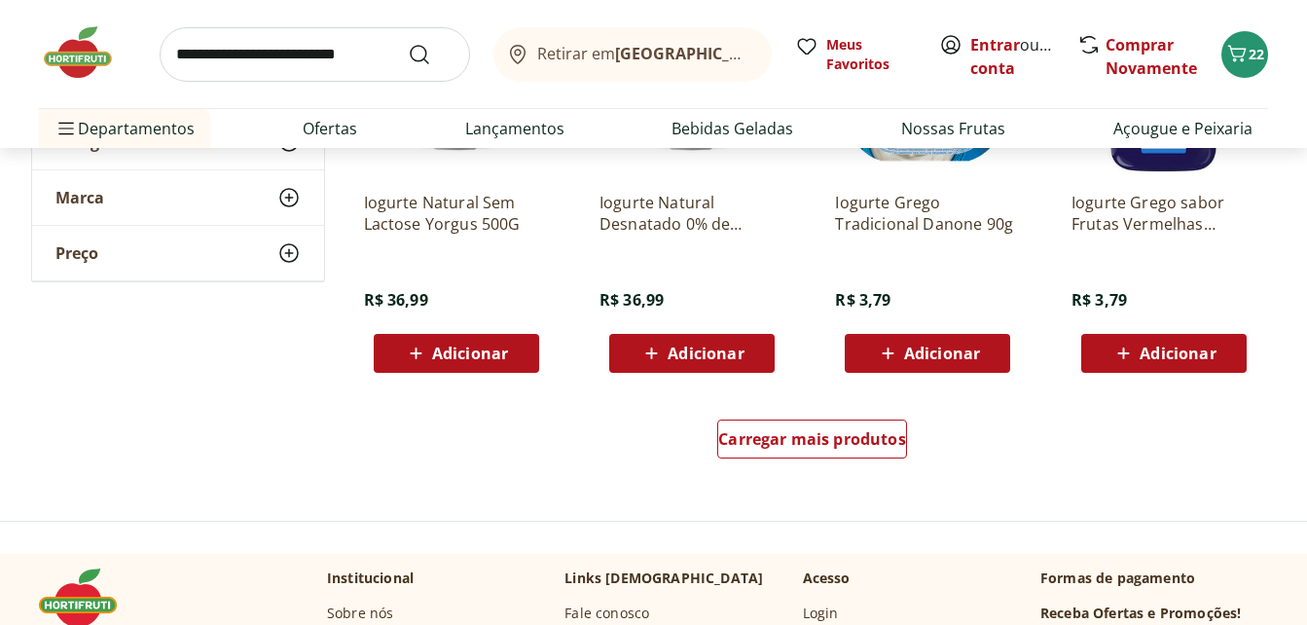
scroll to position [2725, 0]
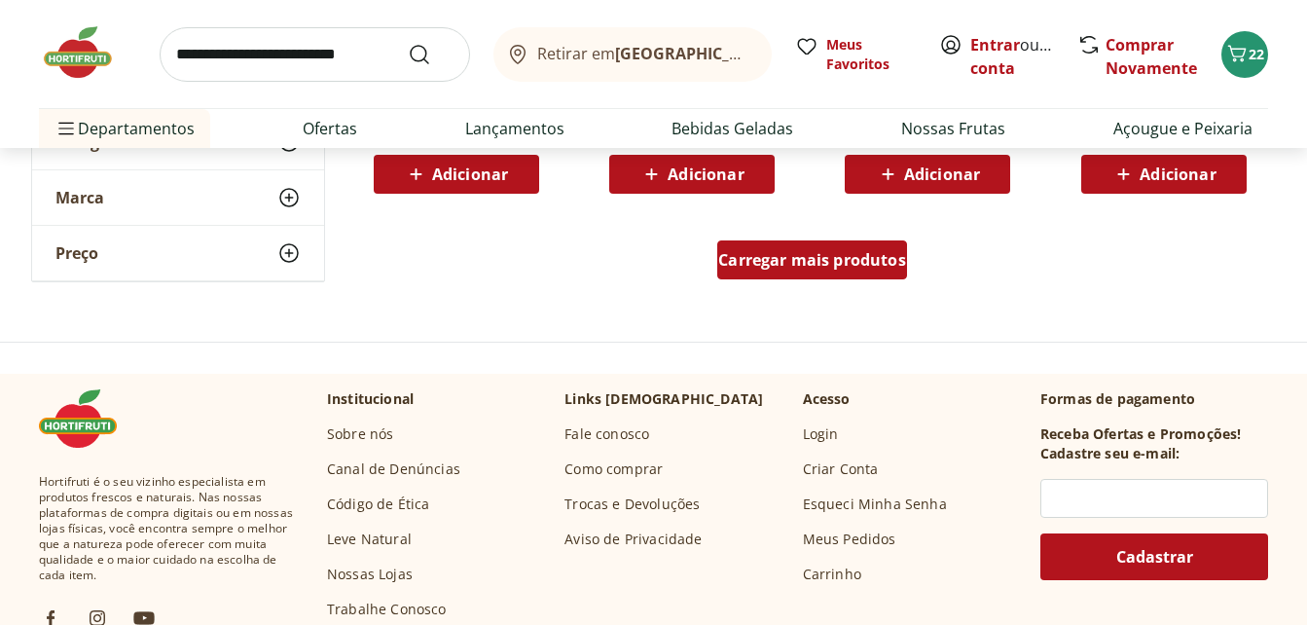
click at [761, 256] on span "Carregar mais produtos" at bounding box center [812, 260] width 188 height 16
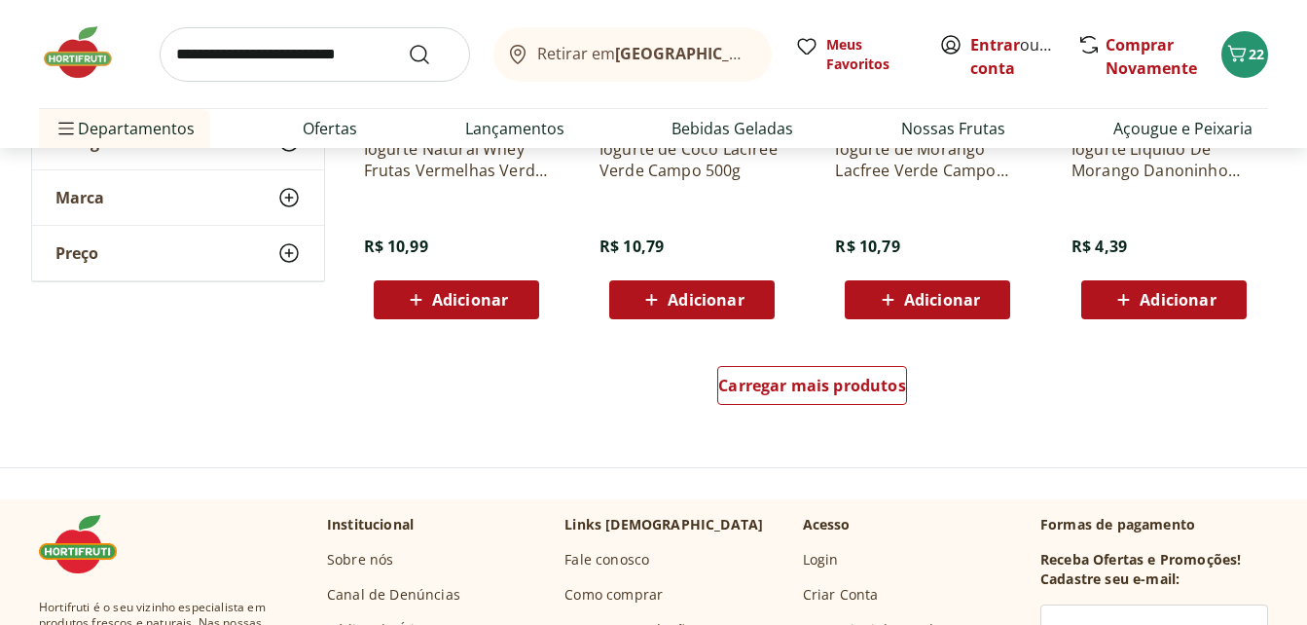
scroll to position [3893, 0]
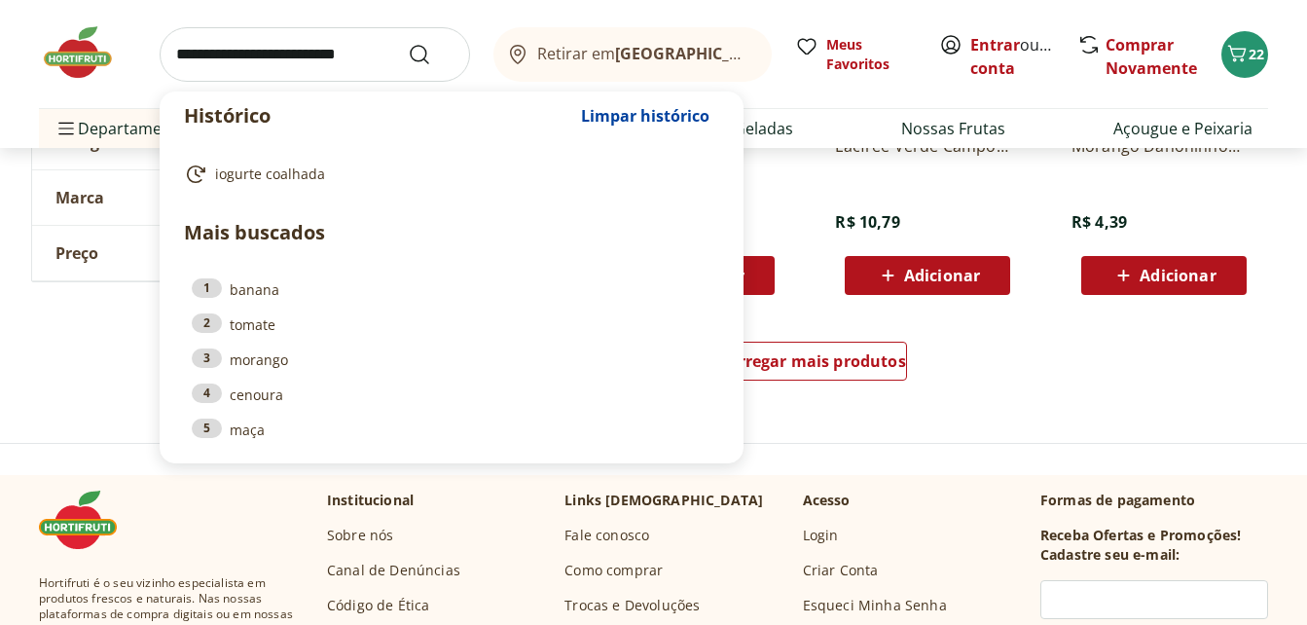
click at [331, 60] on input "search" at bounding box center [315, 54] width 310 height 55
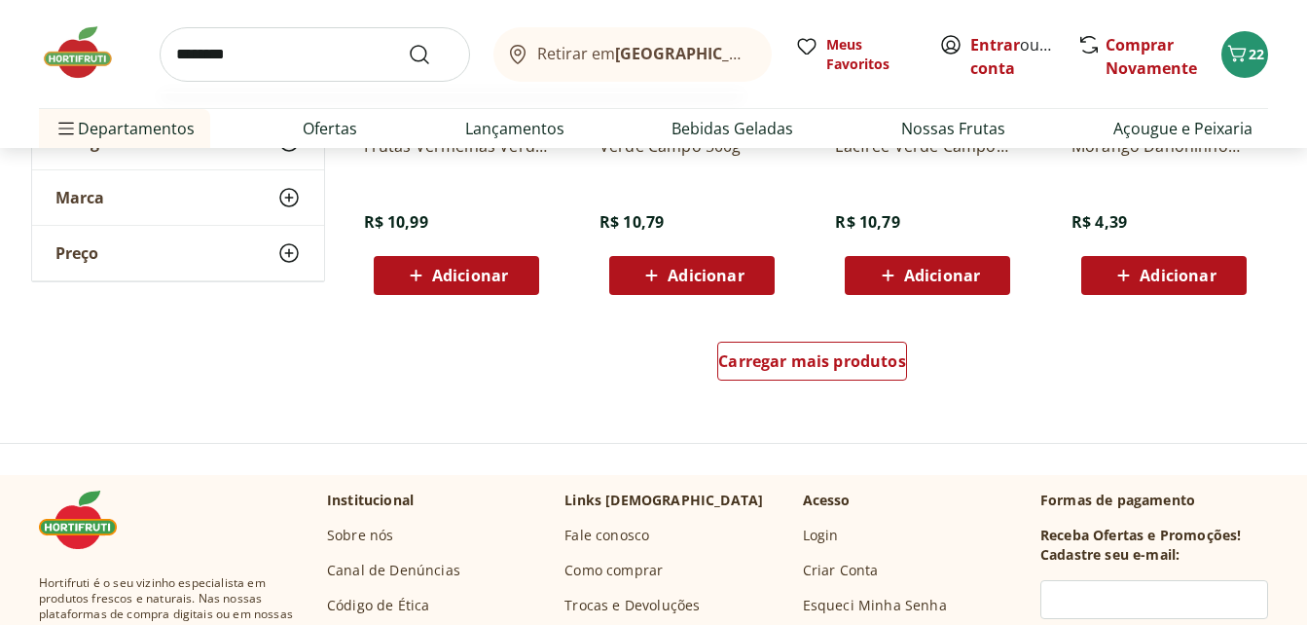
type input "********"
click at [408, 43] on button "Submit Search" at bounding box center [431, 54] width 47 height 23
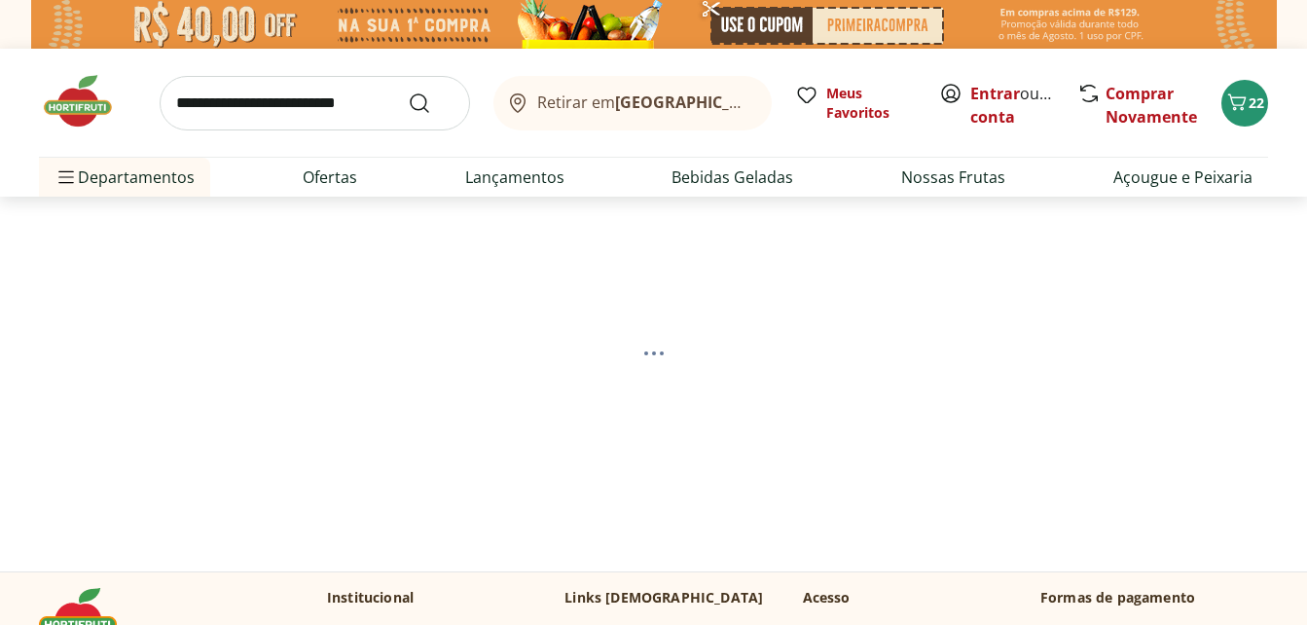
select select "**********"
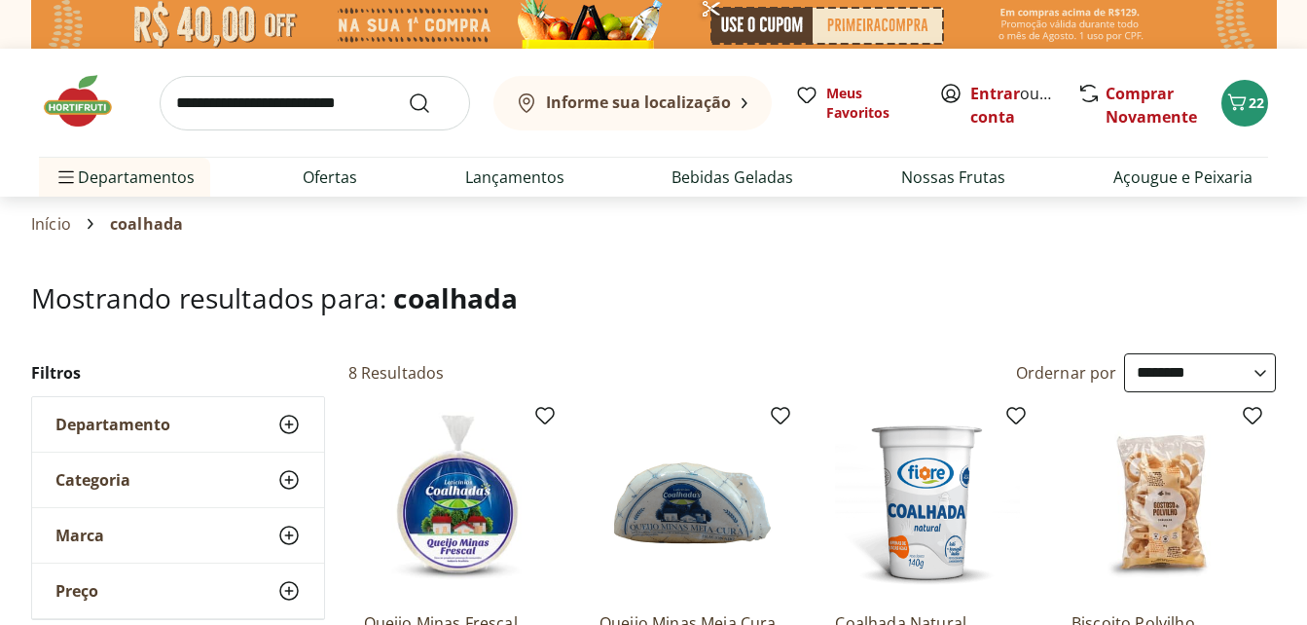
click at [574, 285] on h1 "Mostrando resultados para: coalhada" at bounding box center [653, 297] width 1245 height 31
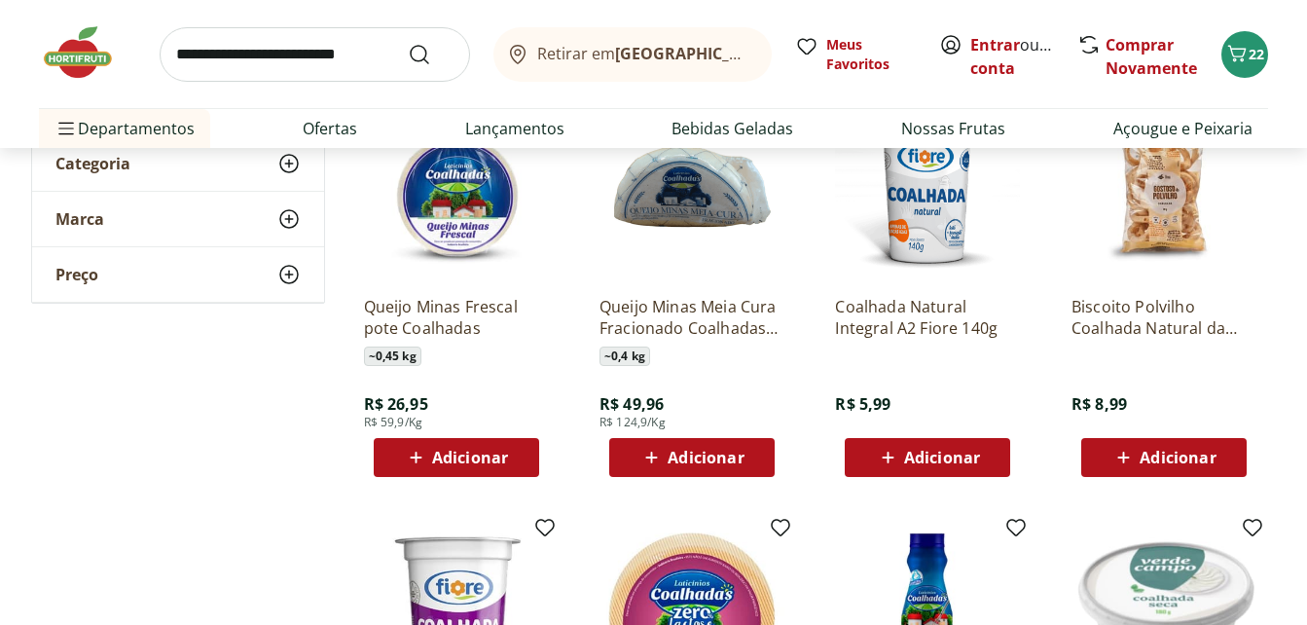
scroll to position [234, 0]
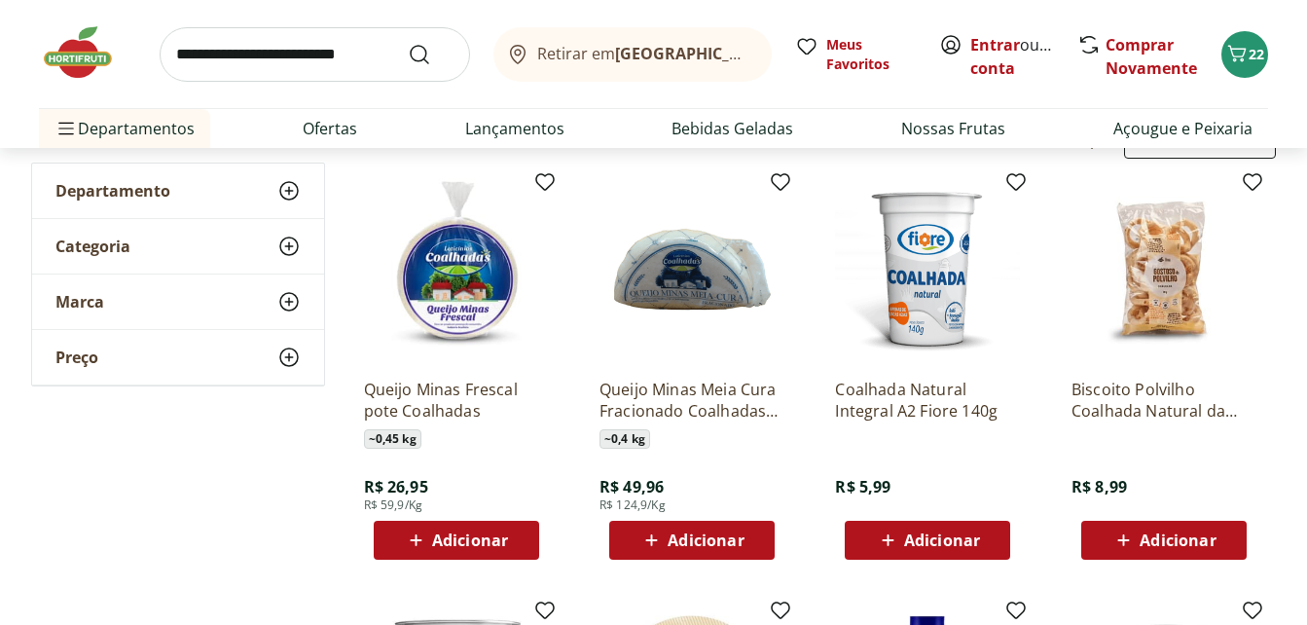
click at [938, 535] on span "Adicionar" at bounding box center [942, 540] width 76 height 16
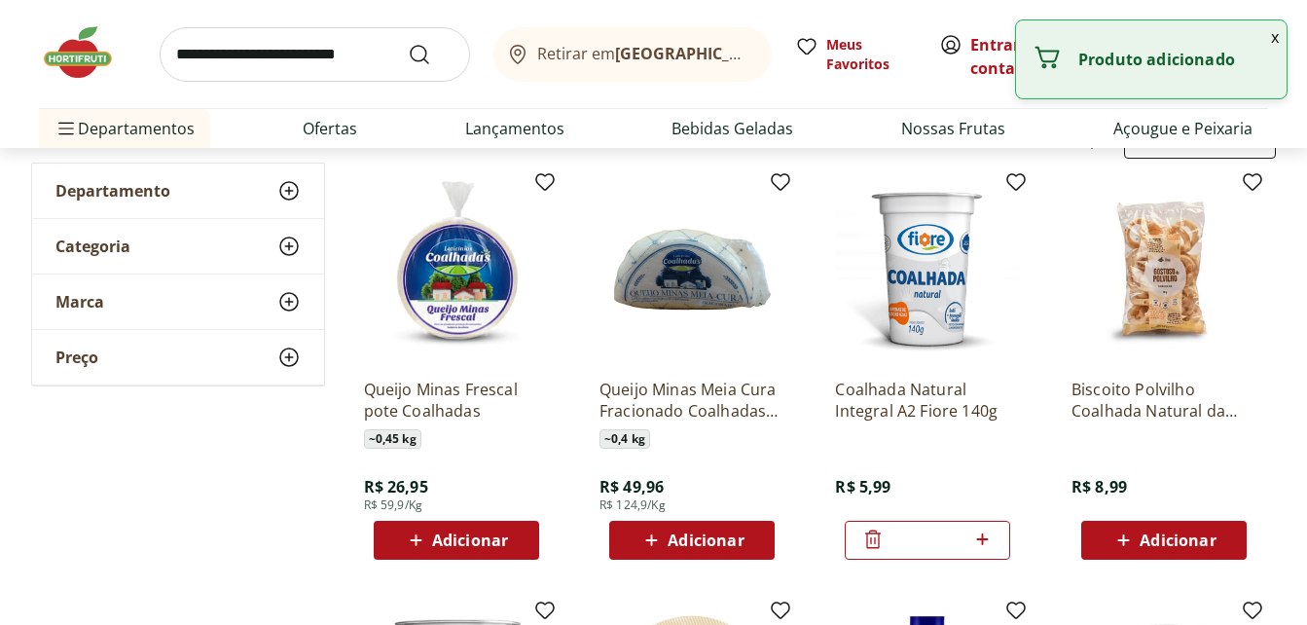
click at [987, 537] on icon at bounding box center [982, 539] width 24 height 23
type input "*"
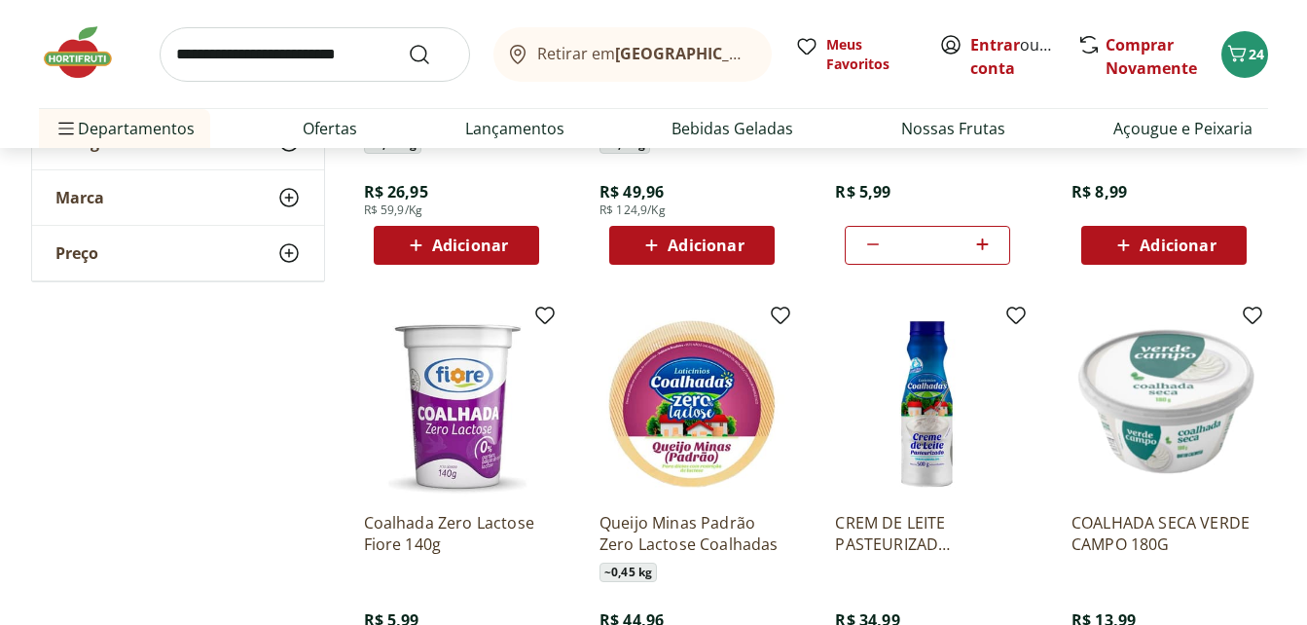
scroll to position [506, 0]
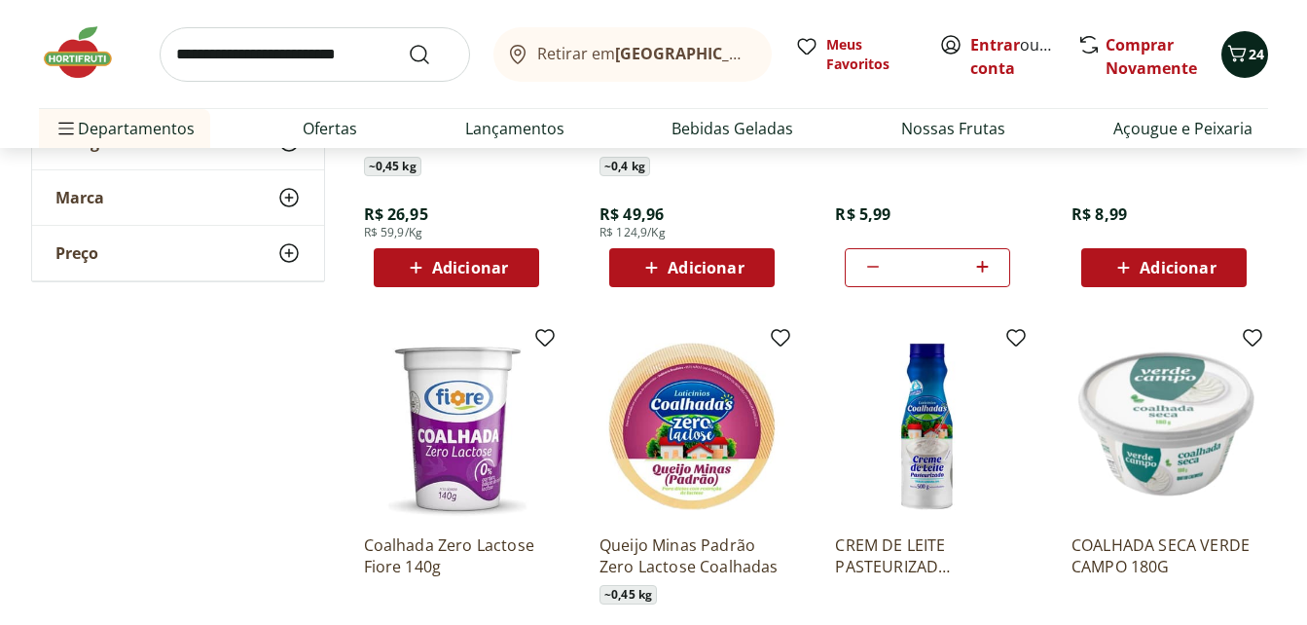
click at [1243, 55] on icon "Carrinho" at bounding box center [1237, 53] width 18 height 17
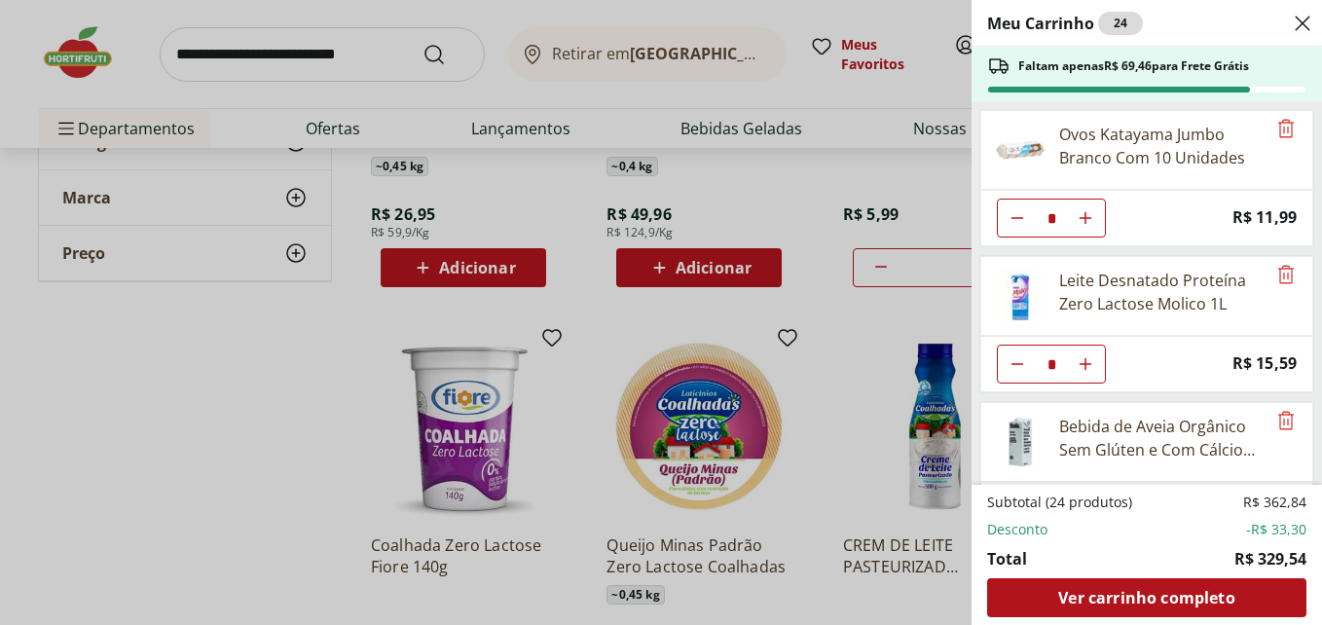
click at [1306, 231] on div "Meu Carrinho 24 Faltam apenas R$ 69,46 para Frete Grátis Ovos Katayama Jumbo Br…" at bounding box center [1146, 312] width 350 height 625
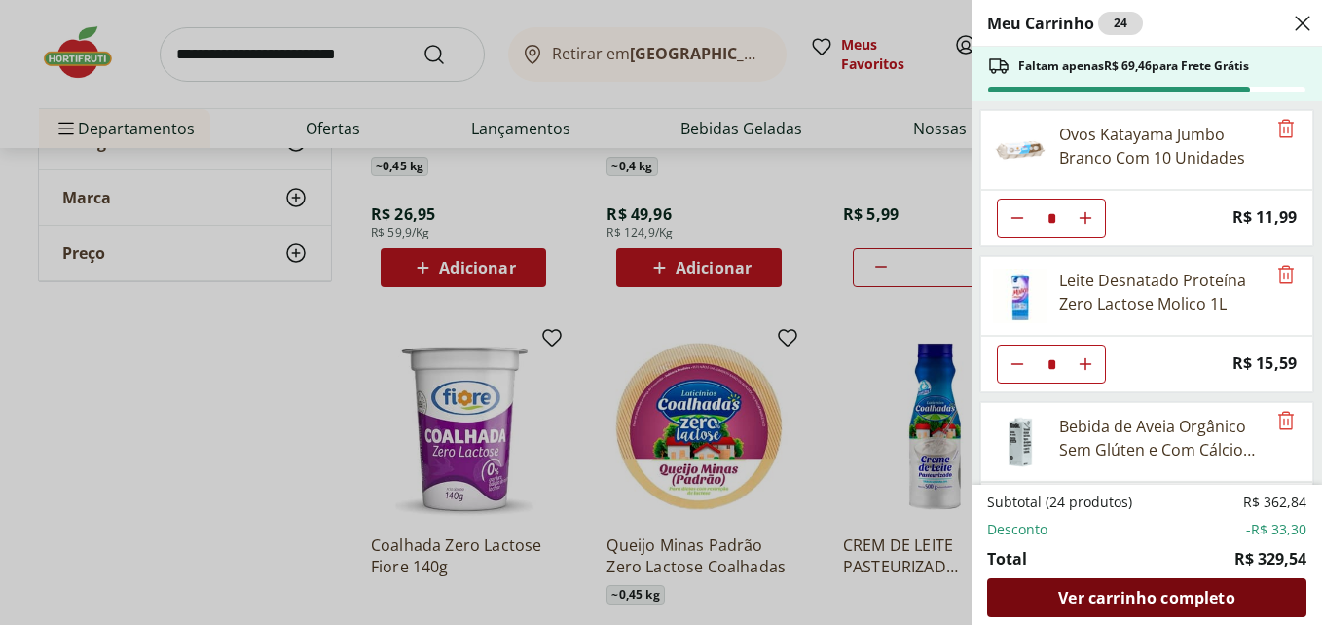
click at [1124, 601] on span "Ver carrinho completo" at bounding box center [1146, 598] width 176 height 16
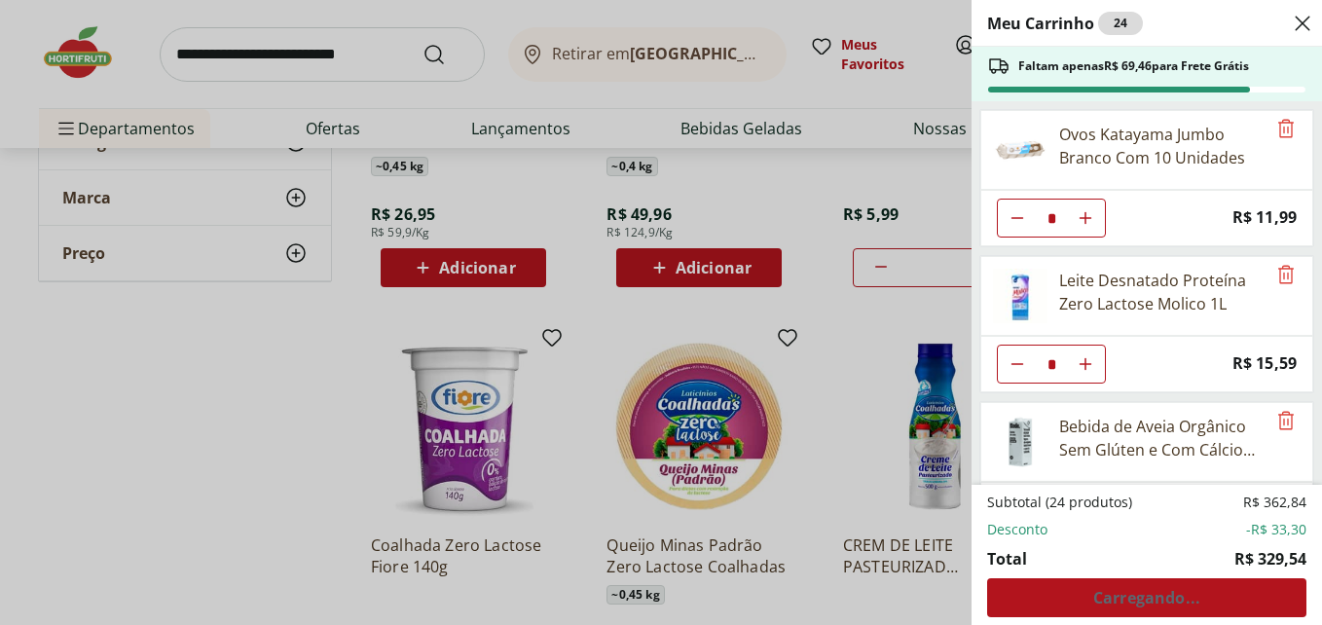
click at [310, 39] on div "Meu Carrinho 24 Faltam apenas R$ 69,46 para Frete Grátis Ovos Katayama Jumbo Br…" at bounding box center [661, 312] width 1322 height 625
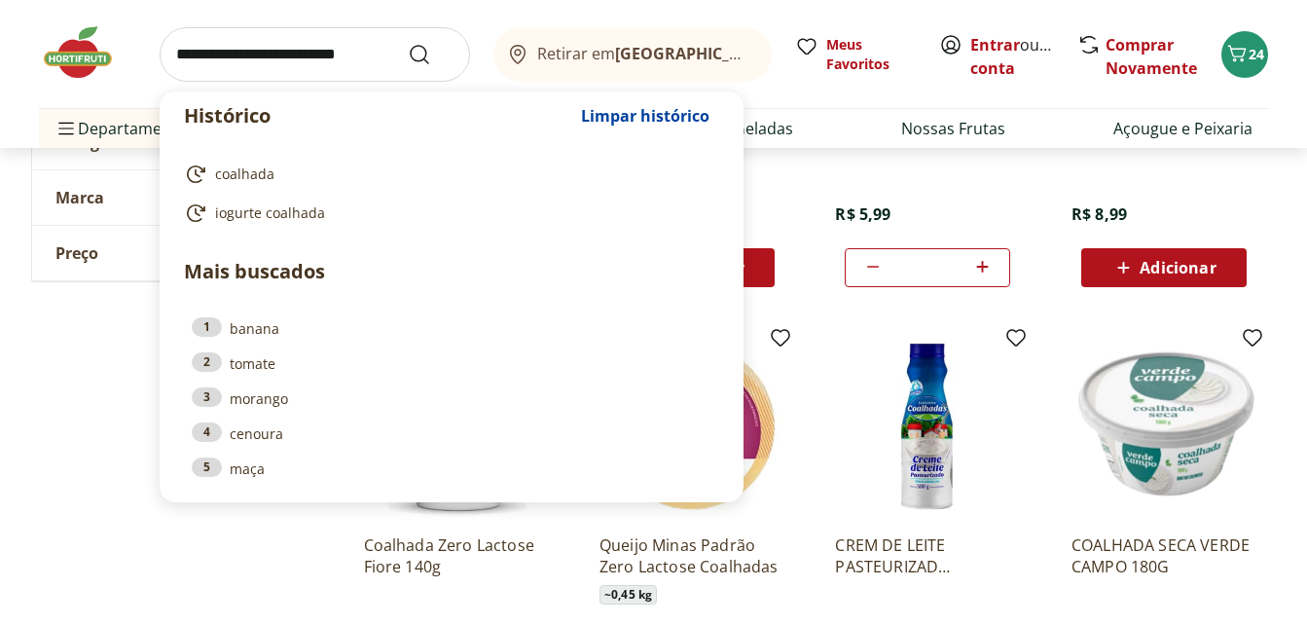
click at [277, 48] on input "search" at bounding box center [315, 54] width 310 height 55
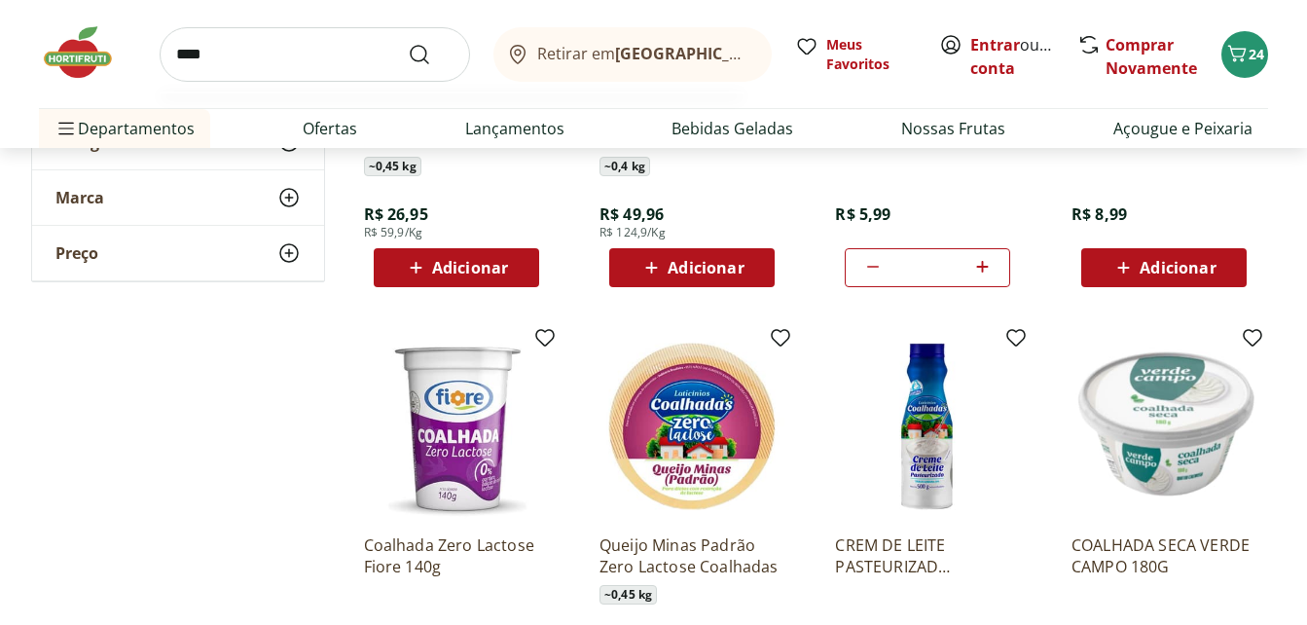
click at [408, 43] on button "Submit Search" at bounding box center [431, 54] width 47 height 23
click at [251, 54] on input "****" at bounding box center [315, 54] width 310 height 55
type input "**********"
click at [408, 43] on button "Submit Search" at bounding box center [431, 54] width 47 height 23
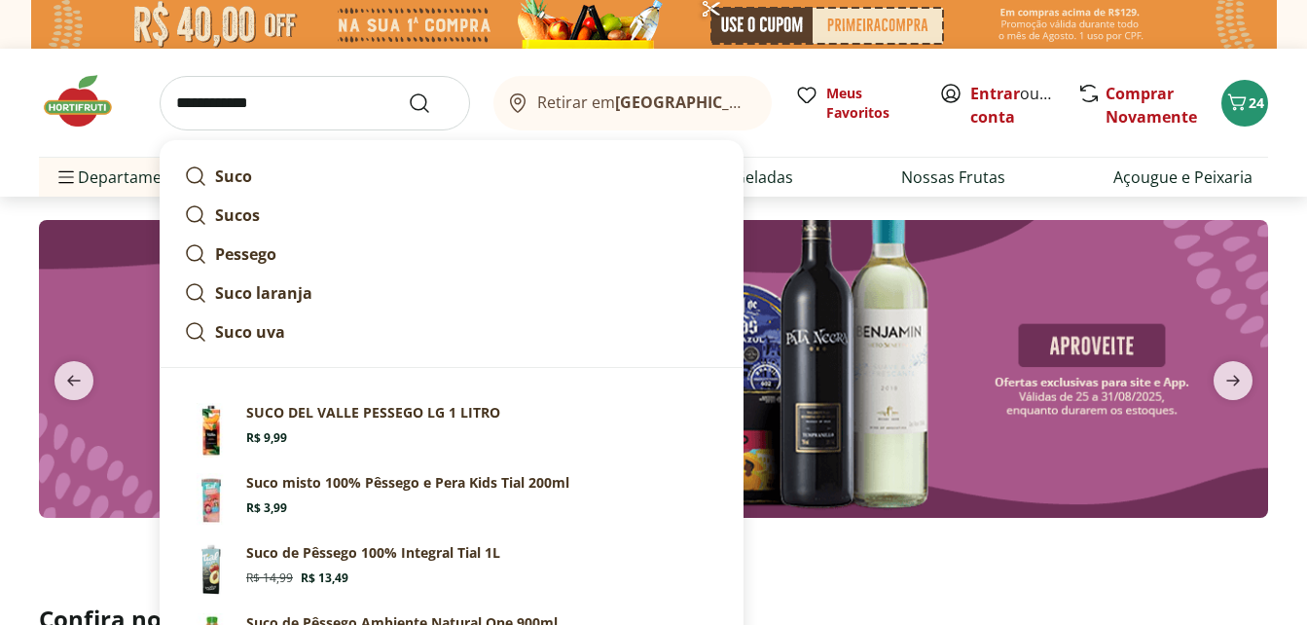
type input "**********"
click at [408, 91] on button "Submit Search" at bounding box center [431, 102] width 47 height 23
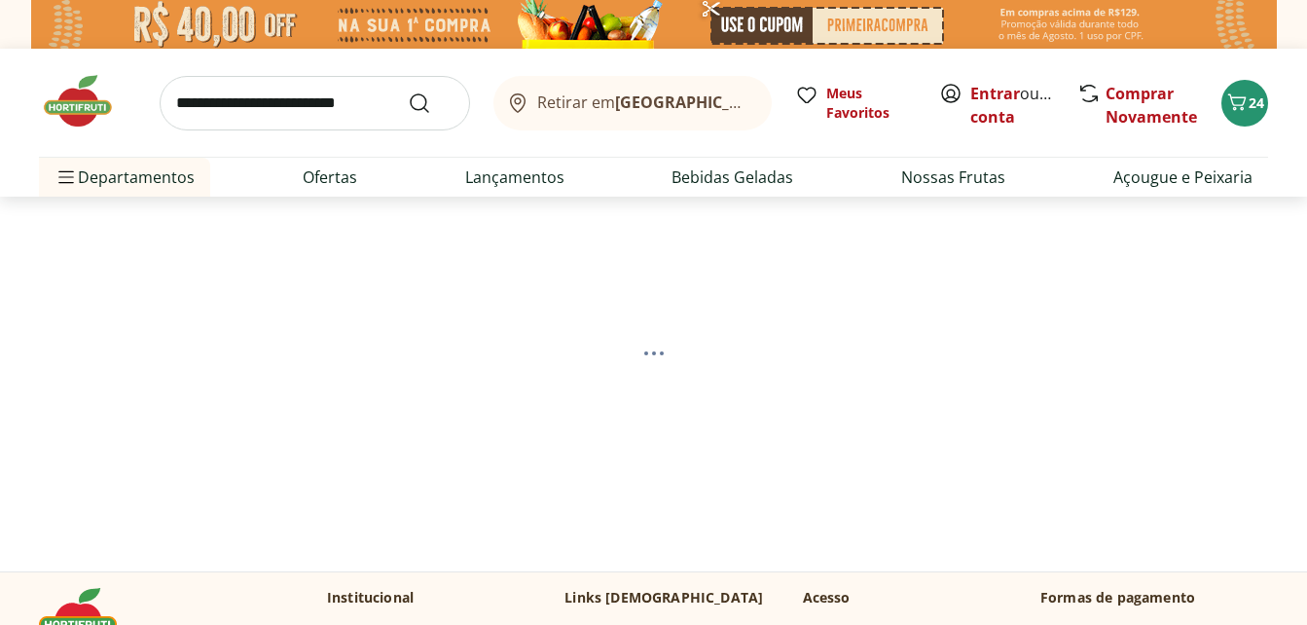
select select "**********"
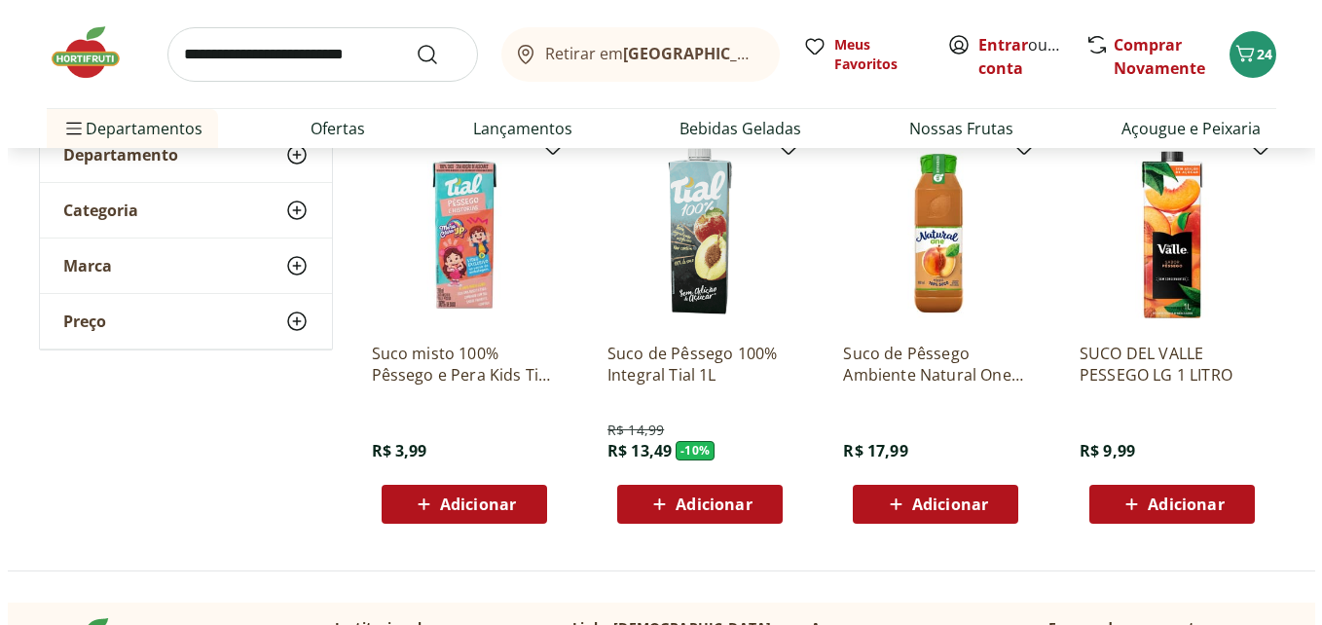
scroll to position [311, 0]
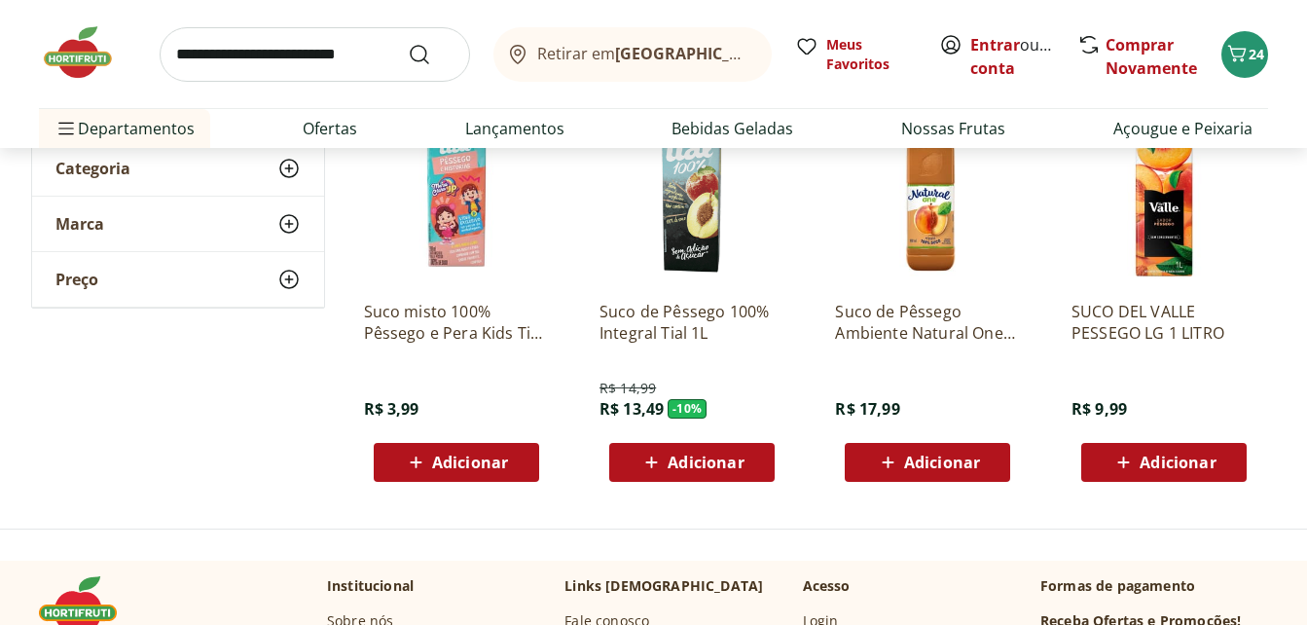
click at [885, 461] on icon at bounding box center [888, 462] width 12 height 12
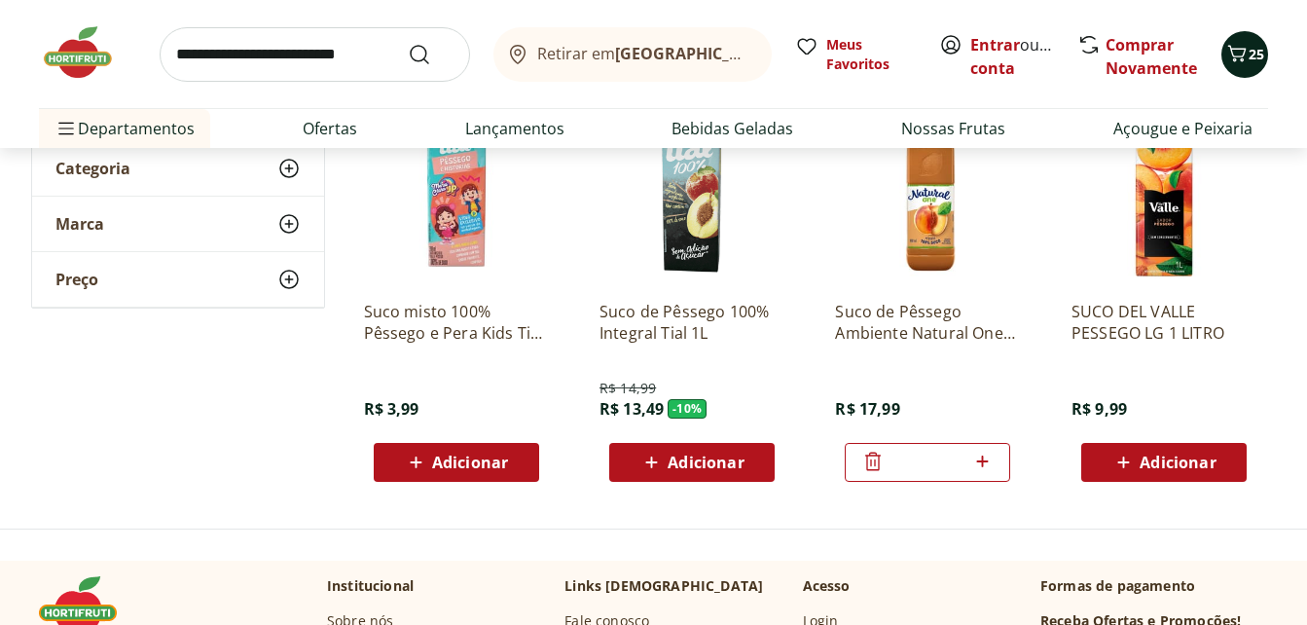
click at [1248, 39] on div "25" at bounding box center [1245, 54] width 16 height 31
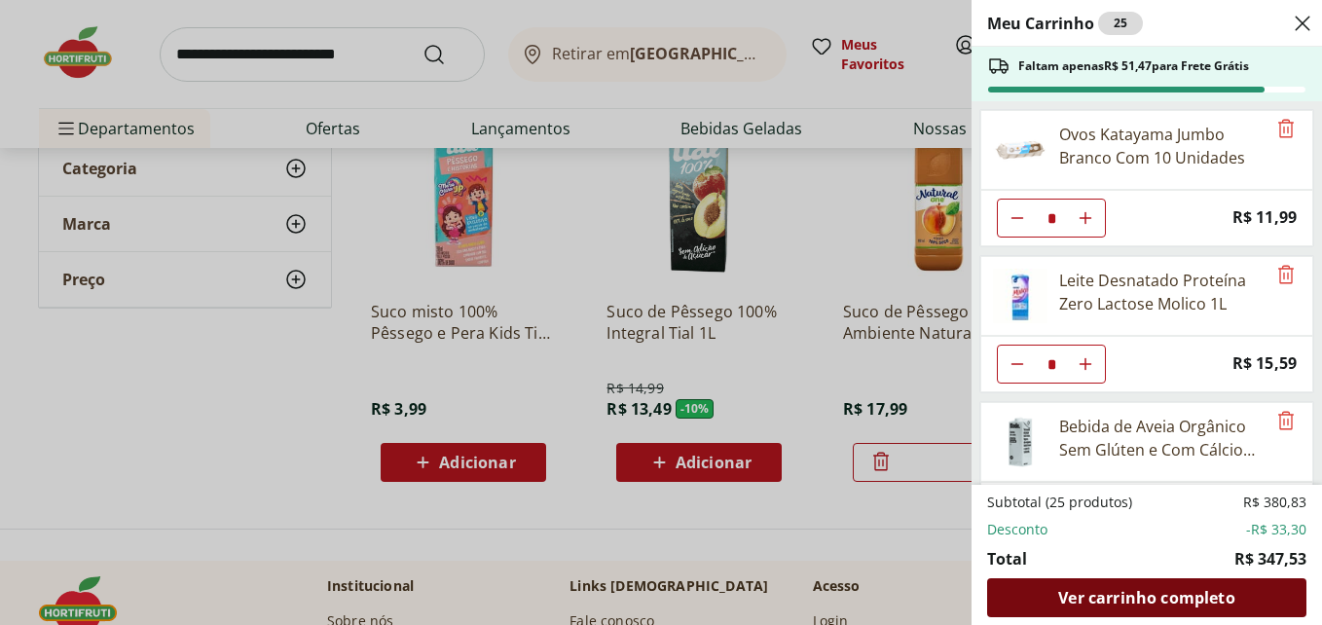
click at [1076, 580] on div "Ver carrinho completo" at bounding box center [1146, 597] width 319 height 39
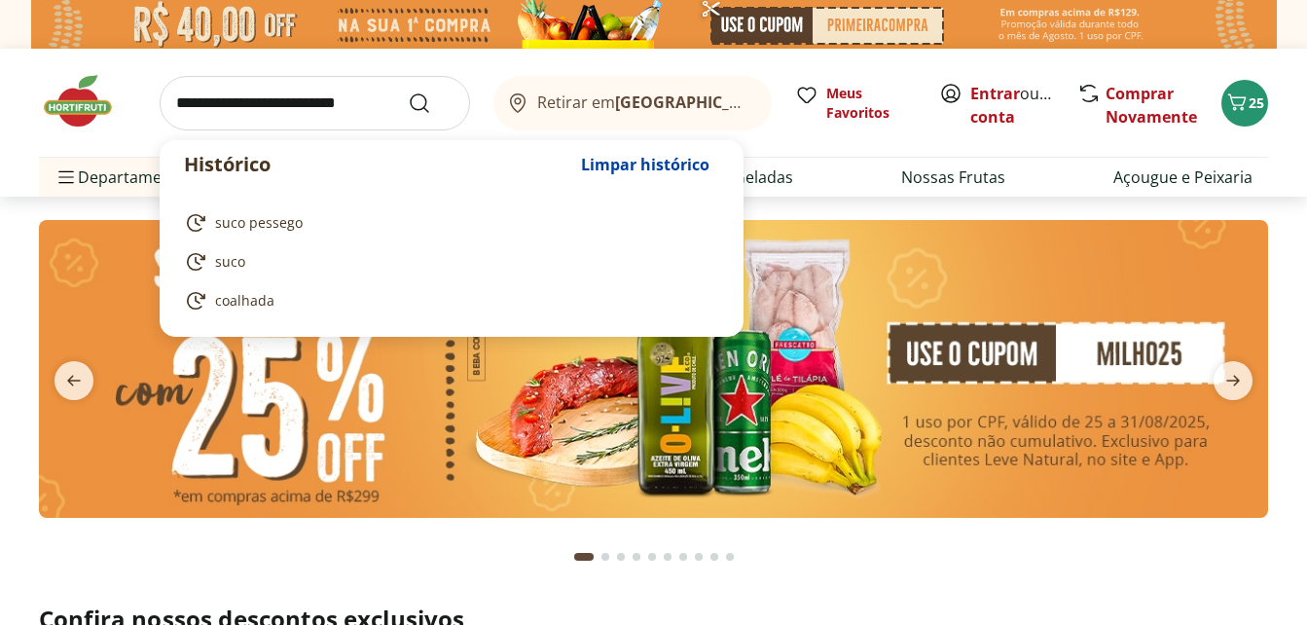
click at [267, 106] on input "search" at bounding box center [315, 103] width 310 height 55
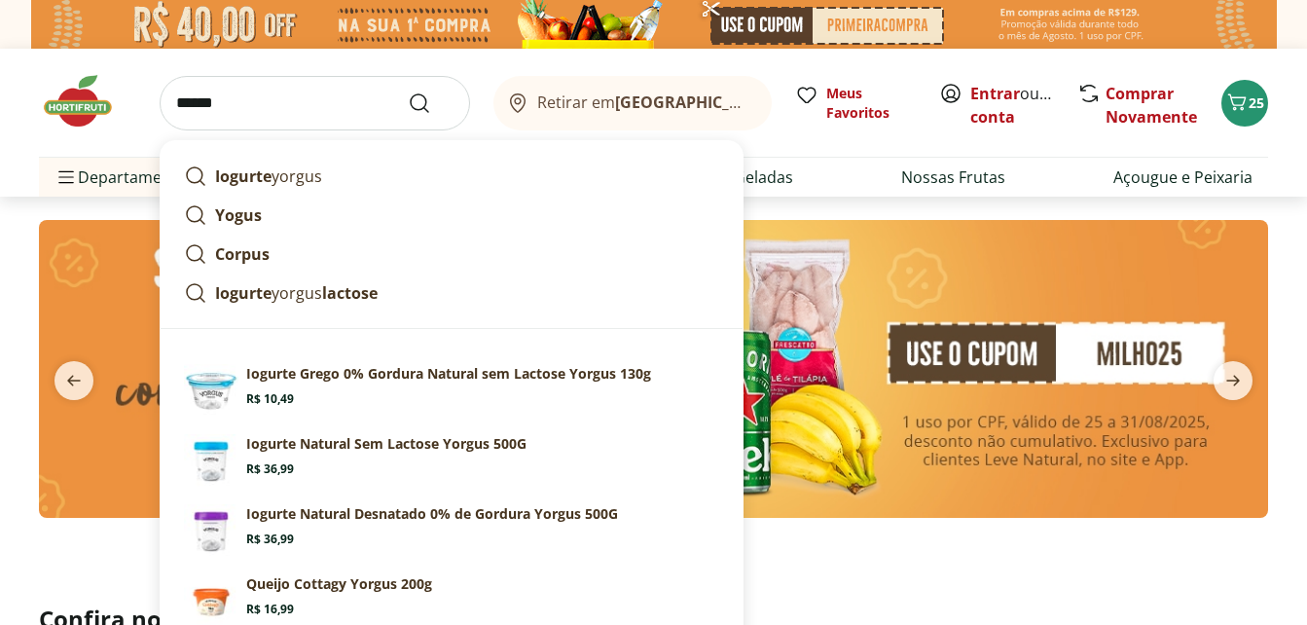
type input "******"
click at [408, 91] on button "Submit Search" at bounding box center [431, 102] width 47 height 23
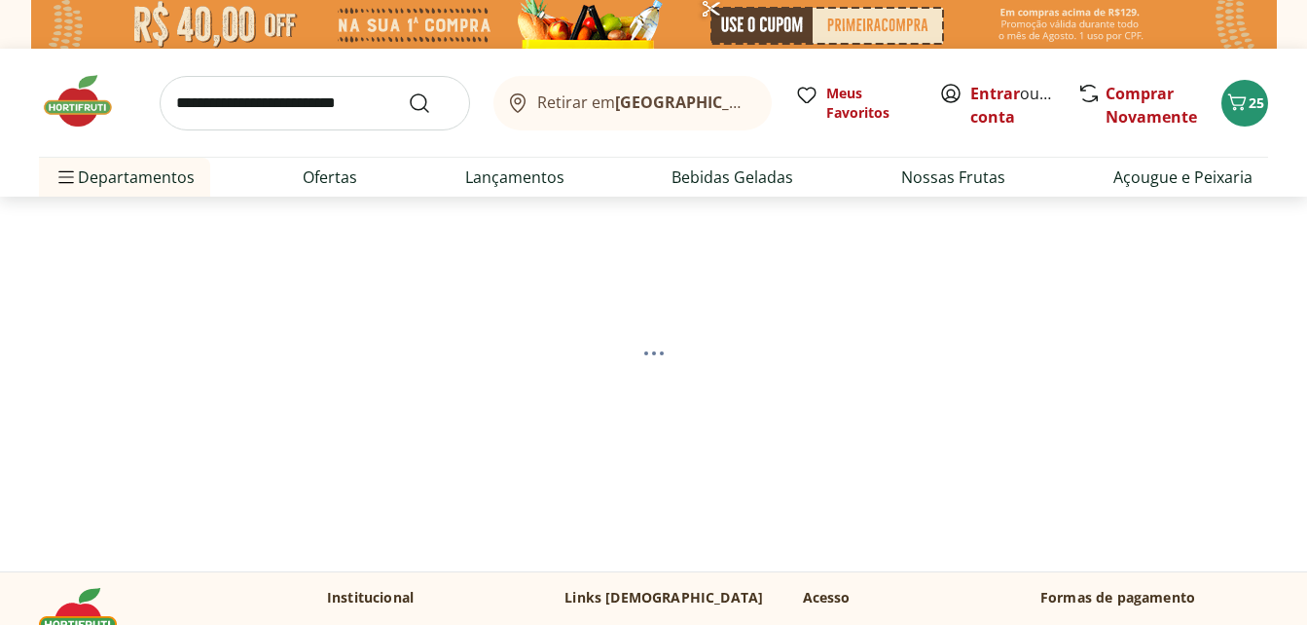
select select "**********"
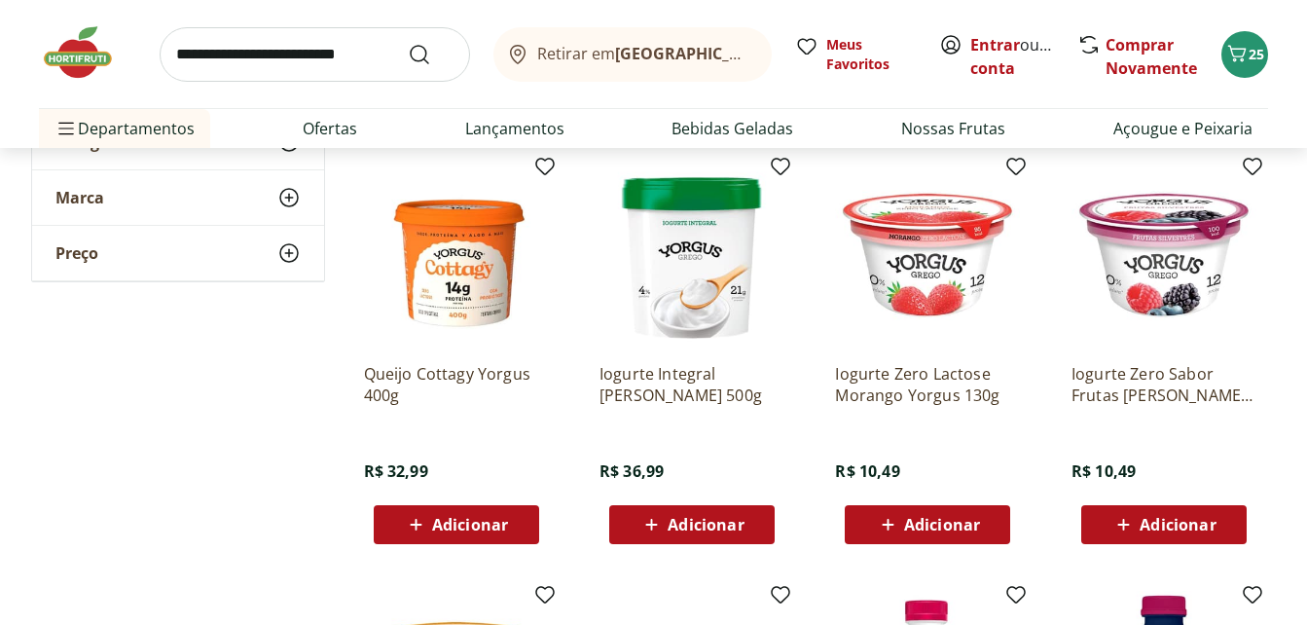
scroll to position [701, 0]
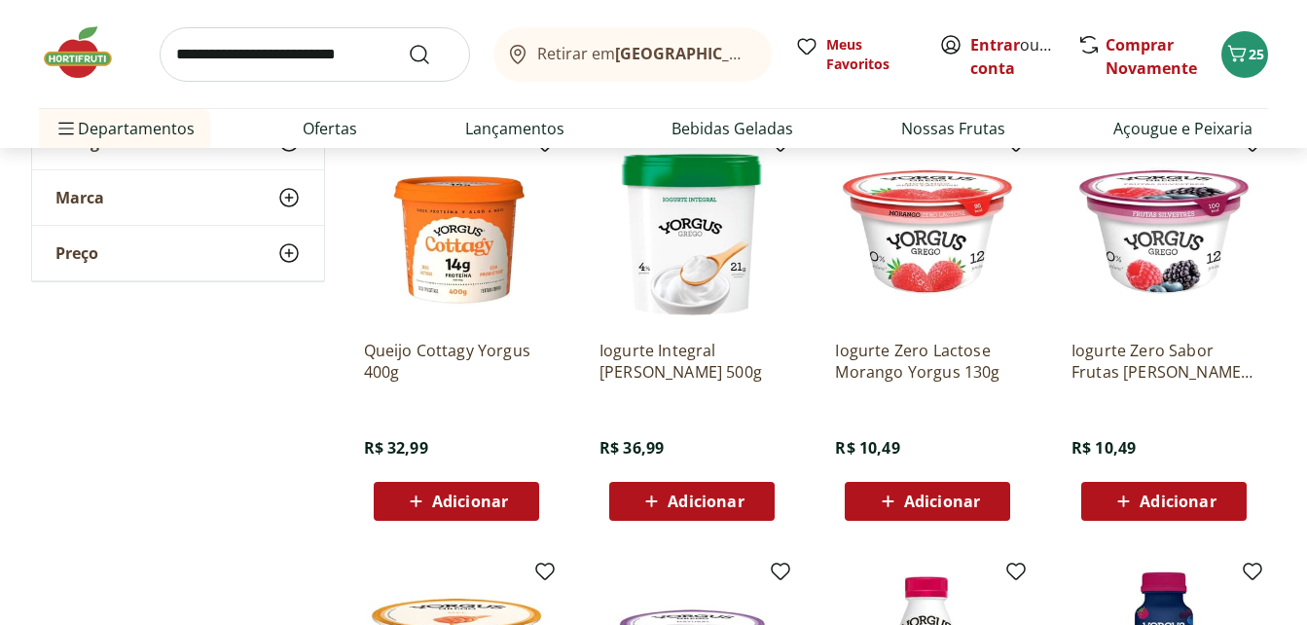
click at [435, 498] on span "Adicionar" at bounding box center [470, 501] width 76 height 16
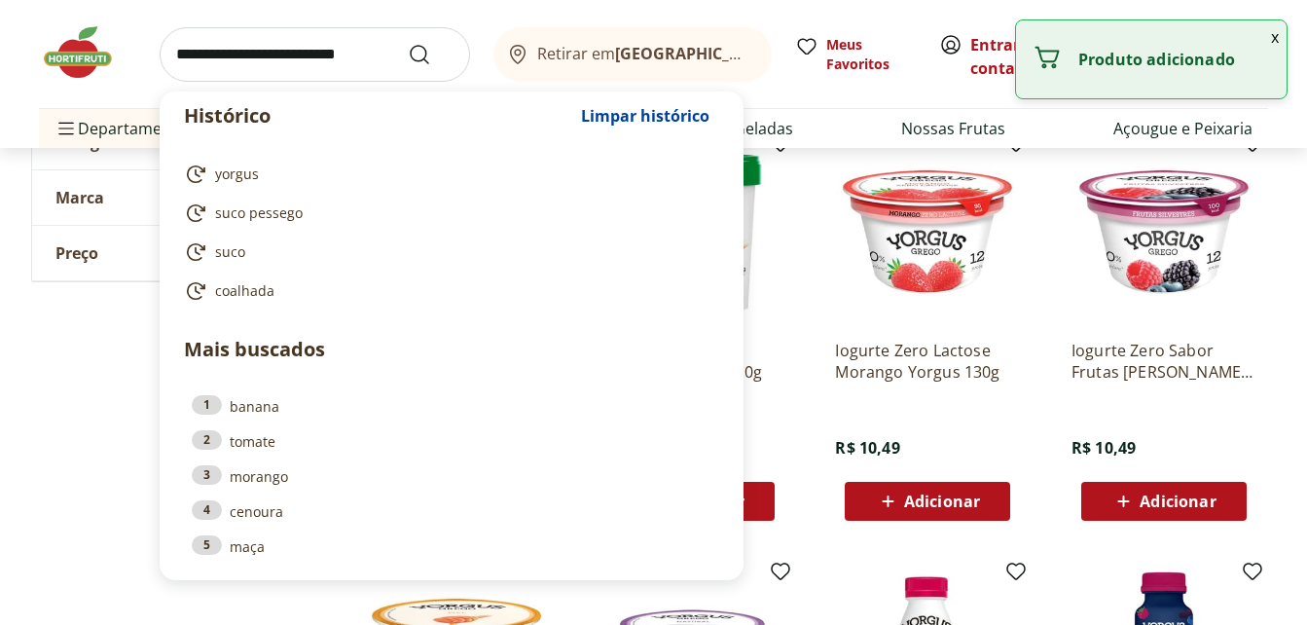
click at [315, 61] on input "search" at bounding box center [315, 54] width 310 height 55
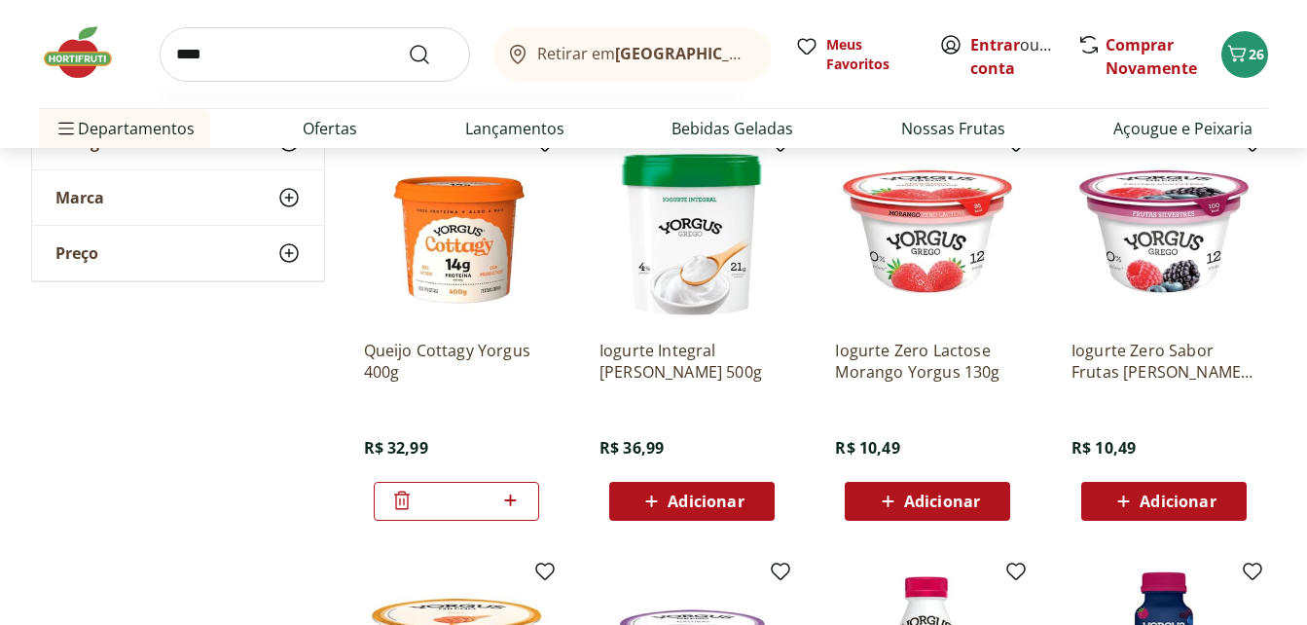
type input "****"
click at [408, 43] on button "Submit Search" at bounding box center [431, 54] width 47 height 23
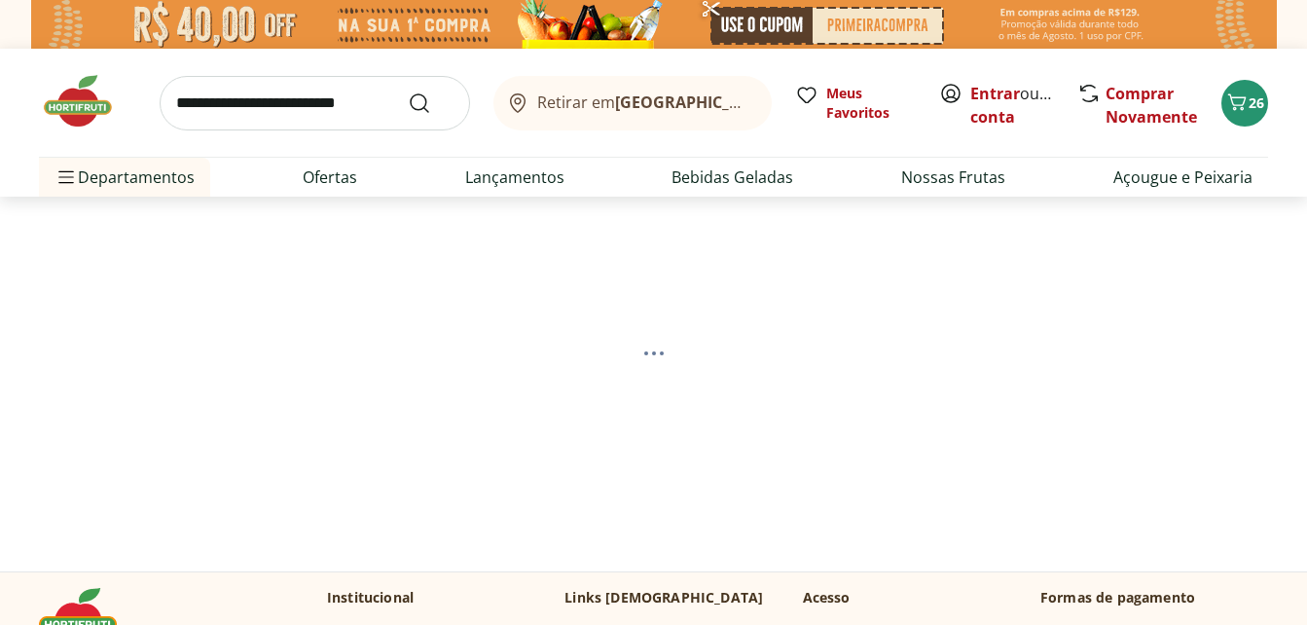
select select "**********"
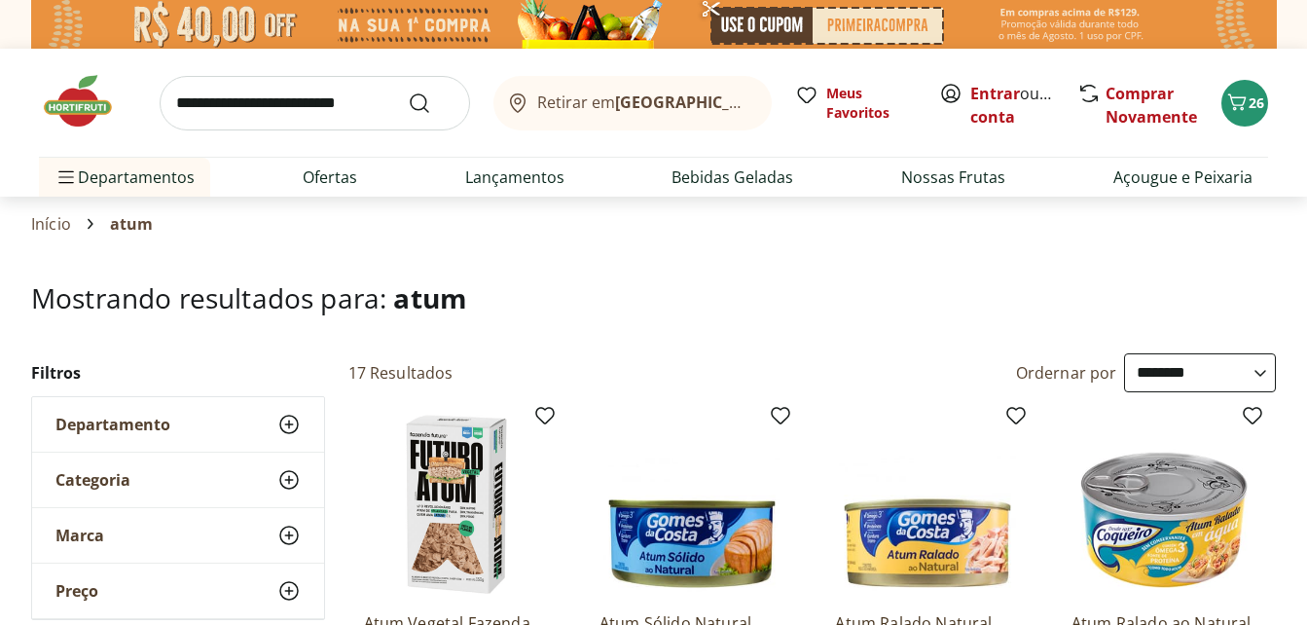
click at [722, 547] on img at bounding box center [692, 504] width 185 height 185
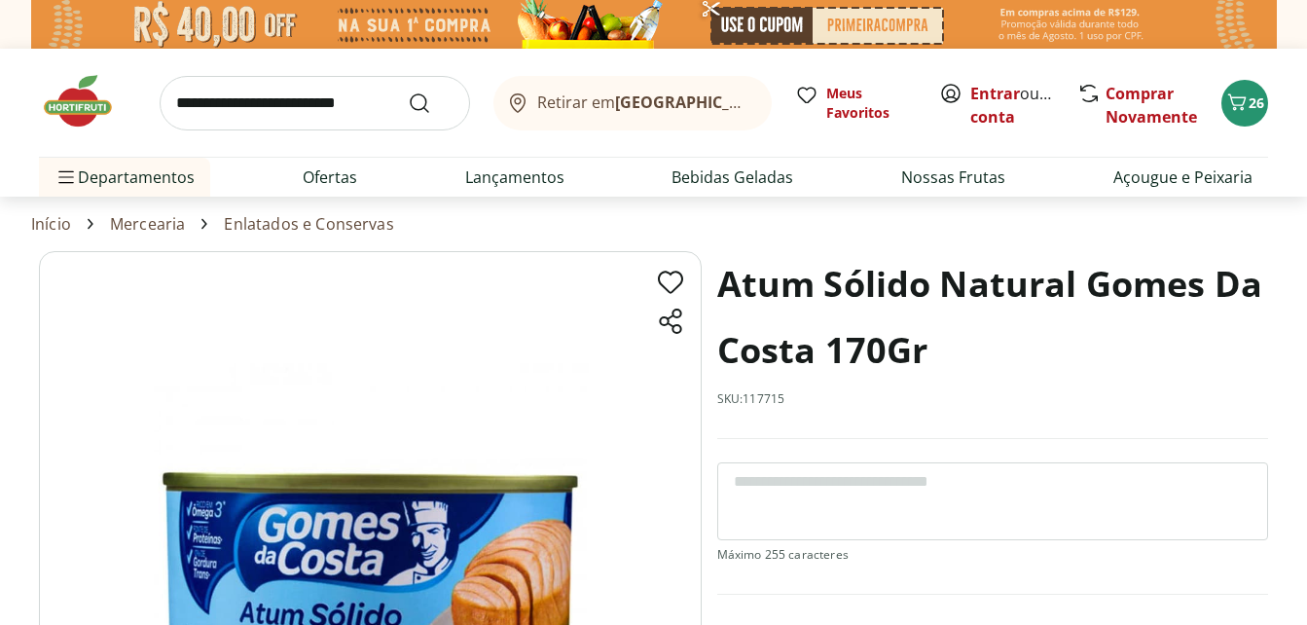
click at [310, 223] on link "Enlatados e Conservas" at bounding box center [308, 224] width 169 height 18
select select "**********"
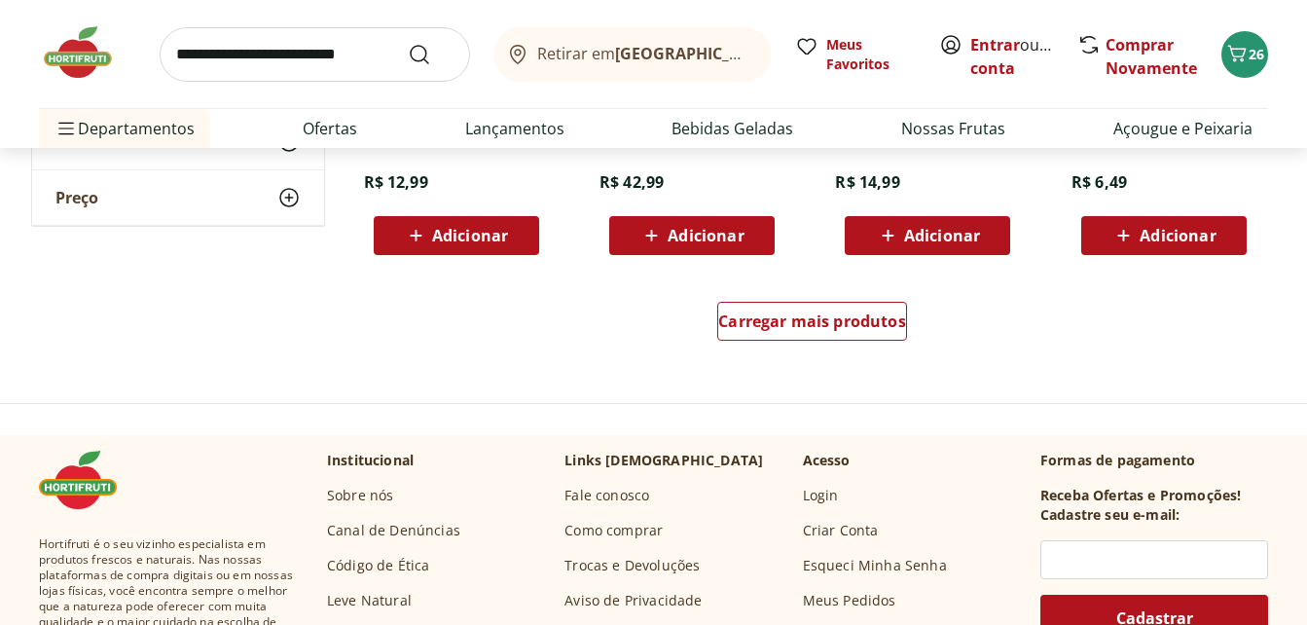
scroll to position [1363, 0]
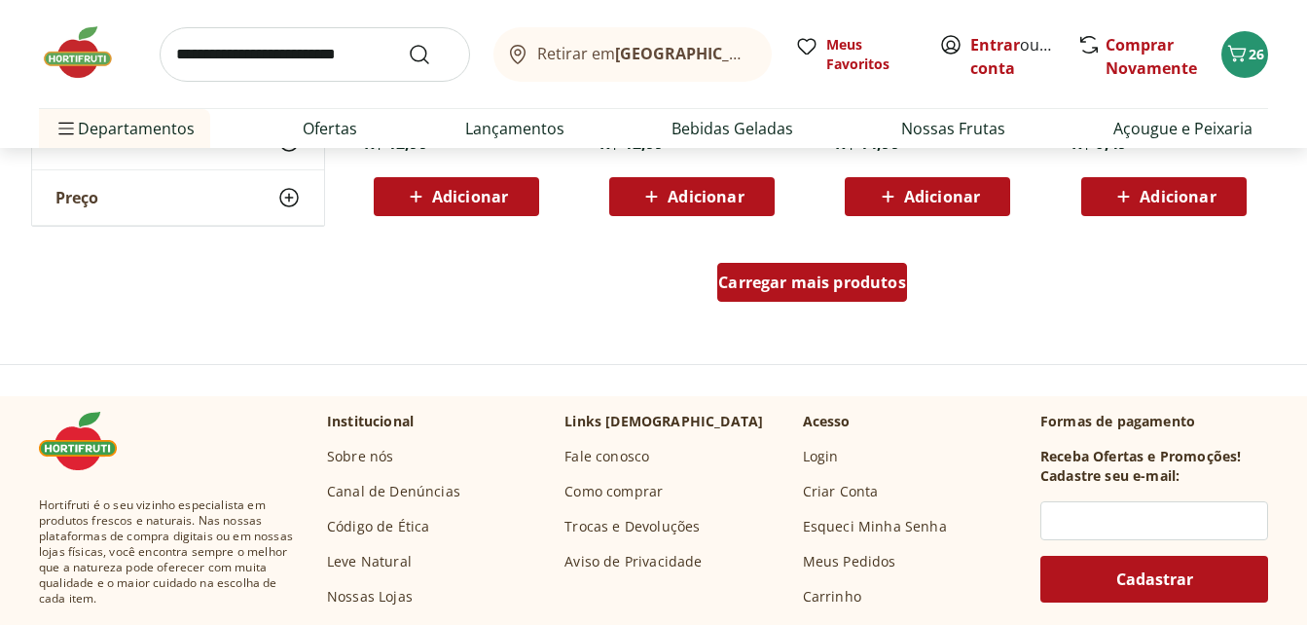
click at [764, 281] on span "Carregar mais produtos" at bounding box center [812, 282] width 188 height 16
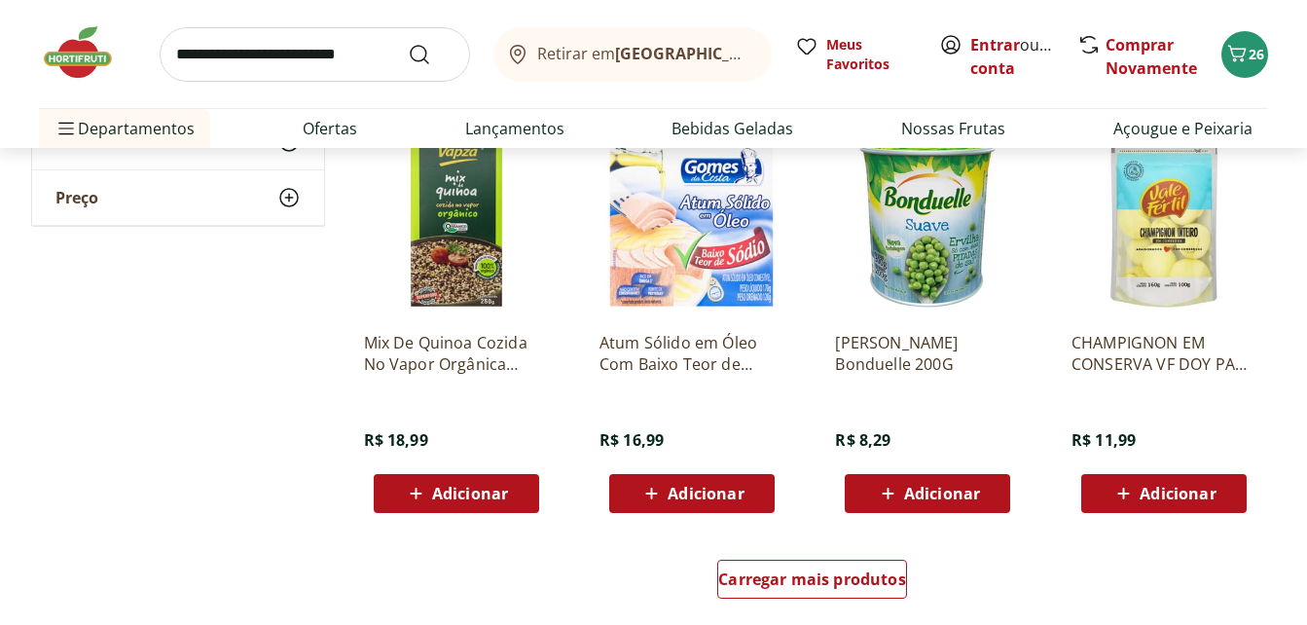
scroll to position [2336, 0]
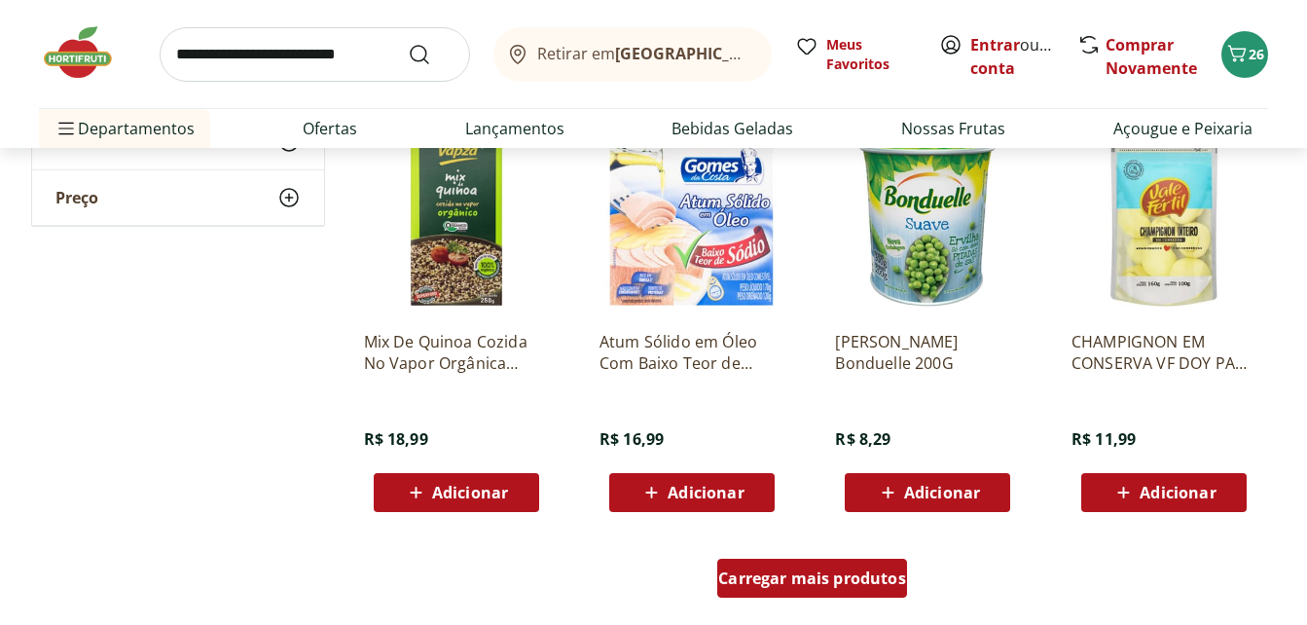
click at [780, 570] on span "Carregar mais produtos" at bounding box center [812, 578] width 188 height 16
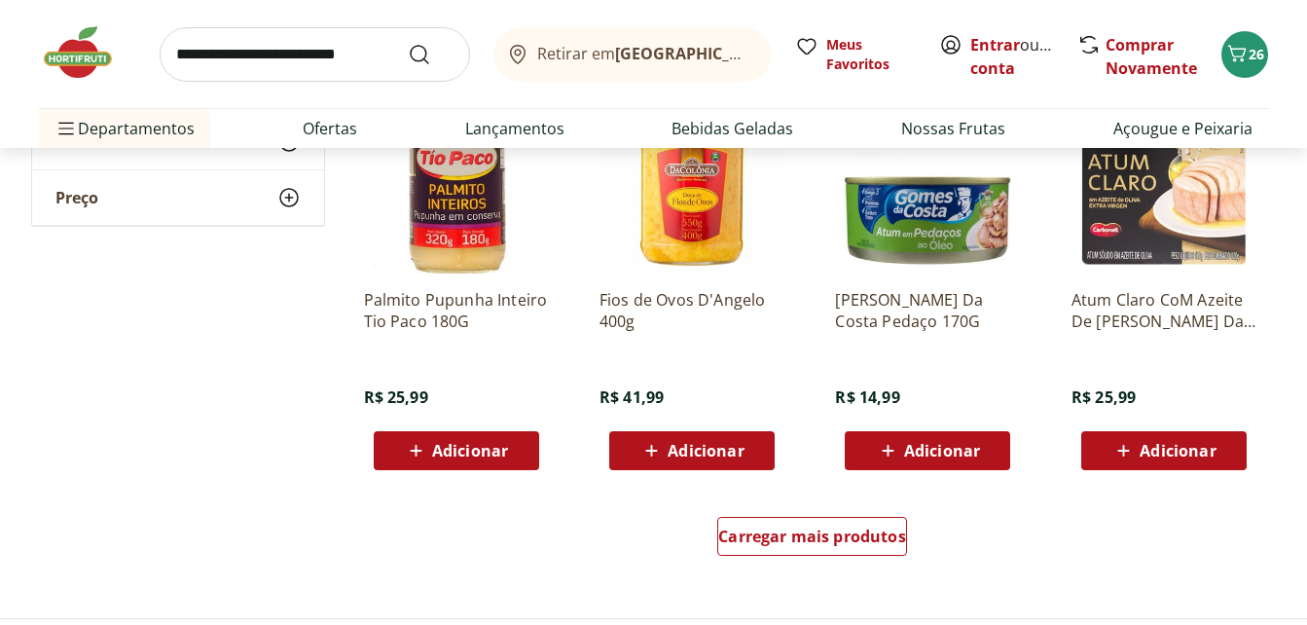
scroll to position [3660, 0]
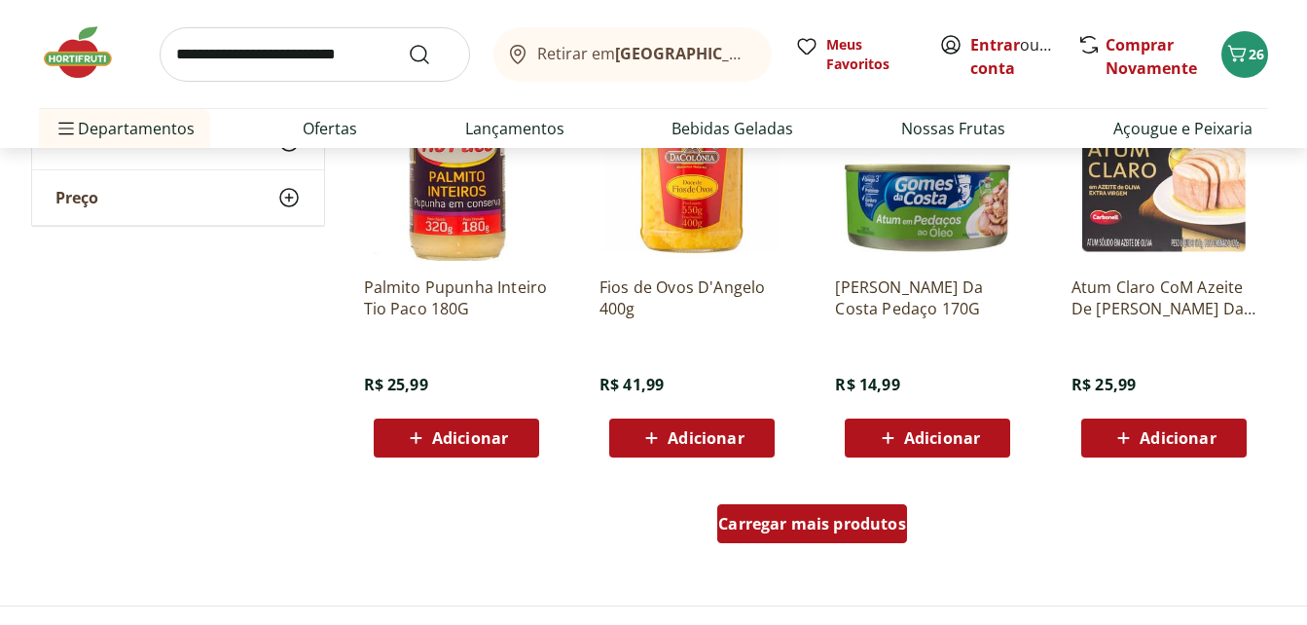
click at [746, 536] on div "Carregar mais produtos" at bounding box center [812, 523] width 190 height 39
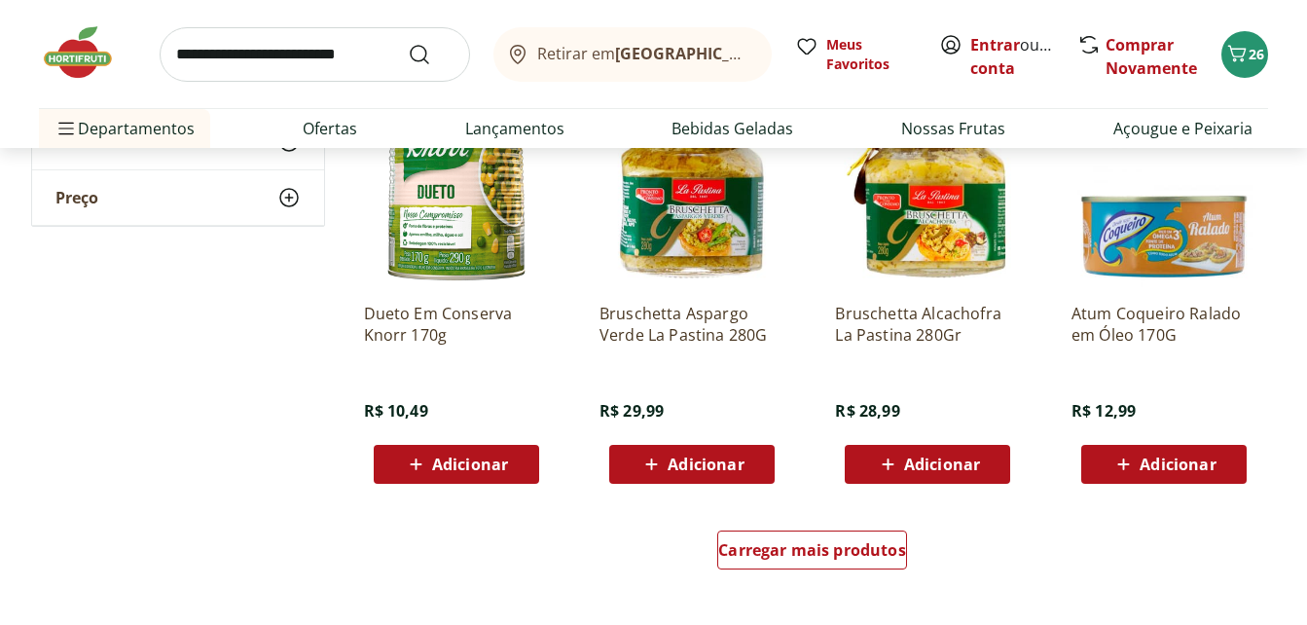
scroll to position [4905, 0]
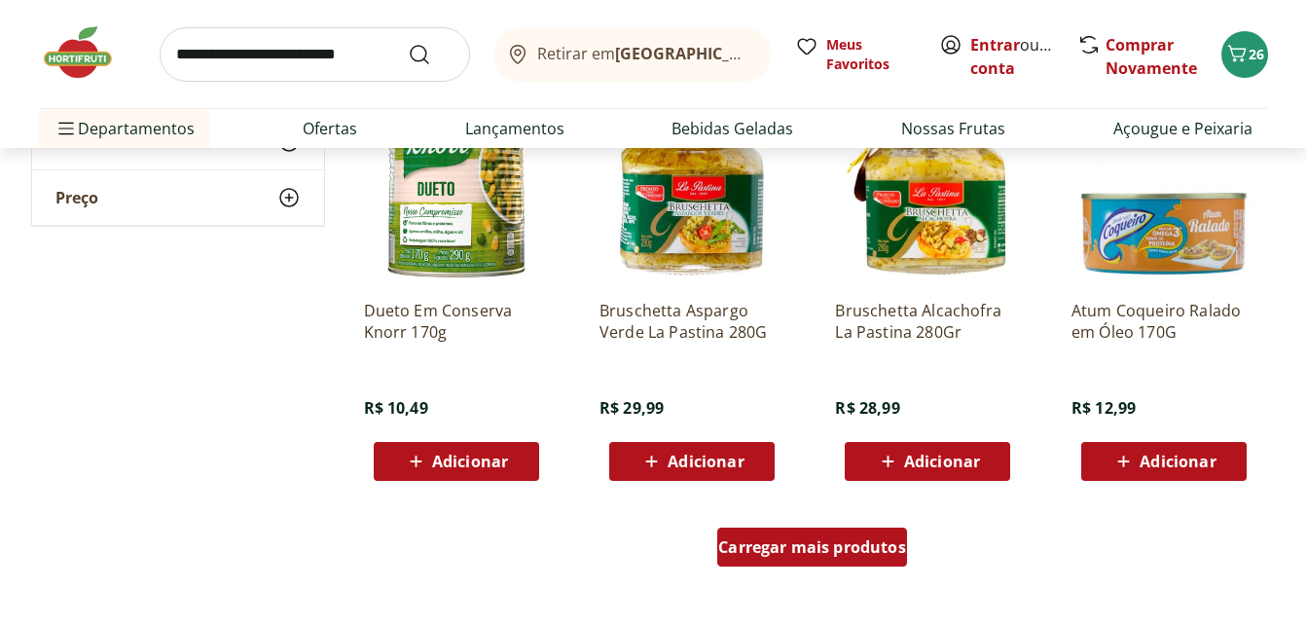
click at [778, 550] on span "Carregar mais produtos" at bounding box center [812, 547] width 188 height 16
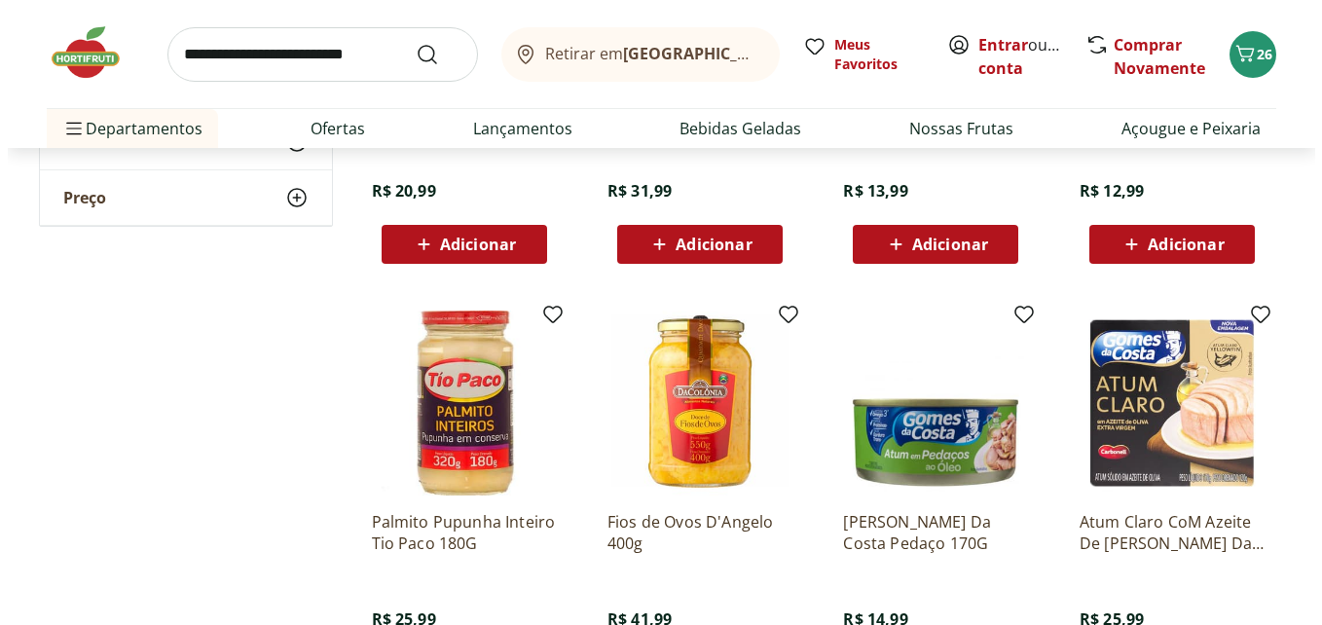
scroll to position [3387, 0]
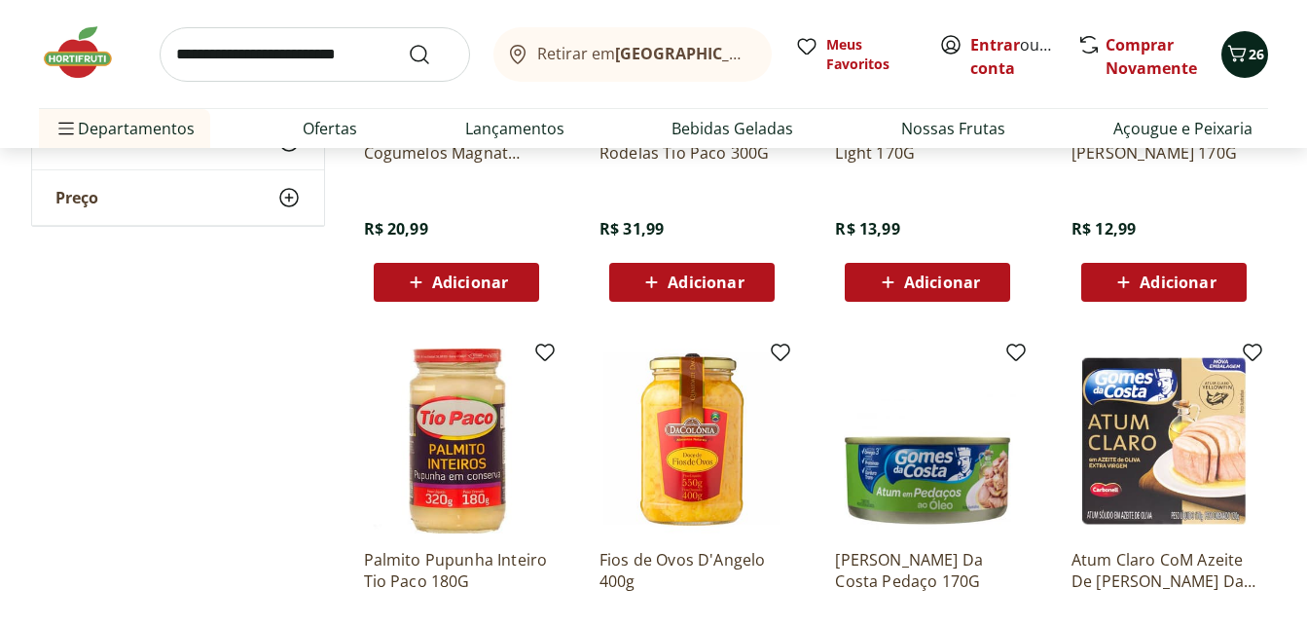
click at [1240, 62] on icon "Carrinho" at bounding box center [1236, 53] width 23 height 23
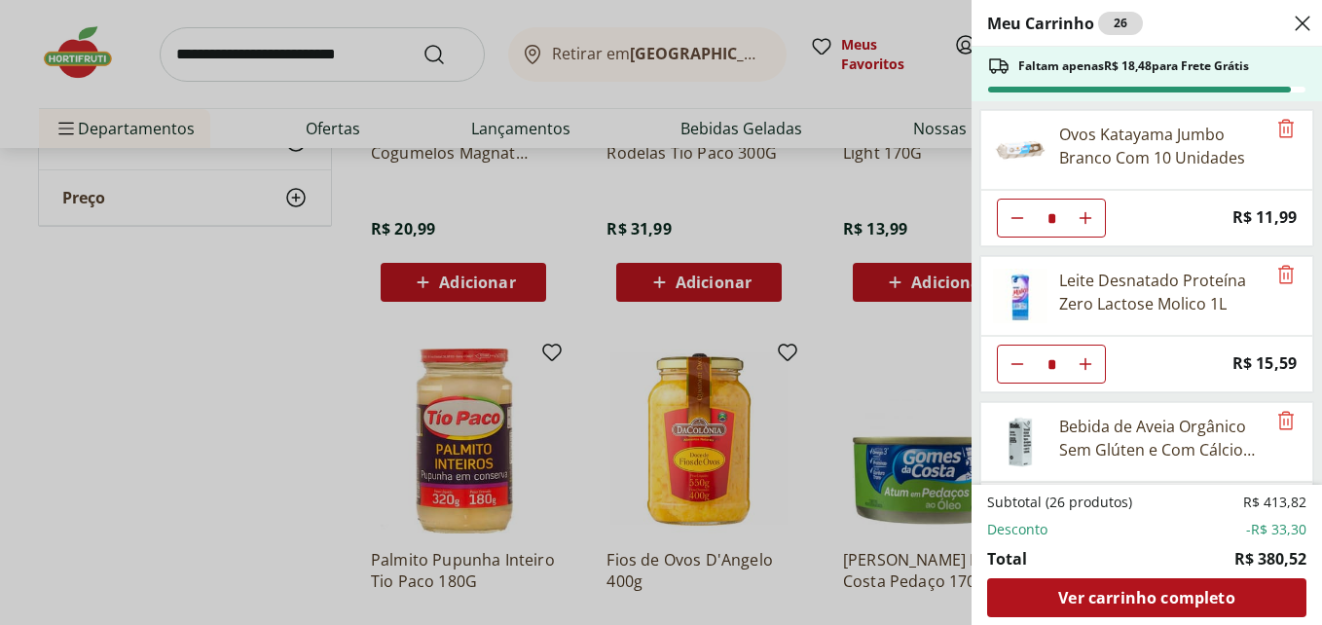
click at [243, 419] on div "Meu Carrinho 26 Faltam apenas R$ 18,48 para Frete Grátis Ovos Katayama Jumbo Br…" at bounding box center [661, 312] width 1322 height 625
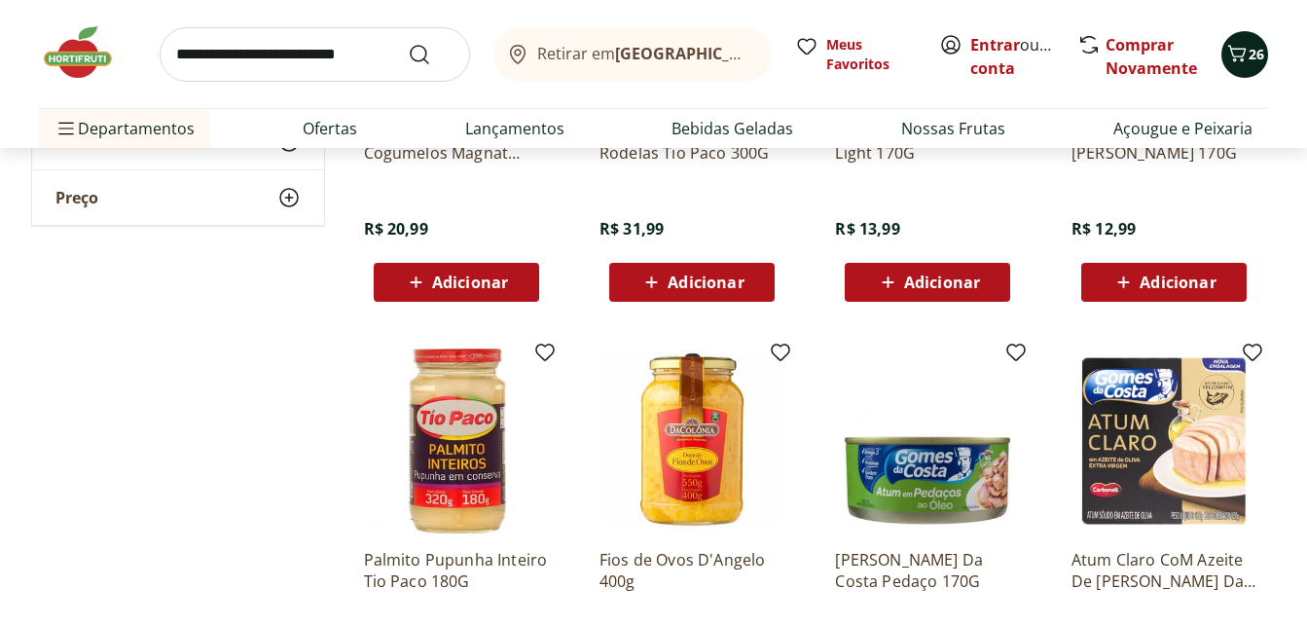
click at [1258, 63] on span "26" at bounding box center [1257, 54] width 16 height 19
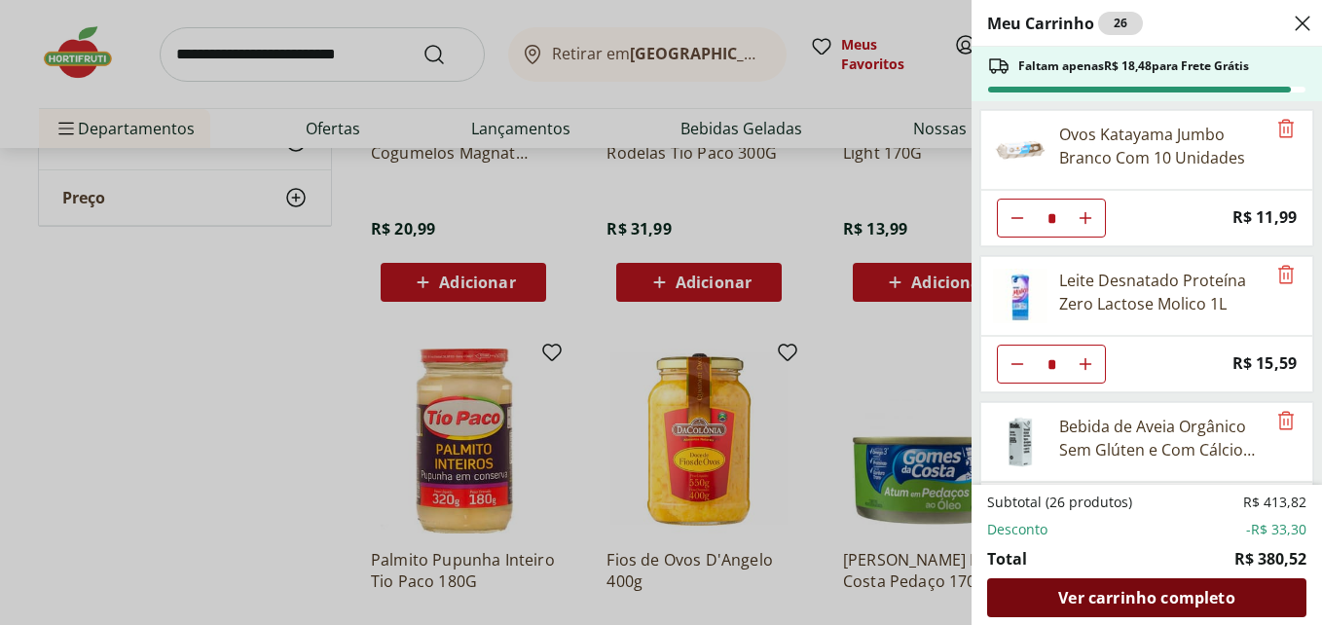
click at [1150, 596] on span "Ver carrinho completo" at bounding box center [1146, 598] width 176 height 16
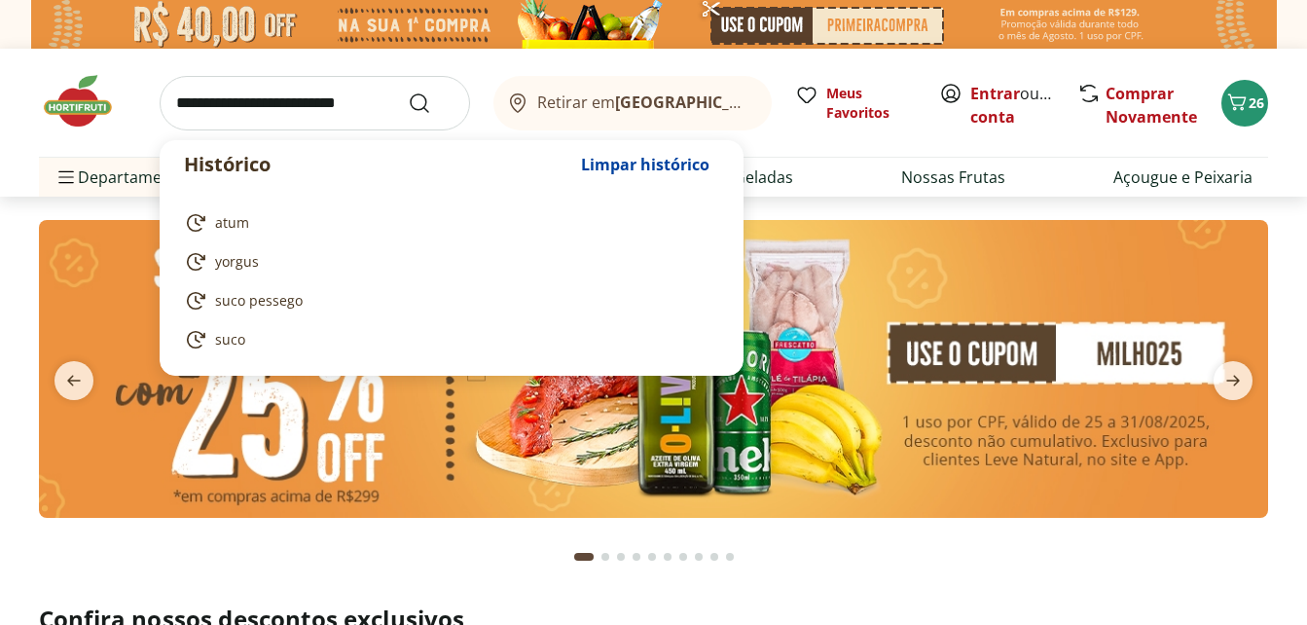
click at [265, 103] on input "search" at bounding box center [315, 103] width 310 height 55
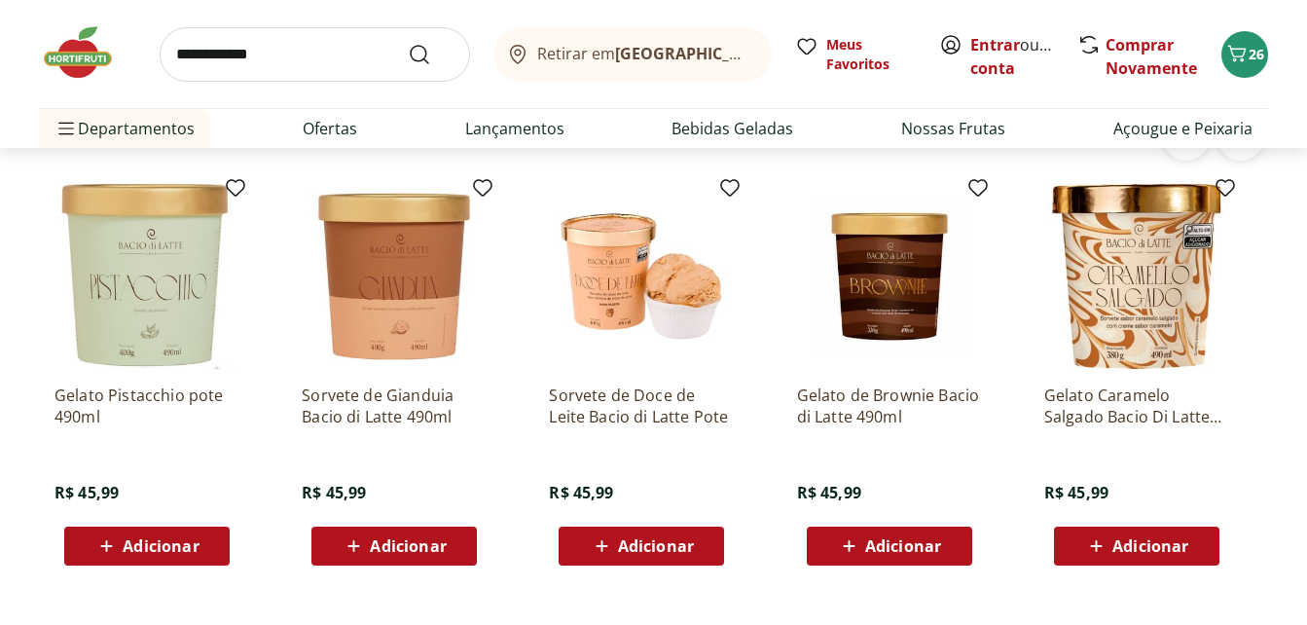
scroll to position [5178, 0]
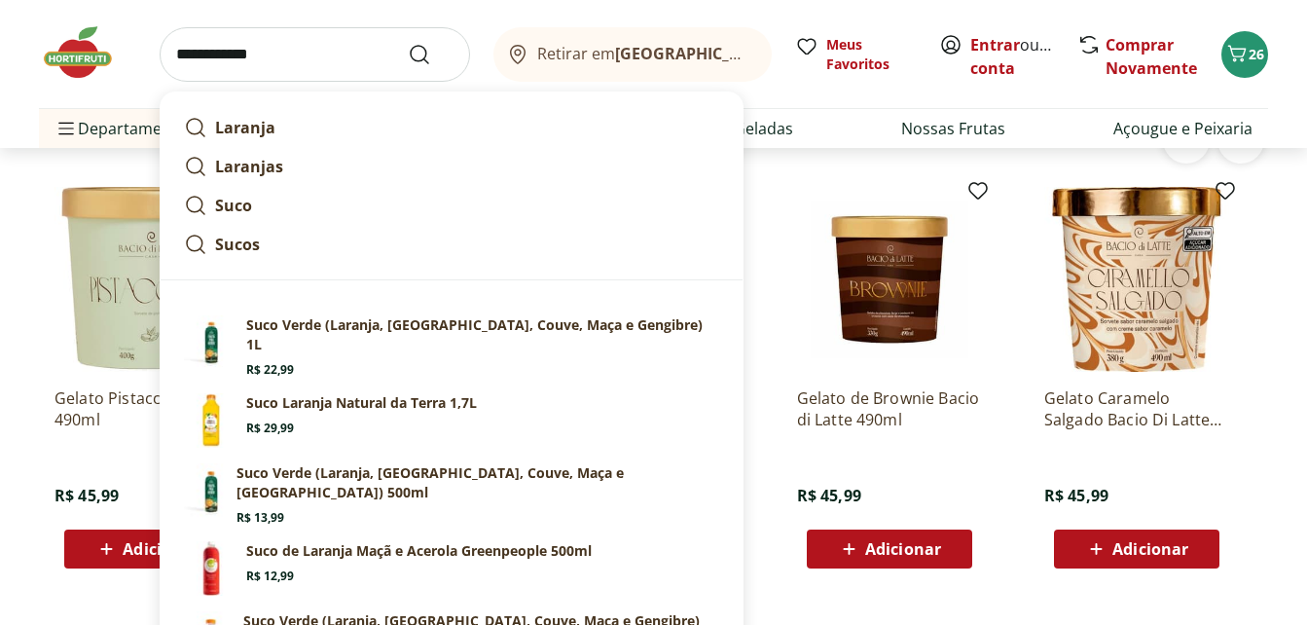
click at [306, 56] on input "**********" at bounding box center [315, 54] width 310 height 55
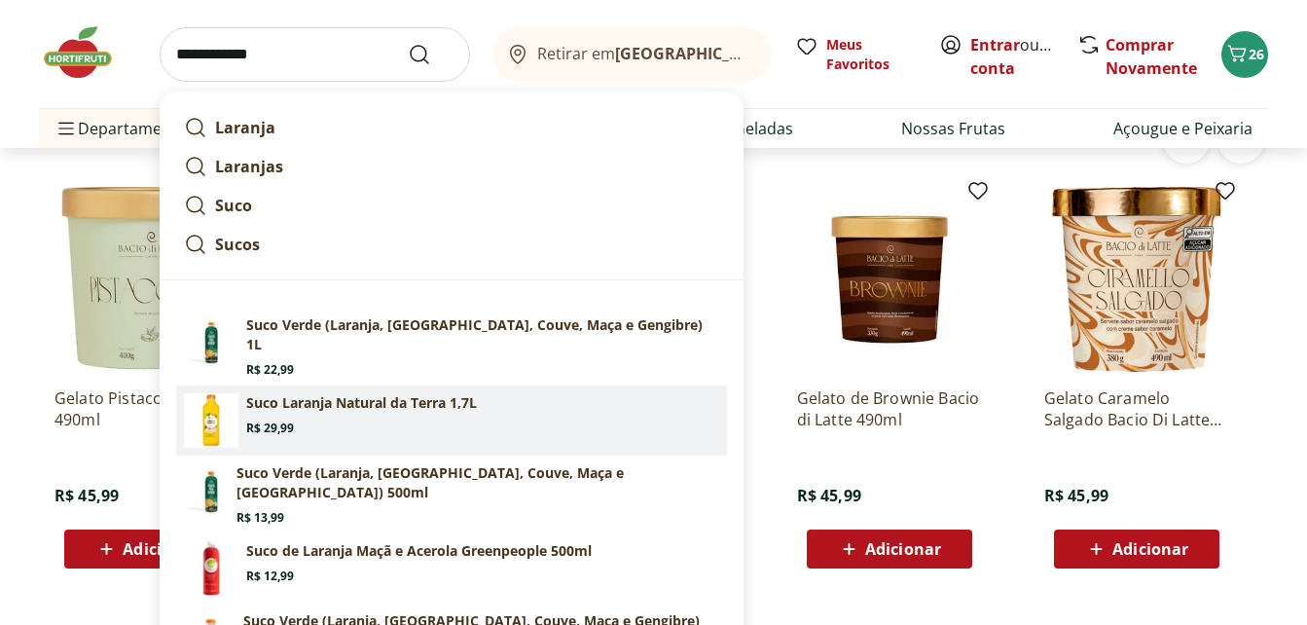
click at [262, 394] on p "Suco Laranja Natural da Terra 1,7L" at bounding box center [361, 402] width 231 height 19
type input "**********"
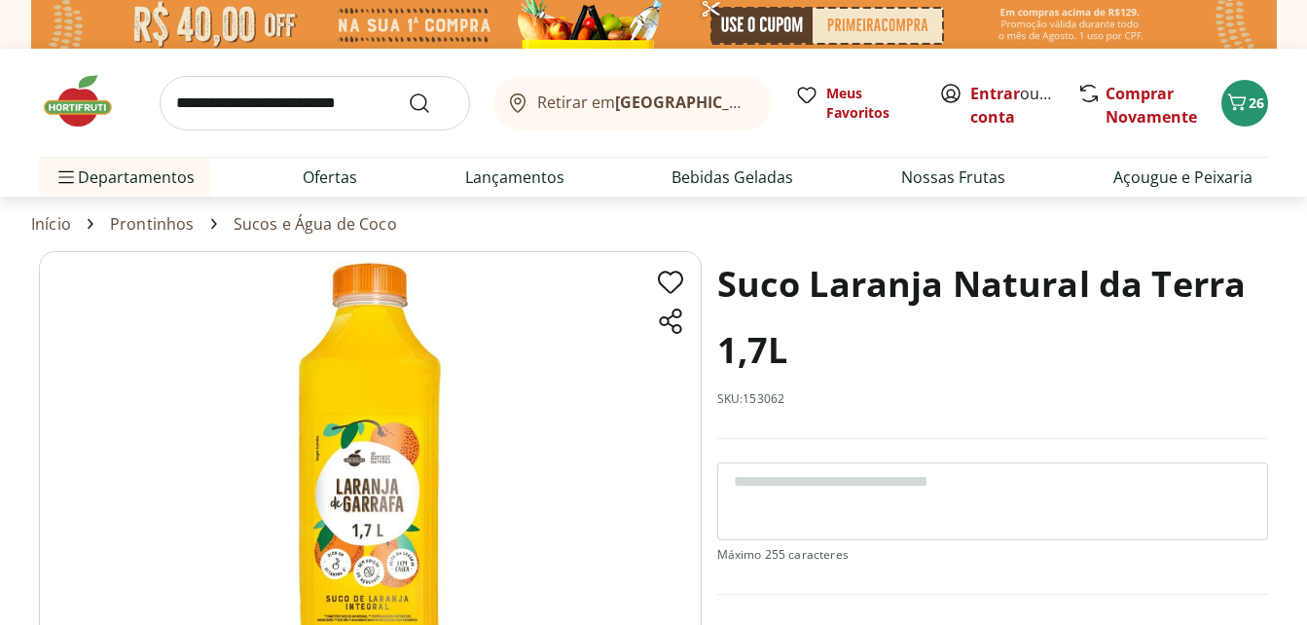
click at [870, 327] on h1 "Suco Laranja Natural da Terra 1,7L" at bounding box center [992, 317] width 551 height 132
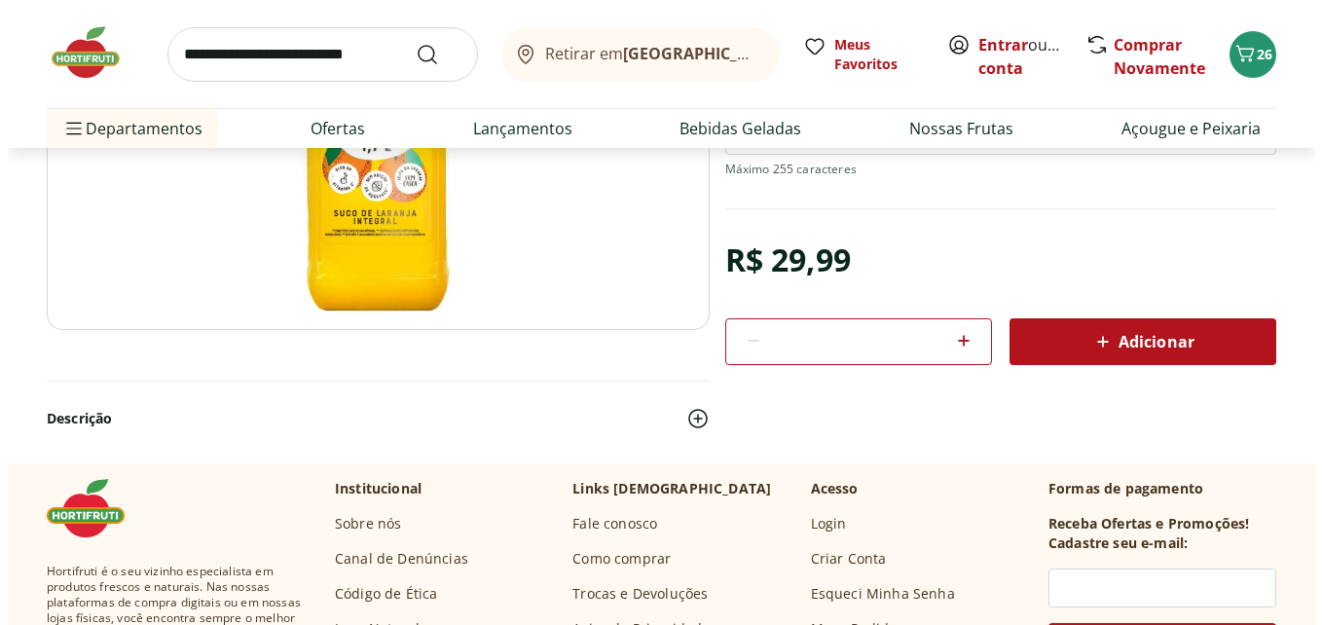
scroll to position [389, 0]
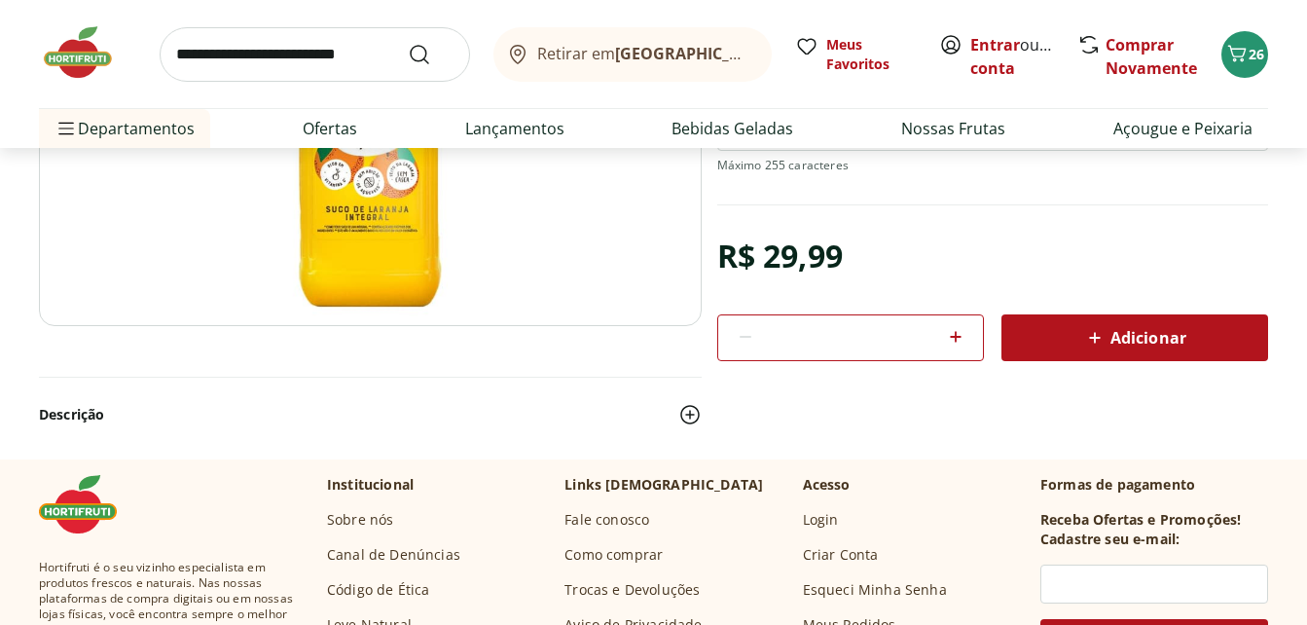
click at [1188, 322] on div "Adicionar" at bounding box center [1135, 337] width 236 height 35
click at [1238, 56] on icon "Carrinho" at bounding box center [1237, 53] width 18 height 17
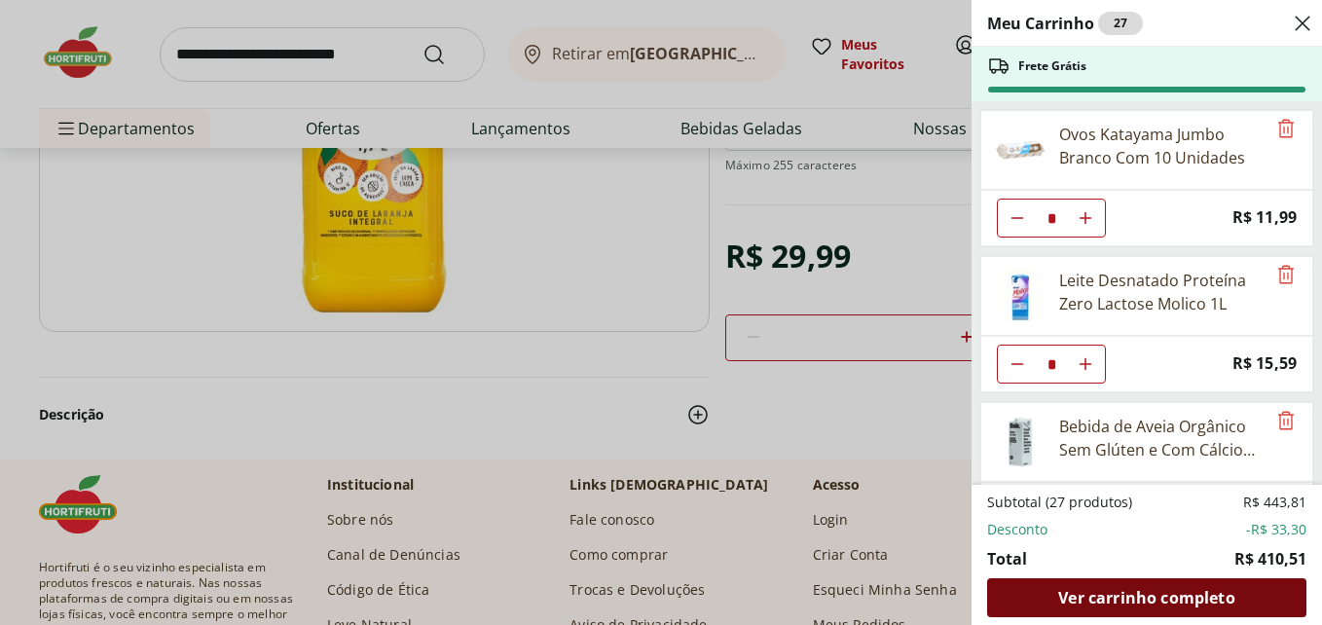
click at [1110, 596] on span "Ver carrinho completo" at bounding box center [1146, 598] width 176 height 16
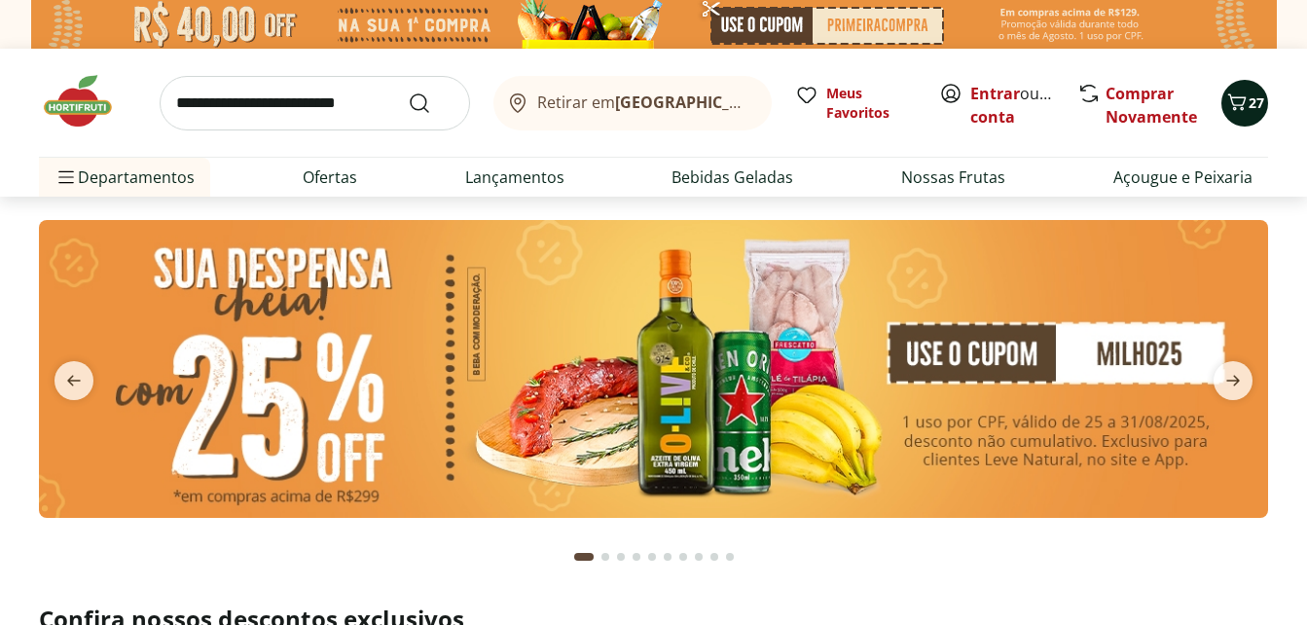
click at [1246, 109] on icon "Carrinho" at bounding box center [1236, 102] width 23 height 23
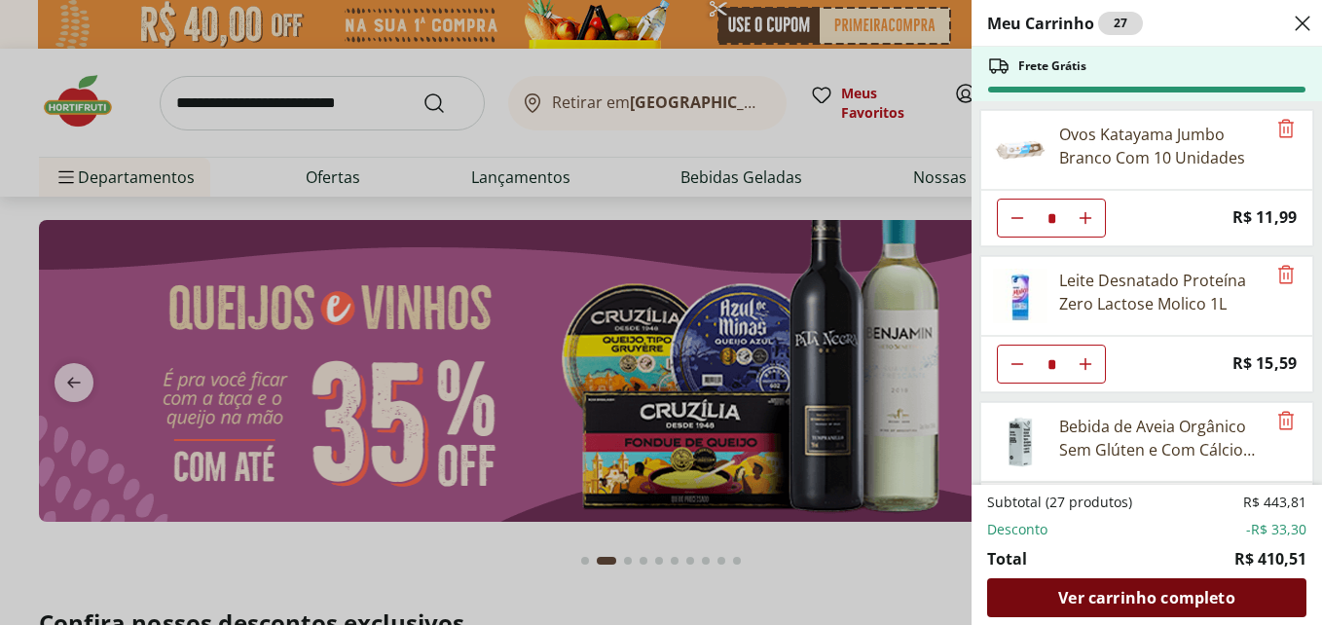
click at [1157, 601] on span "Ver carrinho completo" at bounding box center [1146, 598] width 176 height 16
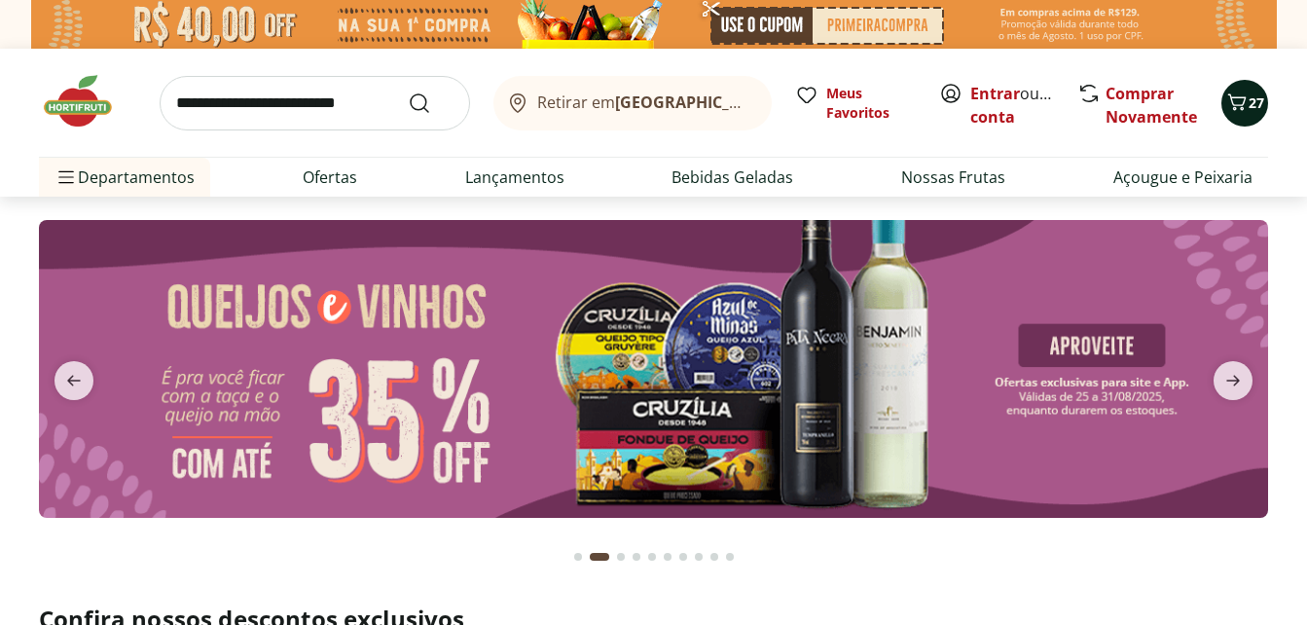
click at [1246, 102] on icon "Carrinho" at bounding box center [1236, 102] width 23 height 23
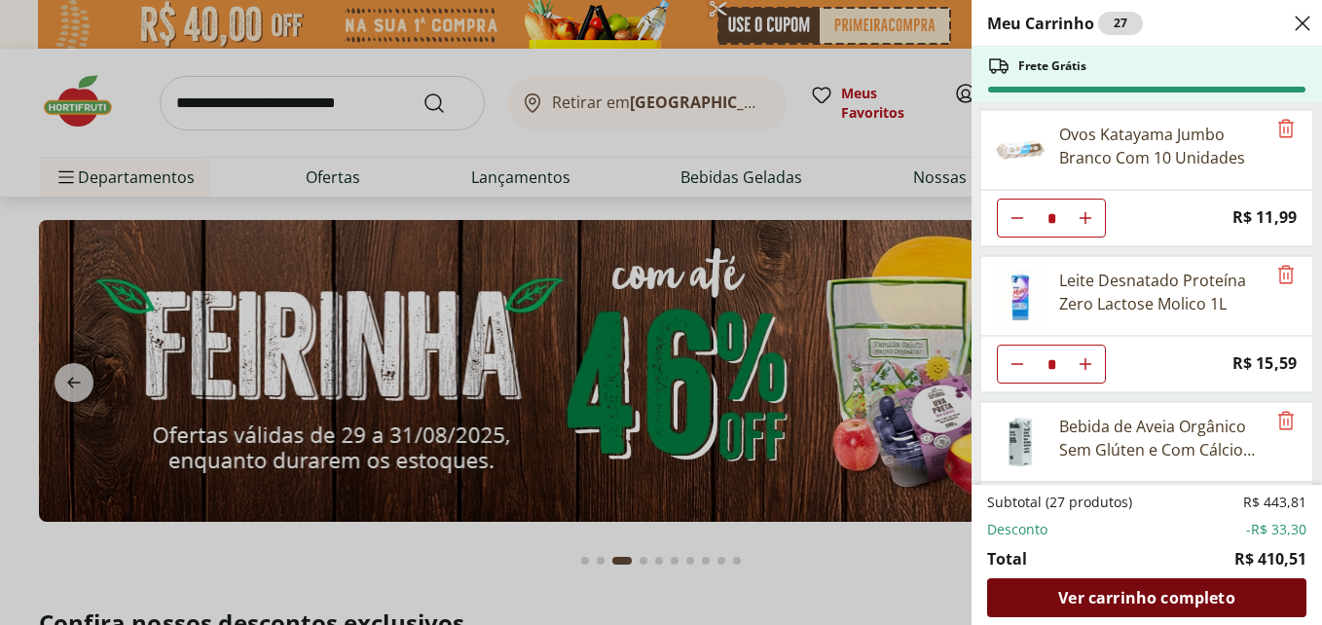
click at [1152, 593] on span "Ver carrinho completo" at bounding box center [1146, 598] width 176 height 16
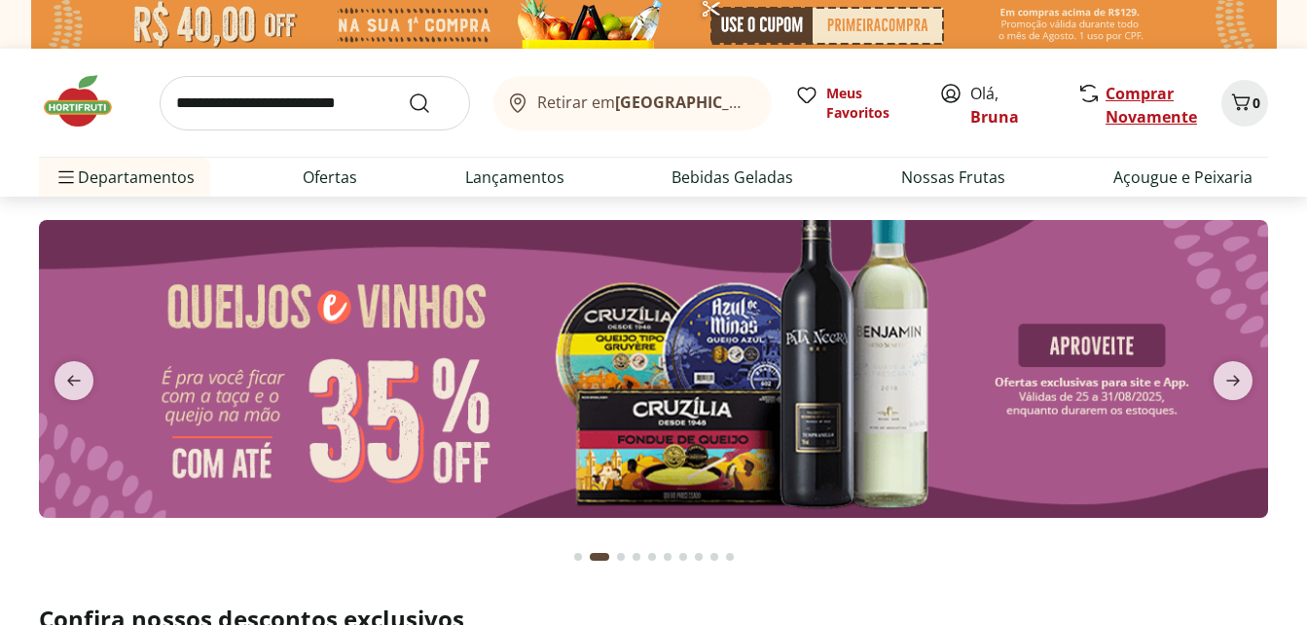
click at [1127, 95] on link "Comprar Novamente" at bounding box center [1151, 105] width 91 height 45
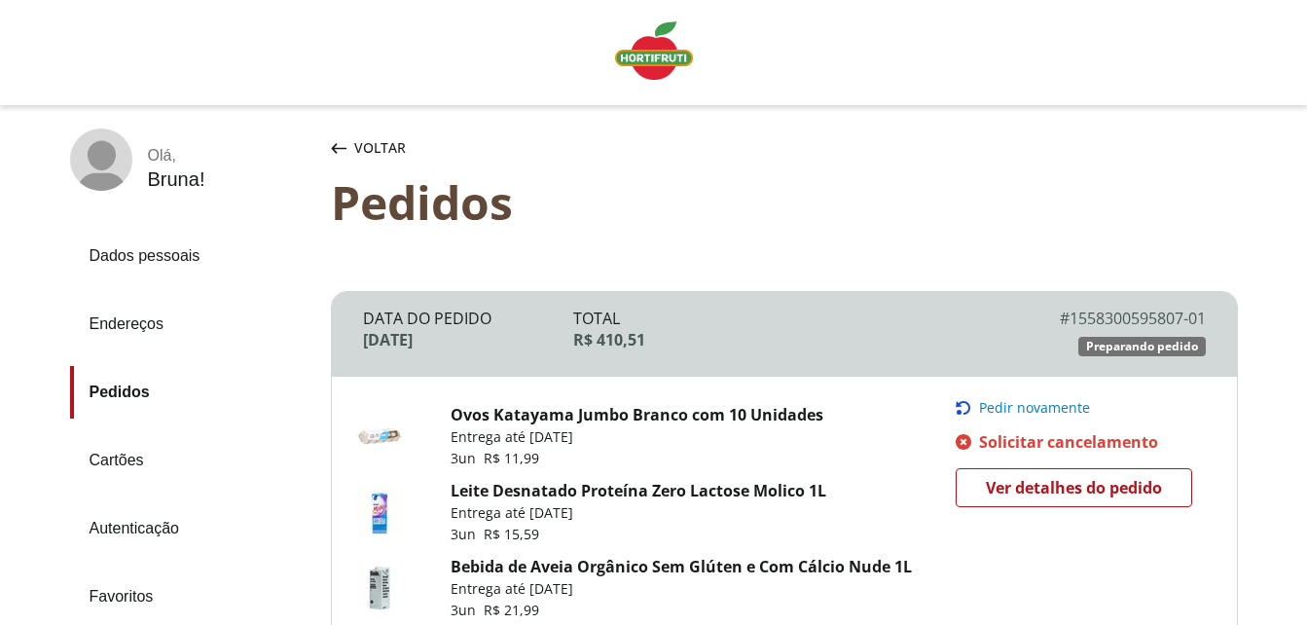
click at [1018, 400] on span "Pedir novamente" at bounding box center [1034, 408] width 111 height 16
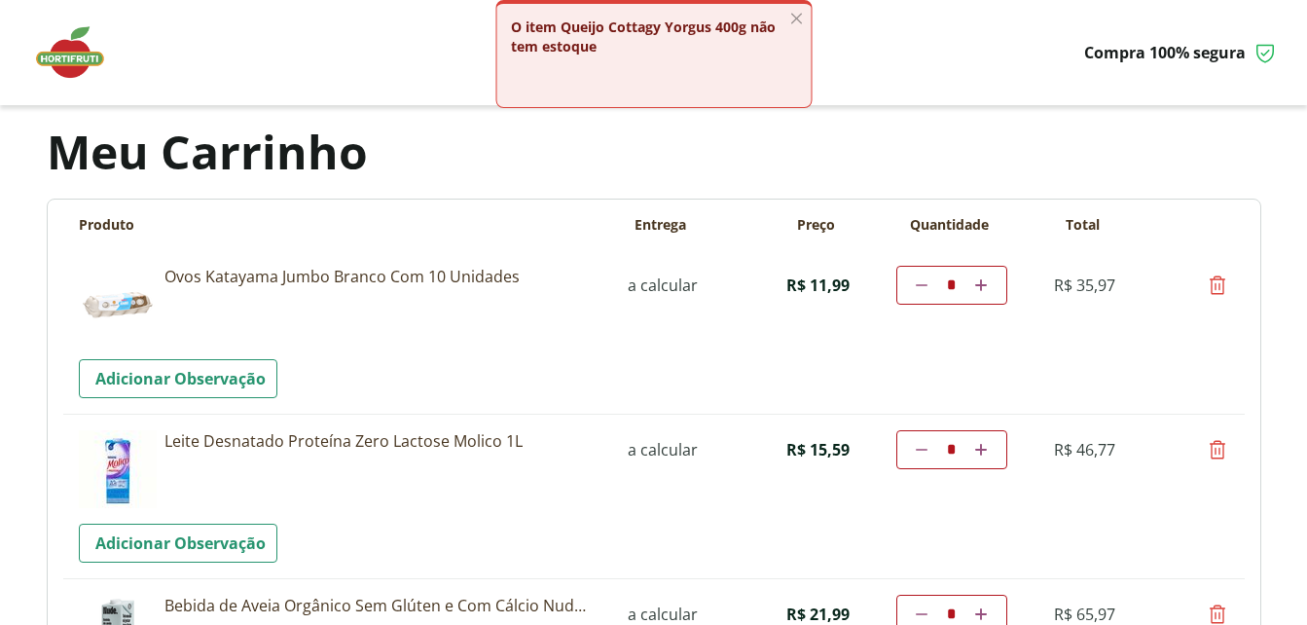
click at [1277, 243] on body "Precisamos dos seus dados Para continuar sem autenticação, é necessário que voc…" at bounding box center [653, 312] width 1307 height 625
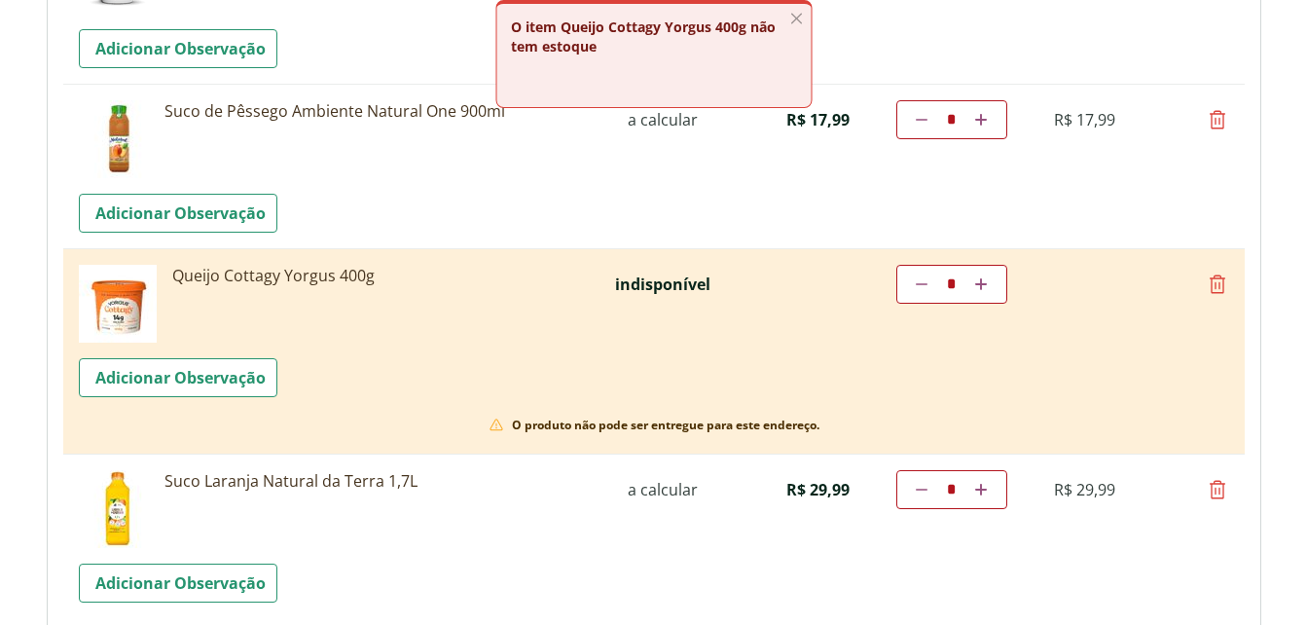
scroll to position [2141, 0]
click at [1215, 280] on icon at bounding box center [1217, 282] width 23 height 23
type input "*"
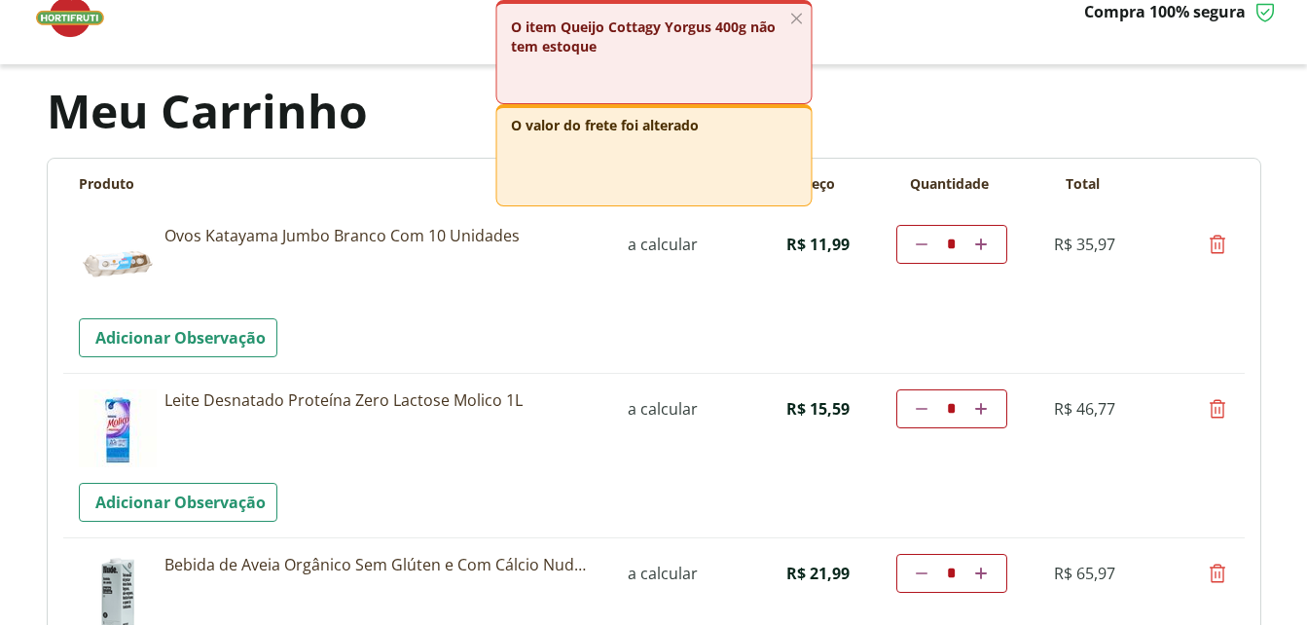
scroll to position [0, 0]
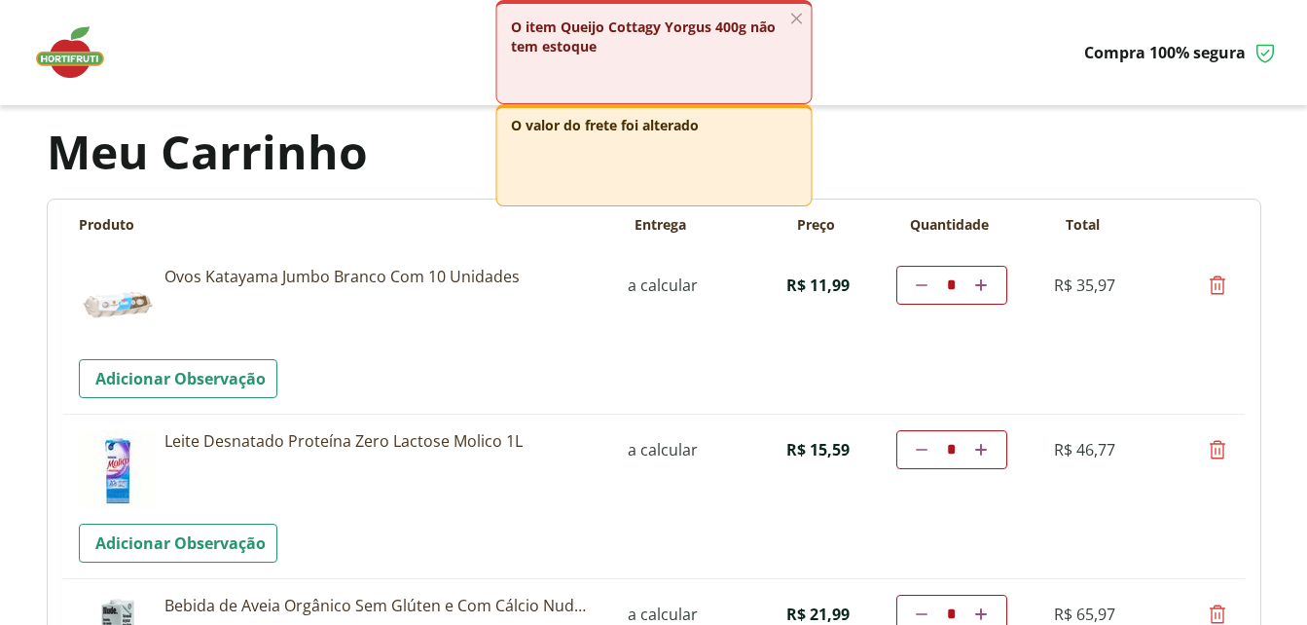
click at [83, 59] on img at bounding box center [79, 52] width 97 height 58
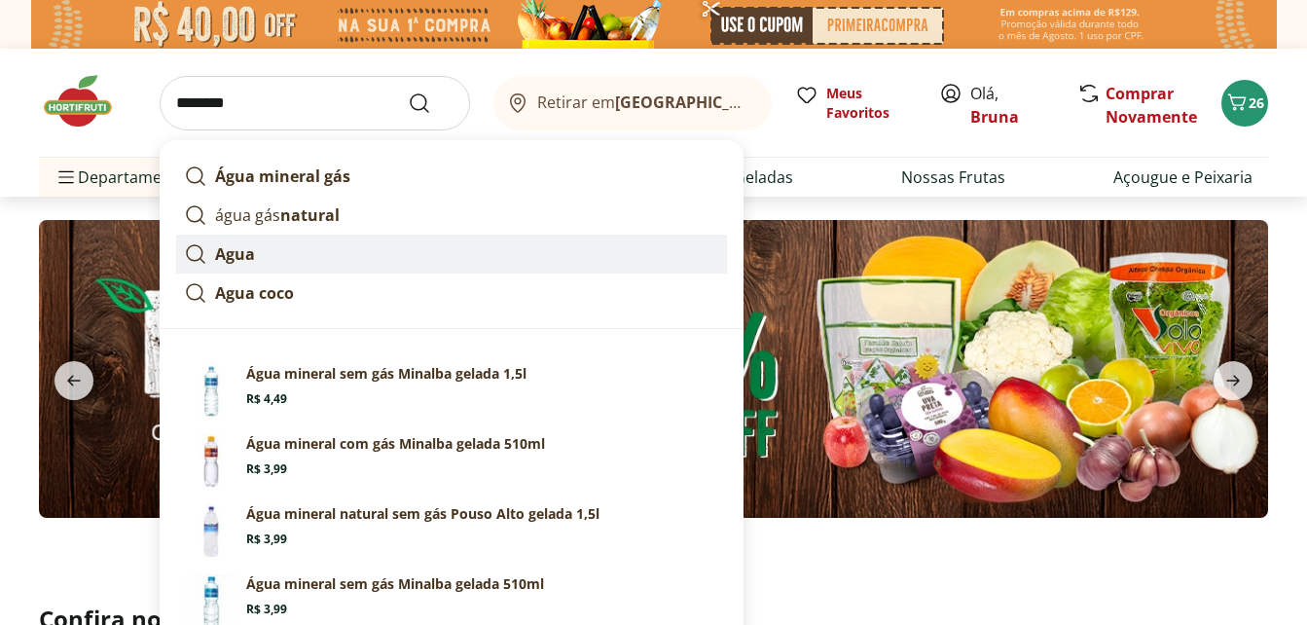
click at [239, 245] on strong "Agua" at bounding box center [235, 253] width 40 height 21
type input "****"
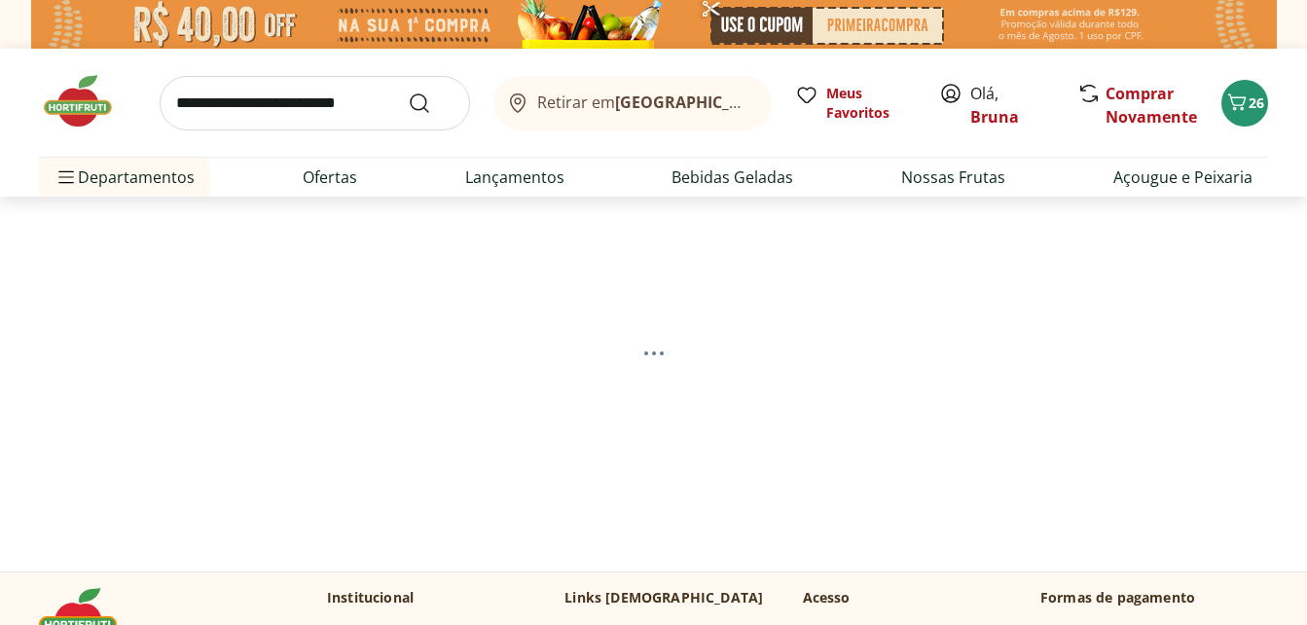
select select "**********"
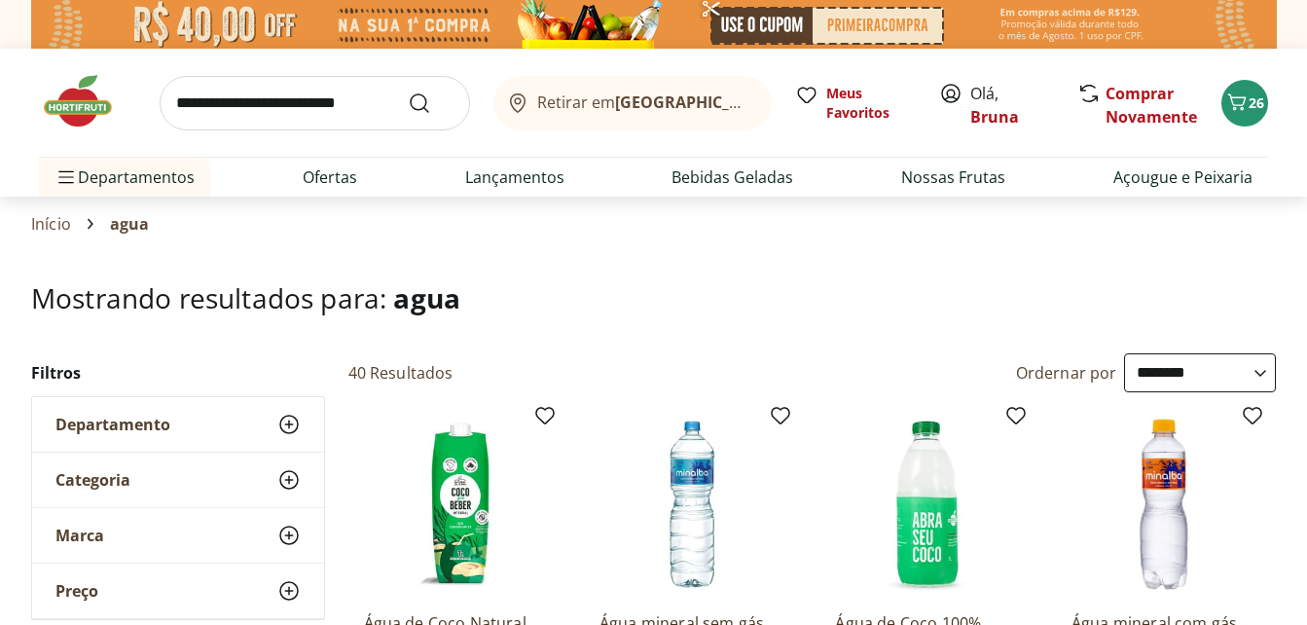
click at [672, 209] on section "Início agua" at bounding box center [653, 224] width 1245 height 55
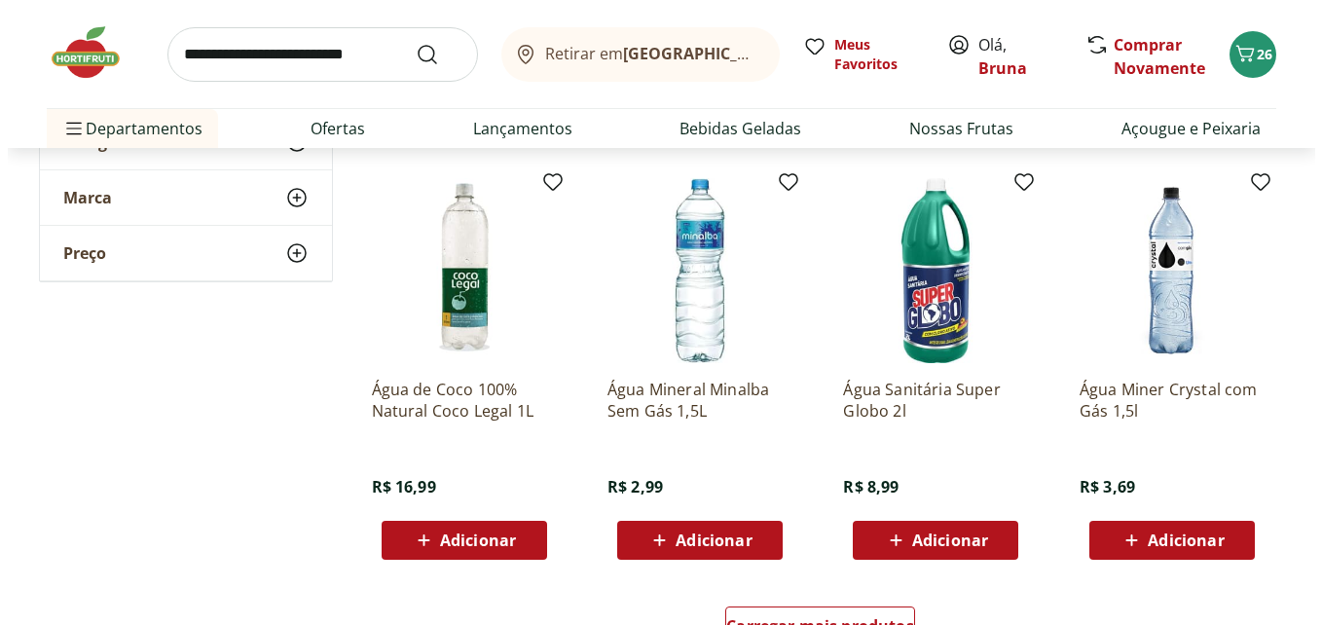
scroll to position [1168, 0]
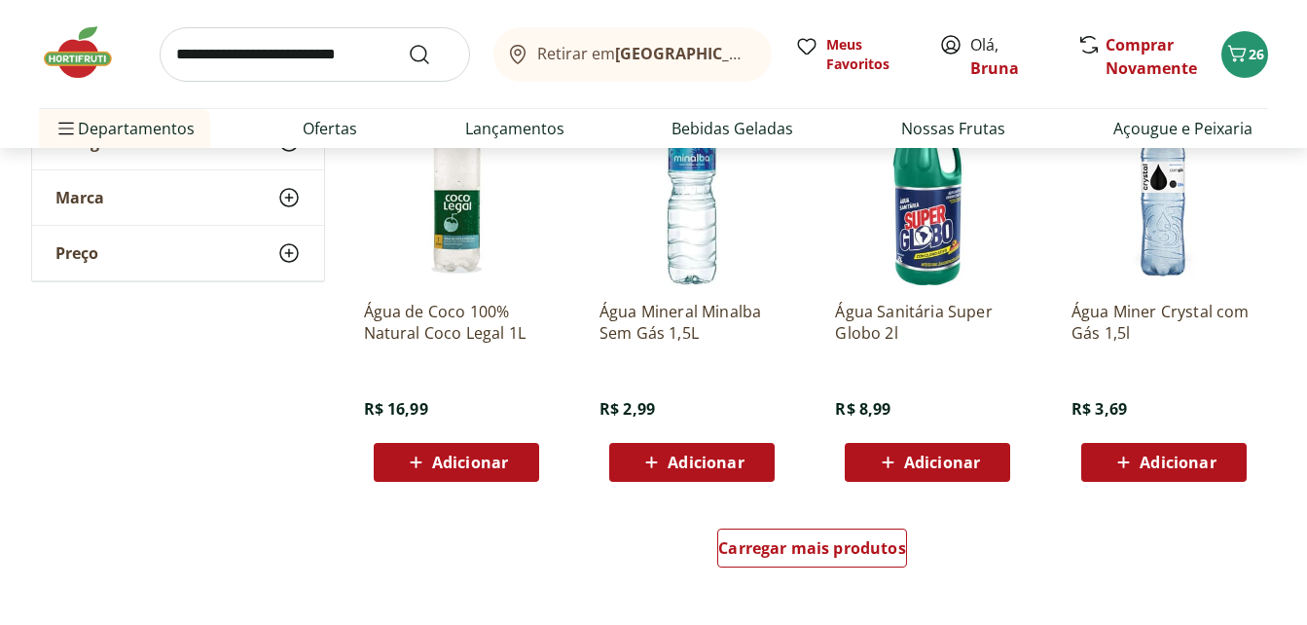
click at [1150, 464] on span "Adicionar" at bounding box center [1178, 463] width 76 height 16
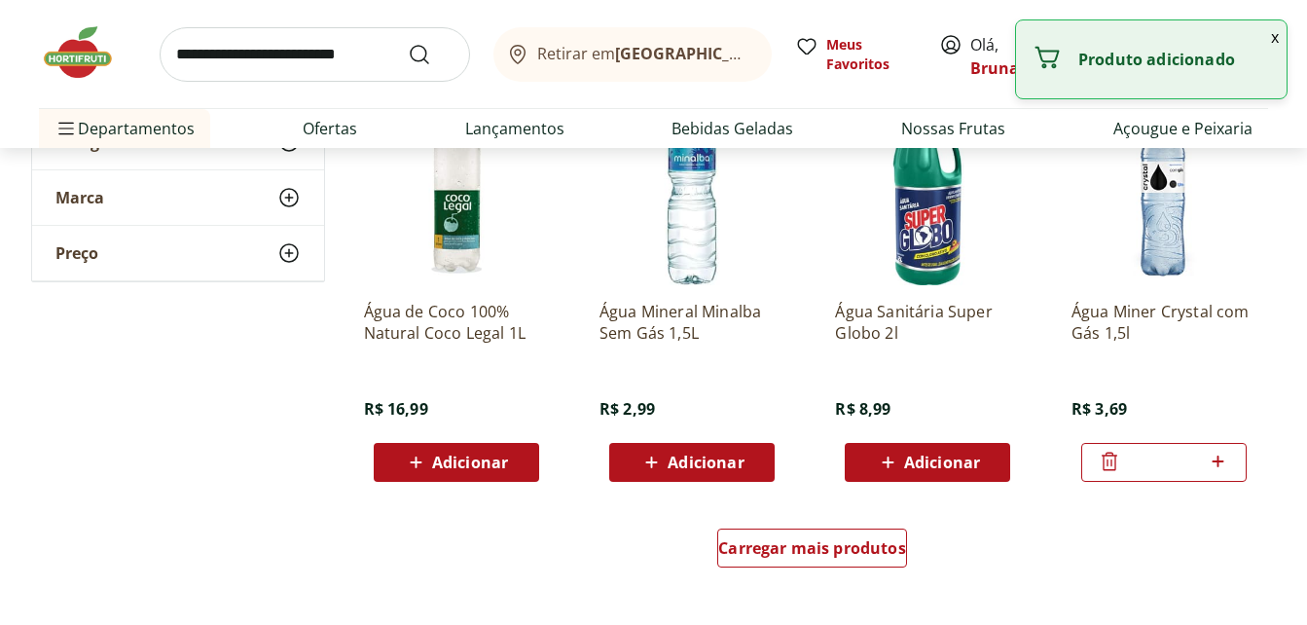
click at [1222, 461] on icon at bounding box center [1219, 461] width 12 height 12
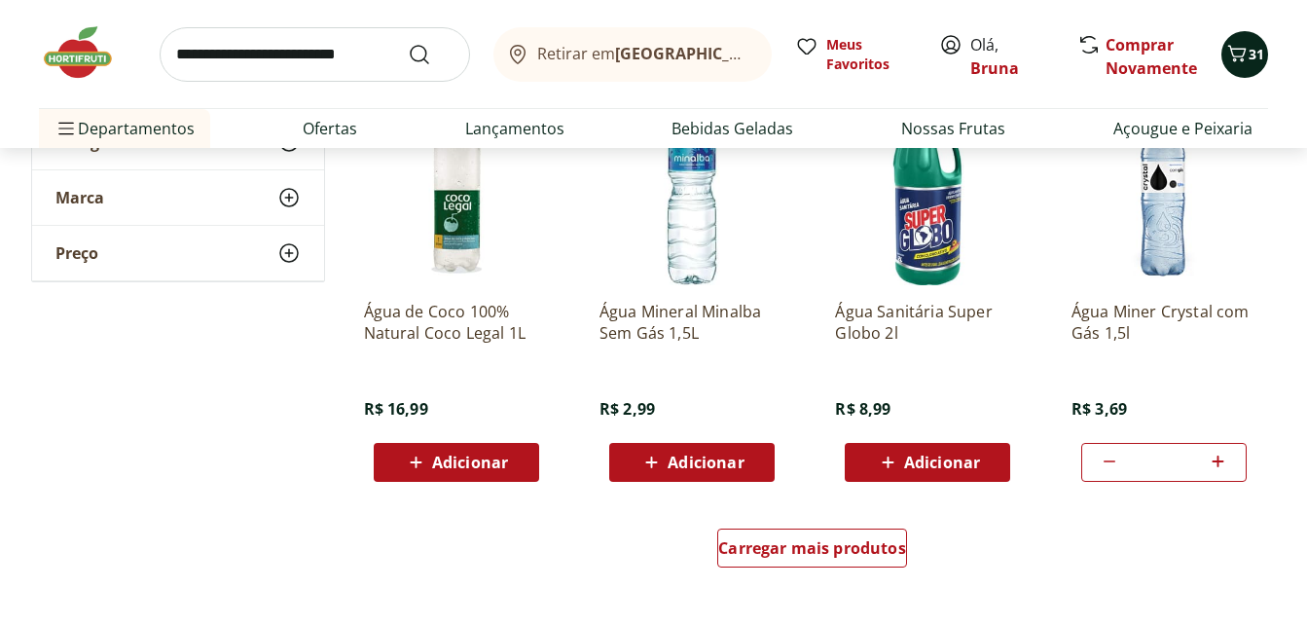
click at [1246, 51] on icon "Carrinho" at bounding box center [1236, 53] width 23 height 23
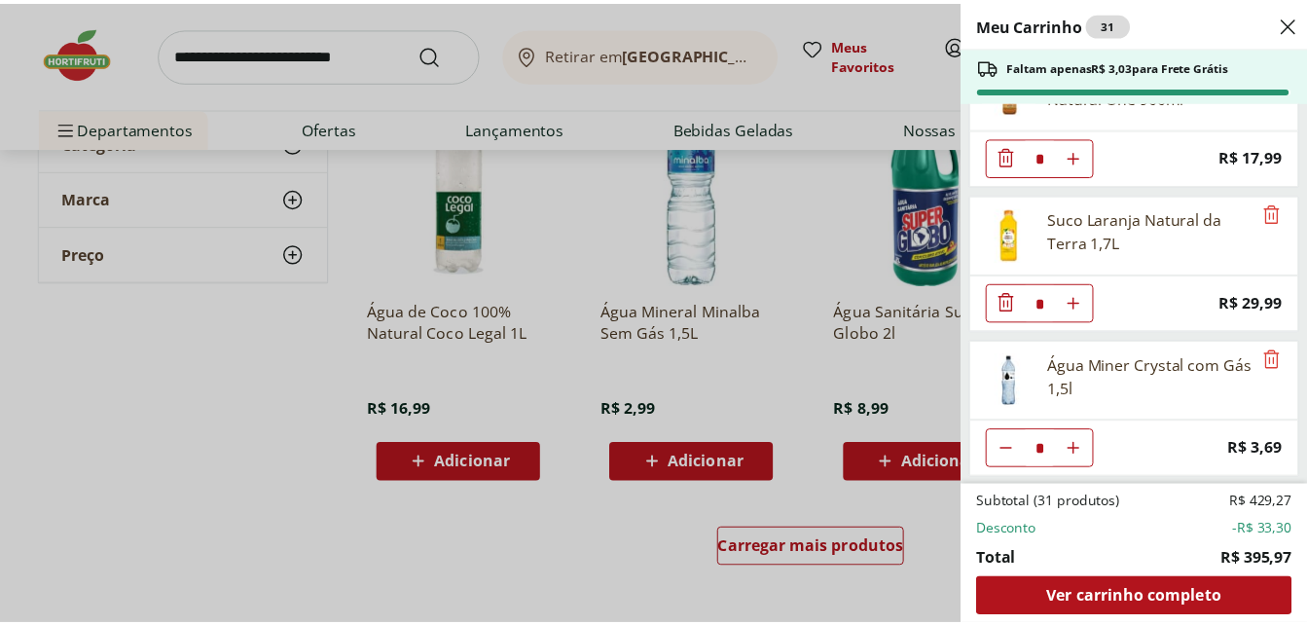
scroll to position [1814, 0]
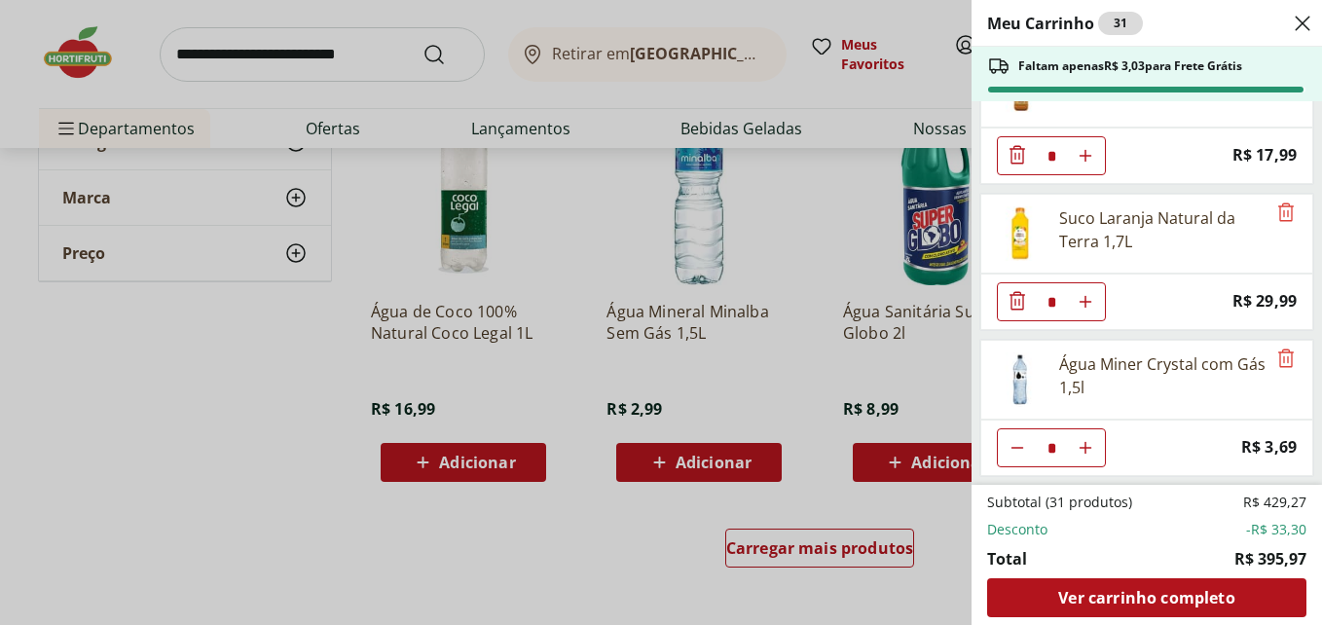
click at [1093, 442] on button "Aumentar Quantidade" at bounding box center [1085, 447] width 39 height 39
type input "*"
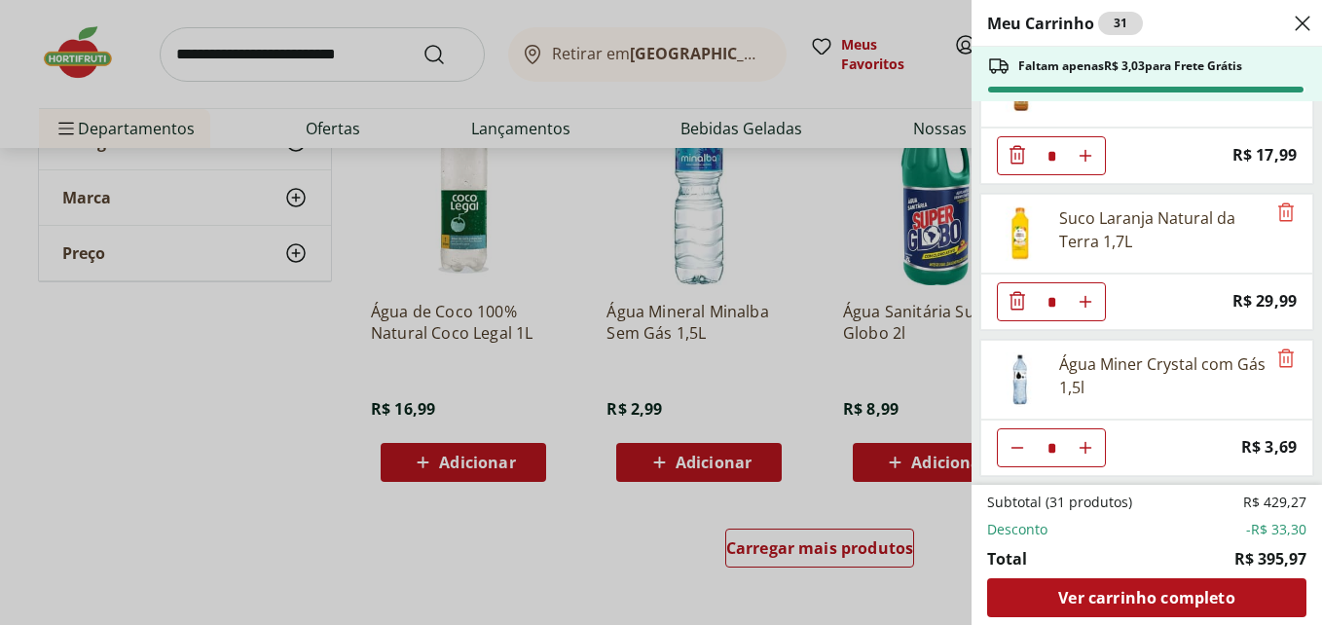
click at [234, 449] on div "Meu Carrinho 31 Faltam apenas R$ 3,03 para Frete Grátis Ovos Katayama Jumbo Bra…" at bounding box center [661, 312] width 1322 height 625
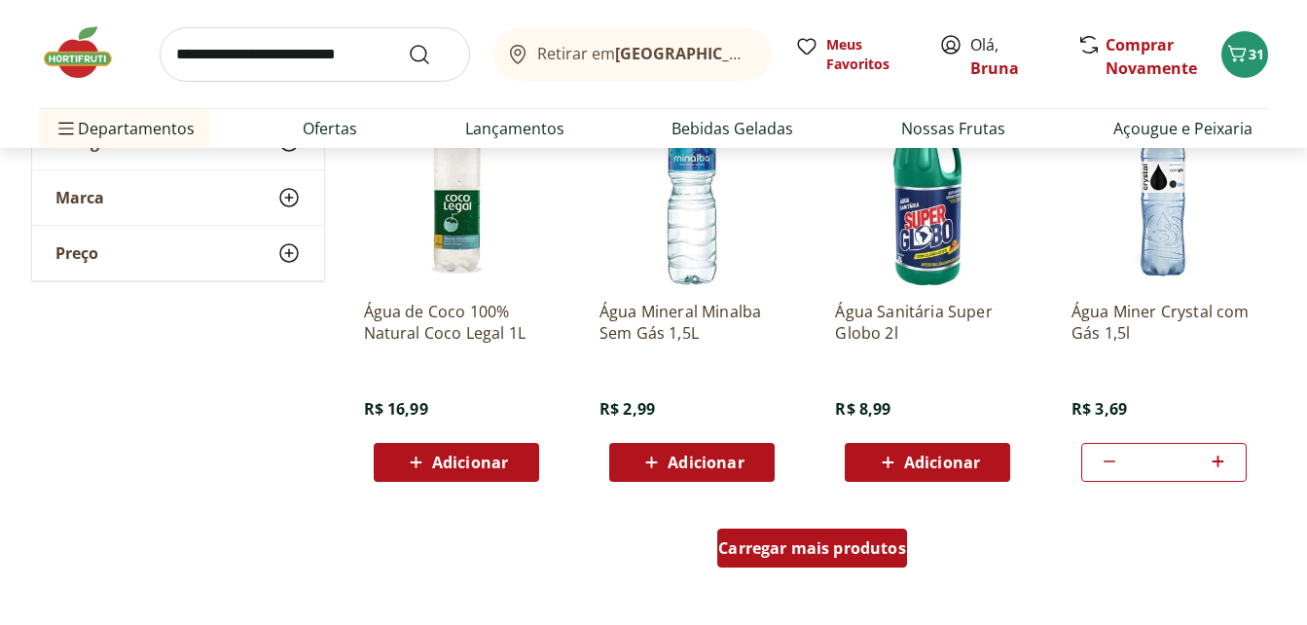
click at [796, 550] on span "Carregar mais produtos" at bounding box center [812, 548] width 188 height 16
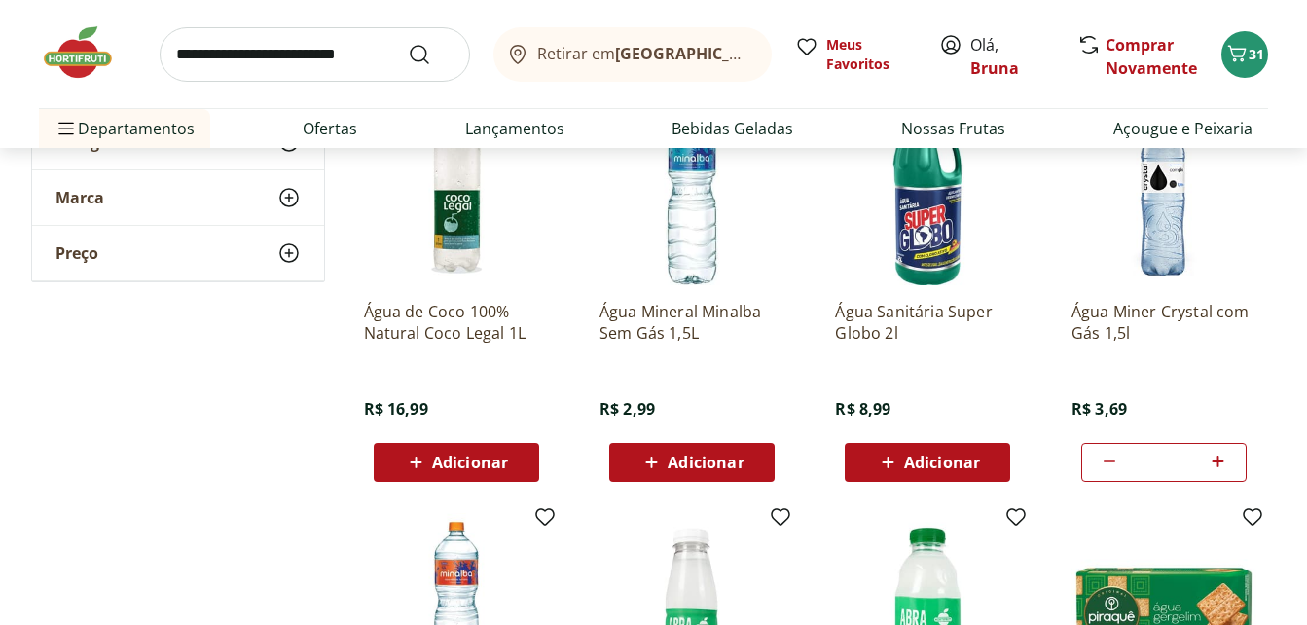
click at [274, 529] on div "**********" at bounding box center [654, 526] width 1246 height 2682
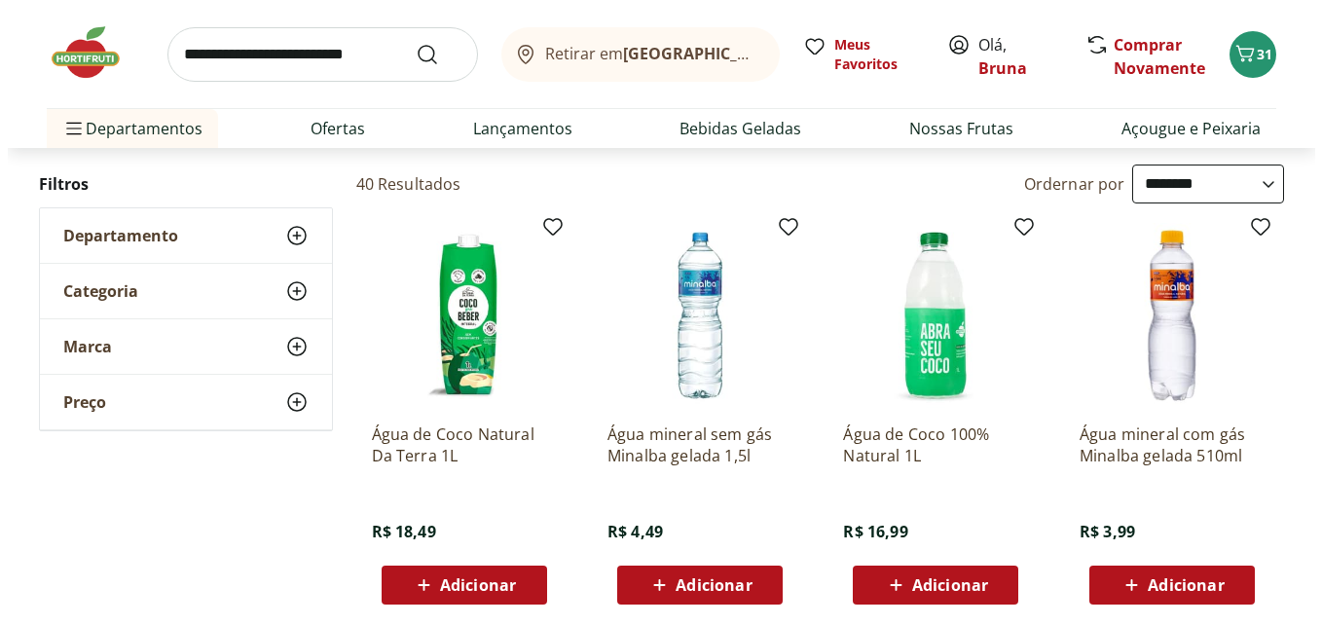
scroll to position [0, 0]
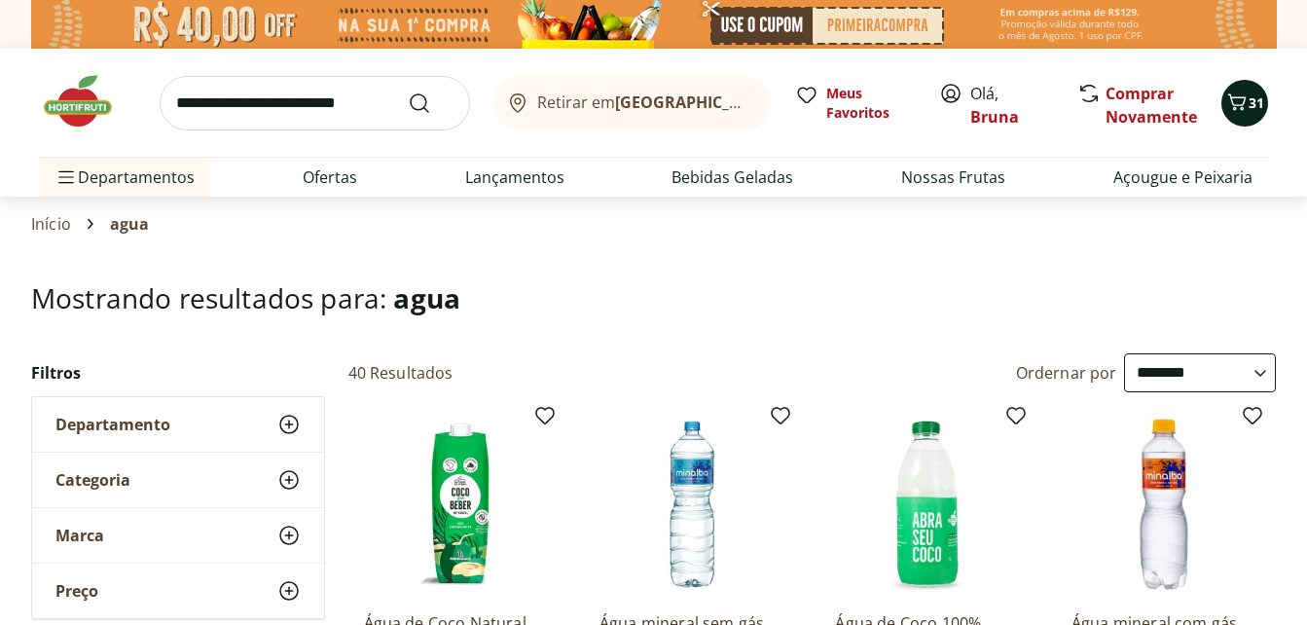
click at [1257, 105] on span "31" at bounding box center [1257, 102] width 16 height 18
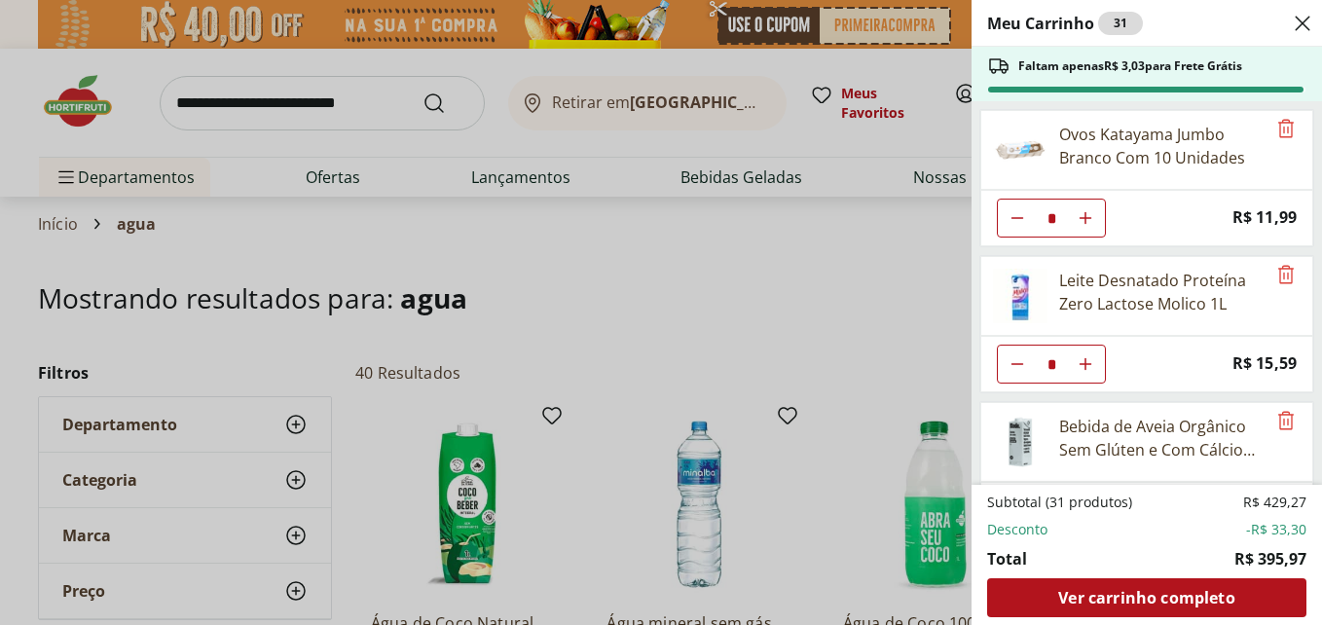
scroll to position [336, 0]
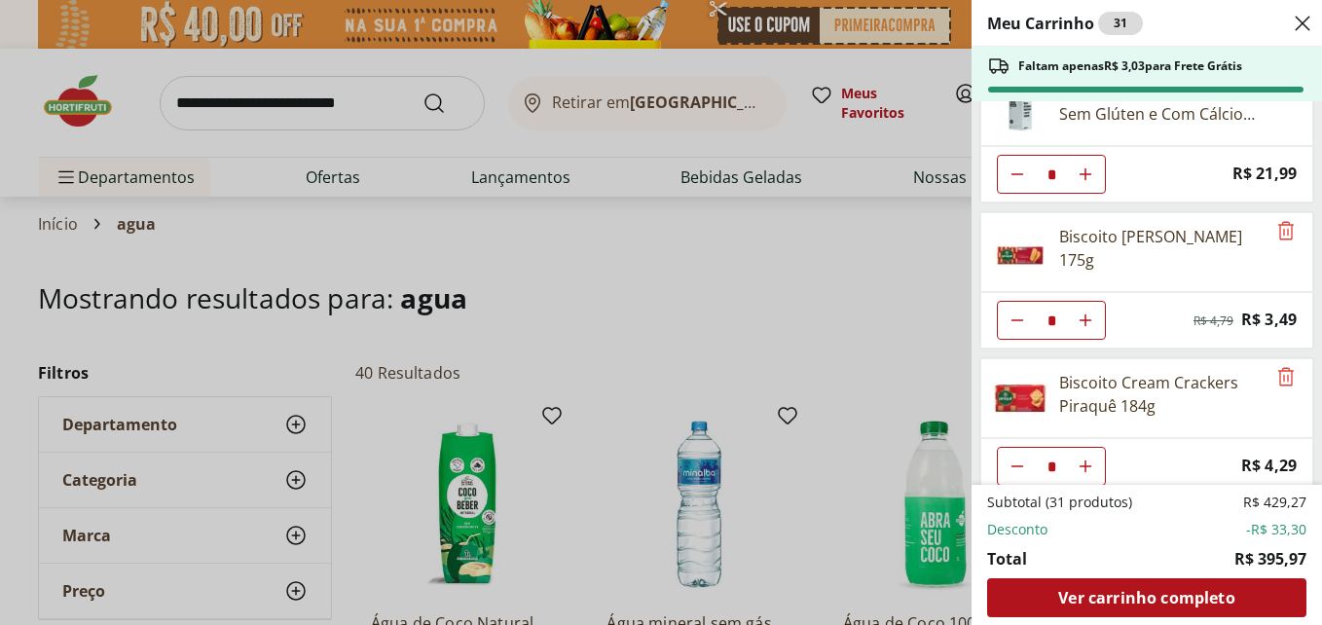
click at [1093, 318] on button "Aumentar Quantidade" at bounding box center [1085, 320] width 39 height 39
type input "*"
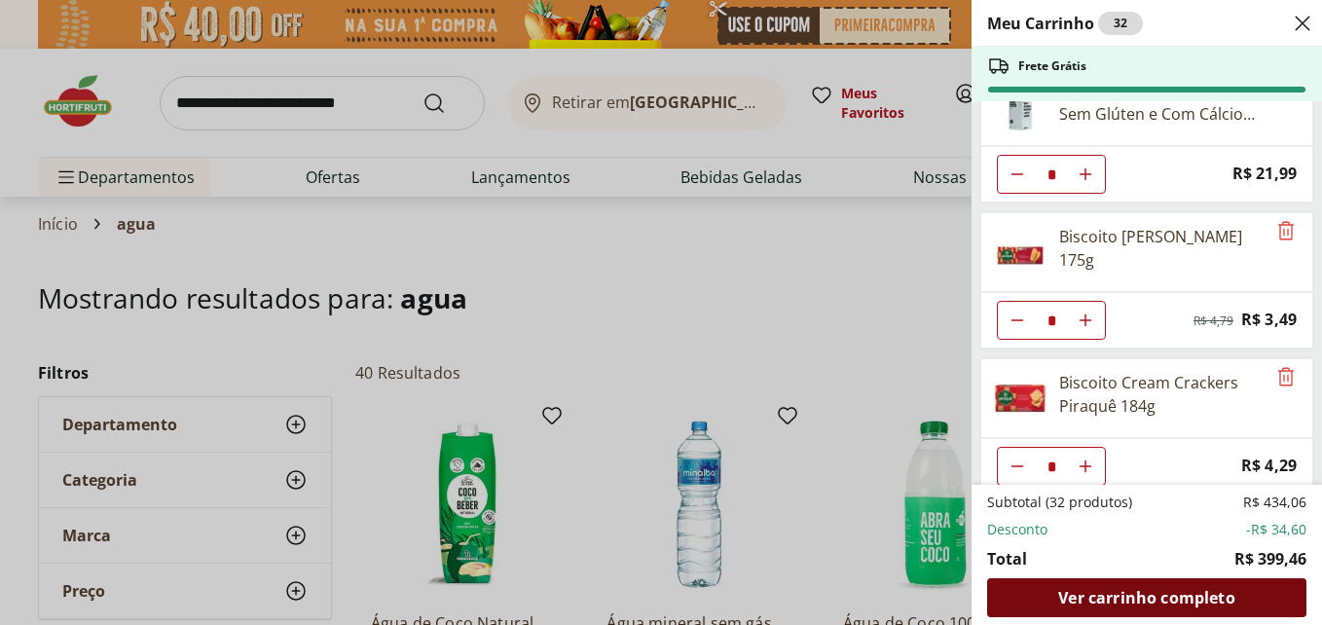
click at [1152, 598] on span "Ver carrinho completo" at bounding box center [1146, 598] width 176 height 16
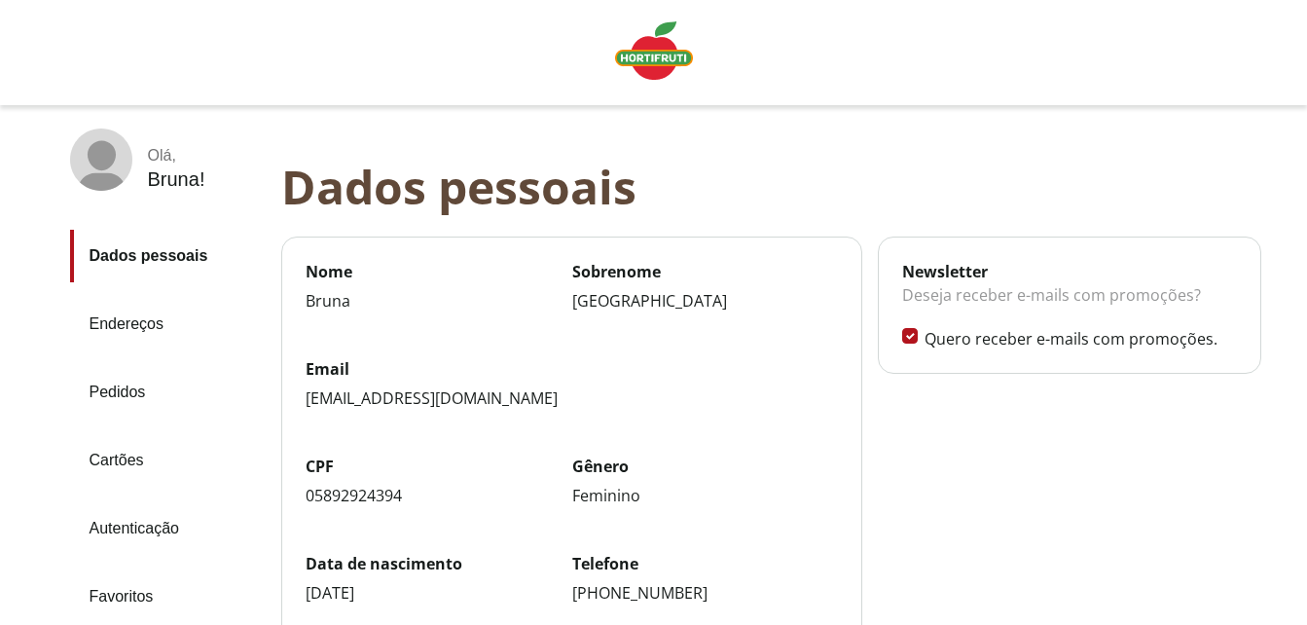
click at [117, 390] on link "Pedidos" at bounding box center [168, 392] width 196 height 53
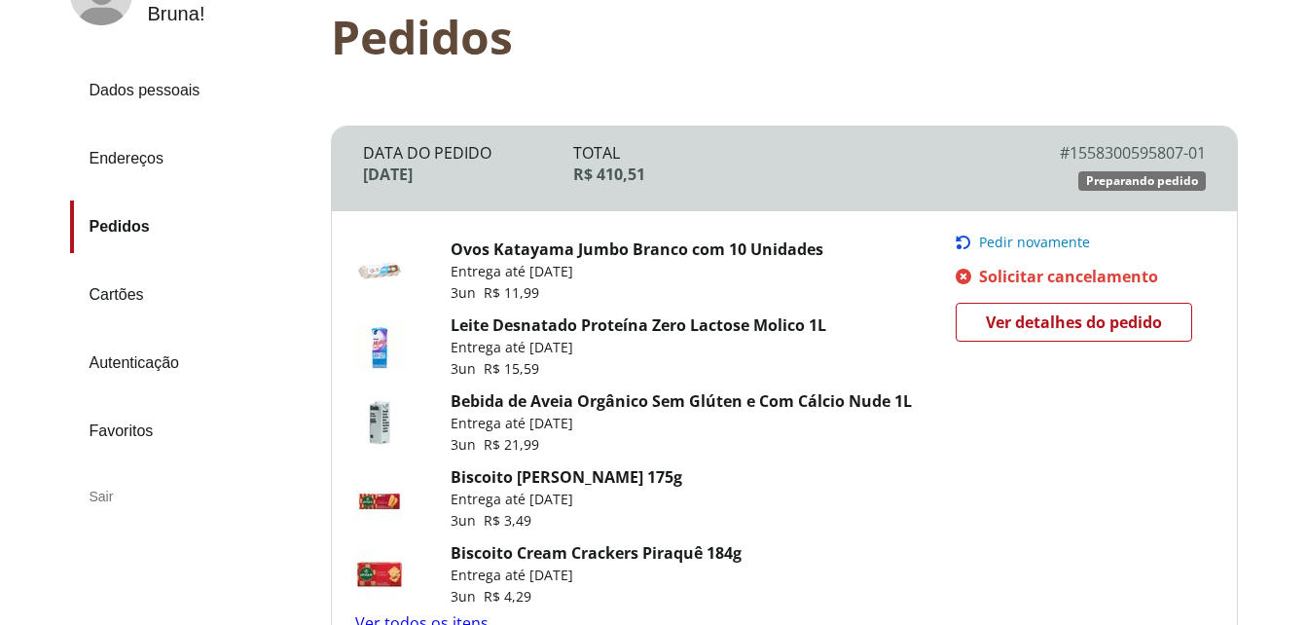
scroll to position [195, 0]
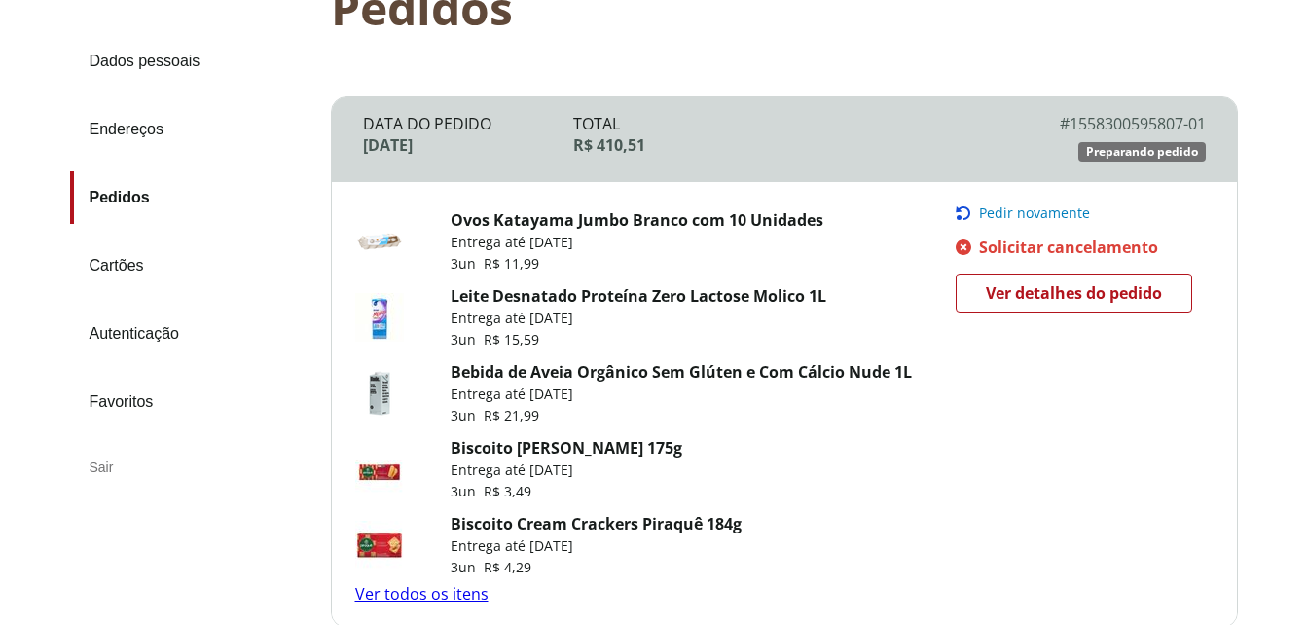
click at [1064, 244] on span "Solicitar cancelamento" at bounding box center [1068, 247] width 179 height 21
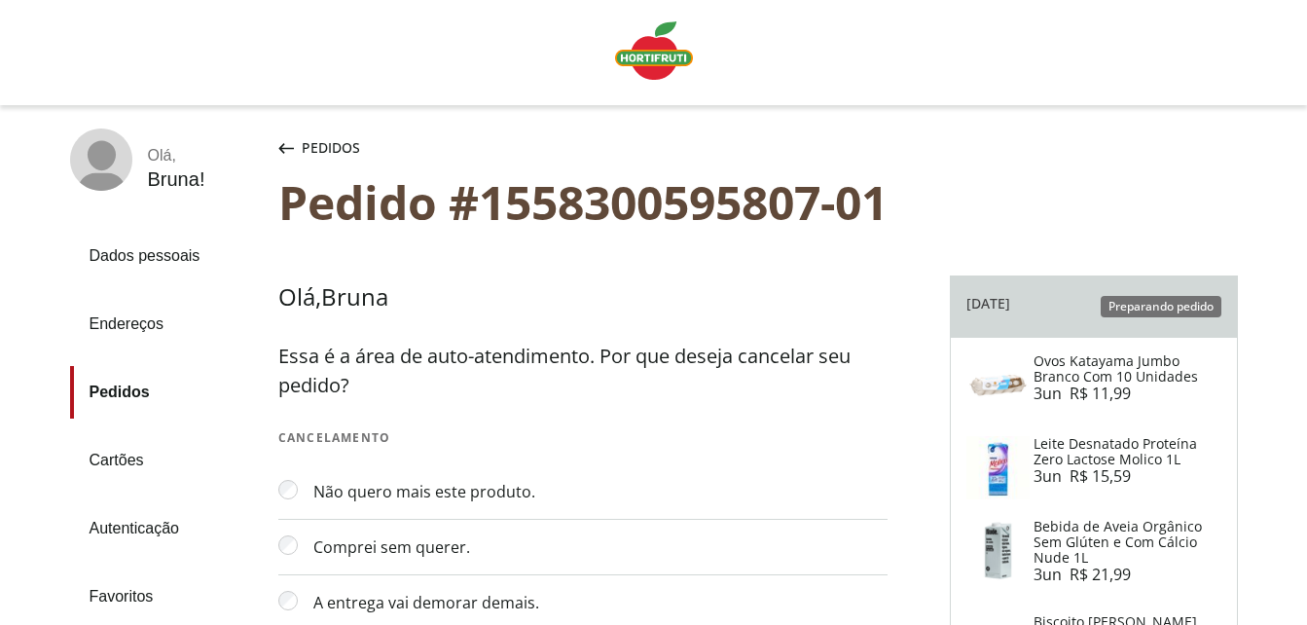
click at [910, 324] on section "Olá , Bruna Essa é a área de auto-atendimento. Por que deseja cancelar seu pedi…" at bounding box center [614, 544] width 672 height 568
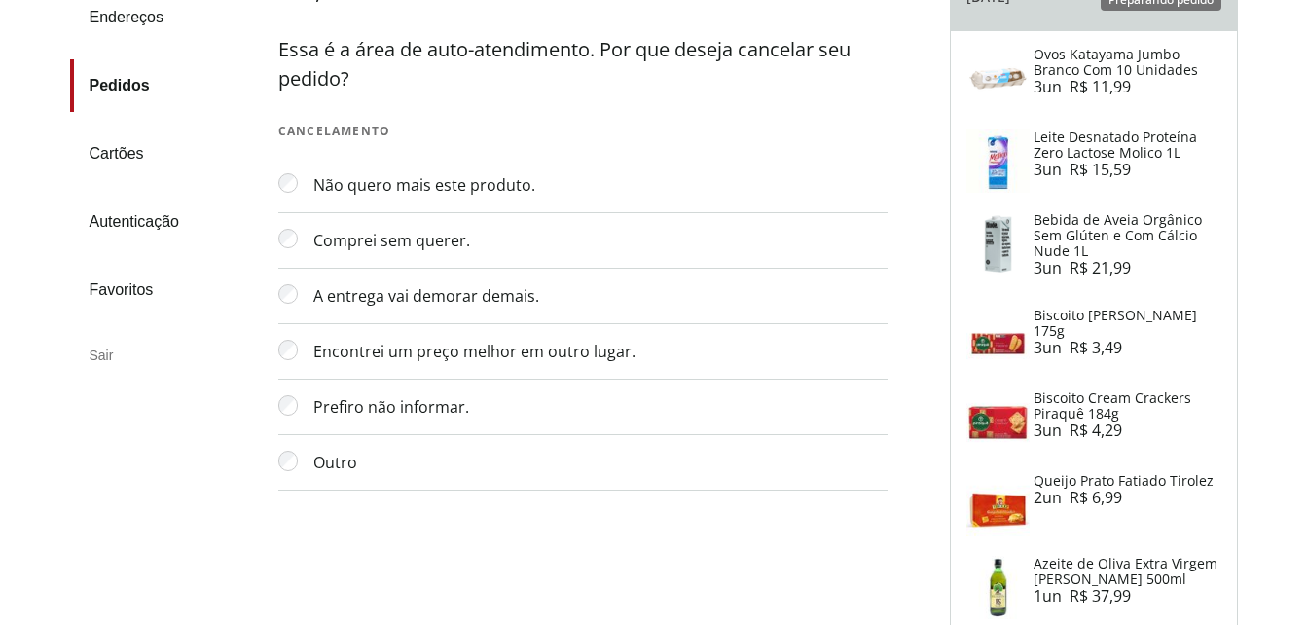
scroll to position [311, 0]
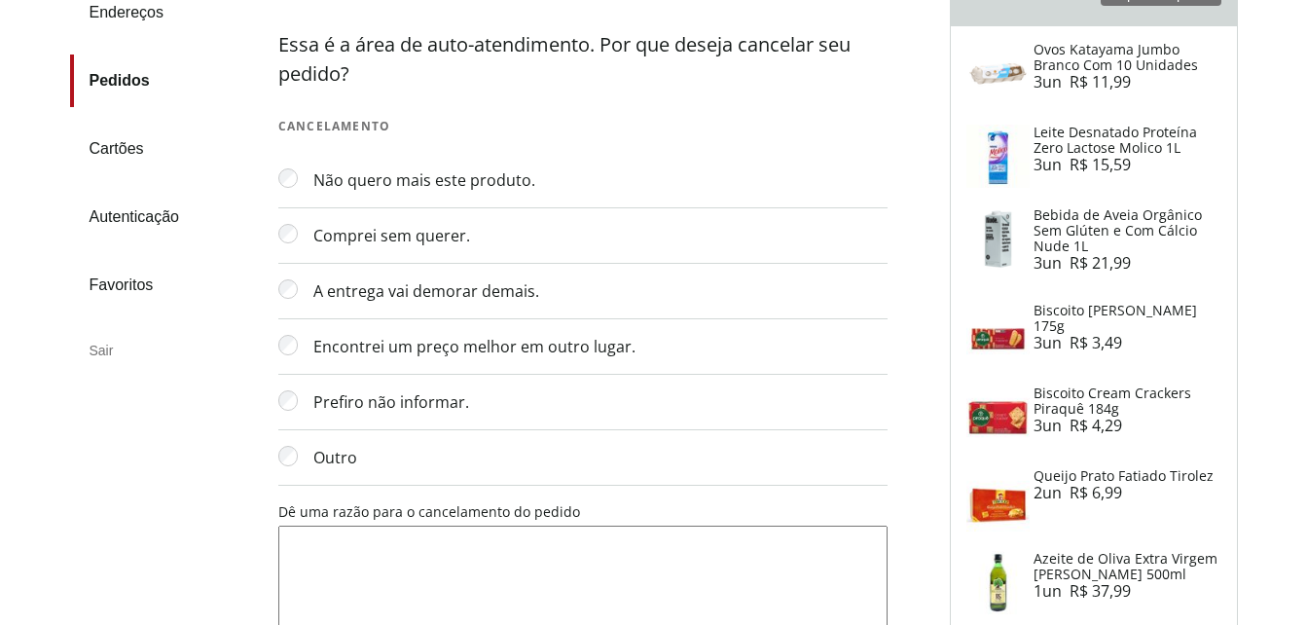
click at [347, 600] on textarea "Dê uma razão para o cancelamento do pedido" at bounding box center [582, 588] width 609 height 125
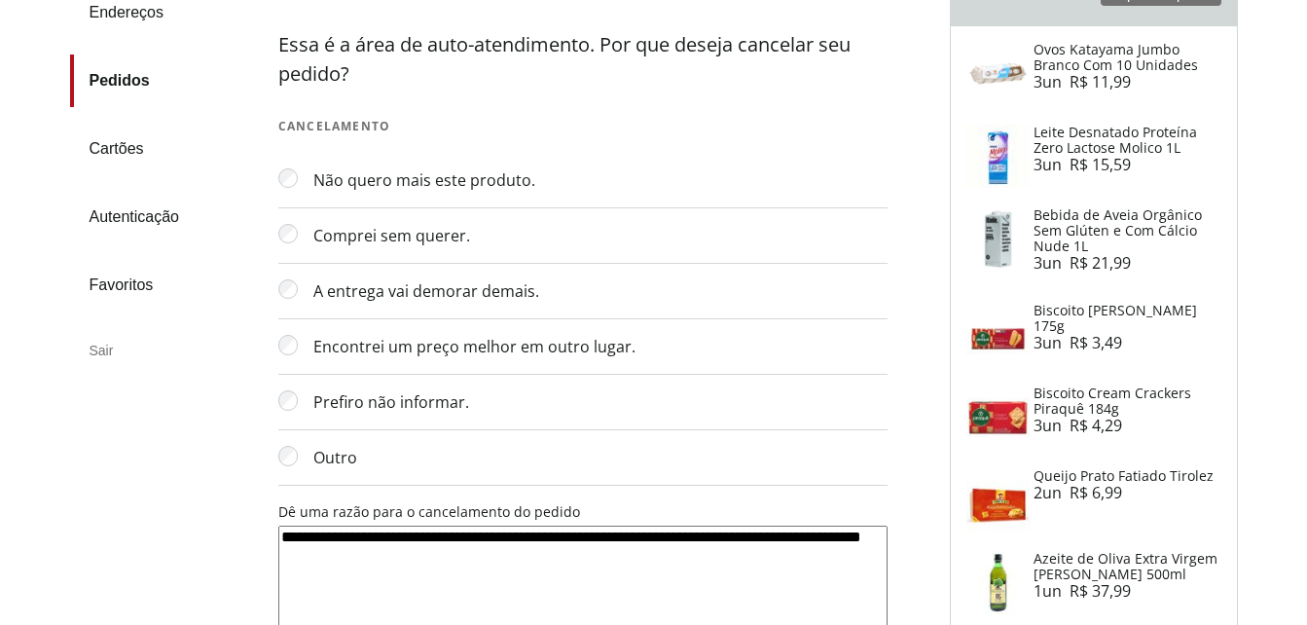
type textarea "**********"
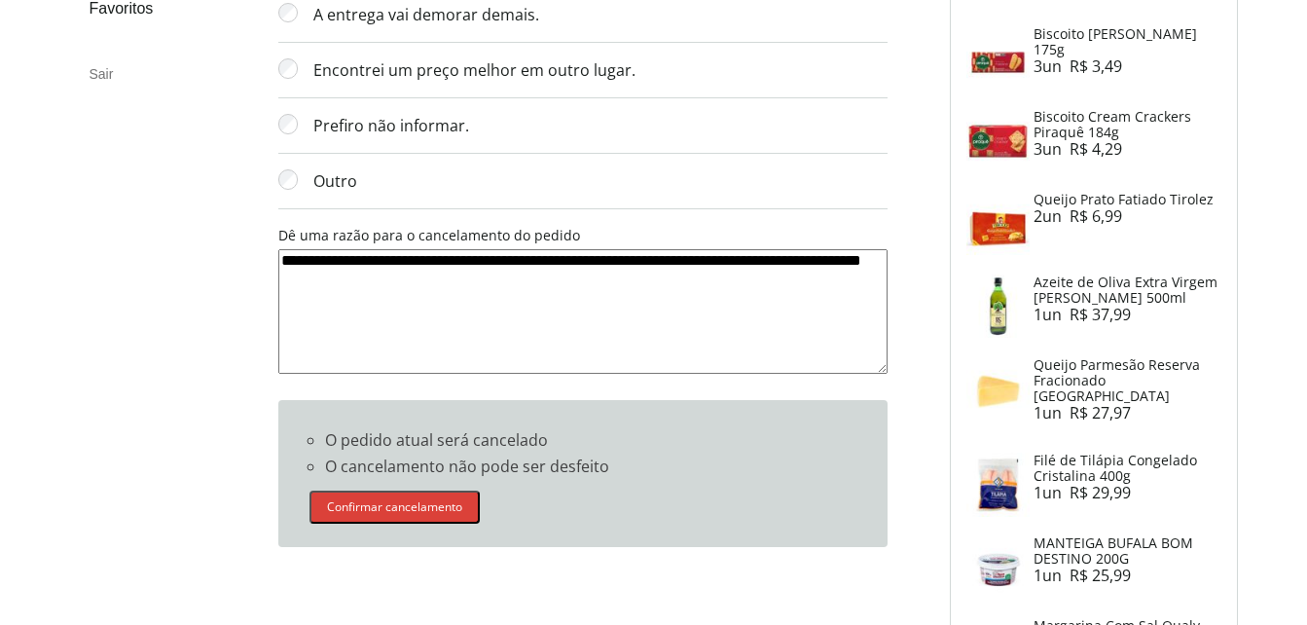
scroll to position [623, 0]
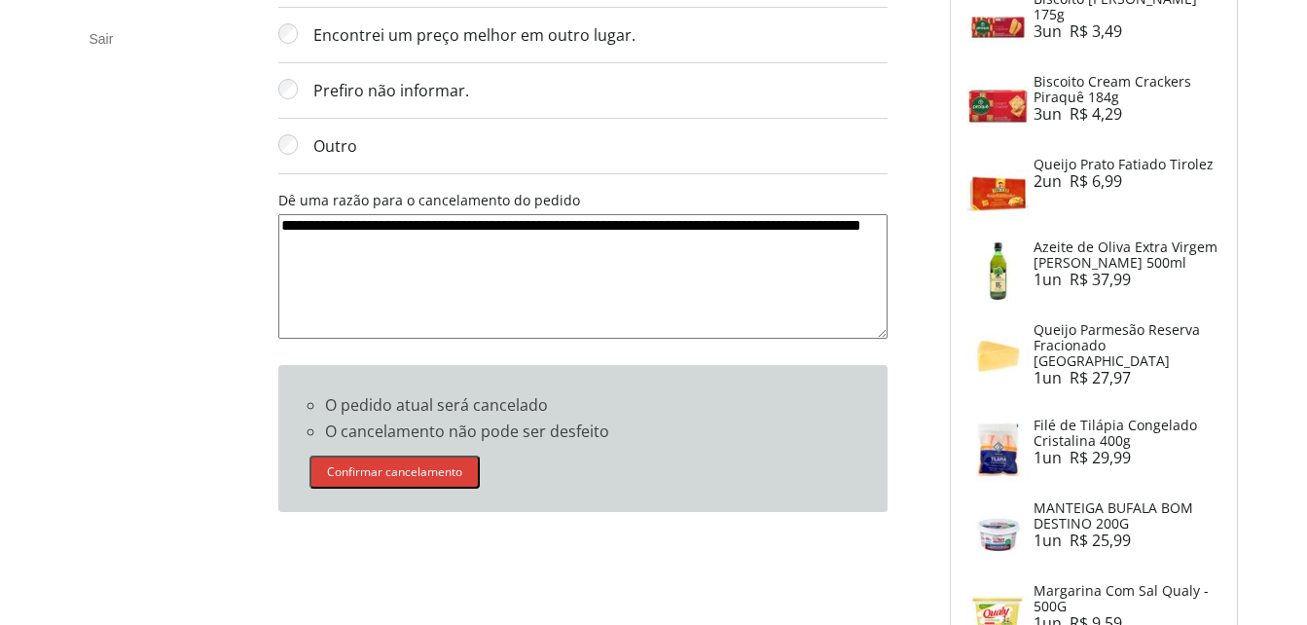
click at [414, 473] on button "Confirmar cancelamento" at bounding box center [395, 471] width 170 height 33
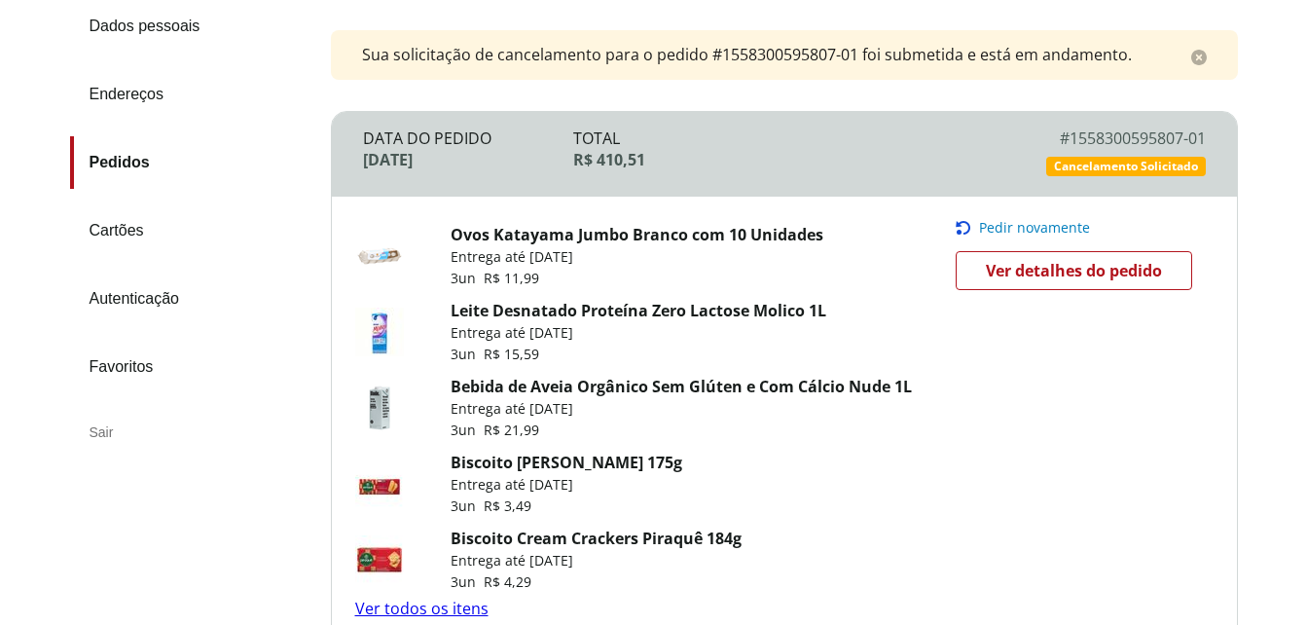
scroll to position [156, 0]
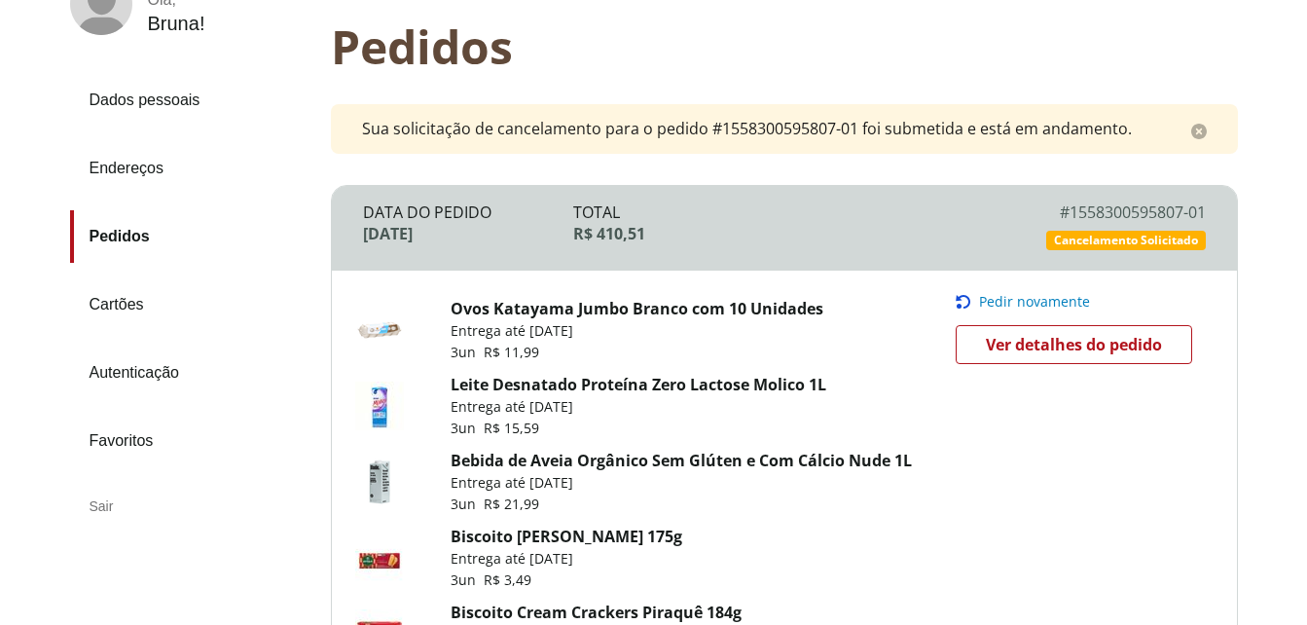
click at [1022, 305] on span "Pedir novamente" at bounding box center [1034, 302] width 111 height 16
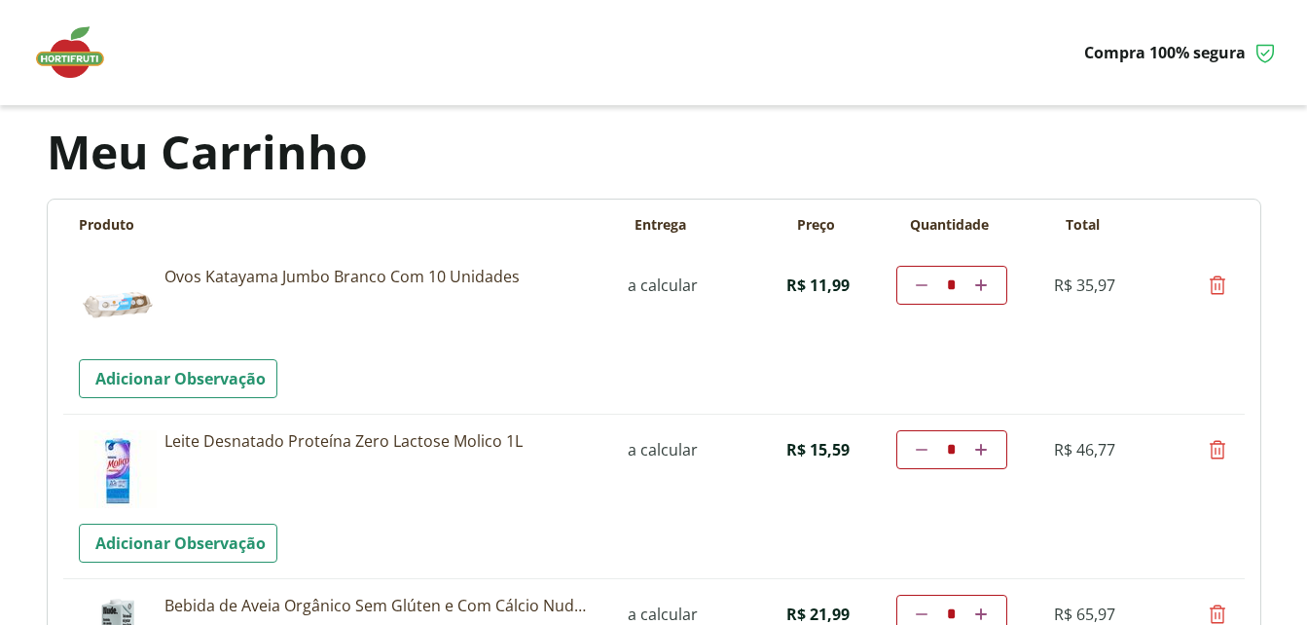
click at [1293, 230] on body "Precisamos dos seus dados Para continuar sem autenticação, é necessário que voc…" at bounding box center [653, 312] width 1307 height 625
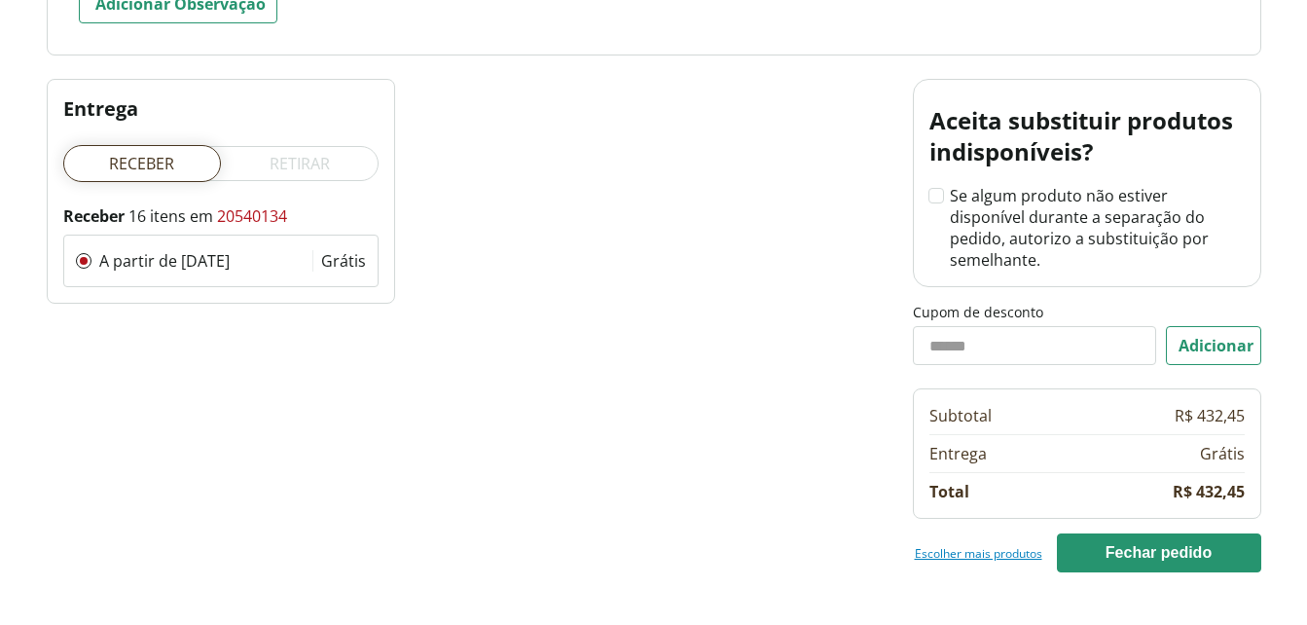
scroll to position [2881, 0]
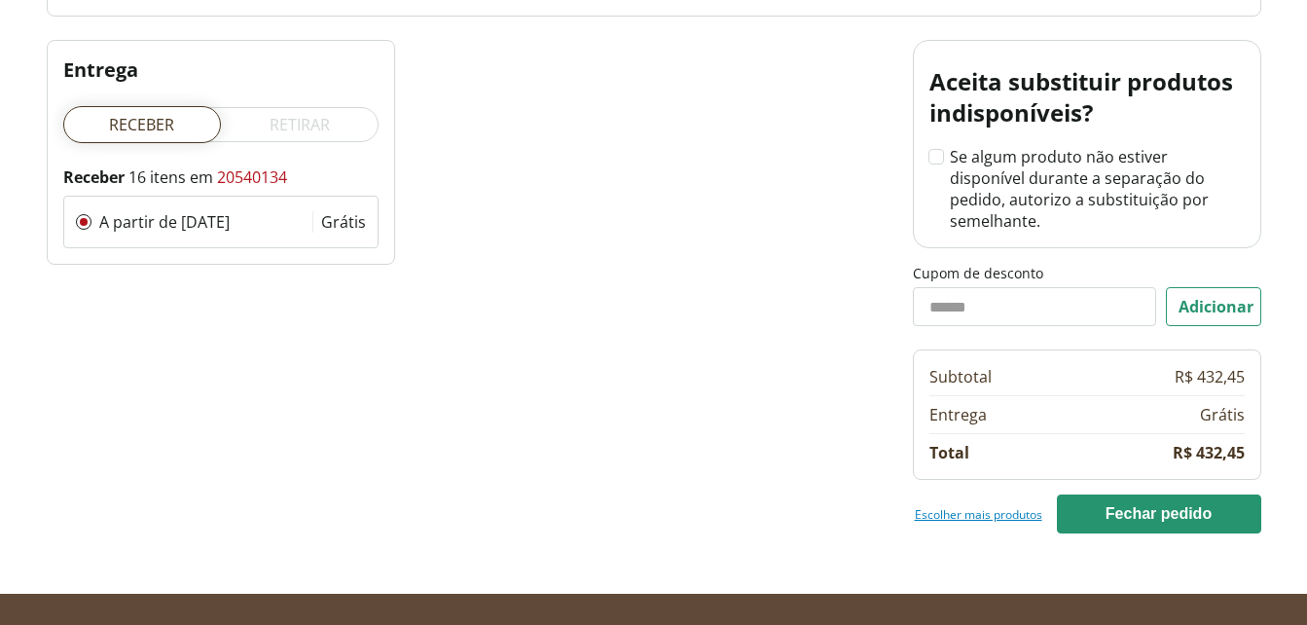
click at [1085, 287] on input "Cupom de desconto" at bounding box center [1035, 306] width 244 height 39
type input "*******"
click at [1213, 287] on button "Adicionar" at bounding box center [1213, 306] width 95 height 39
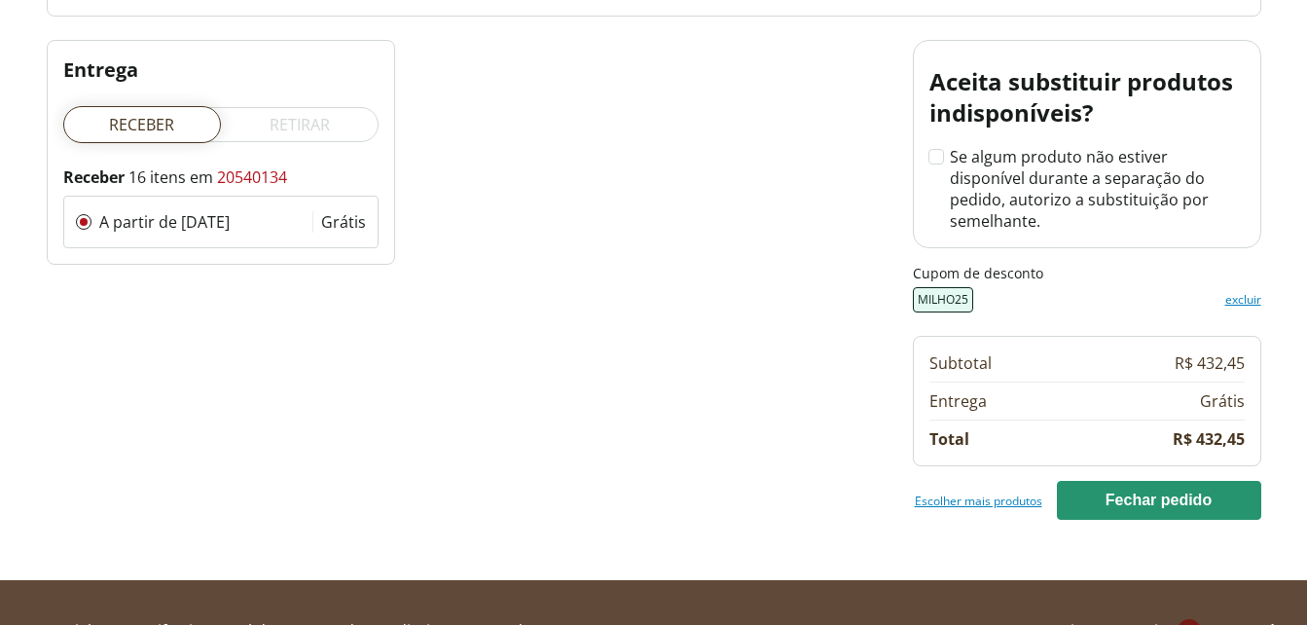
click at [738, 325] on div "Cupom de desconto ******* Por favor, aguarde... Adicionar MILHO25 excluir Adici…" at bounding box center [654, 260] width 1215 height 441
click at [631, 188] on div "Cupom de desconto ******* Por favor, aguarde... Adicionar MILHO25 excluir Adici…" at bounding box center [654, 260] width 1215 height 441
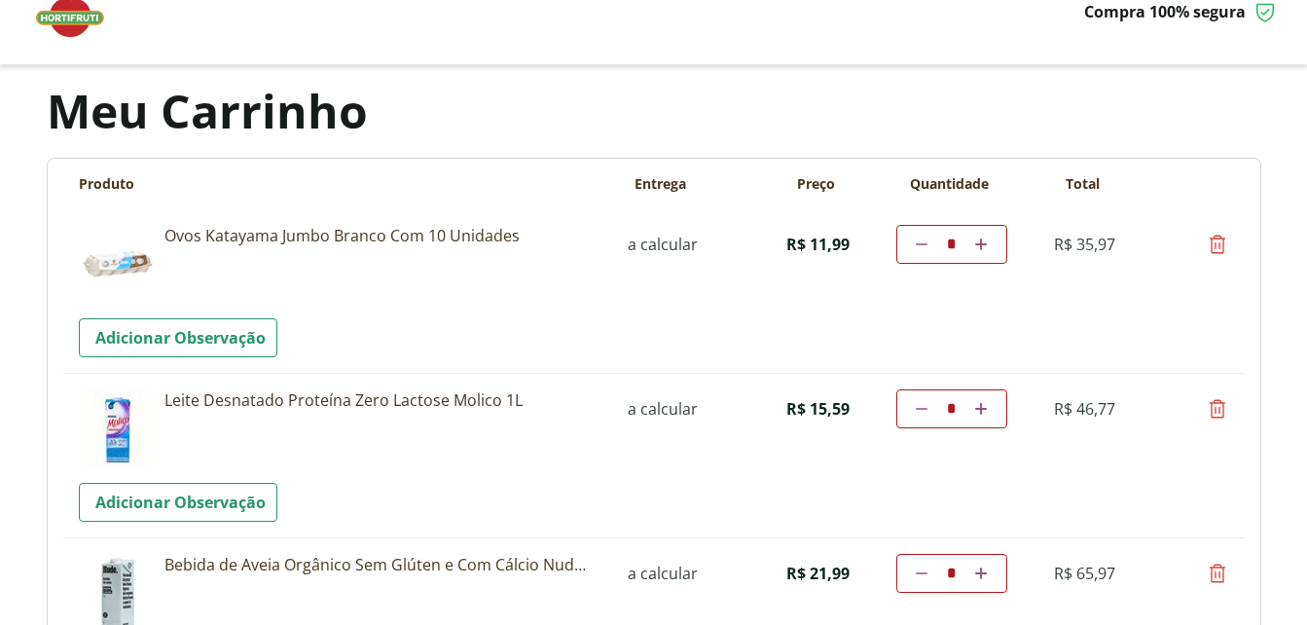
scroll to position [0, 0]
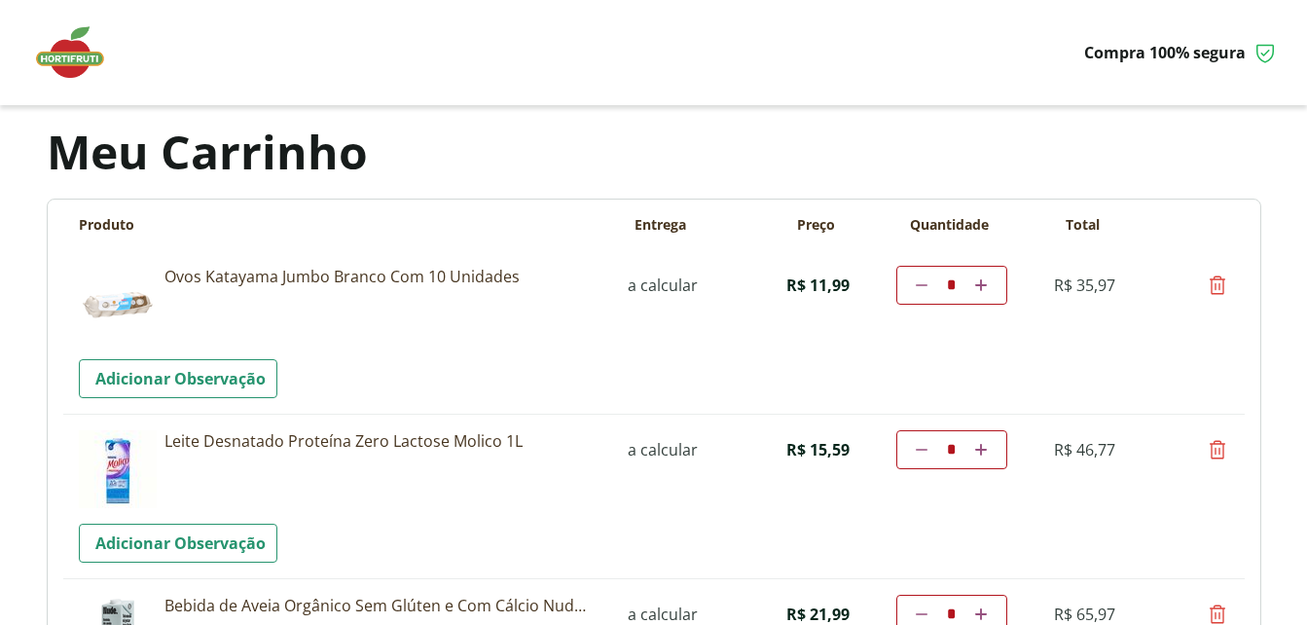
click at [81, 66] on img at bounding box center [79, 52] width 97 height 58
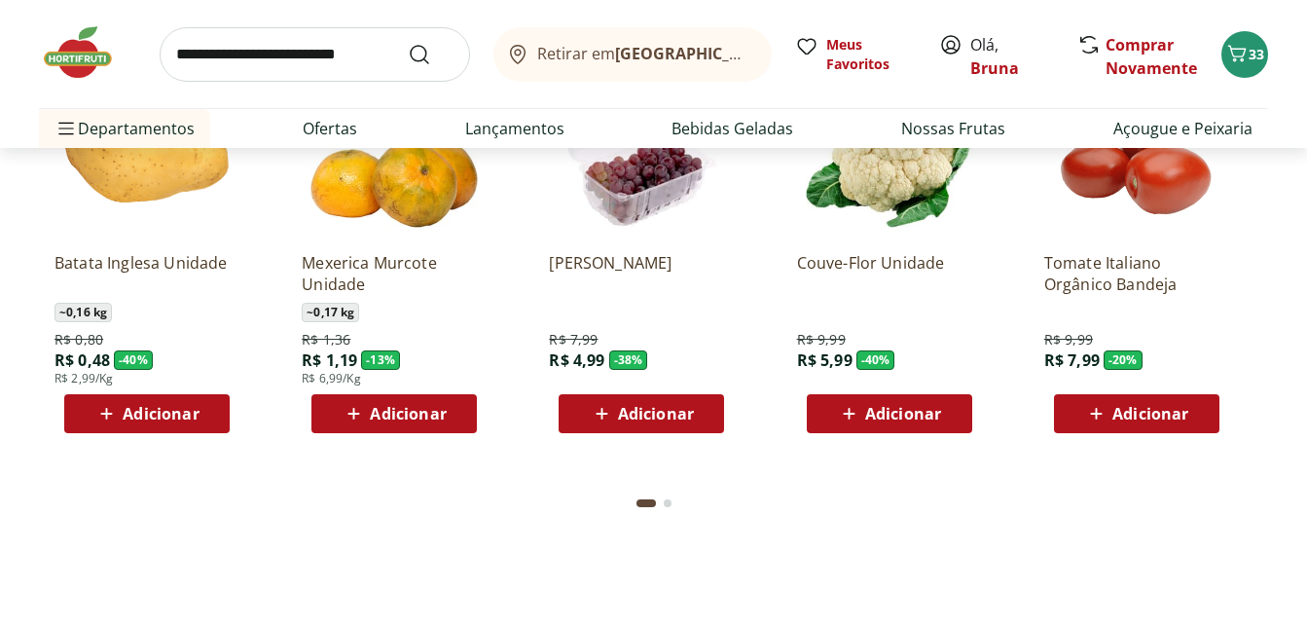
scroll to position [1752, 0]
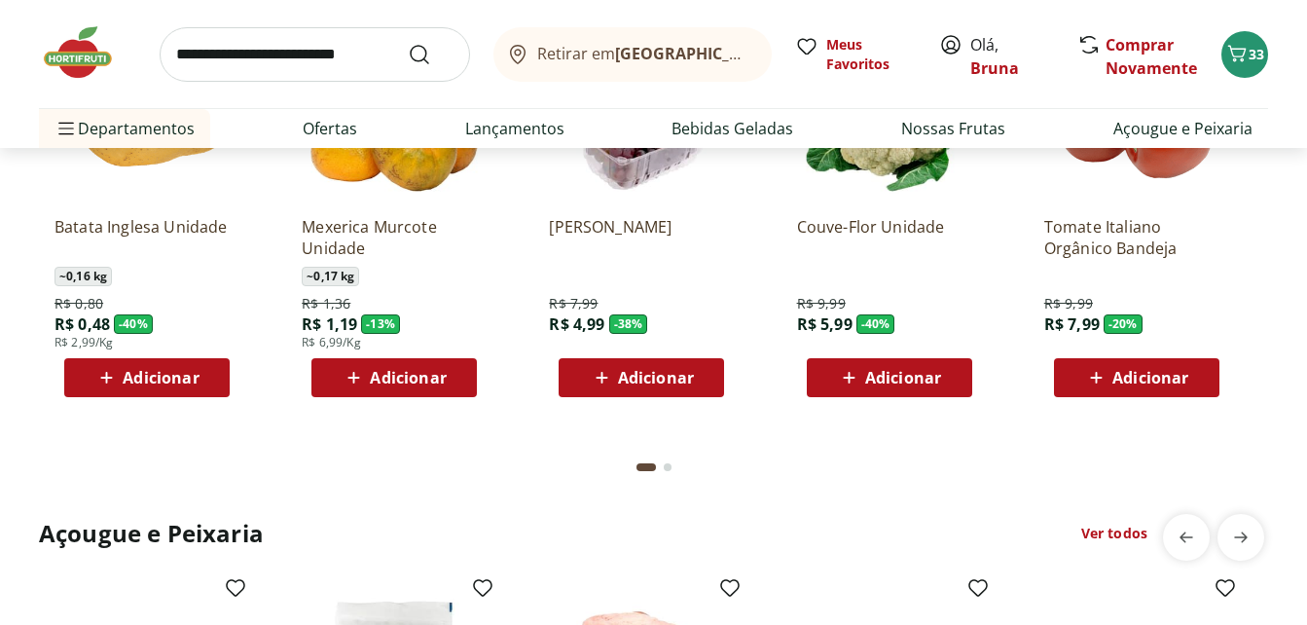
click at [9, 293] on section "Faça sua Feira Ver todos Batata Inglesa Unidade ~ 0,16 kg R$ 0,80 R$ 0,48 - 40 …" at bounding box center [653, 218] width 1307 height 568
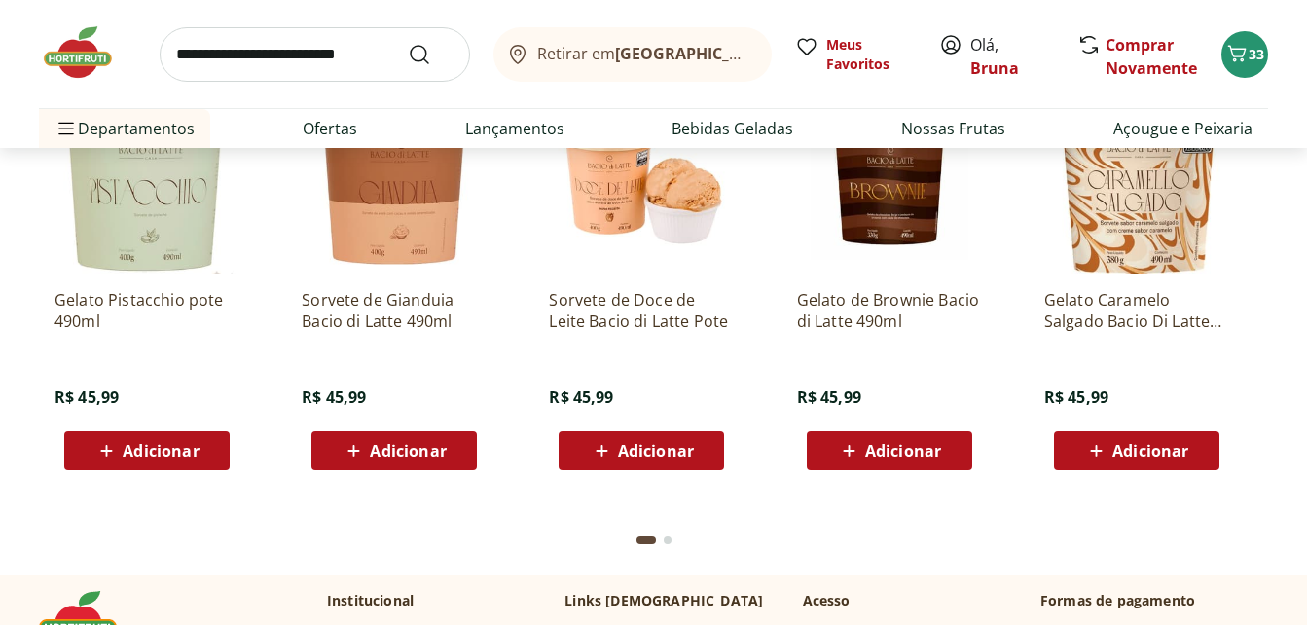
scroll to position [5275, 0]
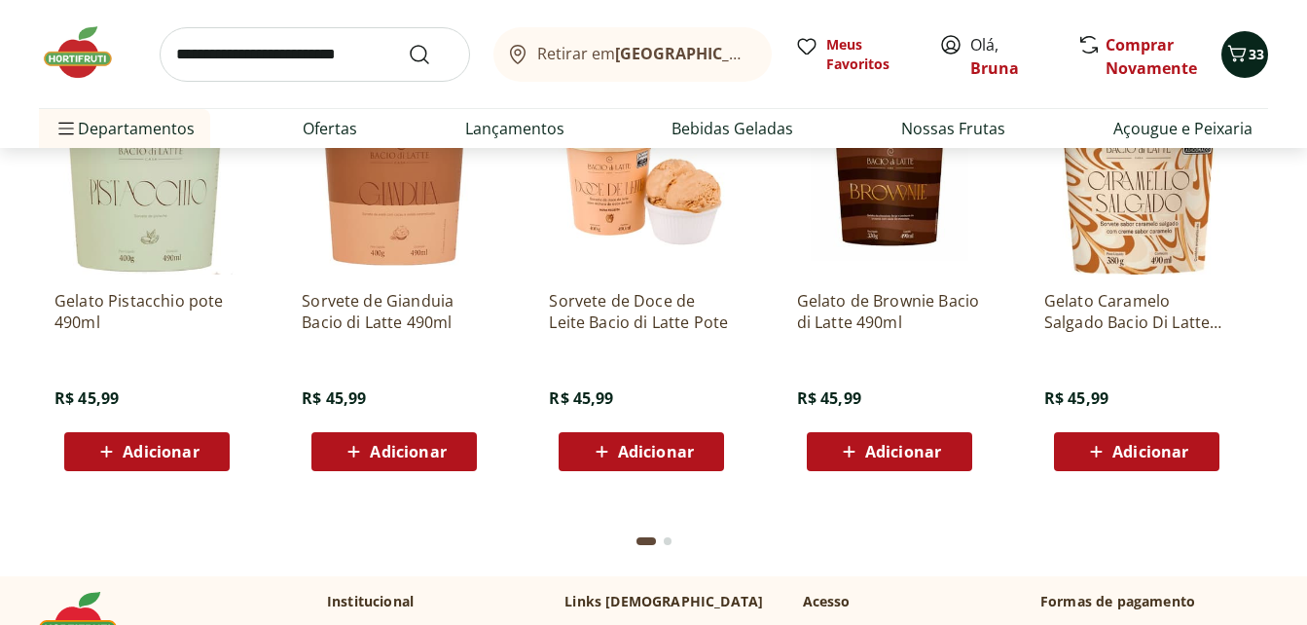
click at [1255, 64] on button "33" at bounding box center [1244, 54] width 47 height 47
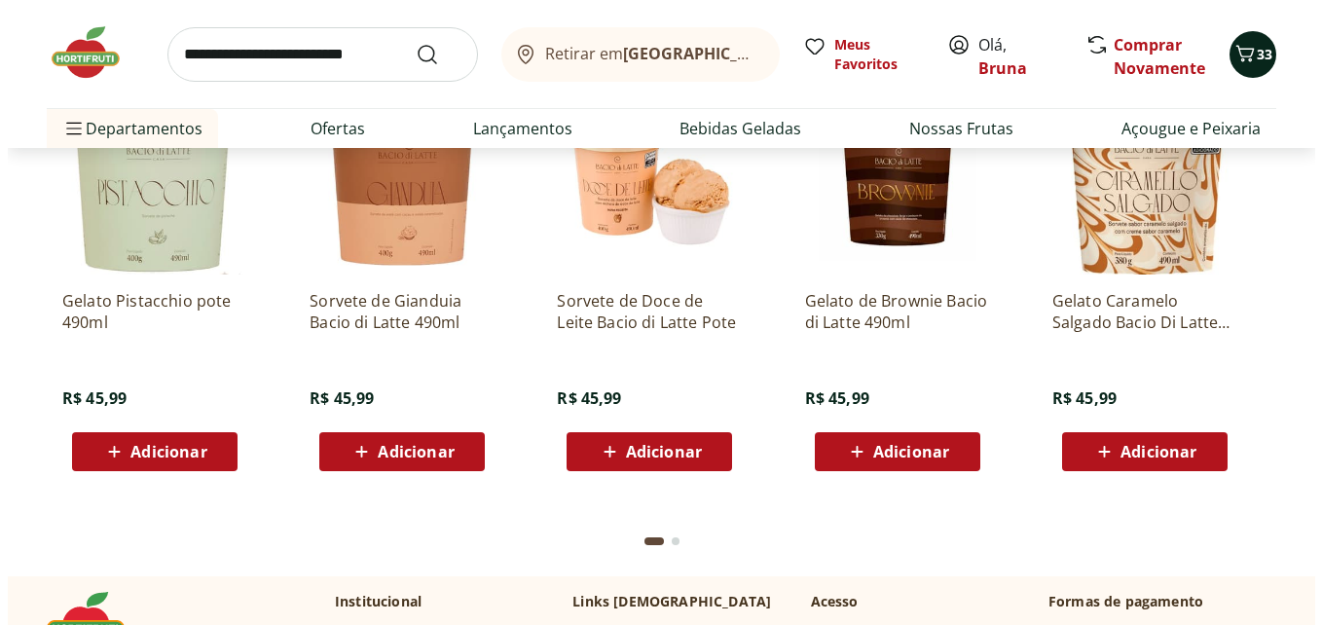
scroll to position [5283, 0]
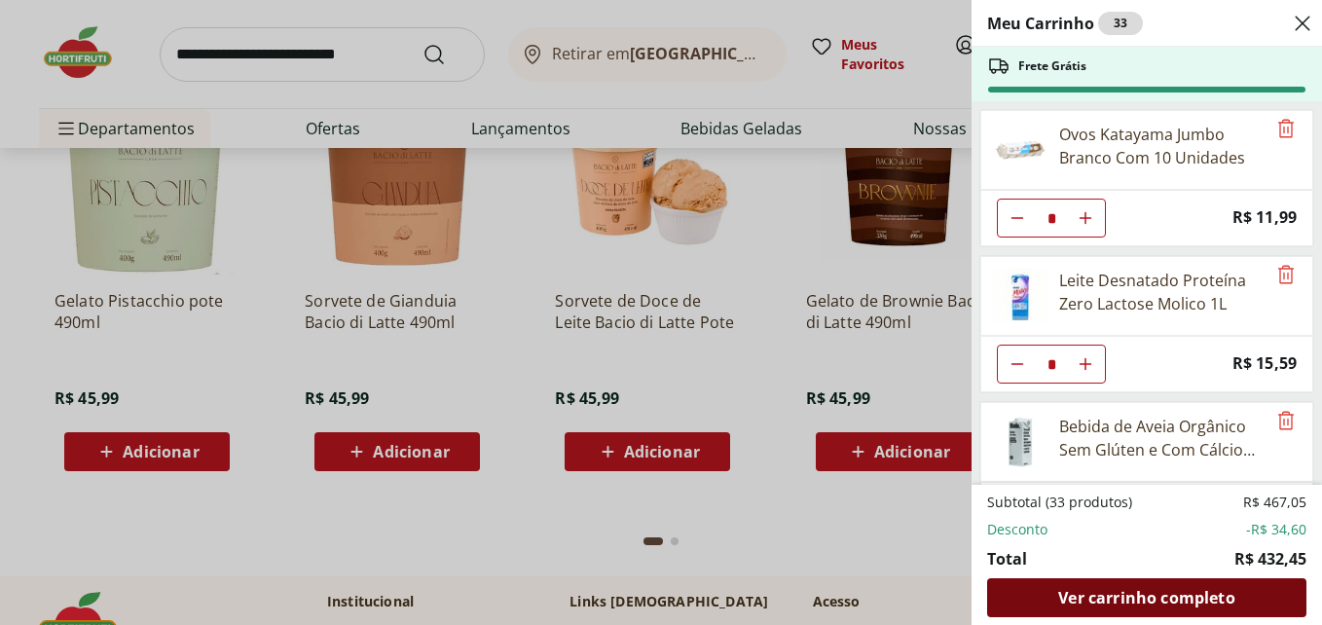
click at [1074, 604] on span "Ver carrinho completo" at bounding box center [1146, 598] width 176 height 16
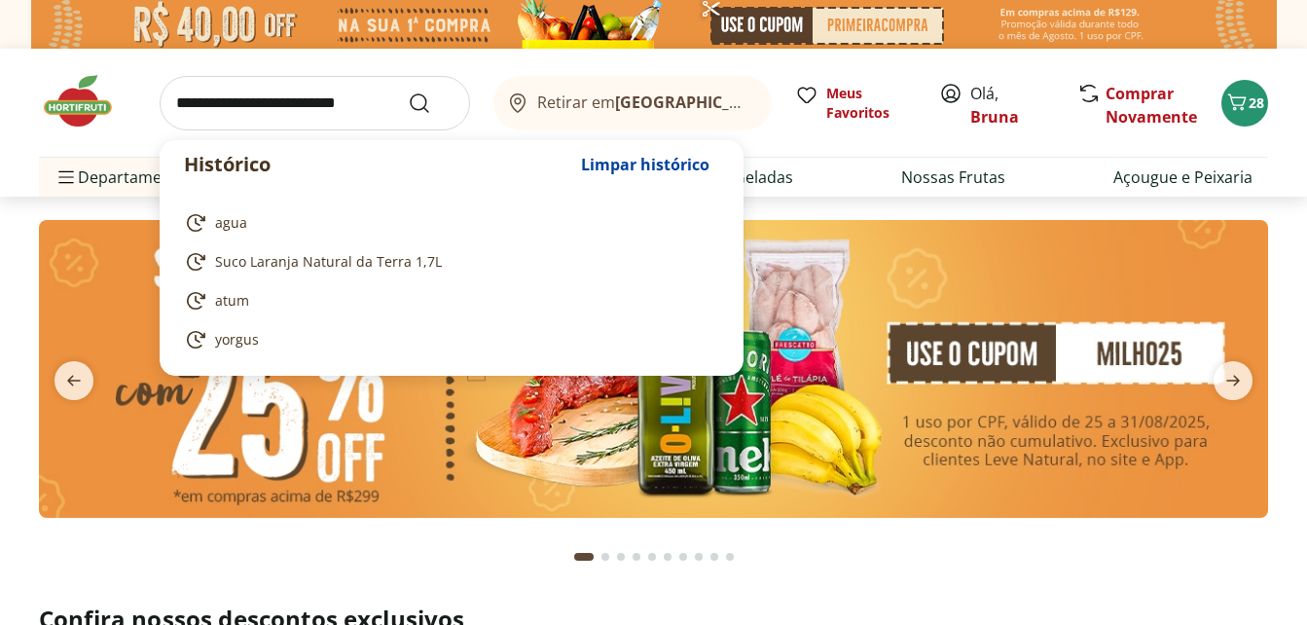
click at [272, 117] on input "search" at bounding box center [315, 103] width 310 height 55
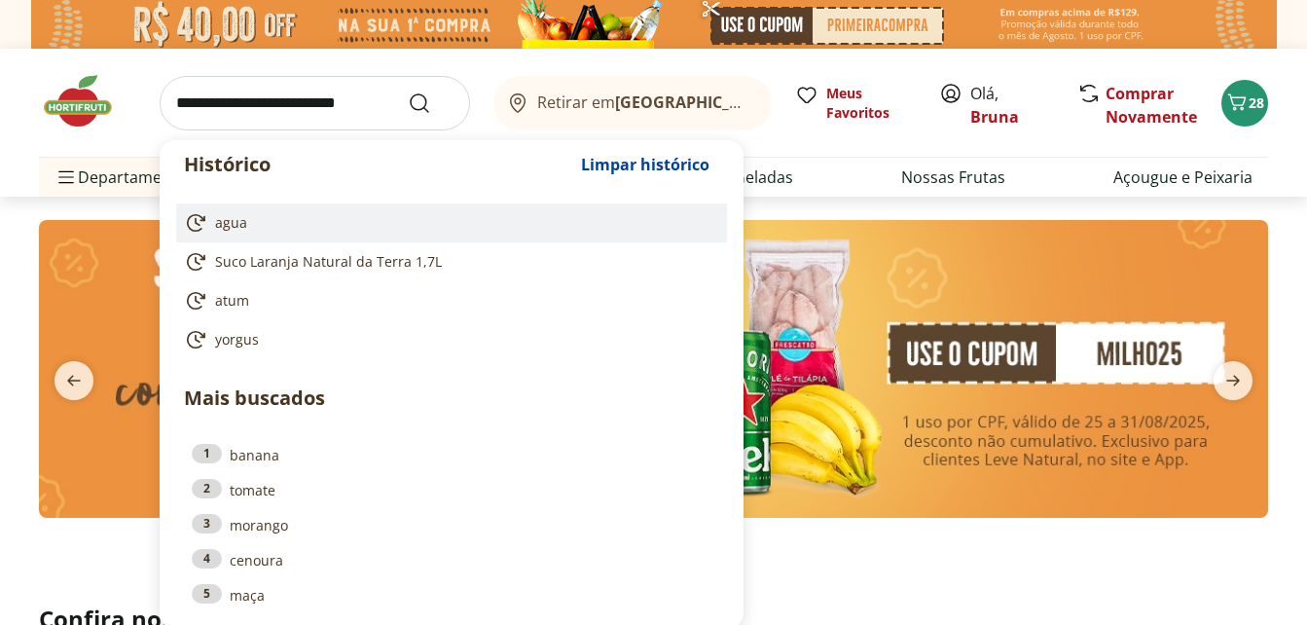
click at [226, 217] on span "agua" at bounding box center [231, 222] width 32 height 19
type input "****"
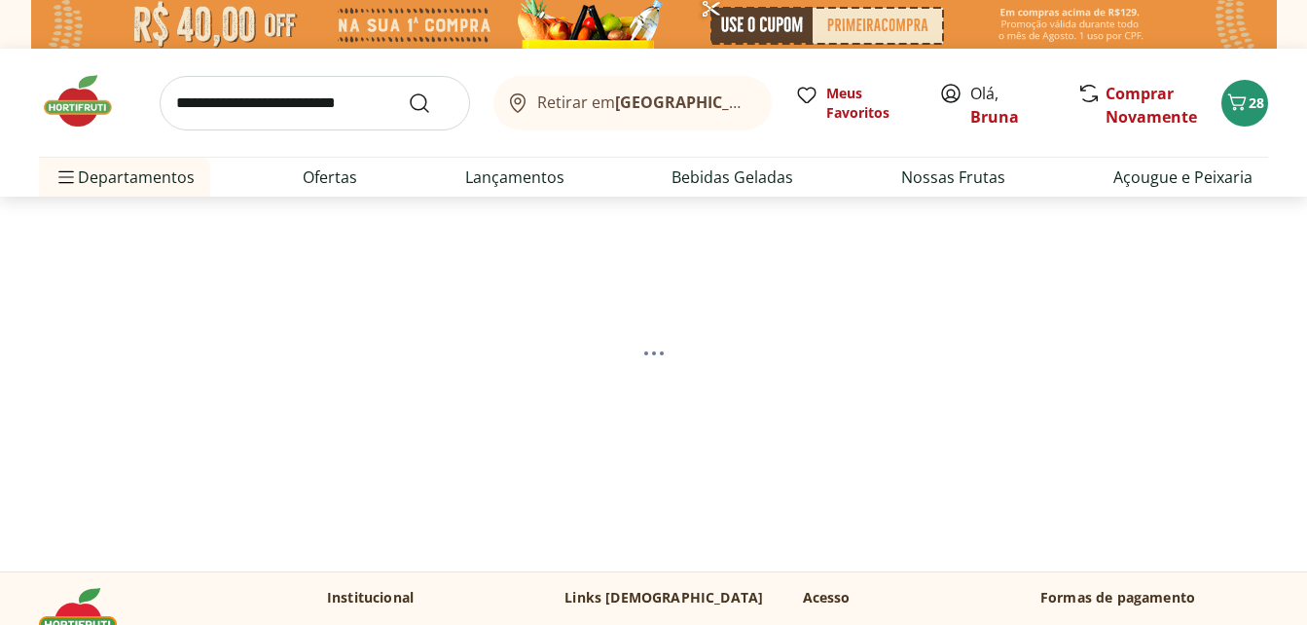
select select "**********"
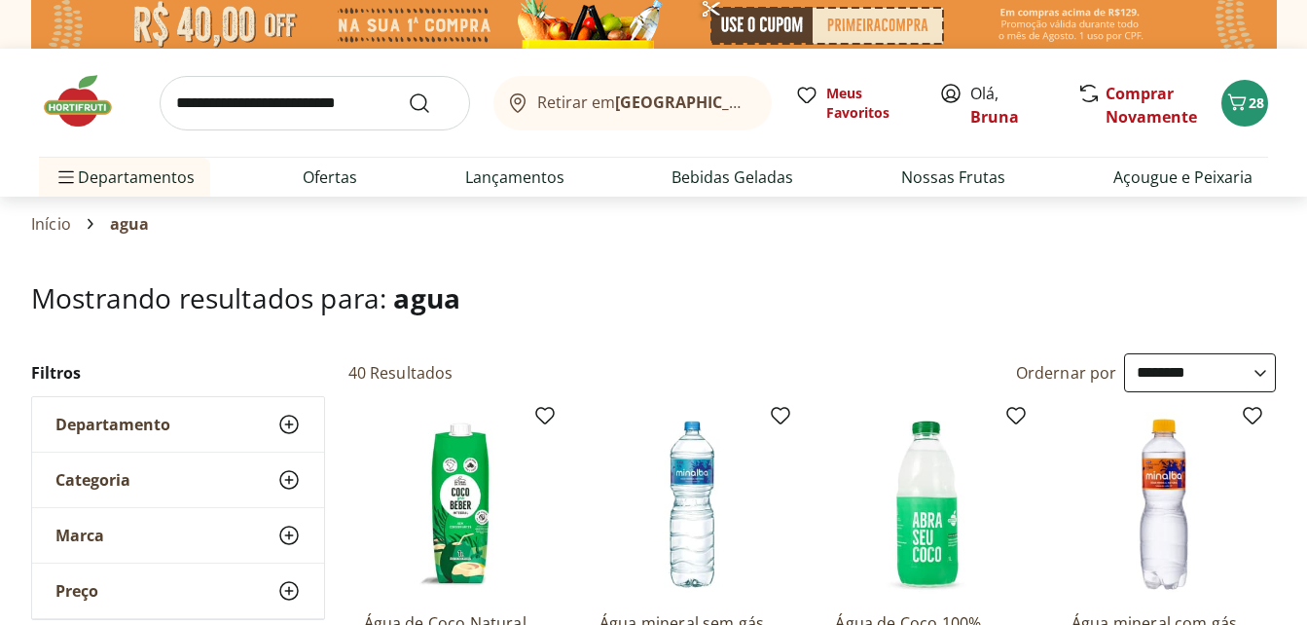
click at [633, 310] on h1 "Mostrando resultados para: agua" at bounding box center [653, 297] width 1245 height 31
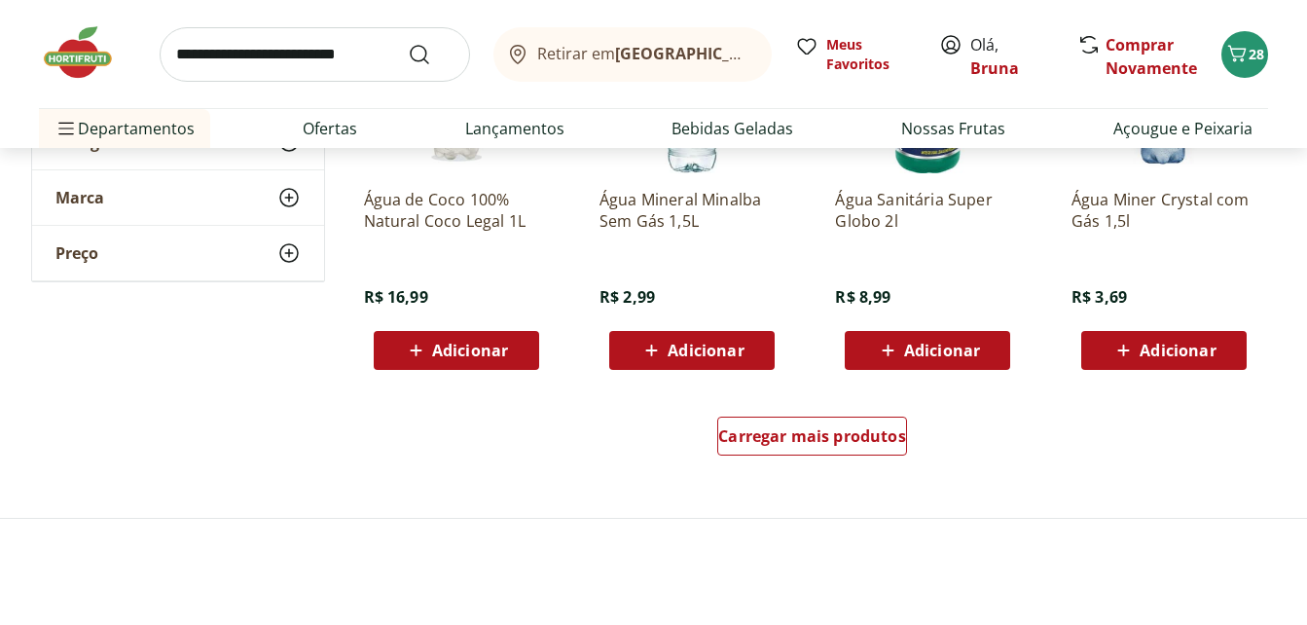
scroll to position [1285, 0]
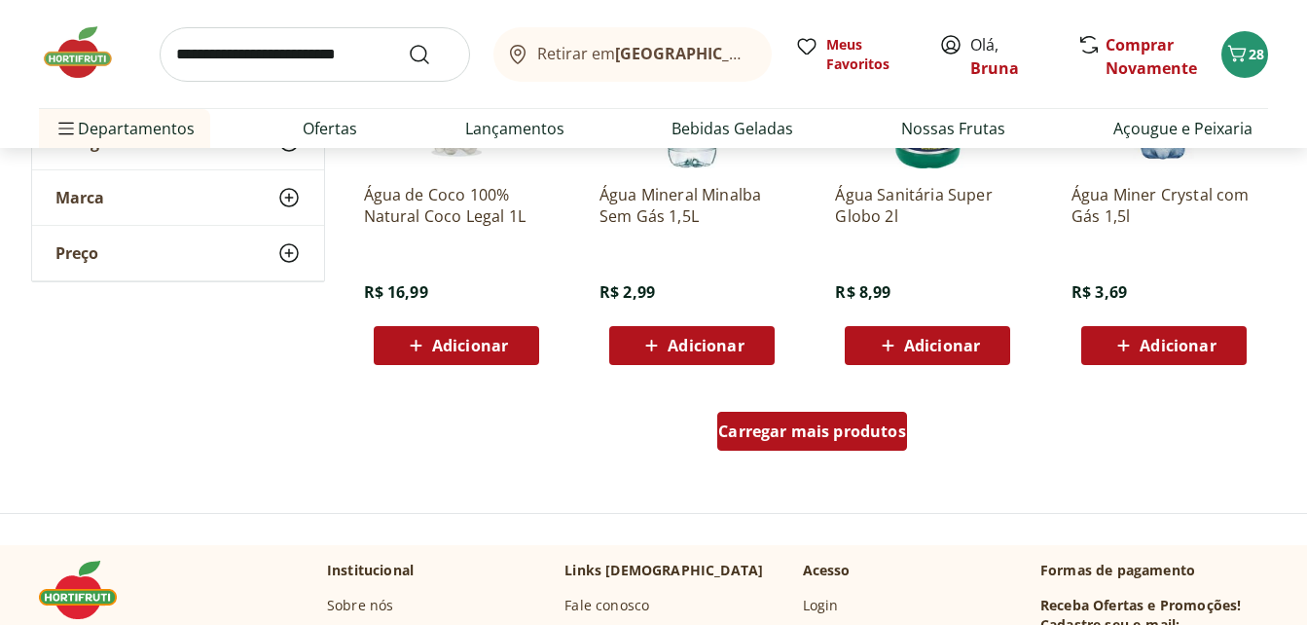
click at [763, 446] on div "Carregar mais produtos" at bounding box center [812, 431] width 190 height 39
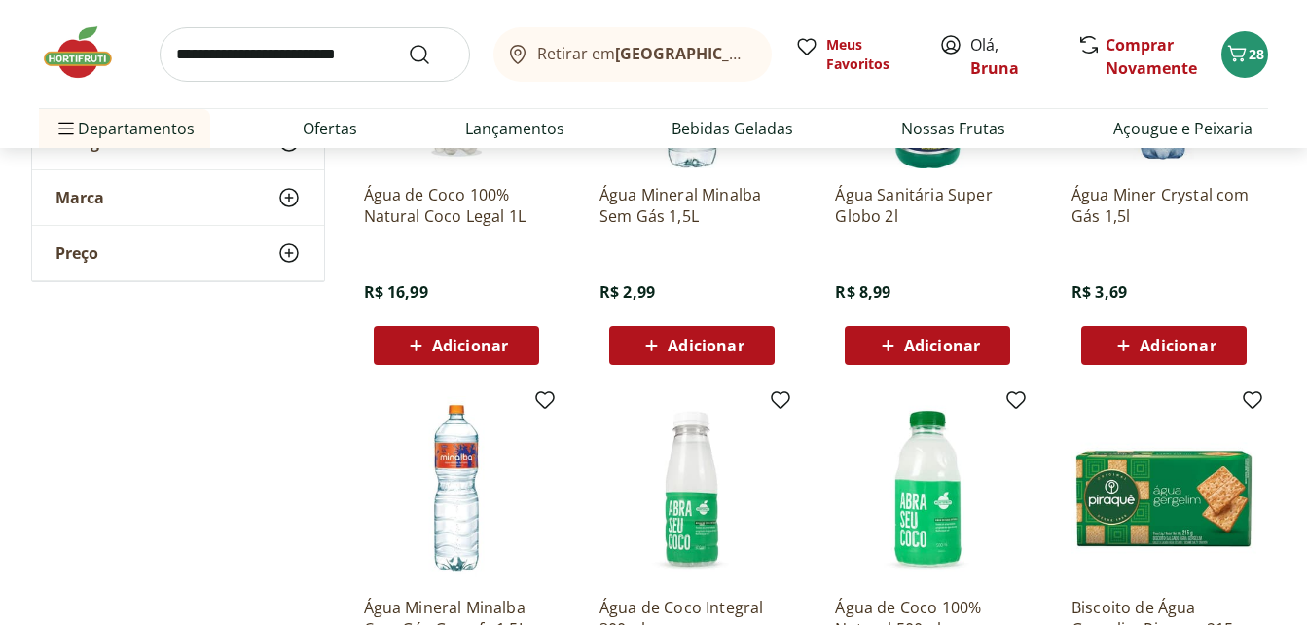
click at [336, 424] on div "**********" at bounding box center [654, 410] width 1246 height 2682
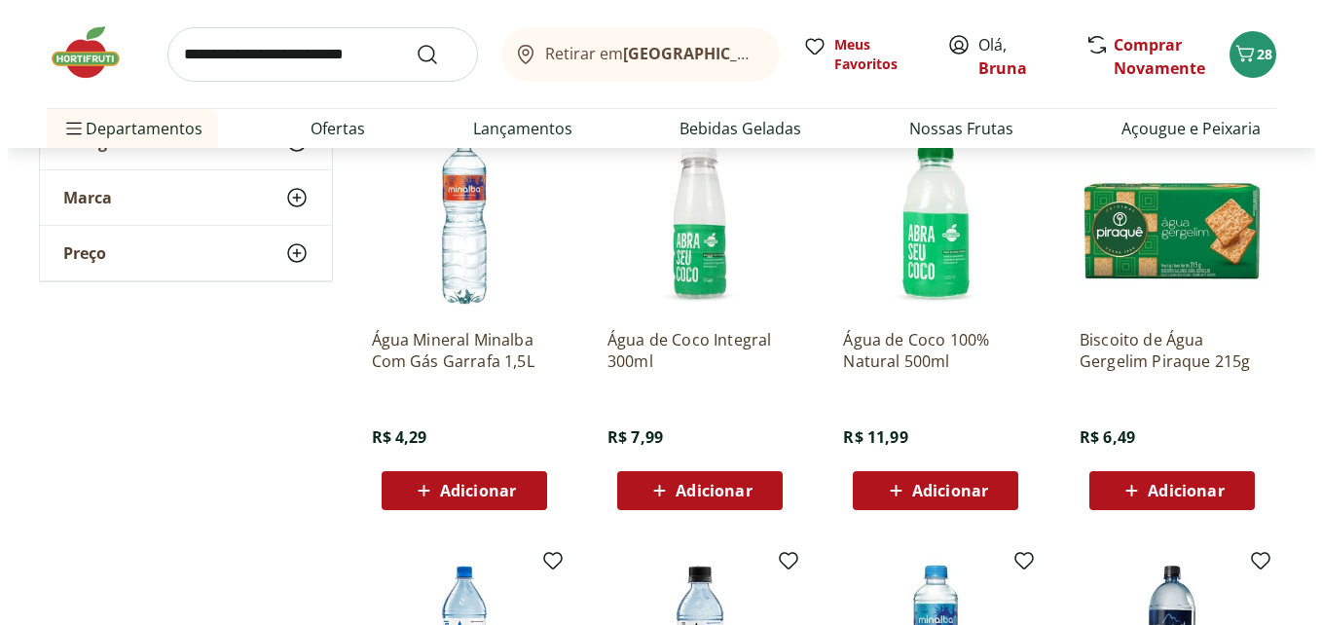
scroll to position [1557, 0]
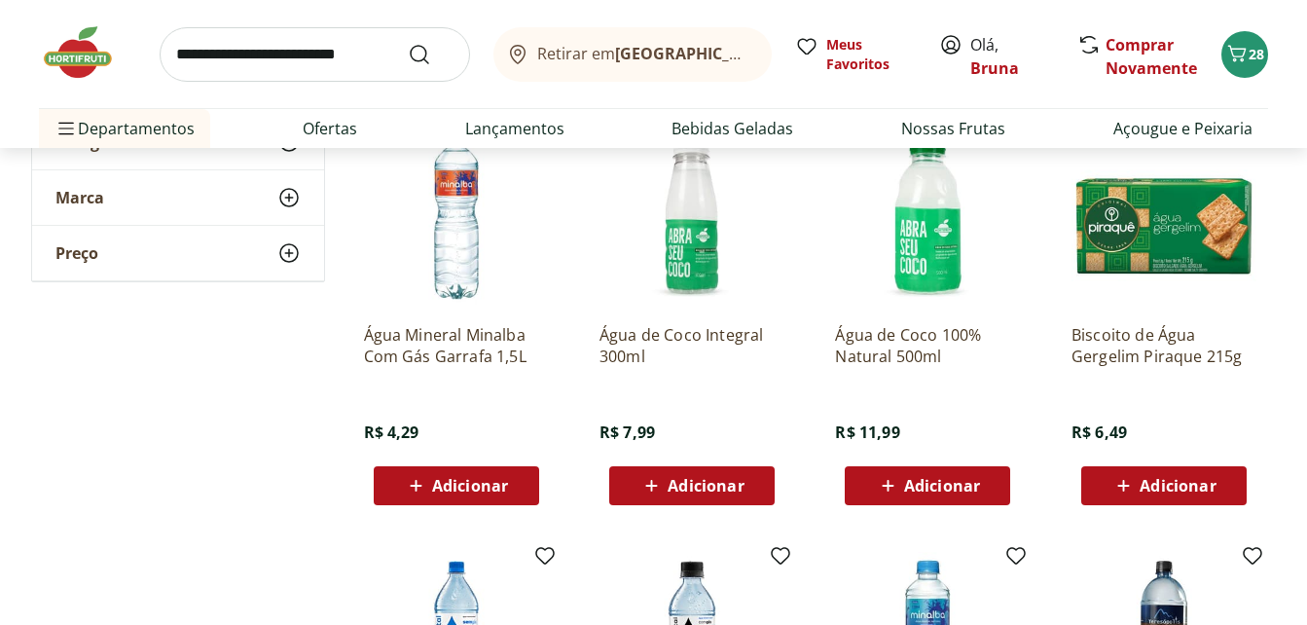
click at [434, 479] on span "Adicionar" at bounding box center [470, 486] width 76 height 16
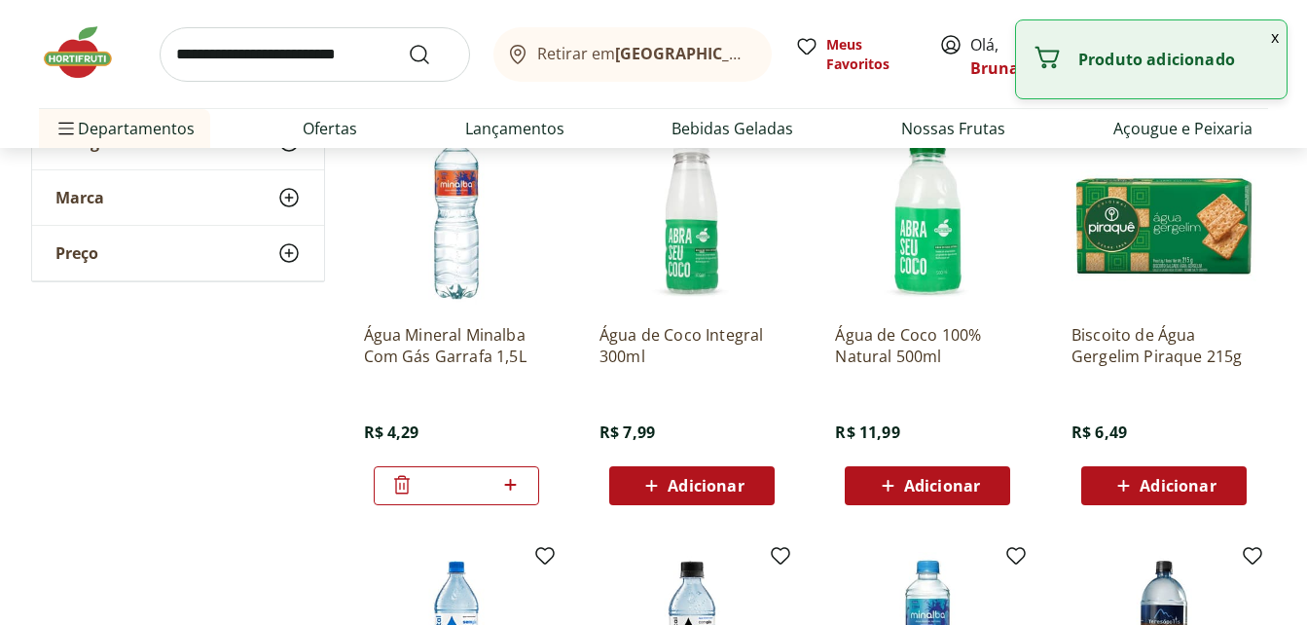
click at [510, 482] on icon at bounding box center [511, 485] width 12 height 12
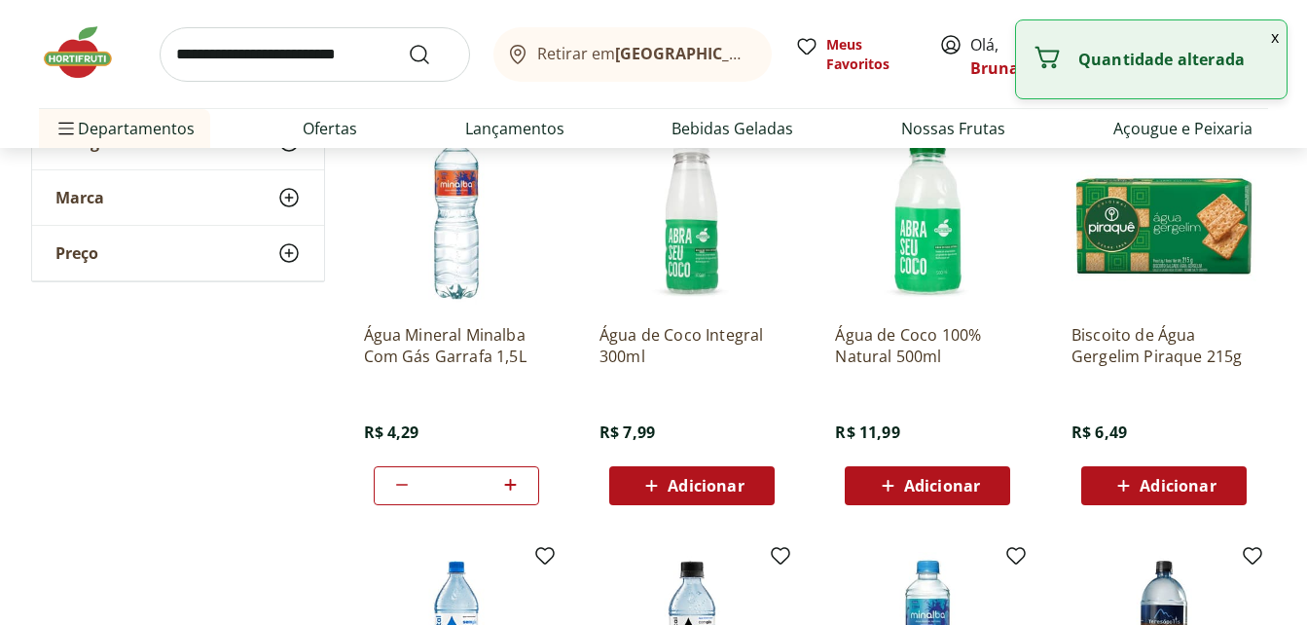
type input "*"
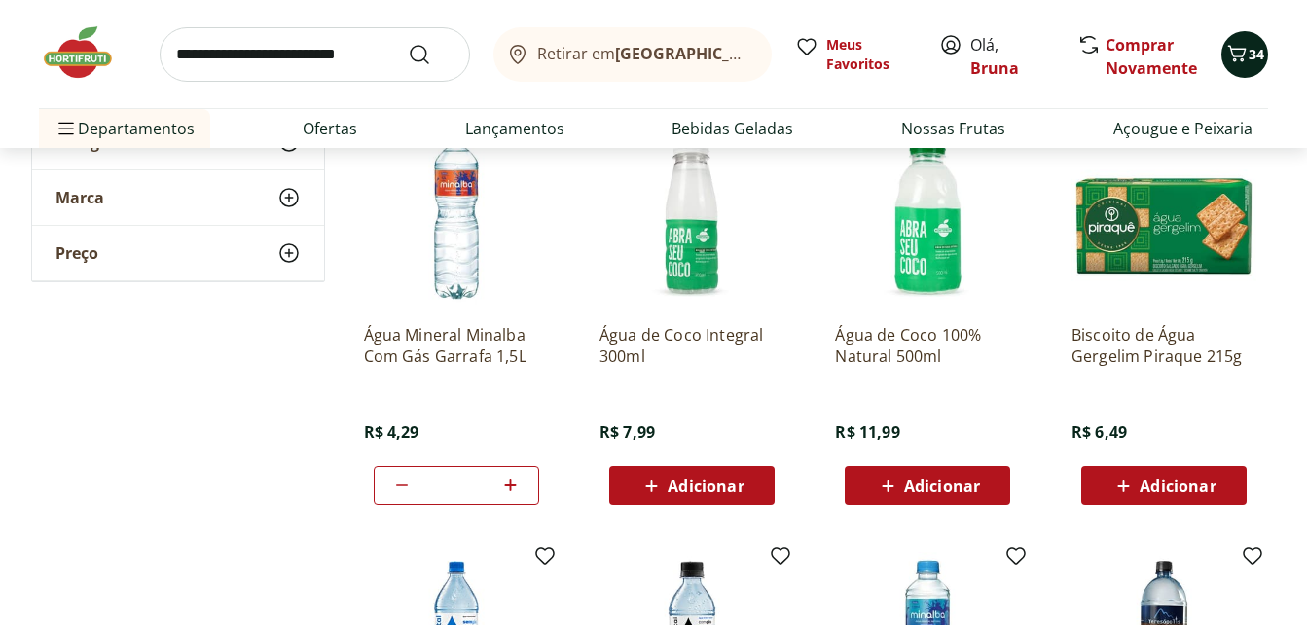
click at [1237, 48] on icon "Carrinho" at bounding box center [1236, 53] width 23 height 23
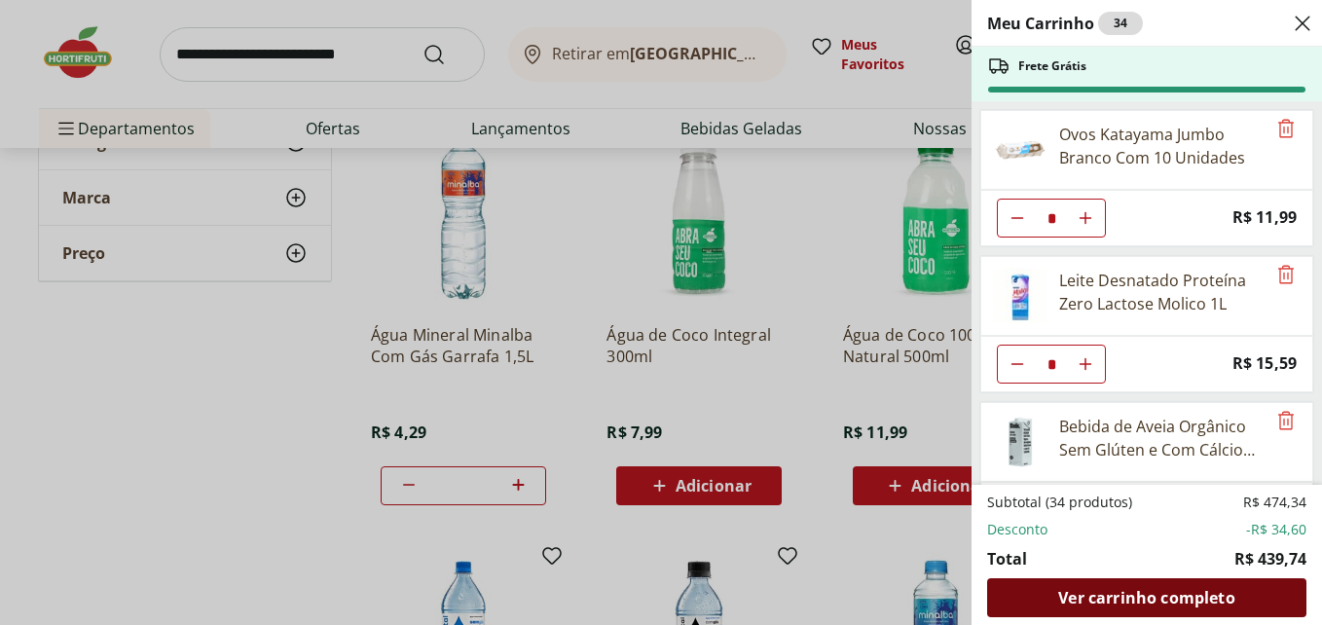
click at [1101, 594] on span "Ver carrinho completo" at bounding box center [1146, 598] width 176 height 16
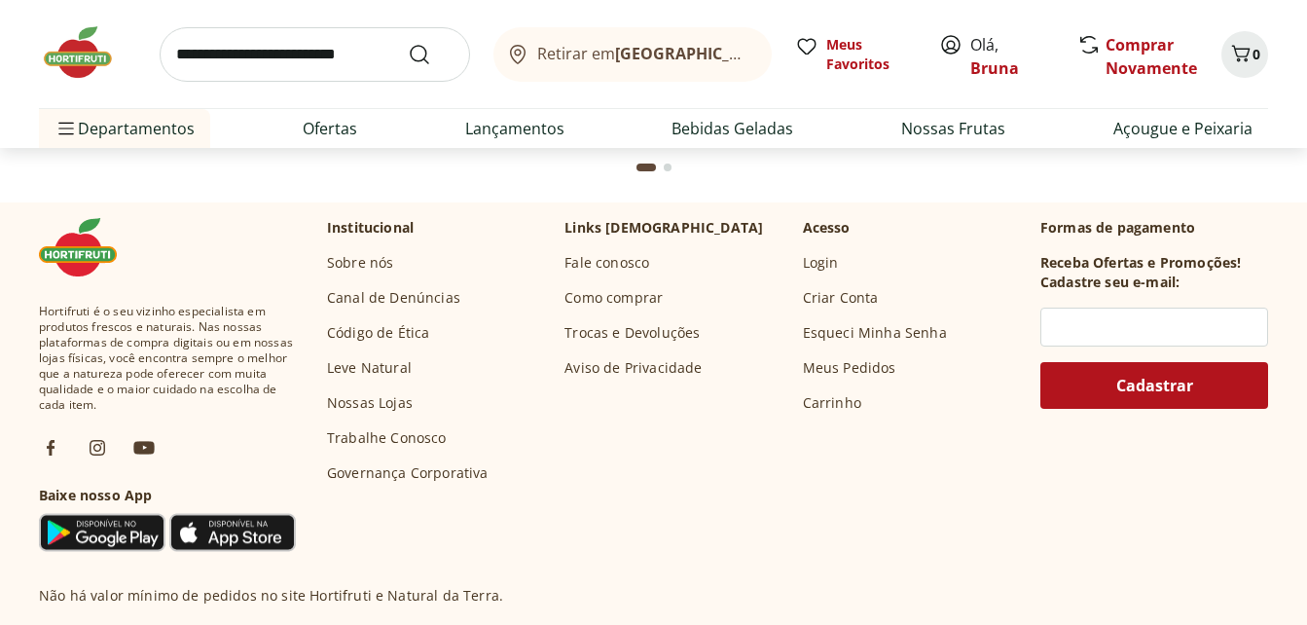
scroll to position [5645, 0]
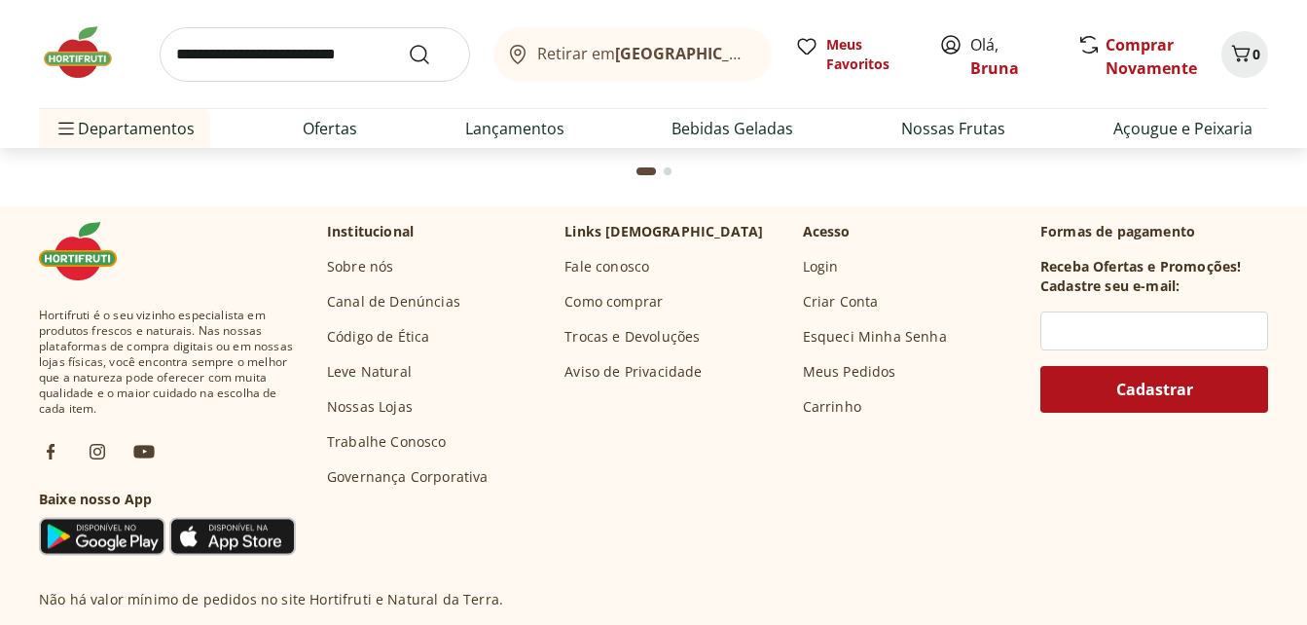
click at [994, 545] on div "Hortifruti é o seu vizinho especialista em produtos frescos e naturais. Nas nos…" at bounding box center [653, 390] width 1229 height 337
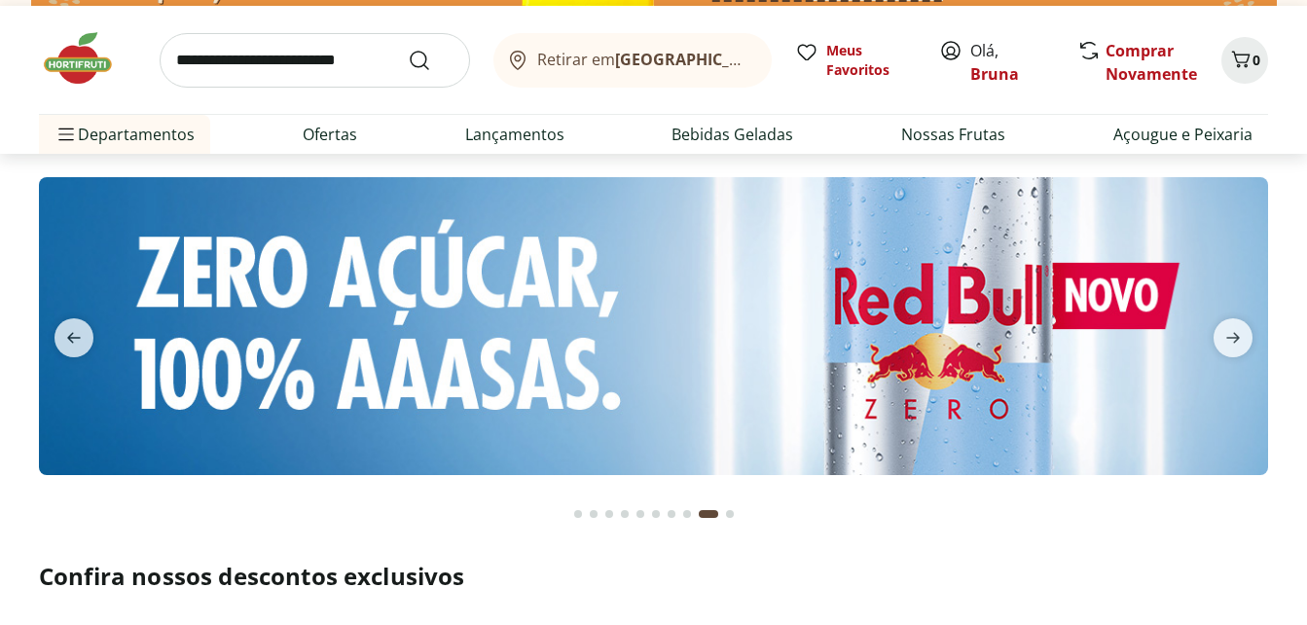
scroll to position [0, 0]
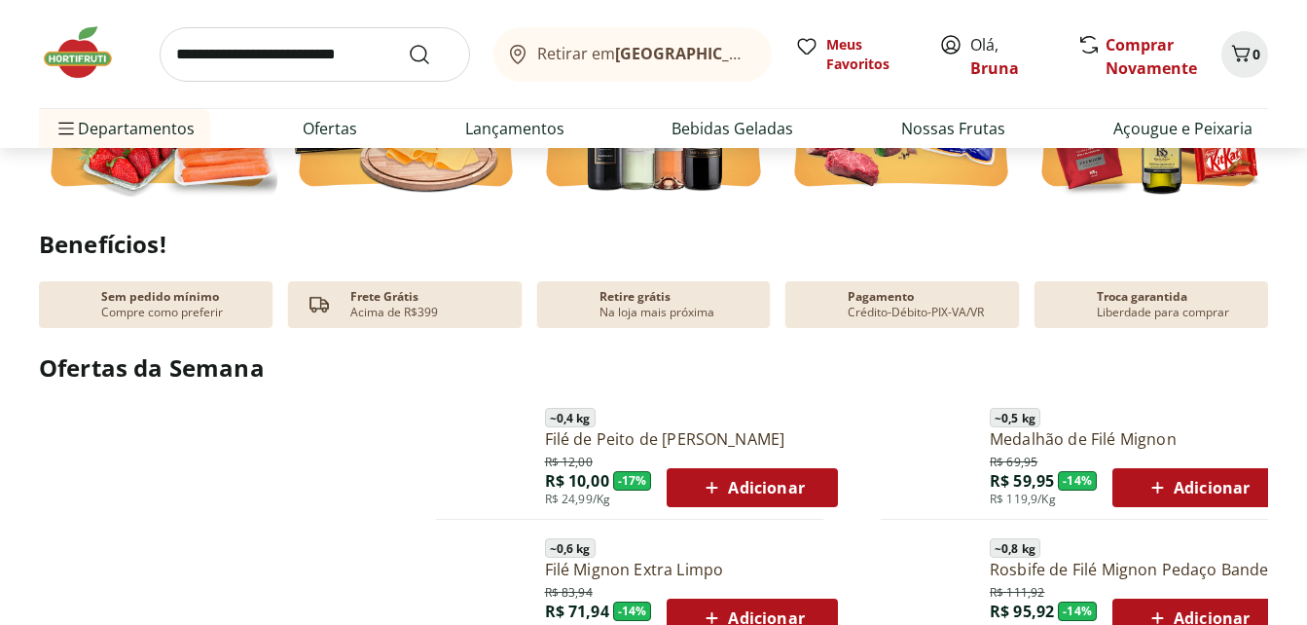
scroll to position [5694, 0]
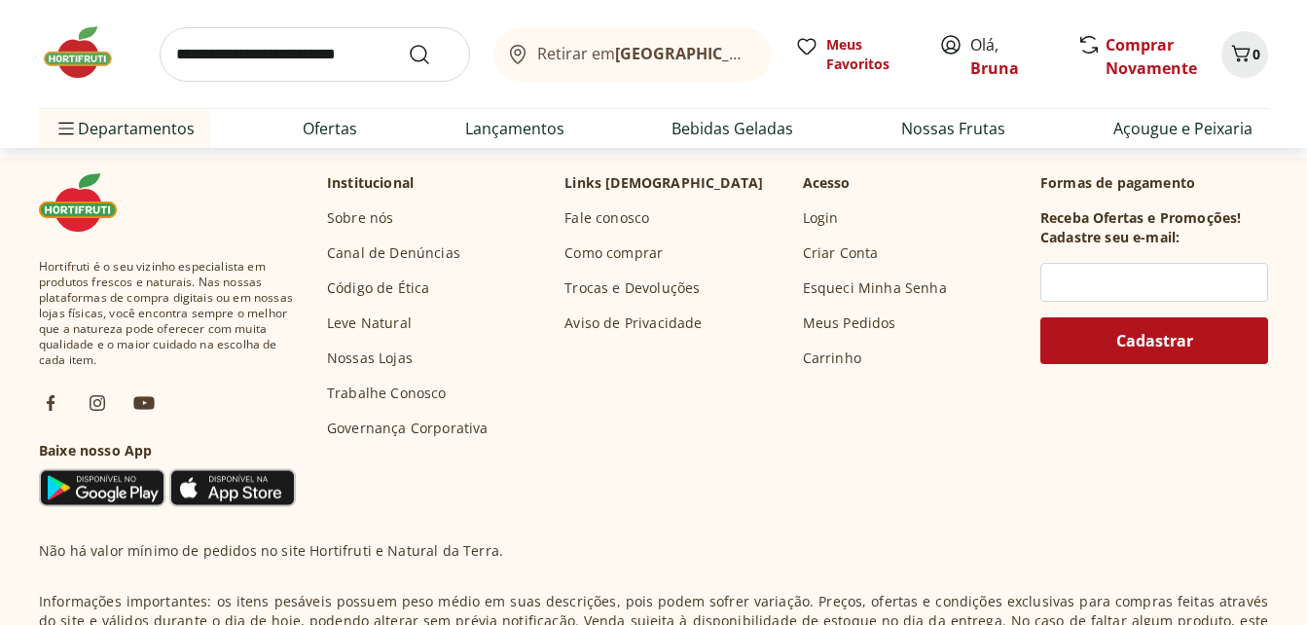
click at [358, 351] on link "Nossas Lojas" at bounding box center [370, 357] width 86 height 19
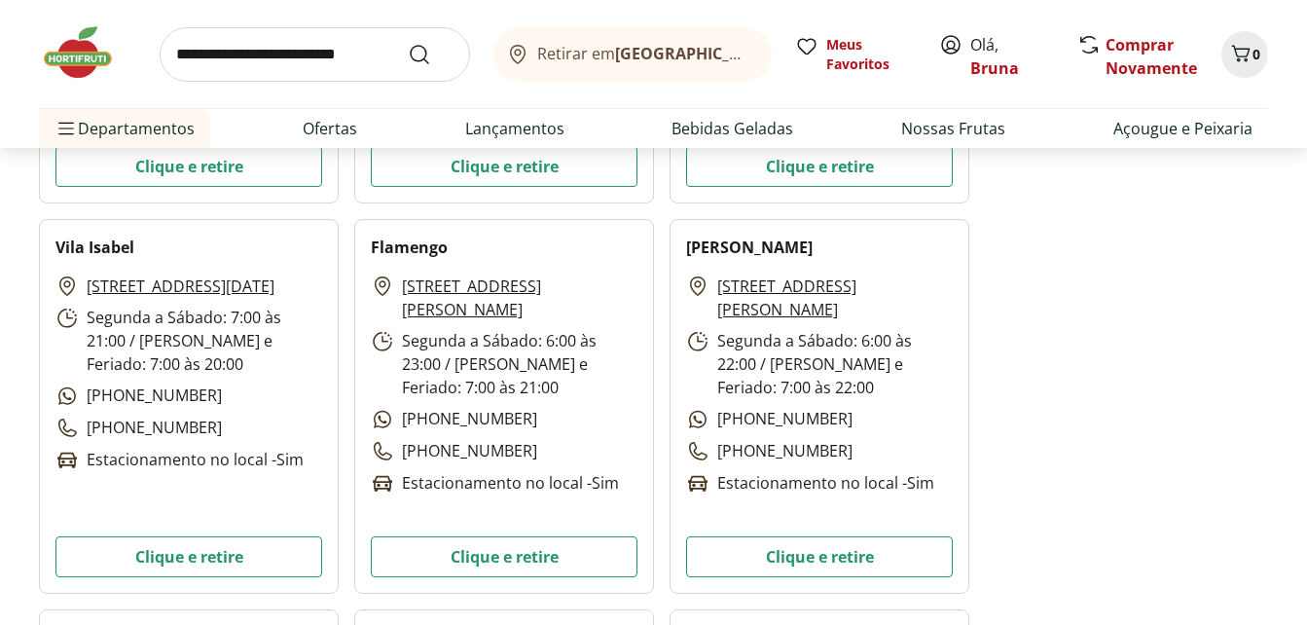
scroll to position [1207, 0]
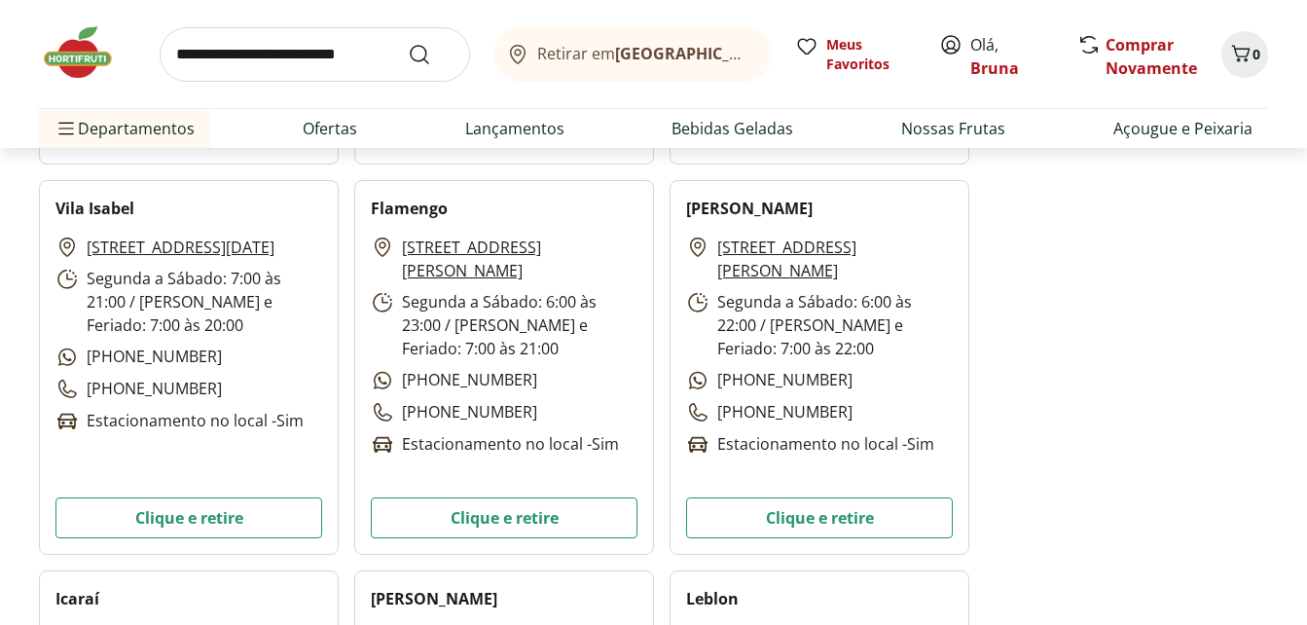
click at [200, 382] on div "[STREET_ADDRESS][DATE]: 7:00 às 21:00 / Domingo e Feriado: 7:00 às 20:[PHONE_NU…" at bounding box center [188, 335] width 267 height 198
copy p "[PHONE_NUMBER]"
